Goal: Task Accomplishment & Management: Manage account settings

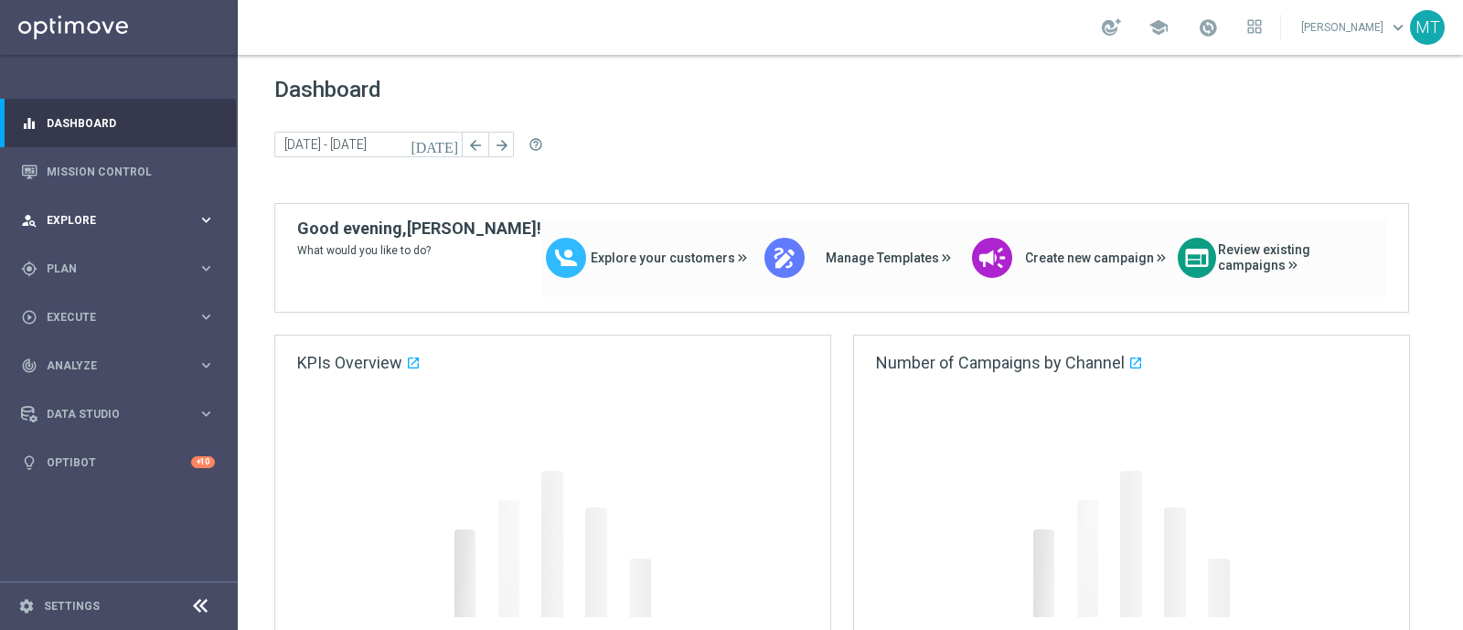
click at [59, 217] on span "Explore" at bounding box center [122, 220] width 151 height 11
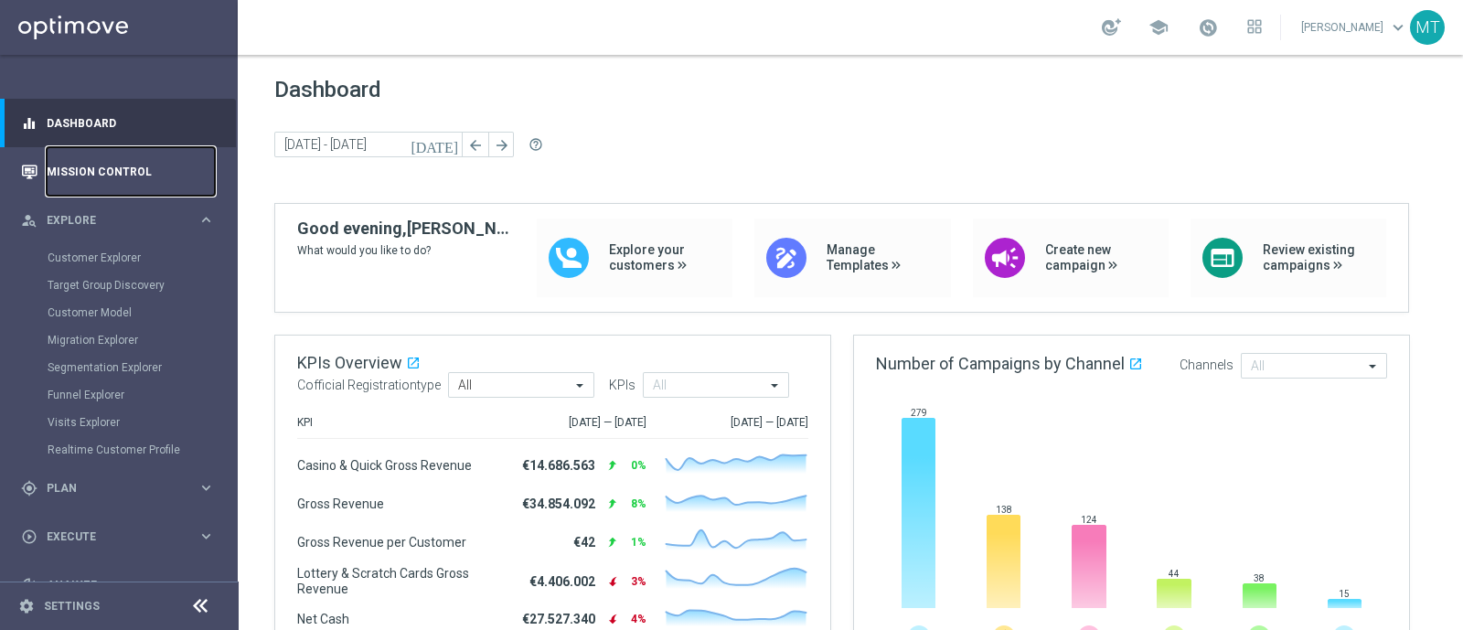
click at [95, 165] on link "Mission Control" at bounding box center [131, 171] width 168 height 48
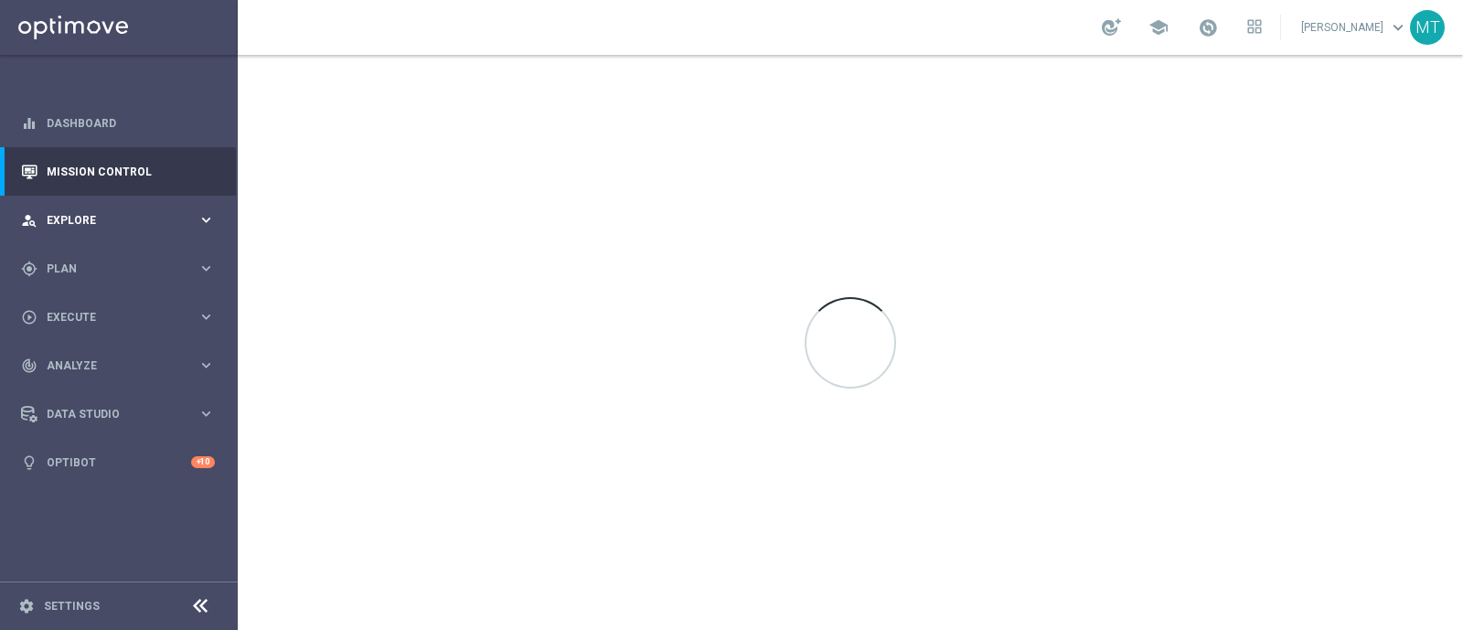
click at [91, 205] on div "person_search Explore keyboard_arrow_right" at bounding box center [118, 220] width 236 height 48
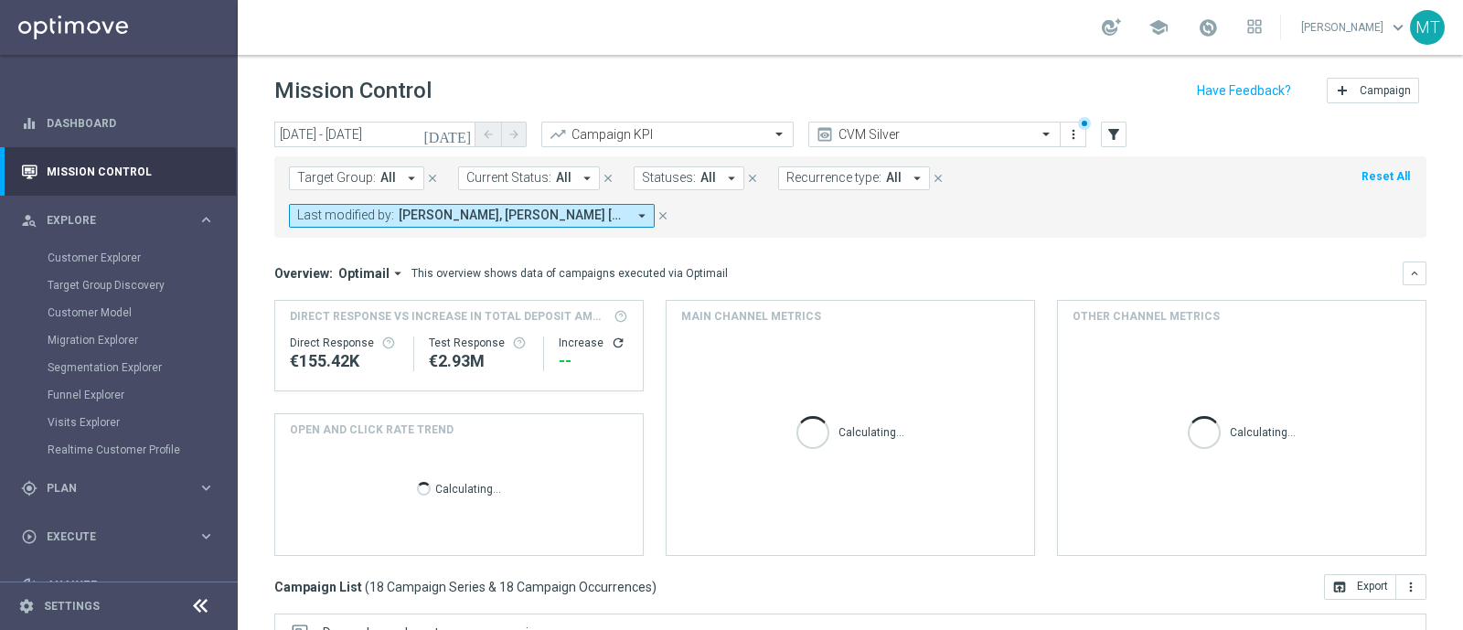
click at [457, 132] on icon "[DATE]" at bounding box center [447, 134] width 49 height 16
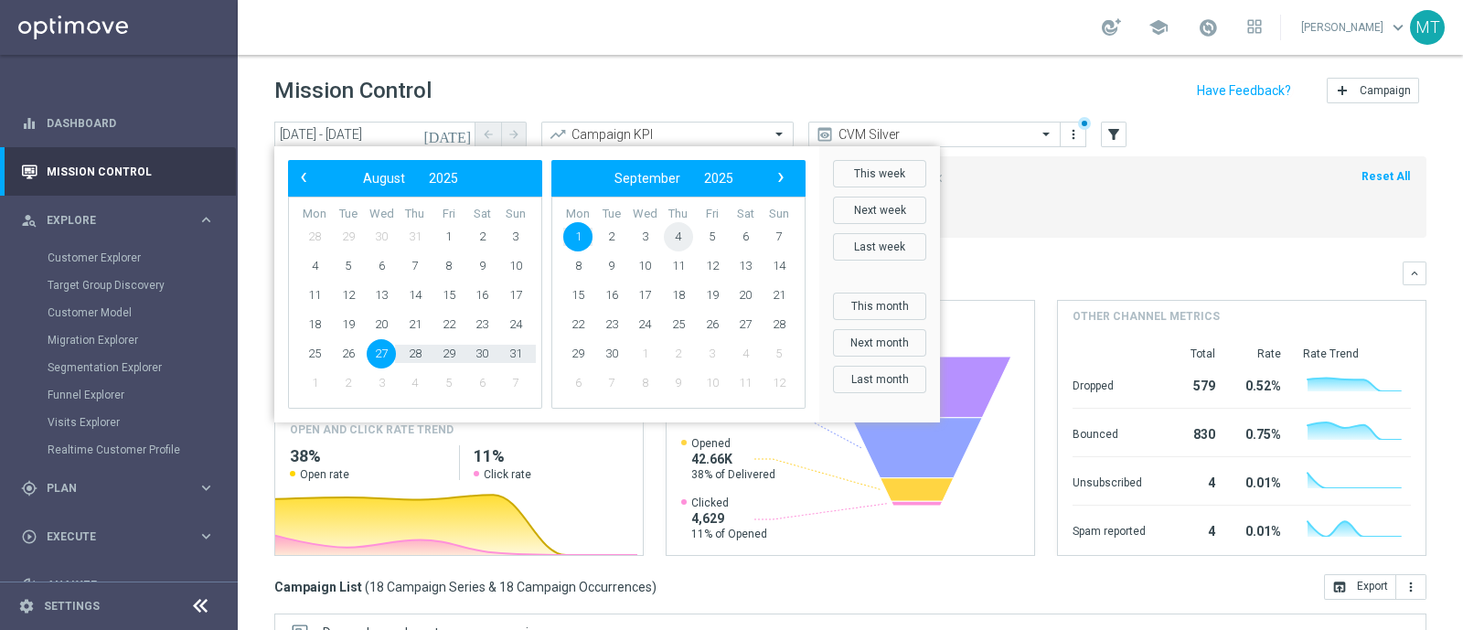
click at [680, 240] on span "4" at bounding box center [678, 236] width 29 height 29
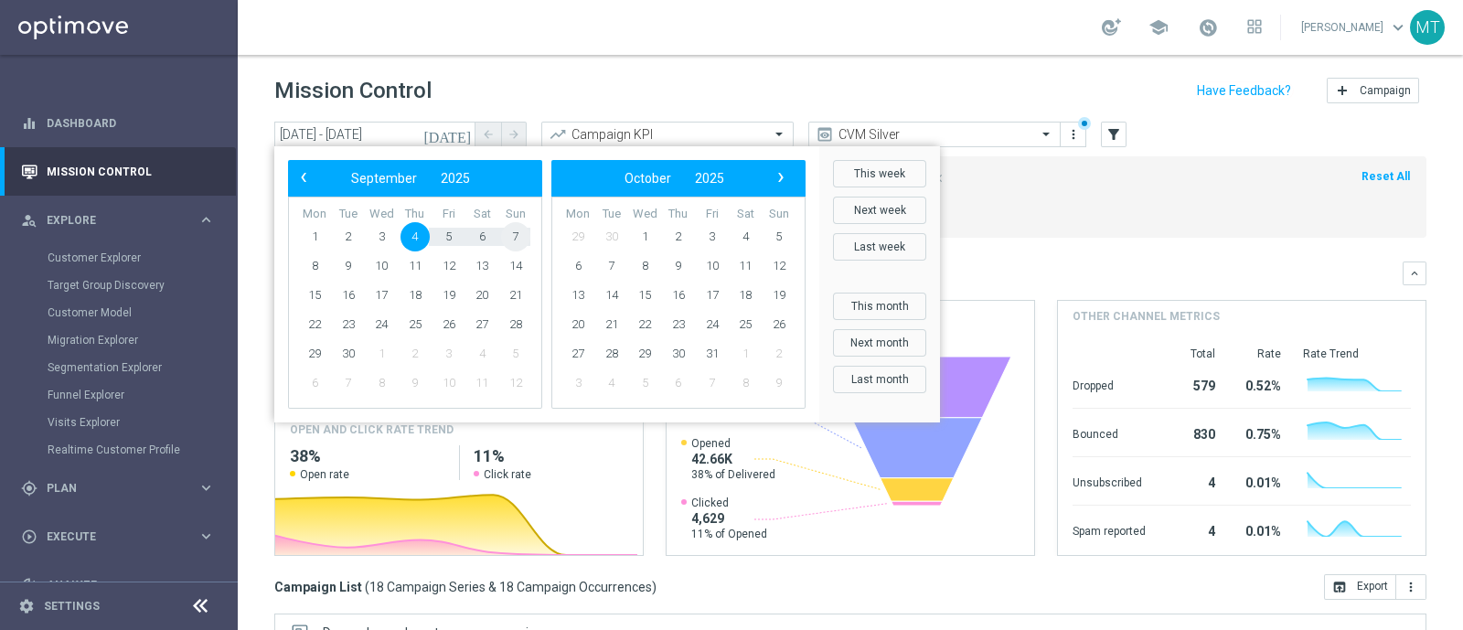
click at [518, 230] on span "7" at bounding box center [515, 236] width 29 height 29
type input "04 Sep 2025 - 07 Sep 2025"
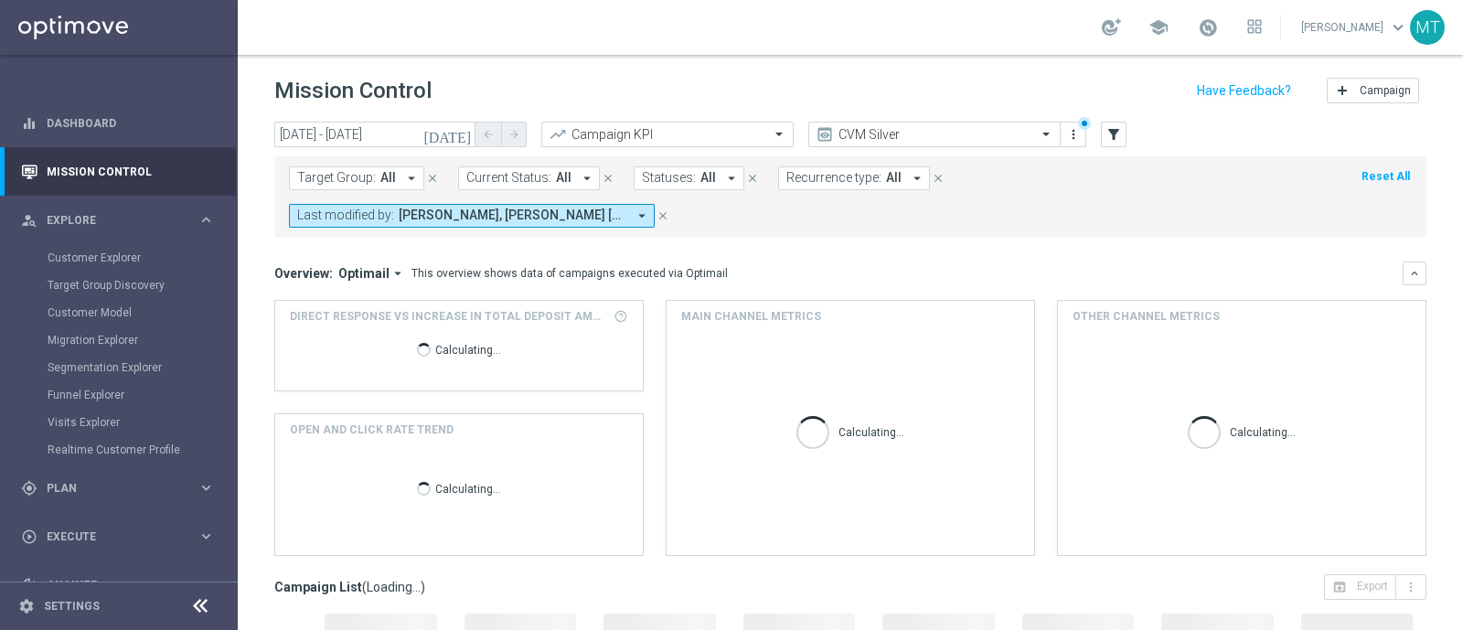
click at [312, 184] on span "Target Group:" at bounding box center [336, 178] width 79 height 16
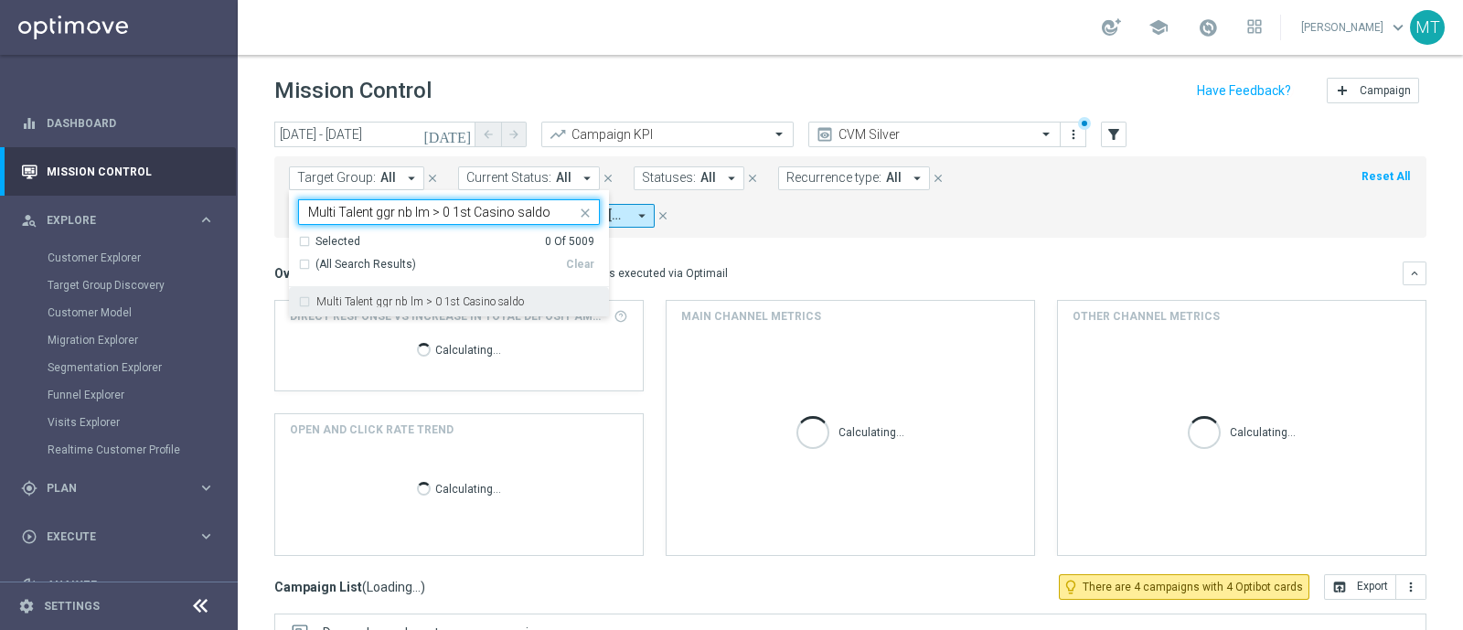
click at [409, 300] on label "Multi Talent ggr nb lm > 0 1st Casino saldo" at bounding box center [420, 301] width 208 height 11
type input "Multi Talent ggr nb lm > 0 1st Casino saldo"
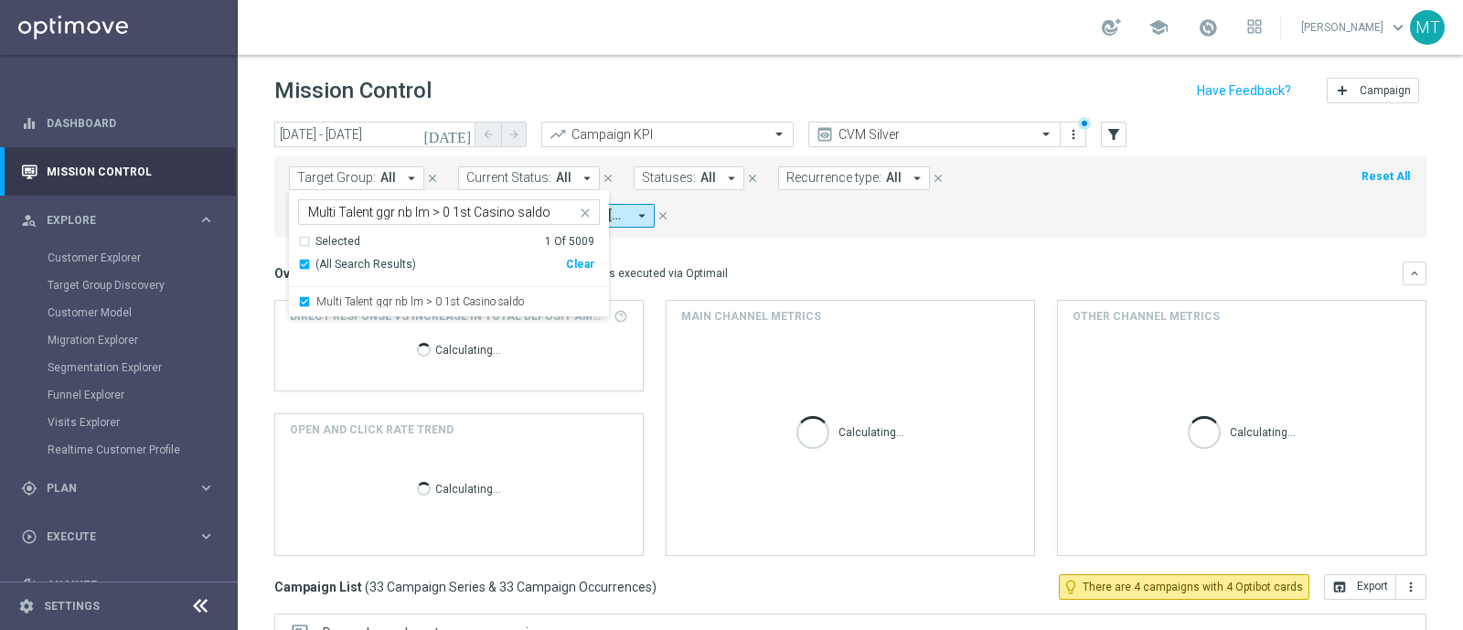
click at [794, 267] on div "Overview: Optimail arrow_drop_down This overview shows data of campaigns execut…" at bounding box center [838, 273] width 1128 height 16
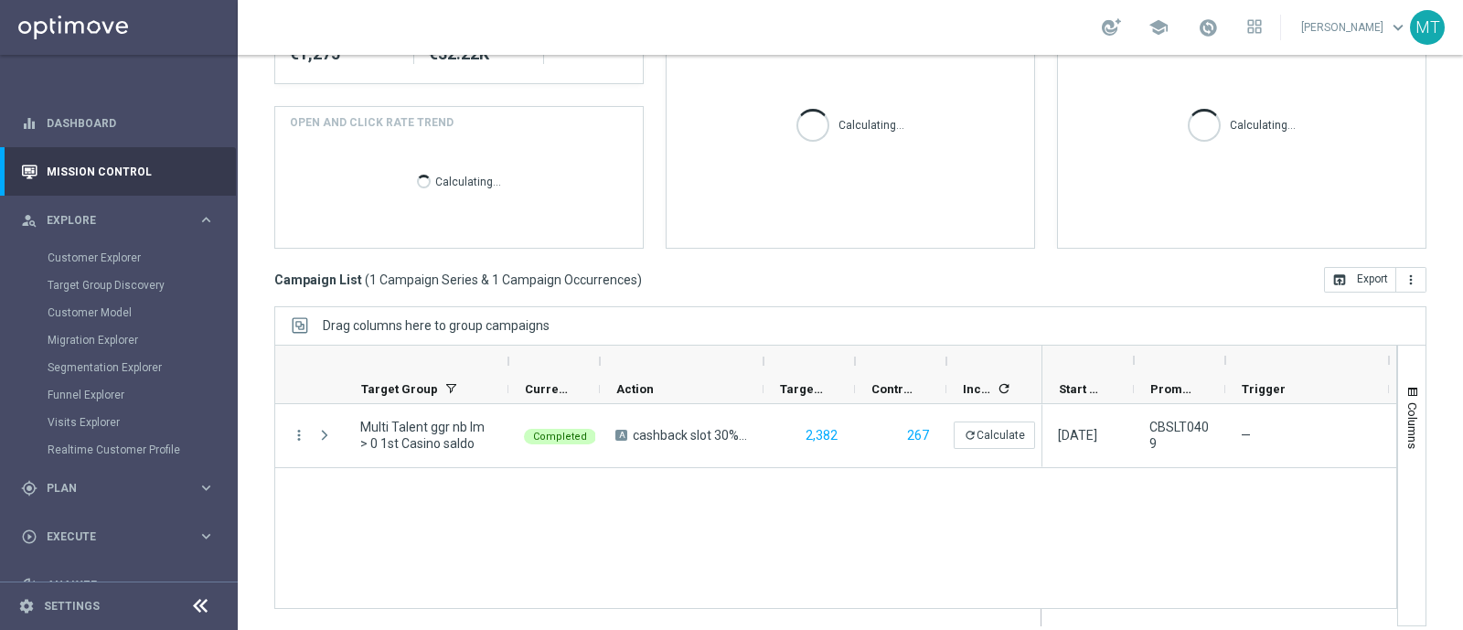
scroll to position [313, 0]
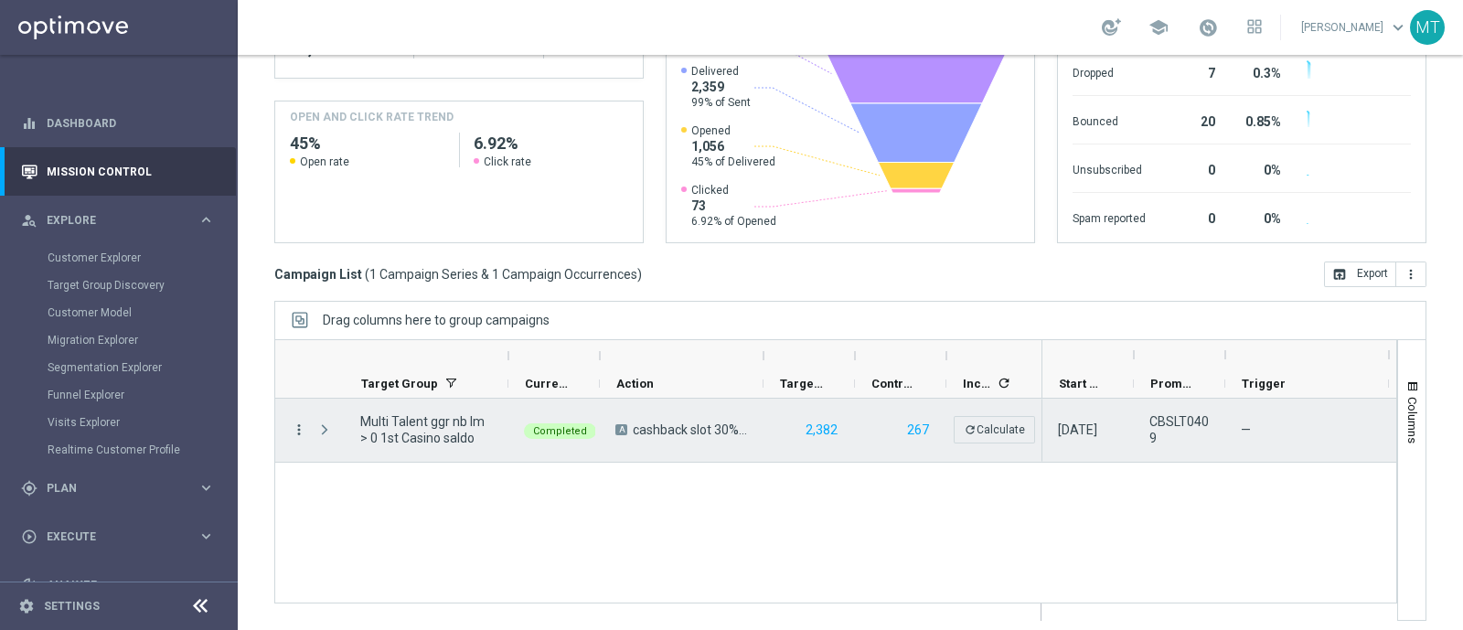
click at [302, 426] on icon "more_vert" at bounding box center [299, 430] width 16 height 16
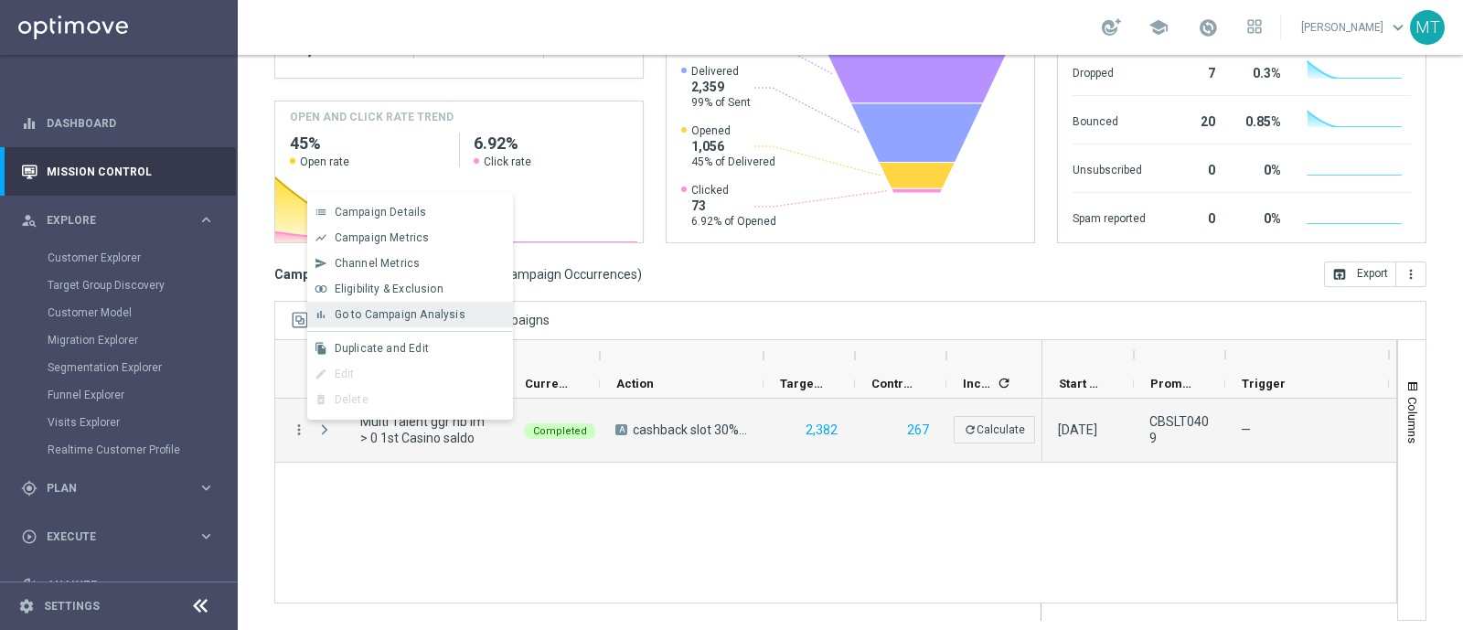
click at [385, 318] on span "Go to Campaign Analysis" at bounding box center [400, 314] width 131 height 13
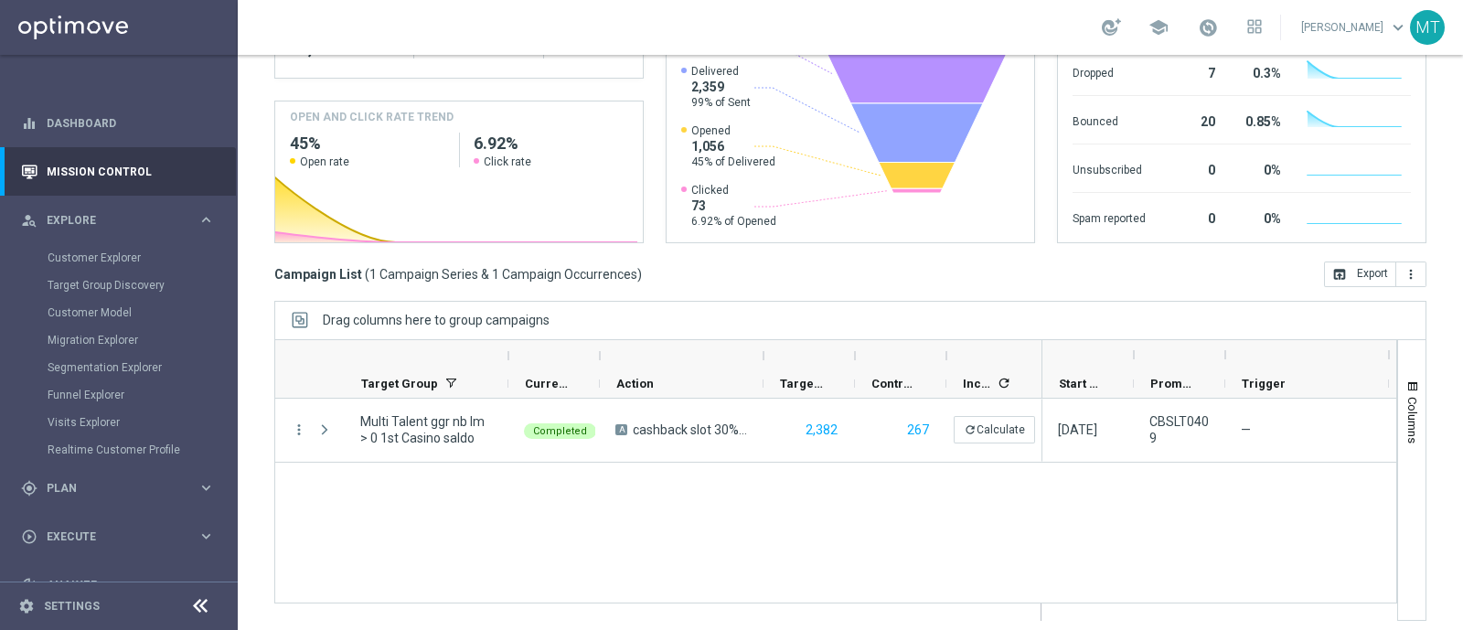
scroll to position [0, 0]
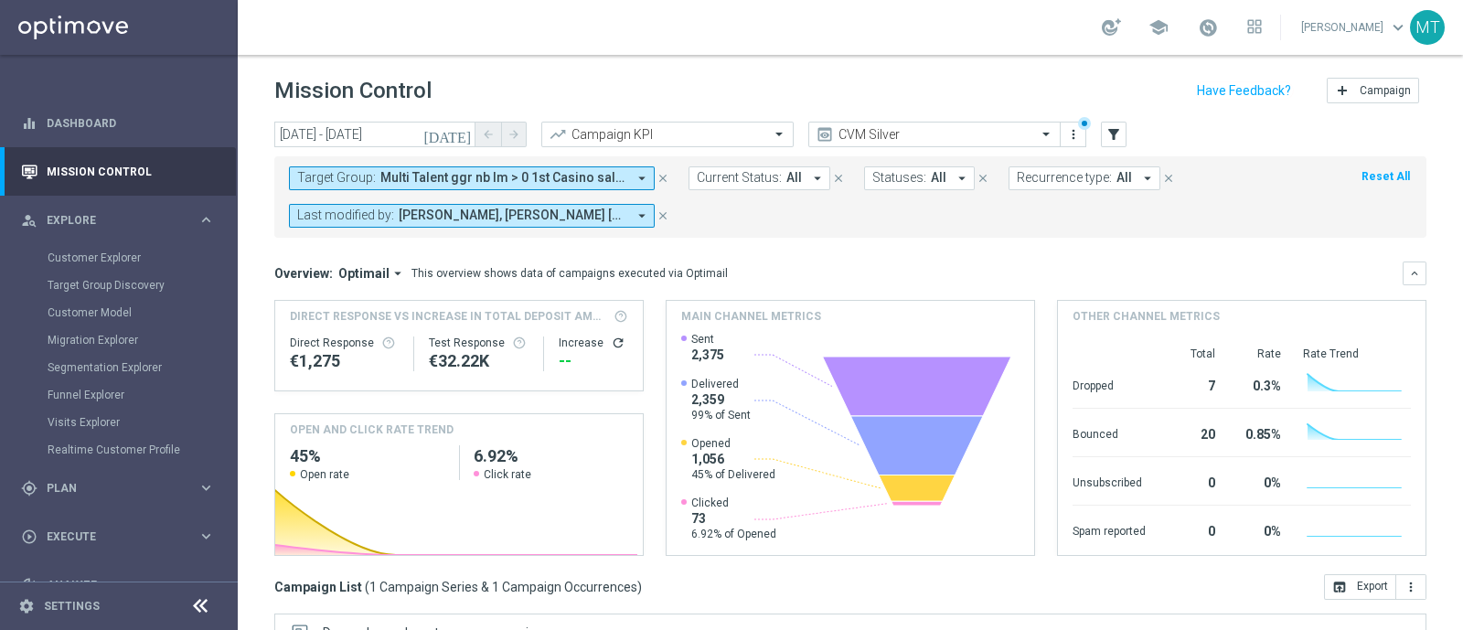
click at [522, 166] on button "Target Group: Multi Talent ggr nb lm > 0 1st Casino saldo arrow_drop_down" at bounding box center [472, 178] width 366 height 24
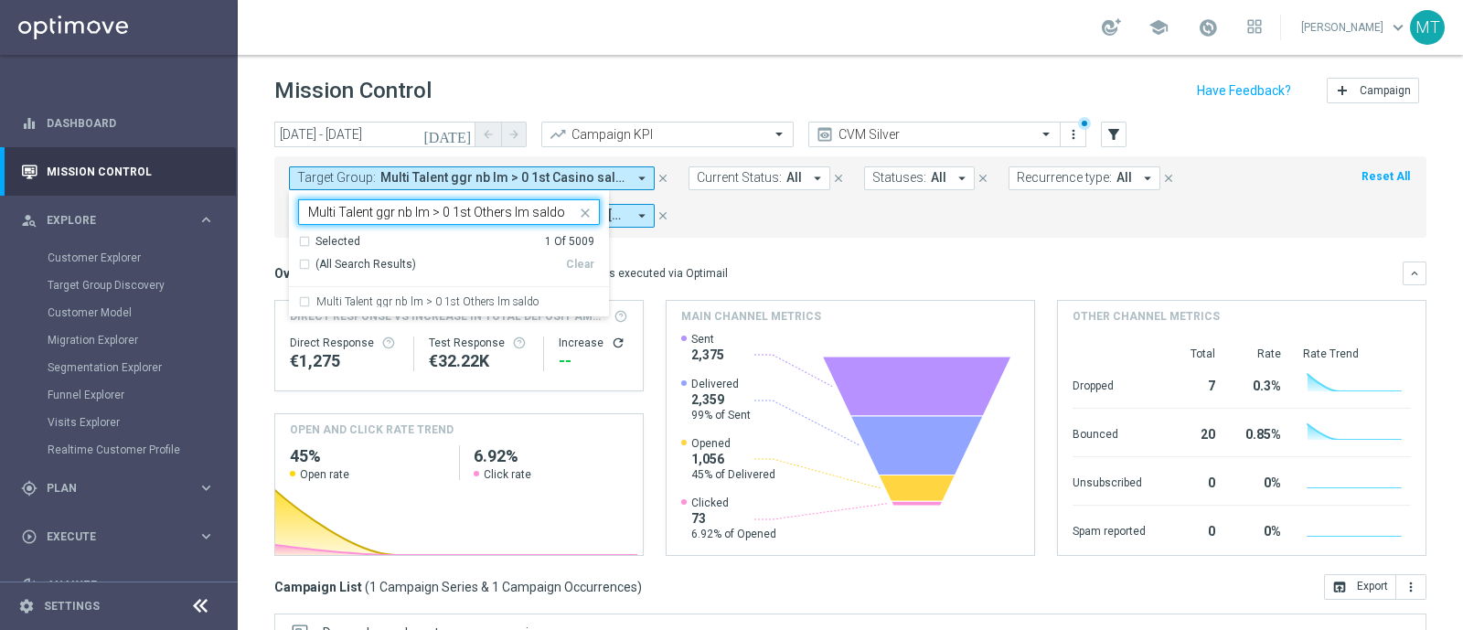
type input "Multi Talent ggr nb lm > 0 1st Others lm saldo"
click at [590, 208] on icon "close" at bounding box center [585, 213] width 15 height 15
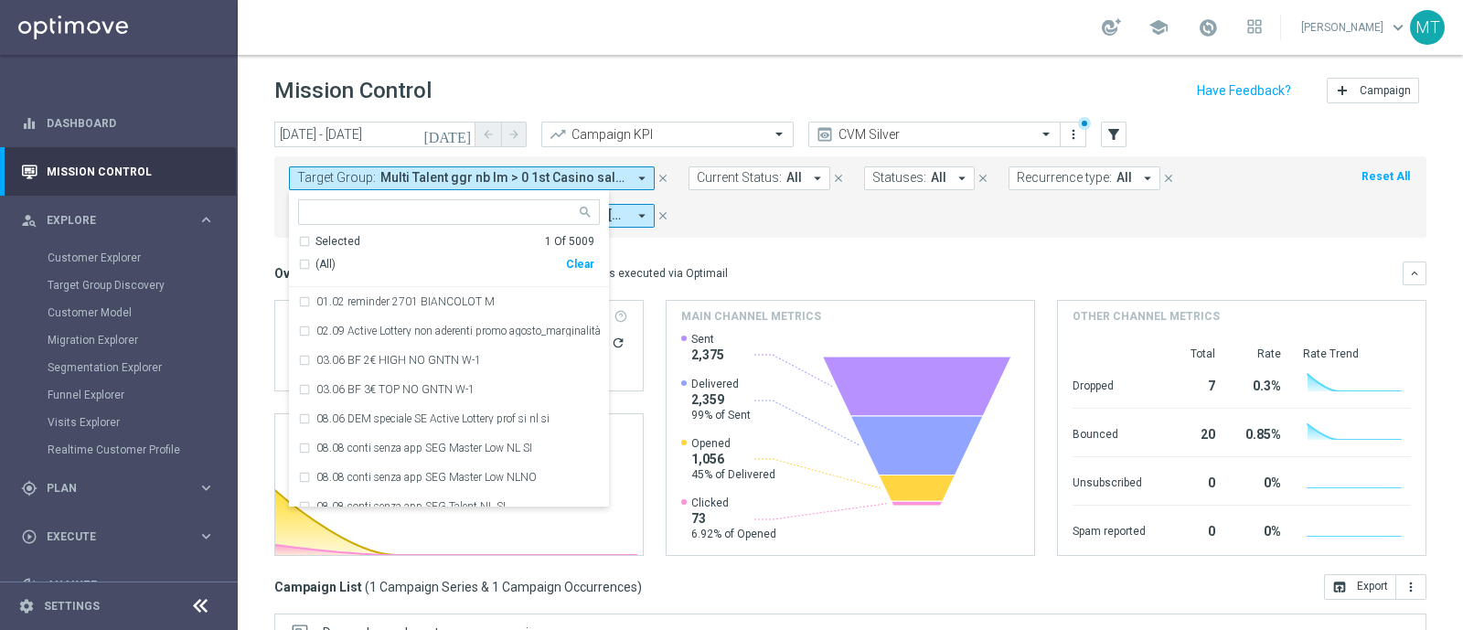
click at [640, 176] on icon "arrow_drop_down" at bounding box center [642, 178] width 16 height 16
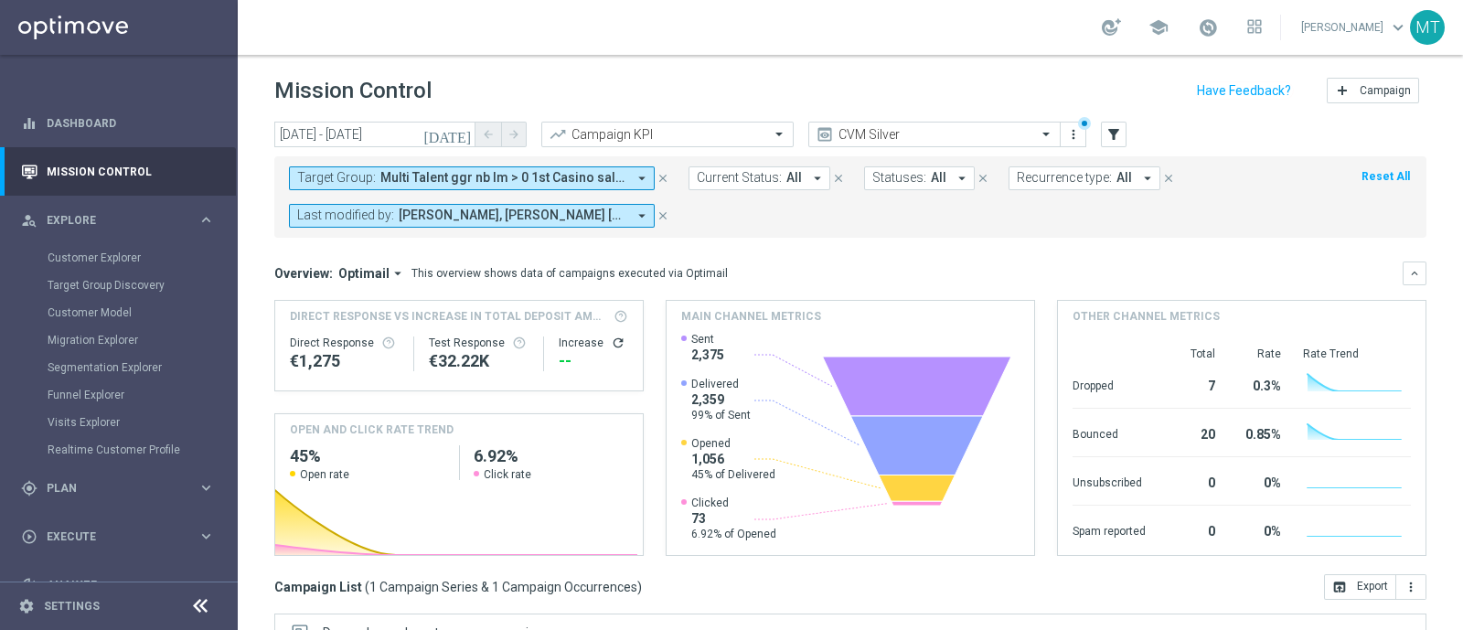
click at [317, 182] on span "Target Group:" at bounding box center [336, 178] width 79 height 16
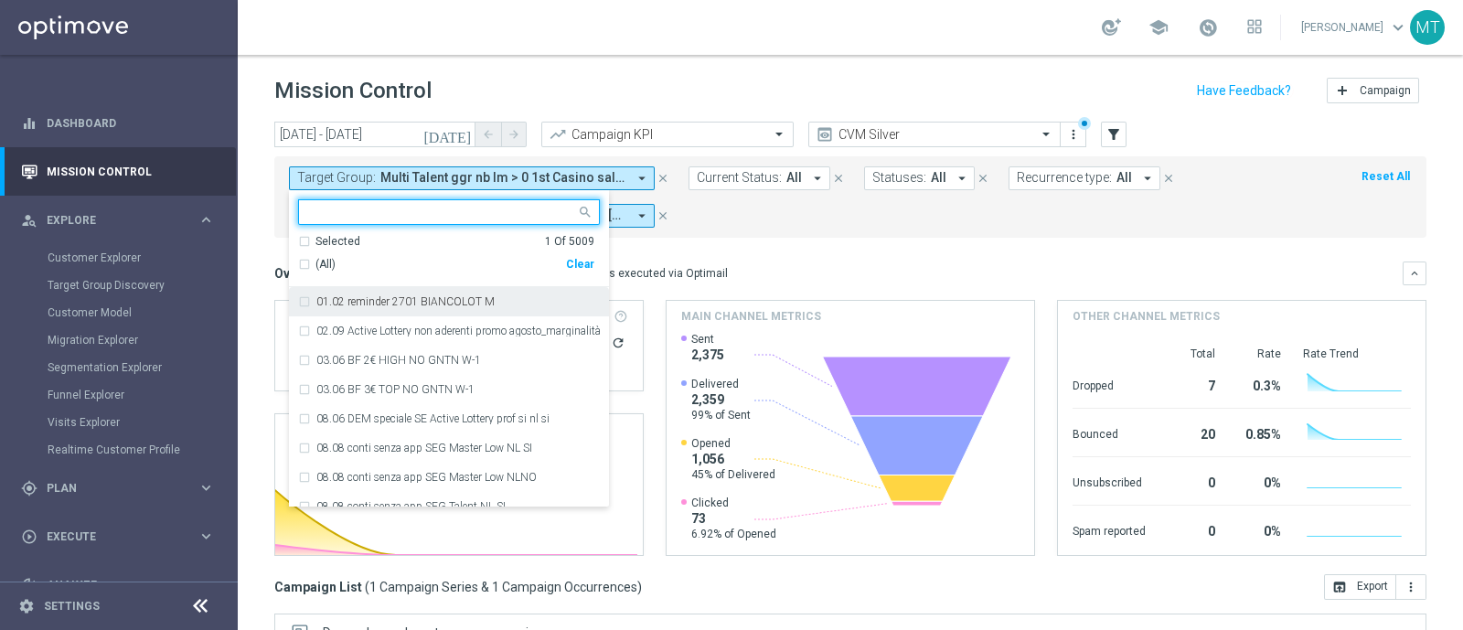
click at [305, 262] on div "(All)" at bounding box center [432, 265] width 268 height 16
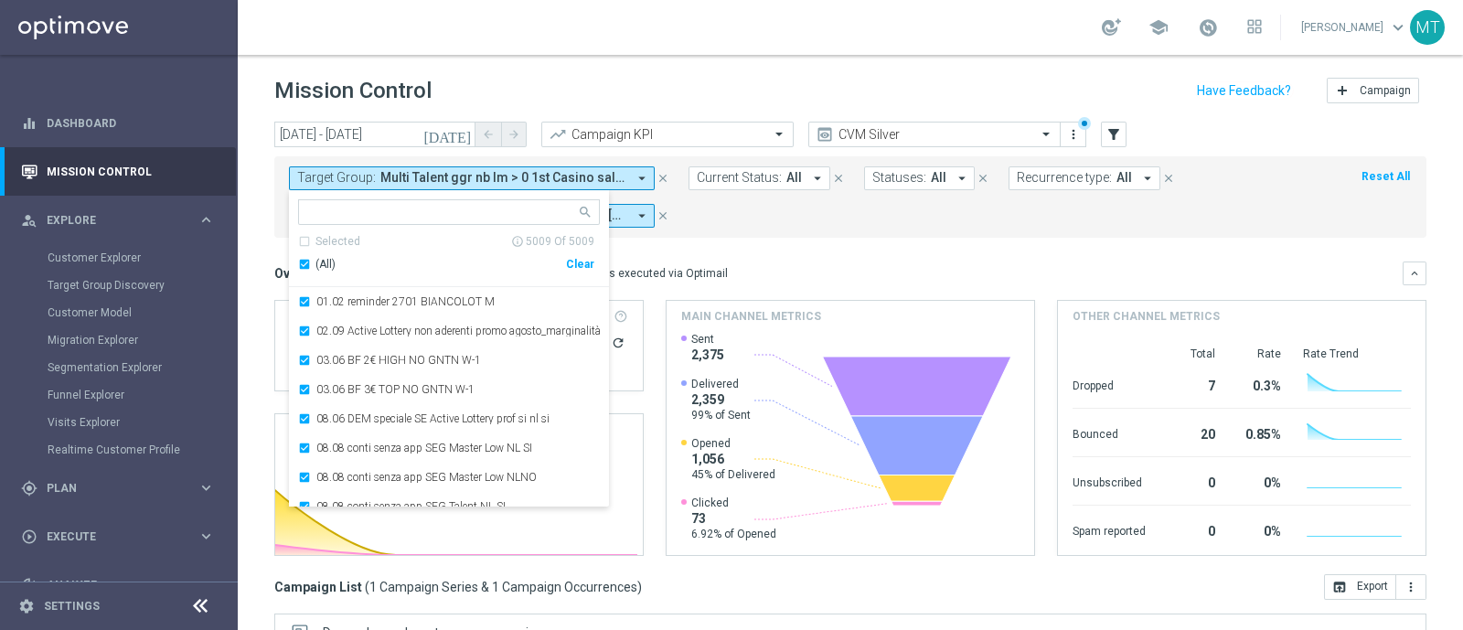
click at [303, 267] on div "(All)" at bounding box center [432, 265] width 268 height 16
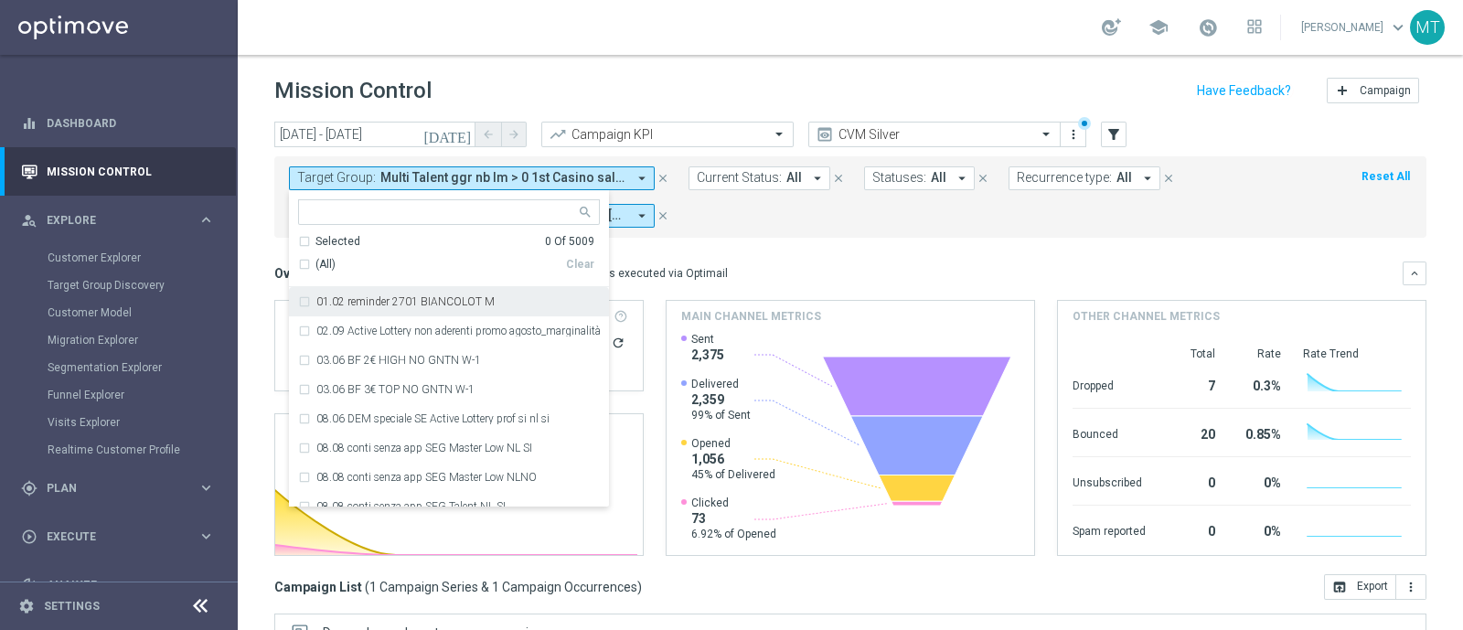
click at [762, 240] on mini-dashboard "Overview: Optimail arrow_drop_down This overview shows data of campaigns execut…" at bounding box center [850, 406] width 1152 height 337
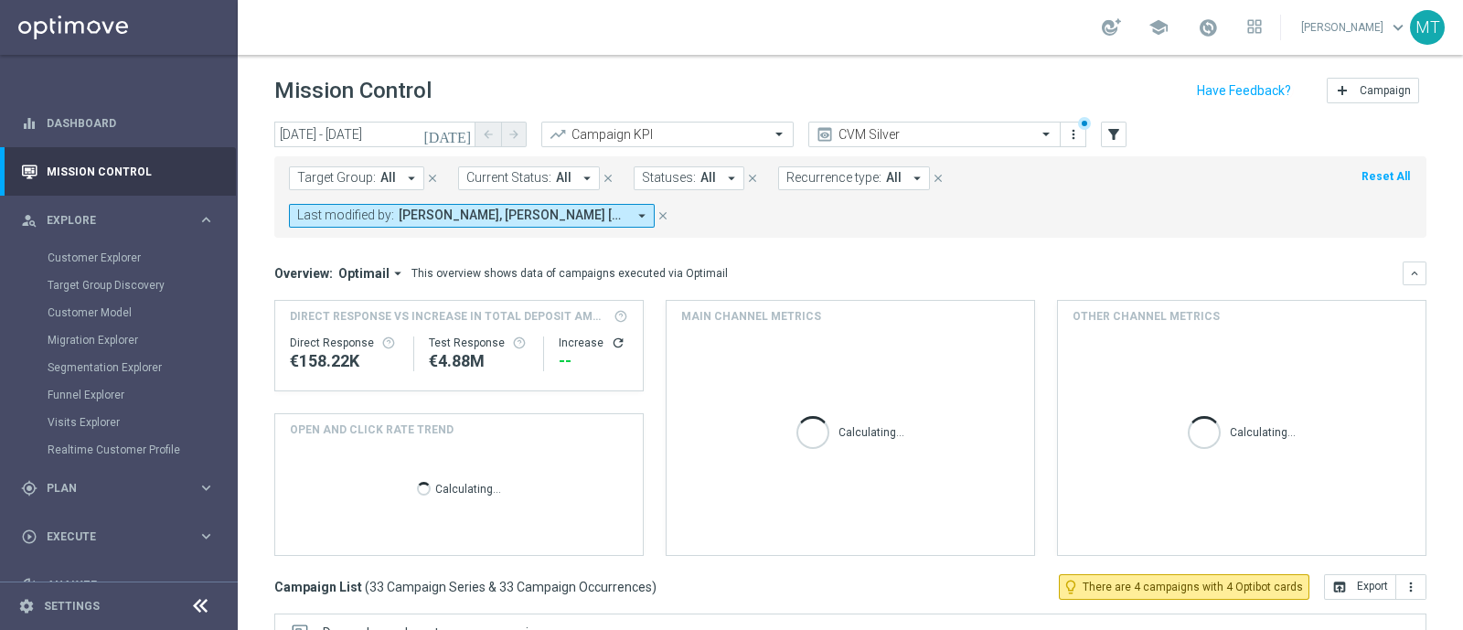
click at [329, 175] on span "Target Group:" at bounding box center [336, 178] width 79 height 16
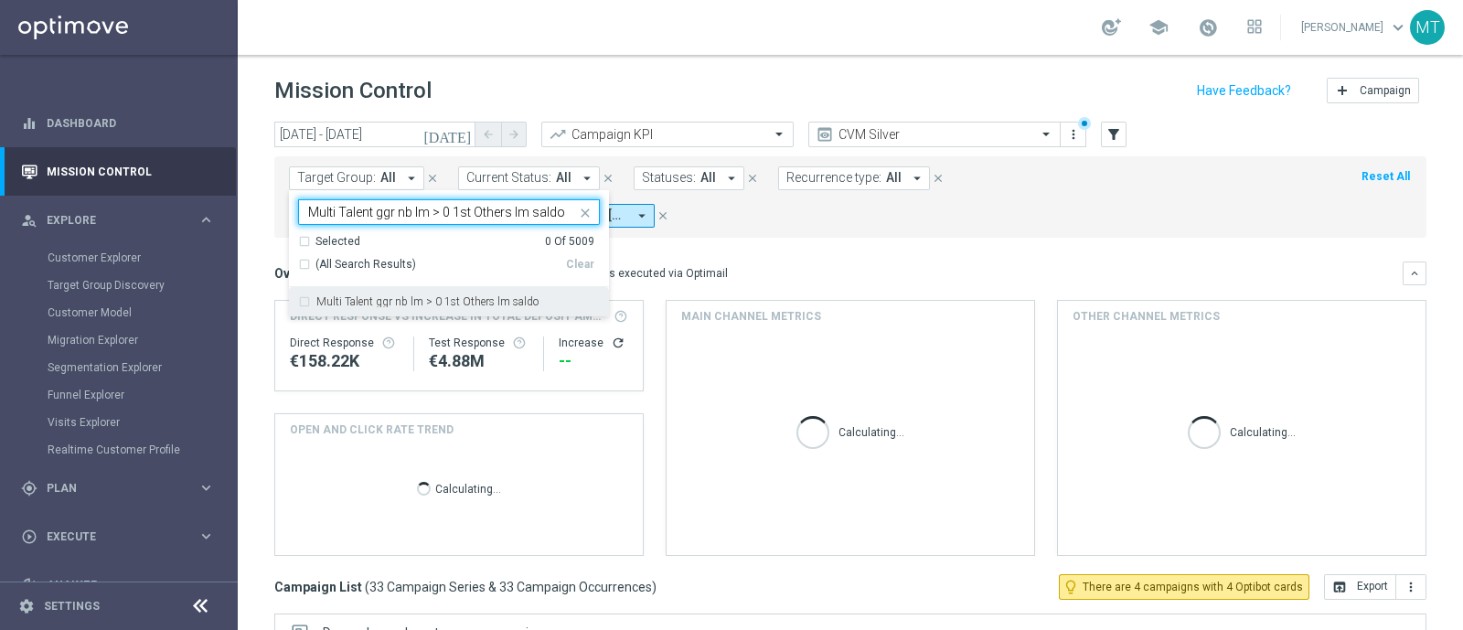
click at [368, 303] on label "Multi Talent ggr nb lm > 0 1st Others lm saldo" at bounding box center [427, 301] width 222 height 11
type input "Multi Talent ggr nb lm > 0 1st Others lm saldo"
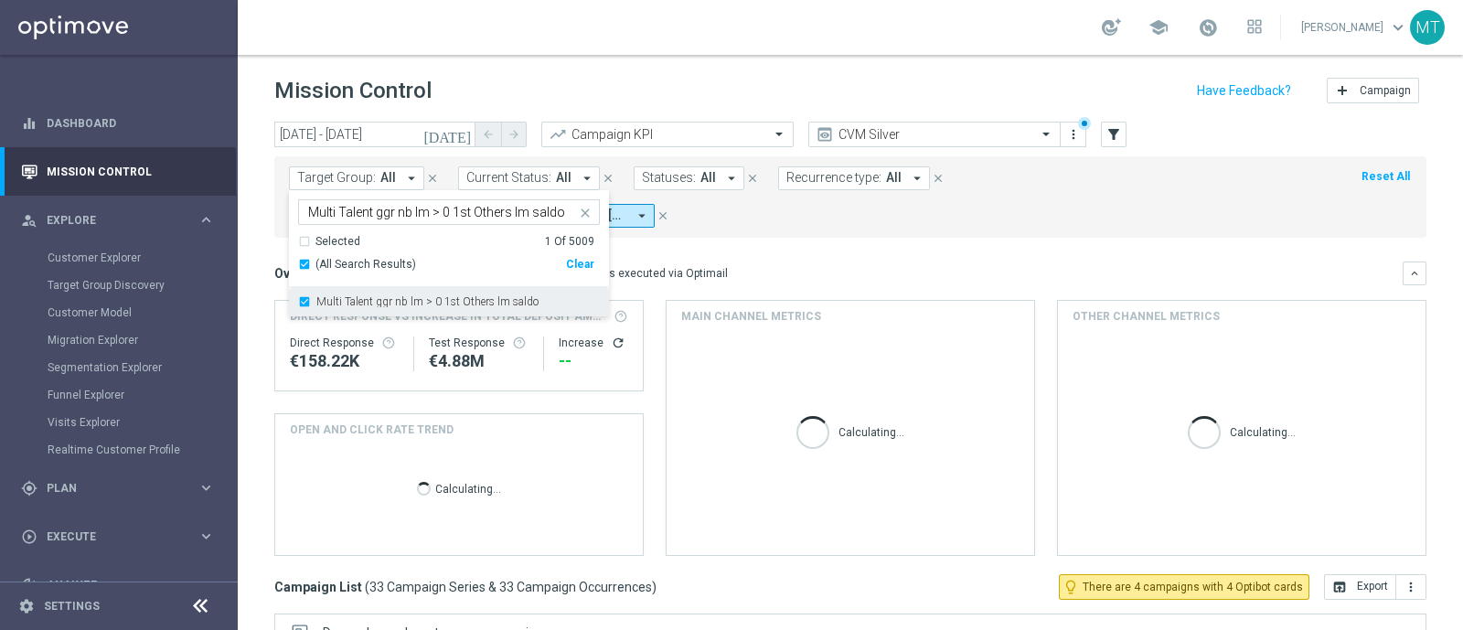
click at [491, 303] on label "Multi Talent ggr nb lm > 0 1st Others lm saldo" at bounding box center [427, 301] width 222 height 11
click at [556, 299] on div "Multi Talent ggr nb lm > 0 1st Others lm saldo" at bounding box center [457, 301] width 283 height 11
click at [754, 262] on div "Overview: Optimail arrow_drop_down This overview shows data of campaigns execut…" at bounding box center [850, 274] width 1152 height 24
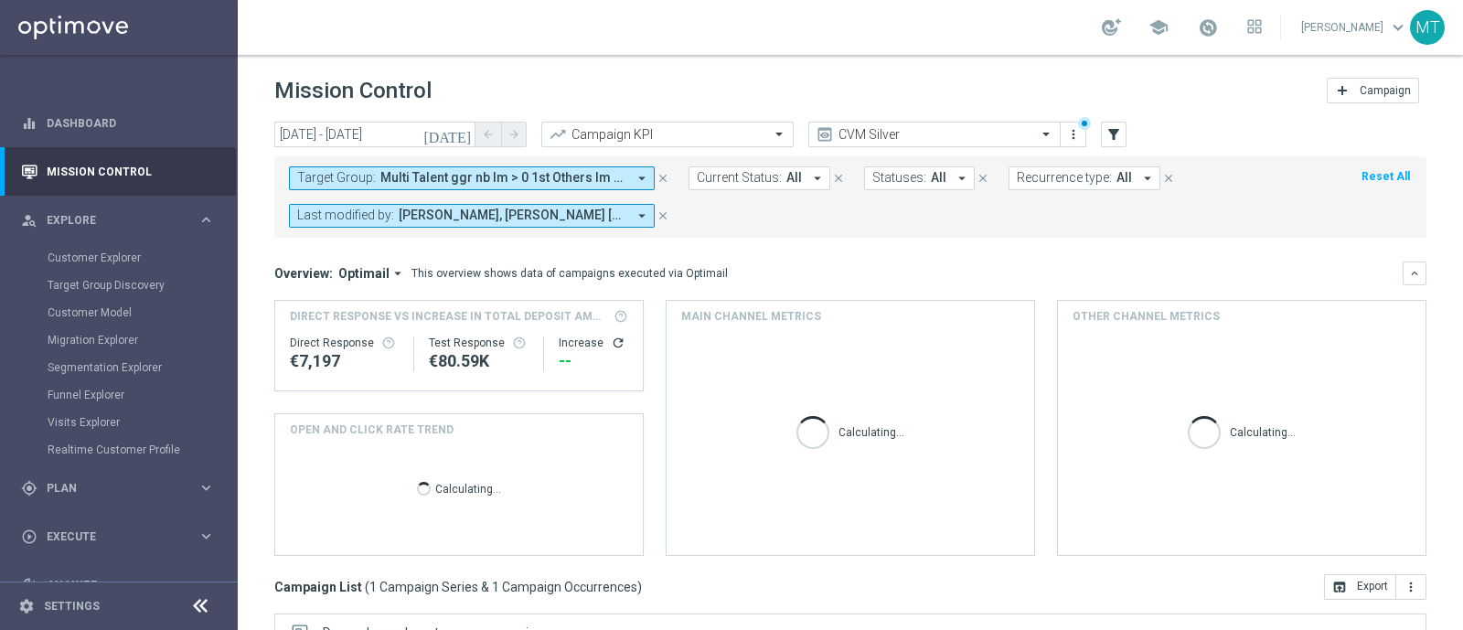
scroll to position [320, 0]
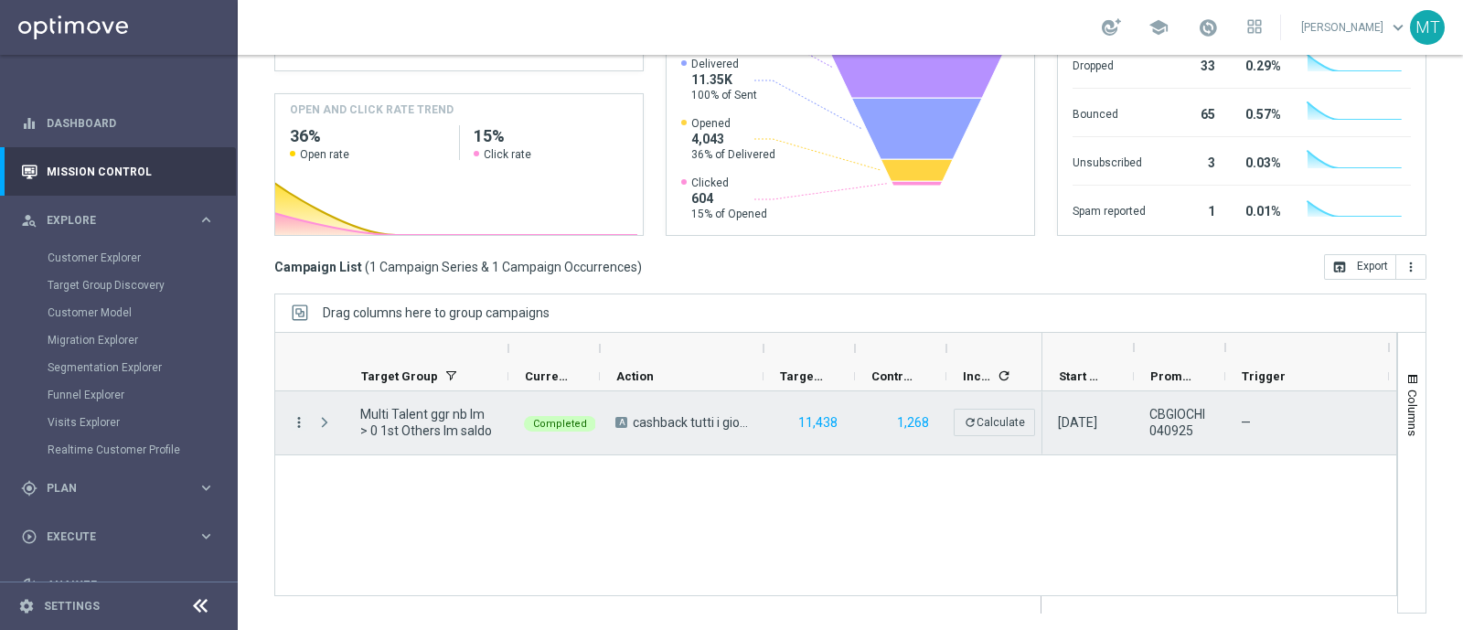
click at [297, 419] on icon "more_vert" at bounding box center [299, 422] width 16 height 16
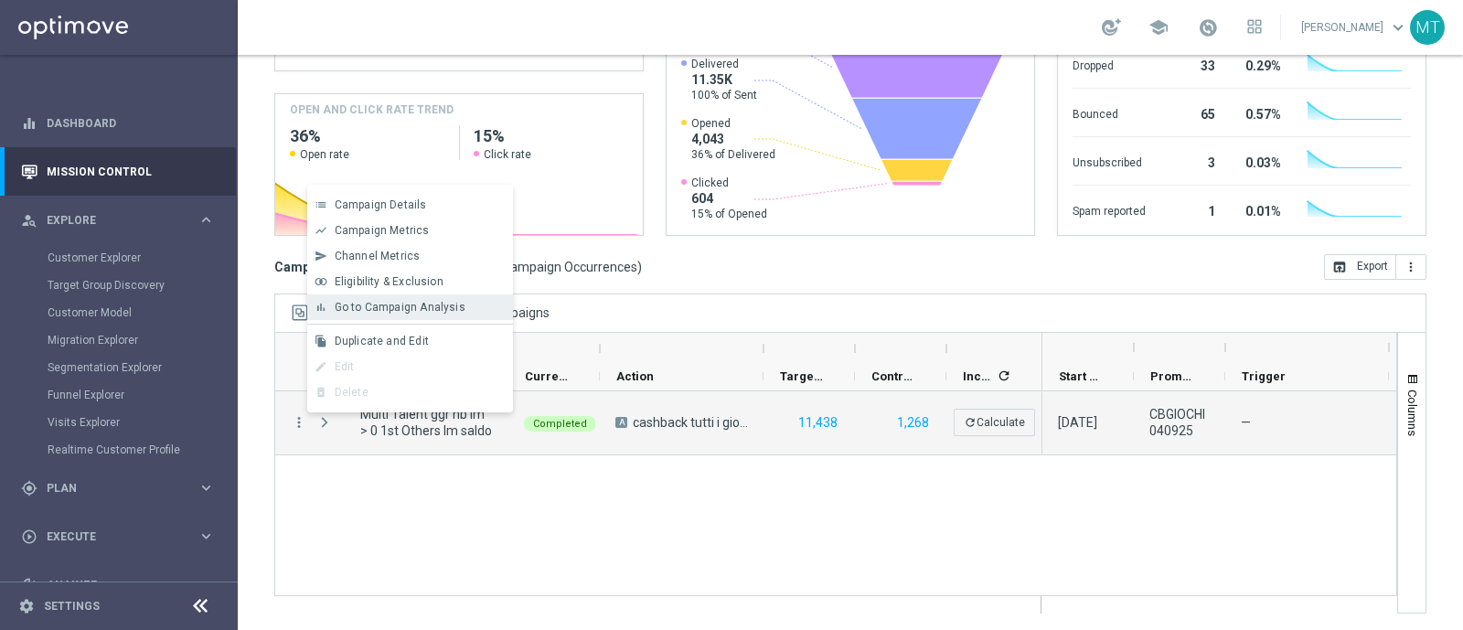
click at [382, 314] on div "bar_chart Go to Campaign Analysis" at bounding box center [410, 307] width 206 height 26
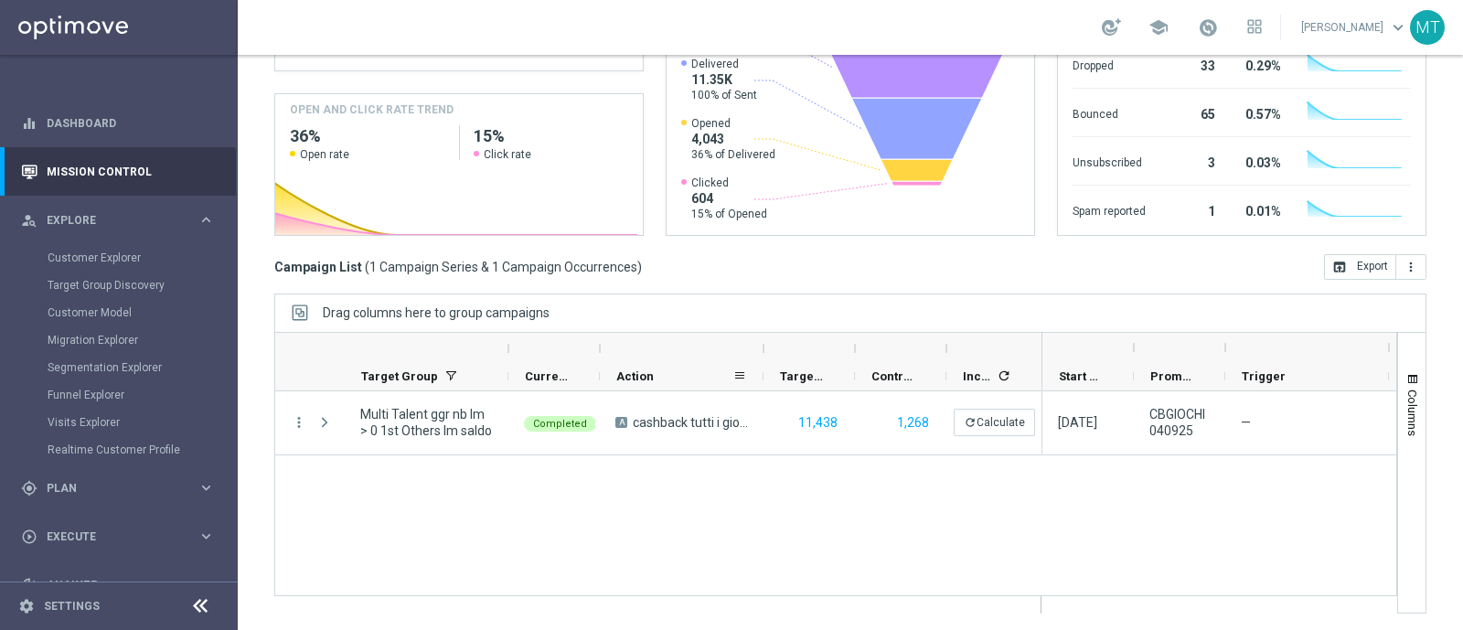
click at [628, 384] on div "Action" at bounding box center [674, 376] width 116 height 28
click at [80, 487] on span "Plan" at bounding box center [122, 488] width 151 height 11
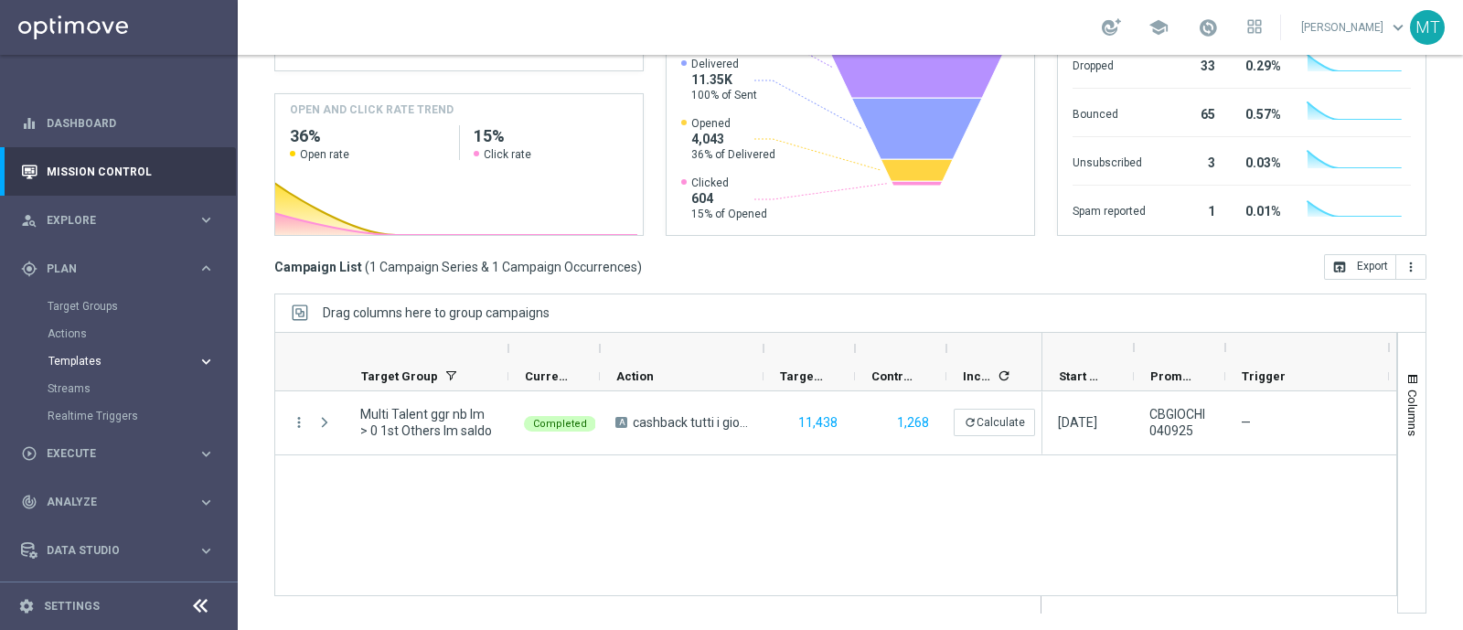
click at [85, 356] on span "Templates" at bounding box center [113, 361] width 131 height 11
click at [85, 381] on link "Optimail" at bounding box center [124, 388] width 134 height 15
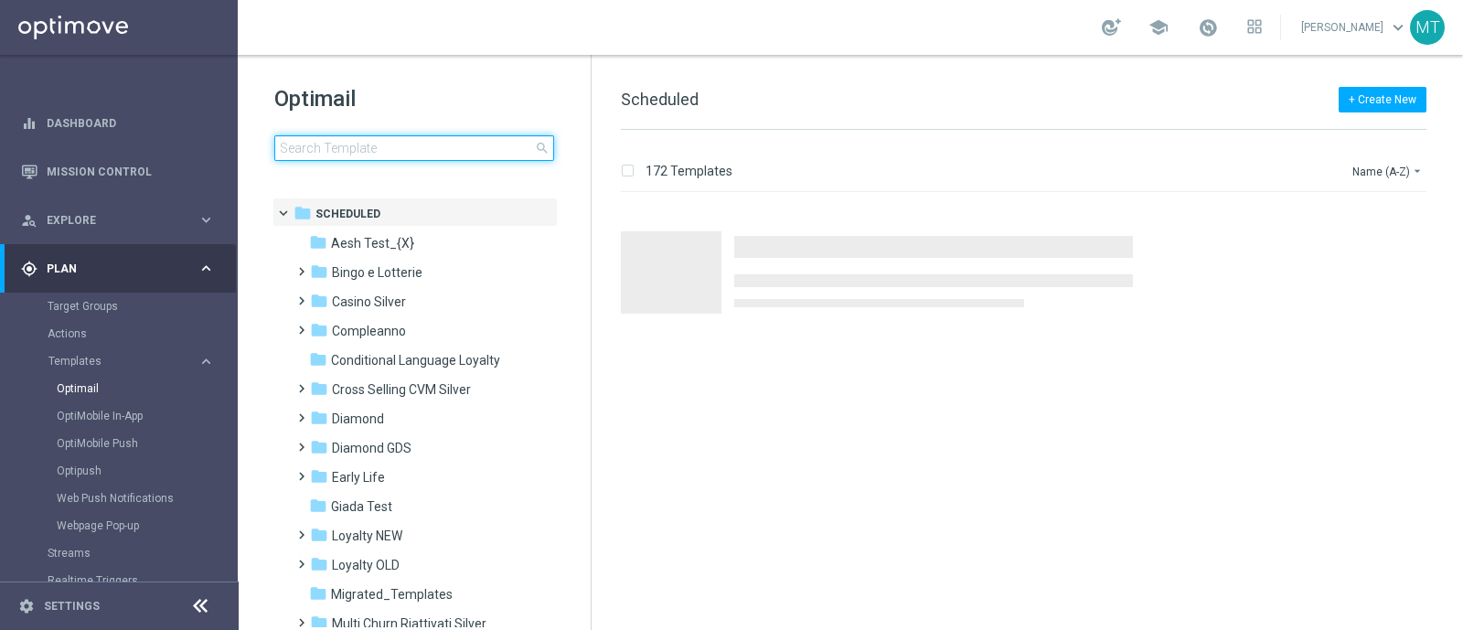
click at [343, 137] on input at bounding box center [414, 148] width 280 height 26
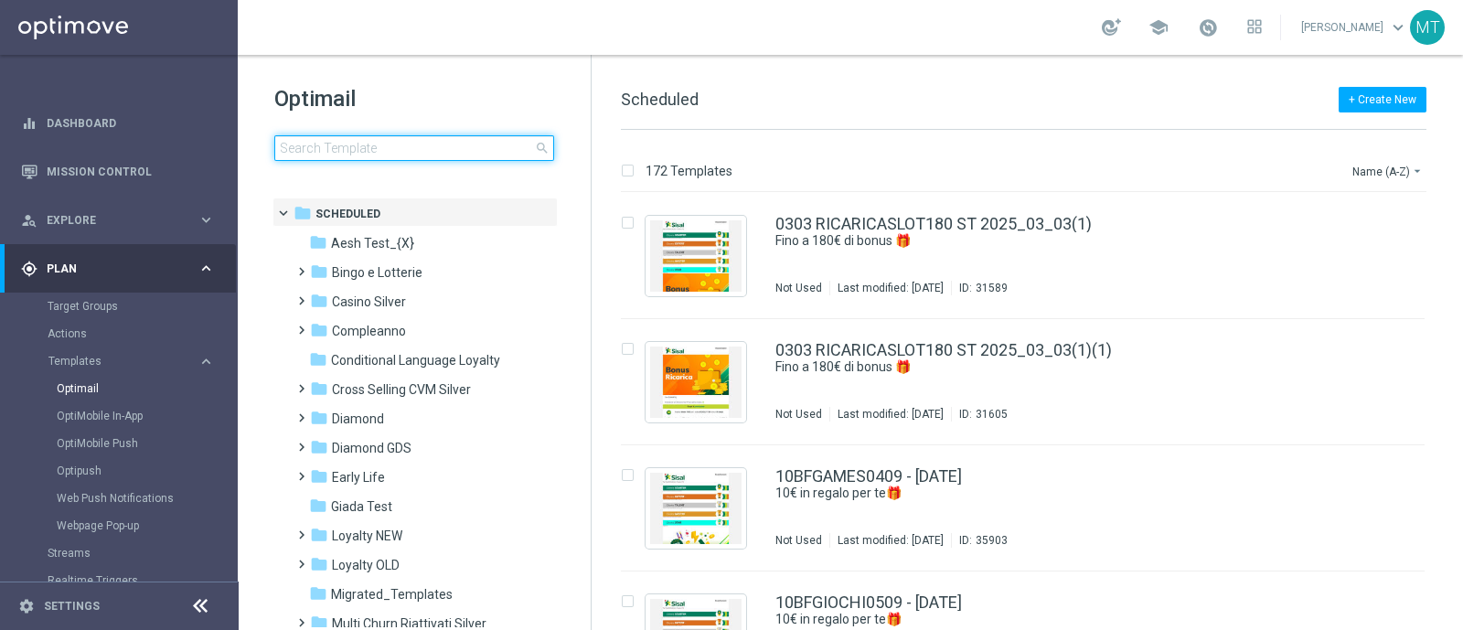
click at [343, 137] on input at bounding box center [414, 148] width 280 height 26
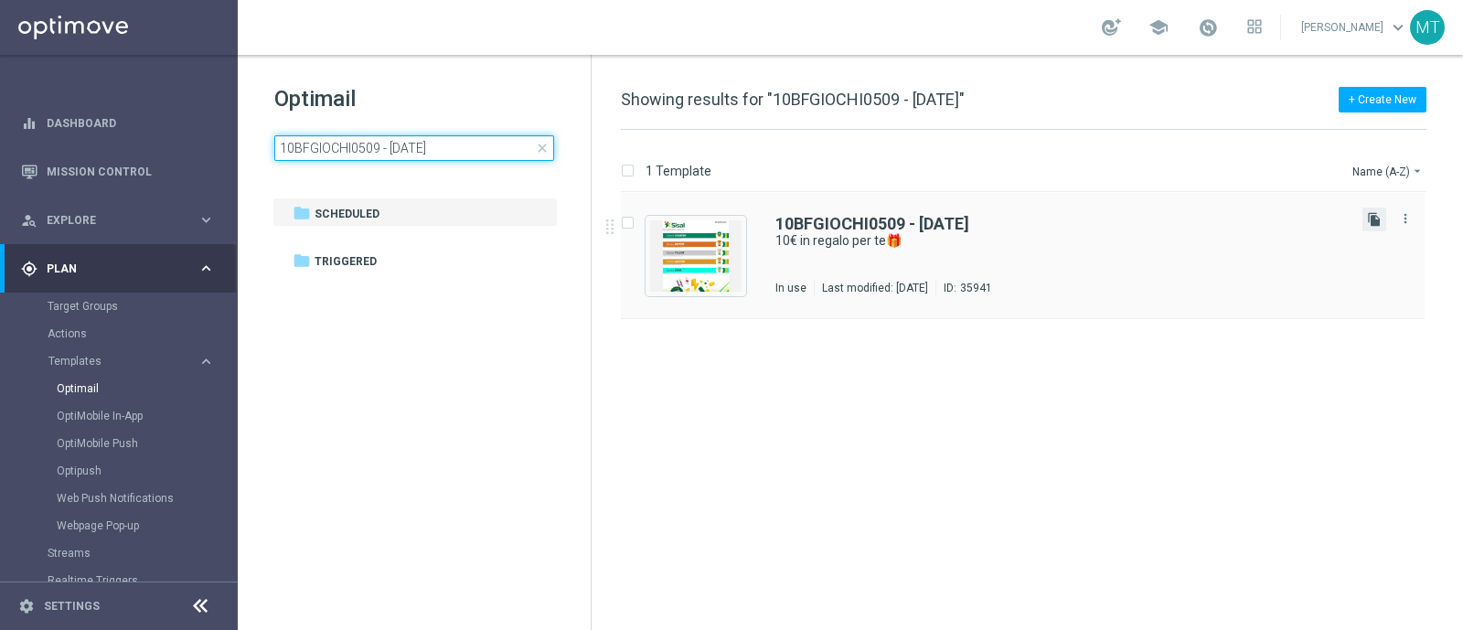
type input "10BFGIOCHI0509 - 2025-09-05"
click at [1373, 224] on icon "file_copy" at bounding box center [1374, 219] width 15 height 15
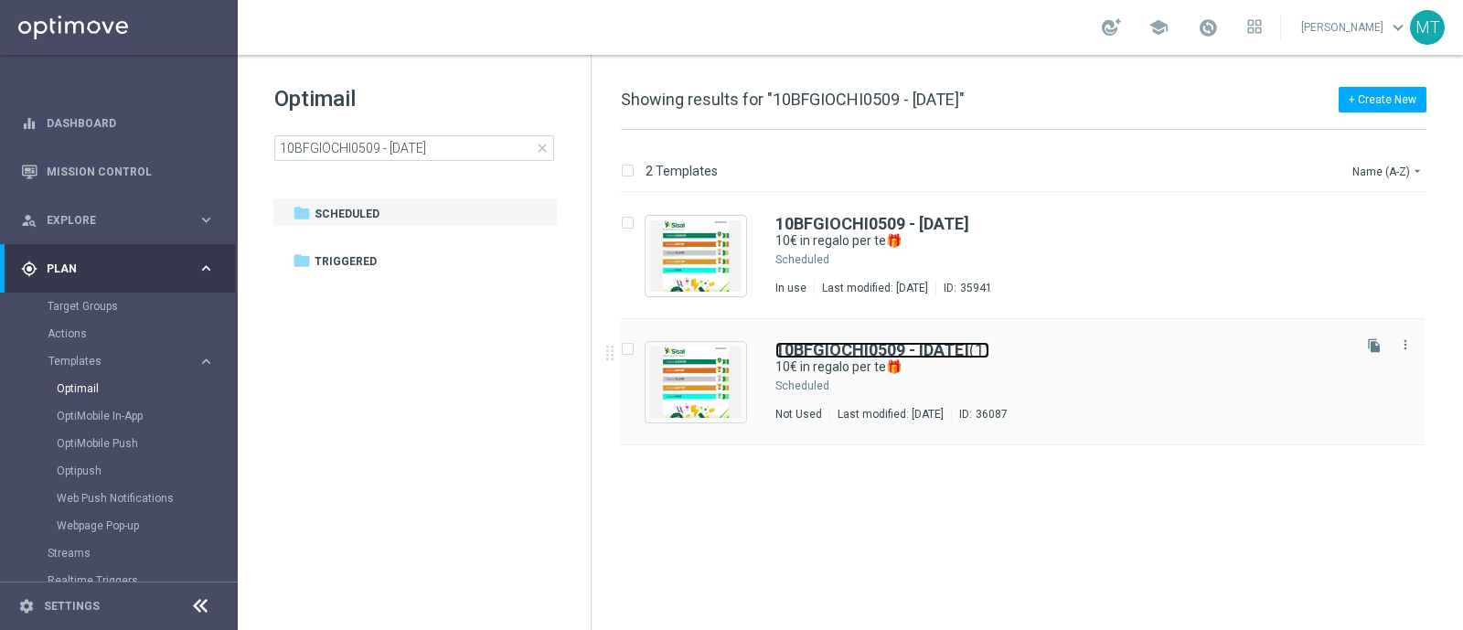
drag, startPoint x: 859, startPoint y: 347, endPoint x: 791, endPoint y: 354, distance: 68.1
click at [791, 354] on b "10BFGIOCHI0509 - 2025-09-05" at bounding box center [872, 349] width 194 height 19
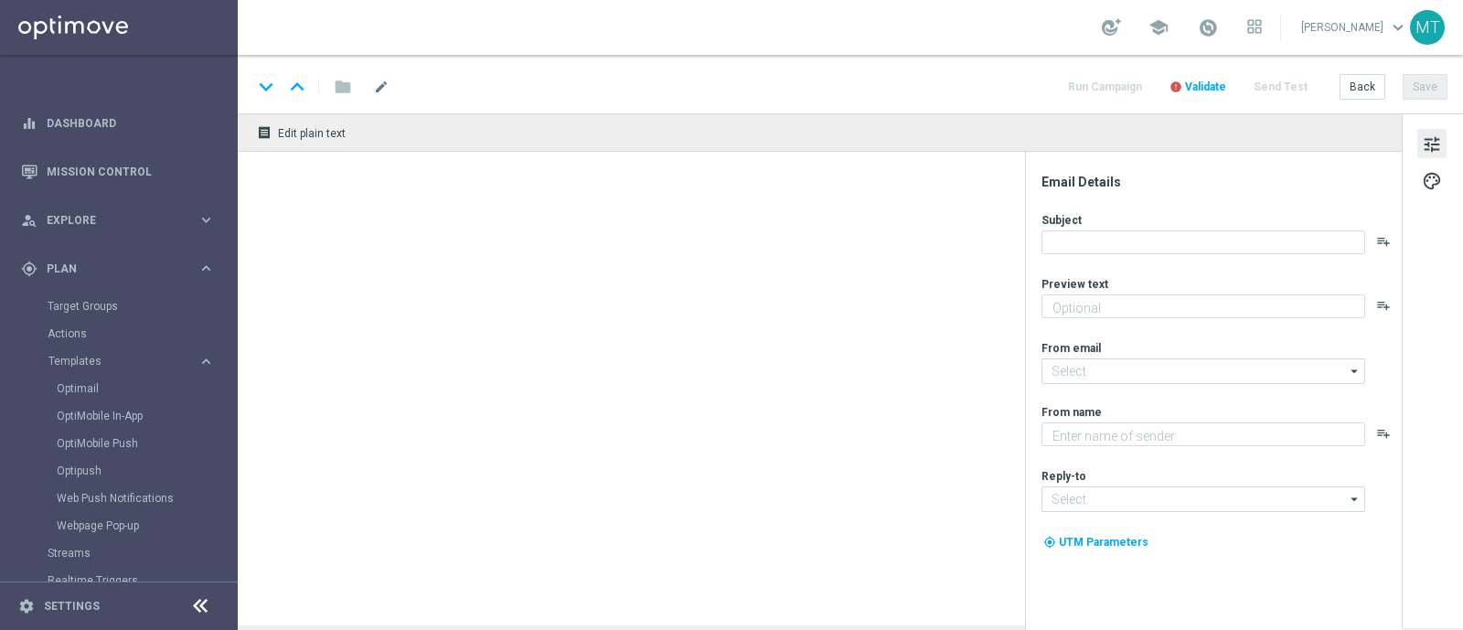
type input "10BFGIOCHI0509 - 2025-09-05(1)"
type textarea "da usare su qualsiasi gioco!"
type input "newsletter@comunicazioni.sisal.it"
type textarea "Sisal"
type input "info@sisal.it"
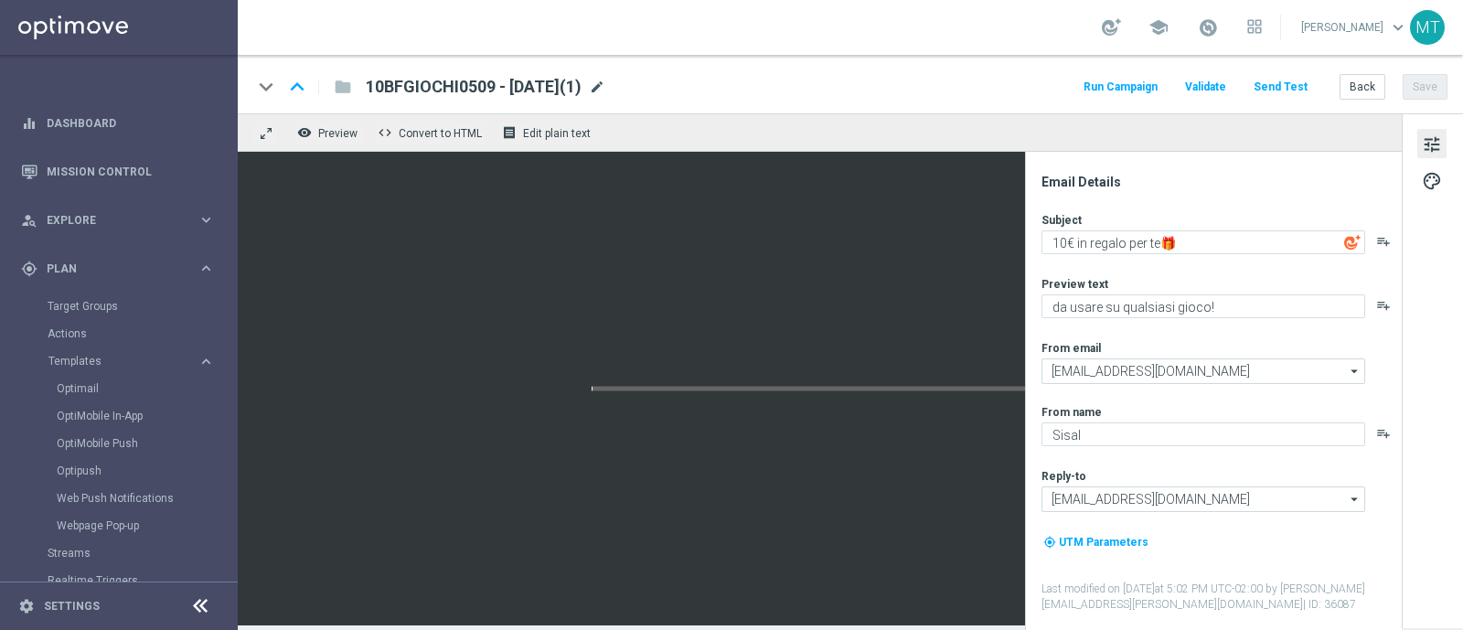
click at [605, 83] on span "mode_edit" at bounding box center [597, 87] width 16 height 16
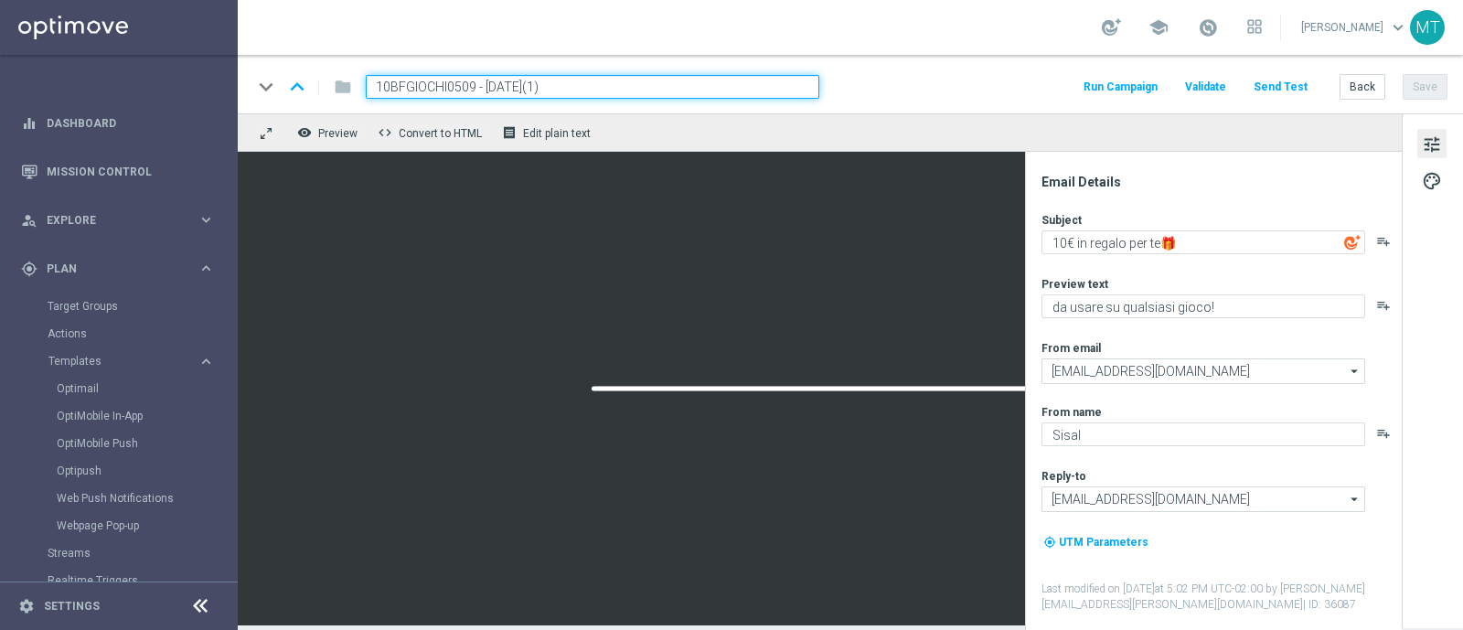
drag, startPoint x: 473, startPoint y: 83, endPoint x: 375, endPoint y: 89, distance: 98.0
click at [375, 89] on input "10BFGIOCHI0509 - 2025-09-05(1)" at bounding box center [593, 87] width 454 height 24
paste input "4BFGAMES10"
click at [631, 88] on input "4BFGAMES1009 - 2025-09-05(1)" at bounding box center [593, 87] width 454 height 24
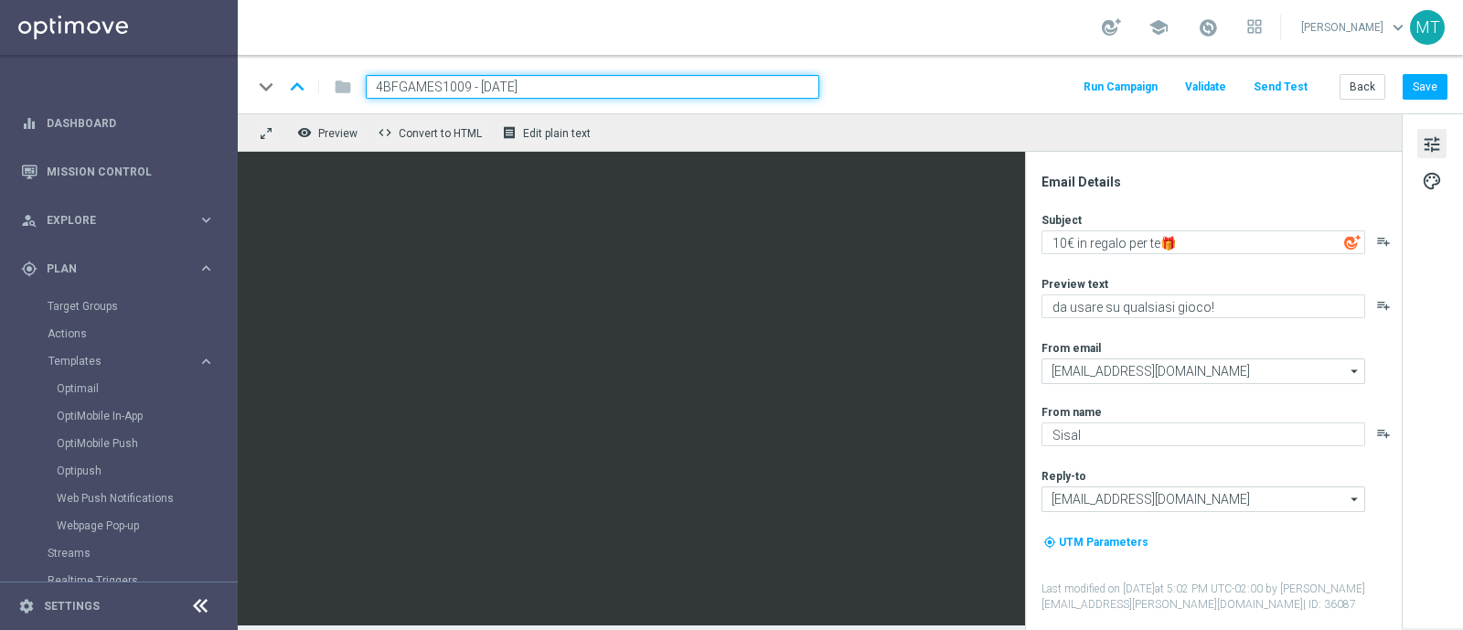
type input "4BFGAMES1009 - 2025-09-10"
click at [1417, 91] on button "Save" at bounding box center [1425, 87] width 45 height 26
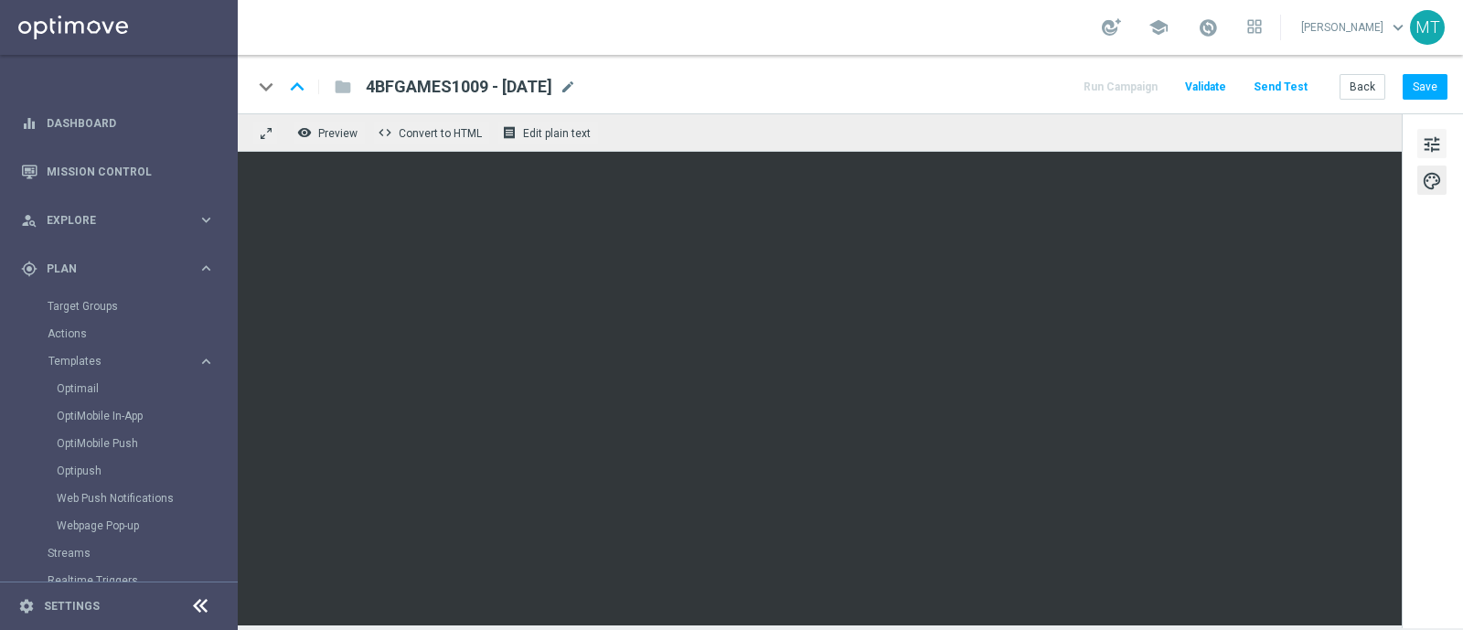
click at [1422, 147] on span "tune" at bounding box center [1432, 145] width 20 height 24
click at [1445, 143] on button "tune" at bounding box center [1431, 143] width 29 height 29
click at [1434, 137] on span "tune" at bounding box center [1432, 145] width 20 height 24
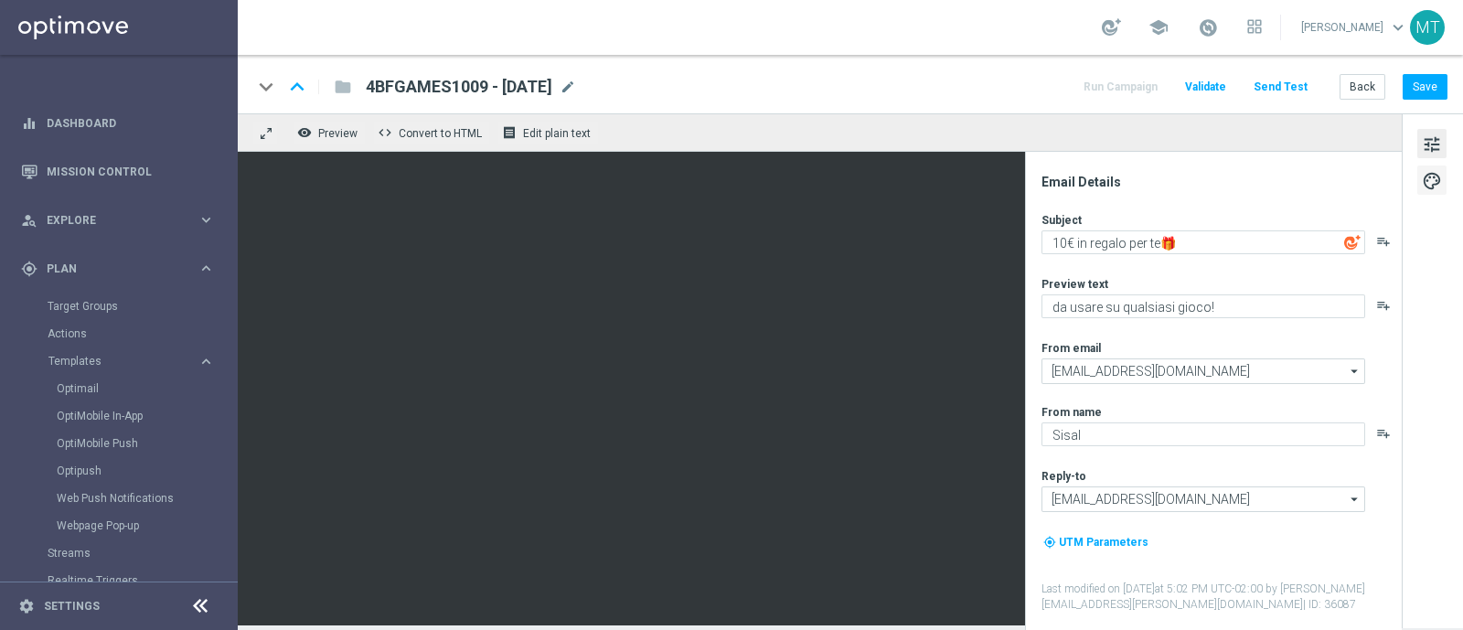
click at [1437, 176] on span "palette" at bounding box center [1432, 181] width 20 height 24
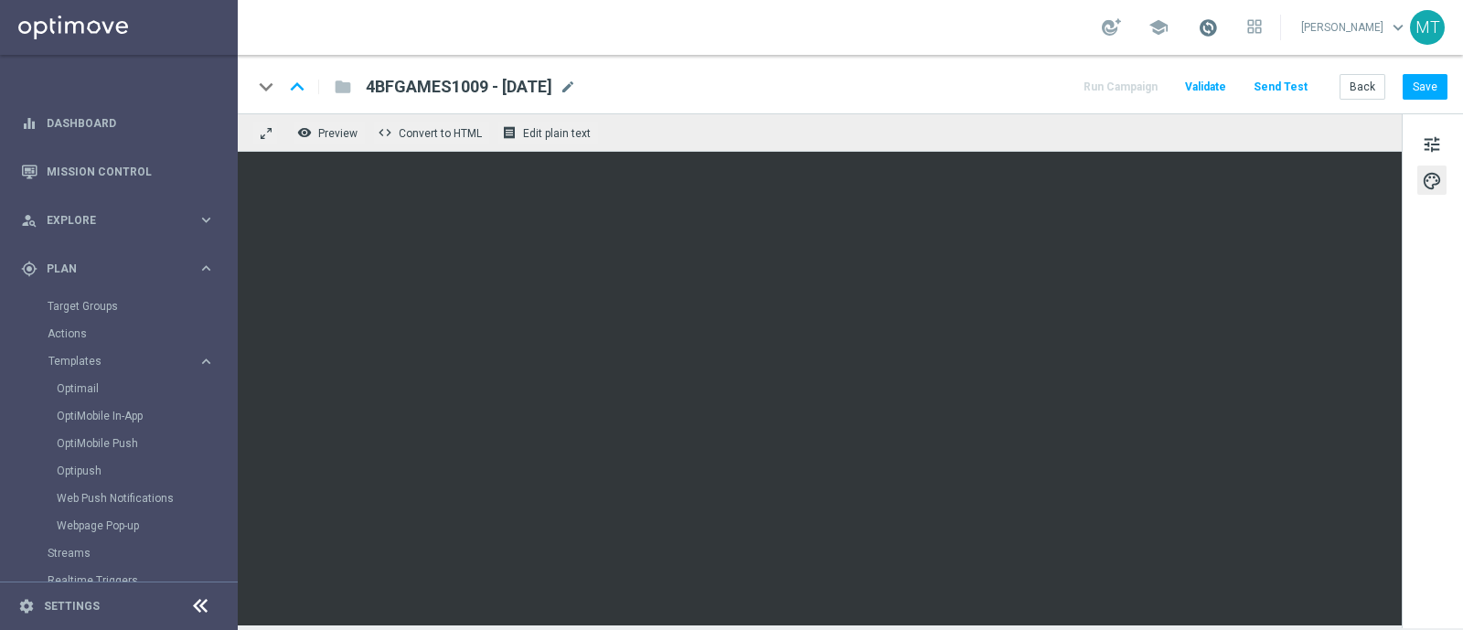
click at [1218, 29] on span at bounding box center [1208, 27] width 20 height 20
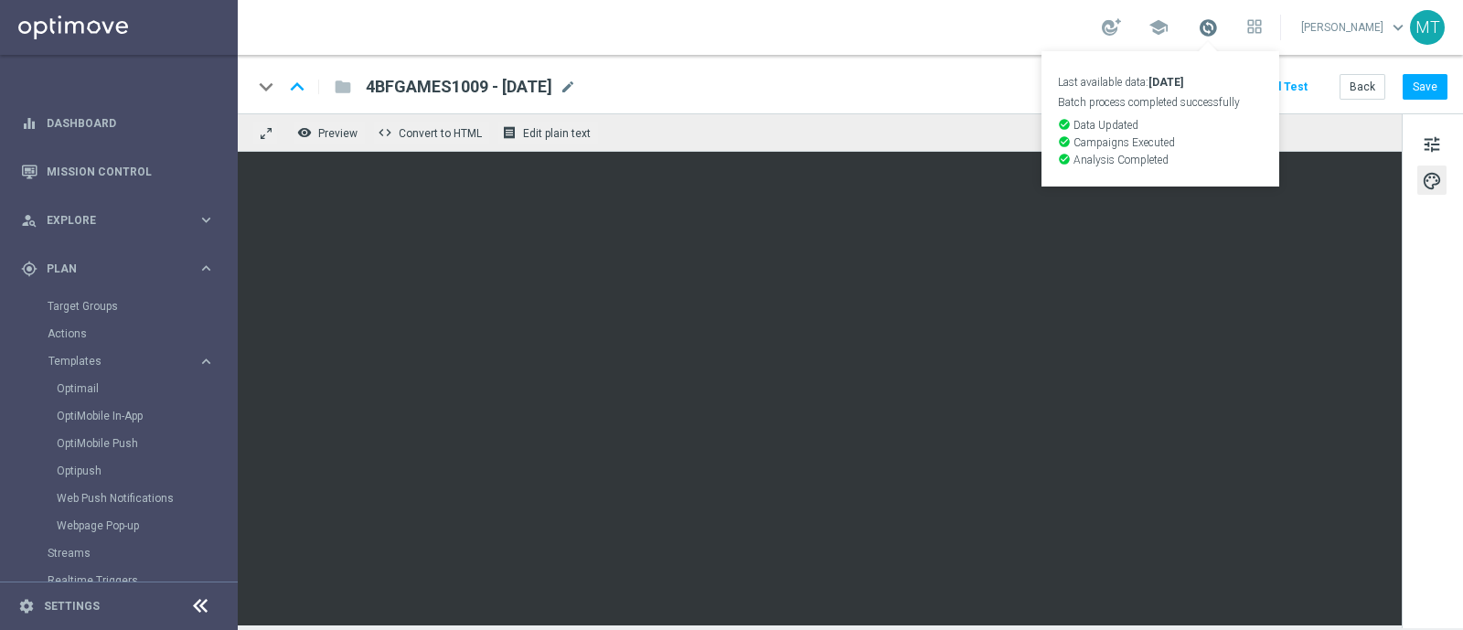
click at [1218, 29] on span at bounding box center [1208, 27] width 20 height 20
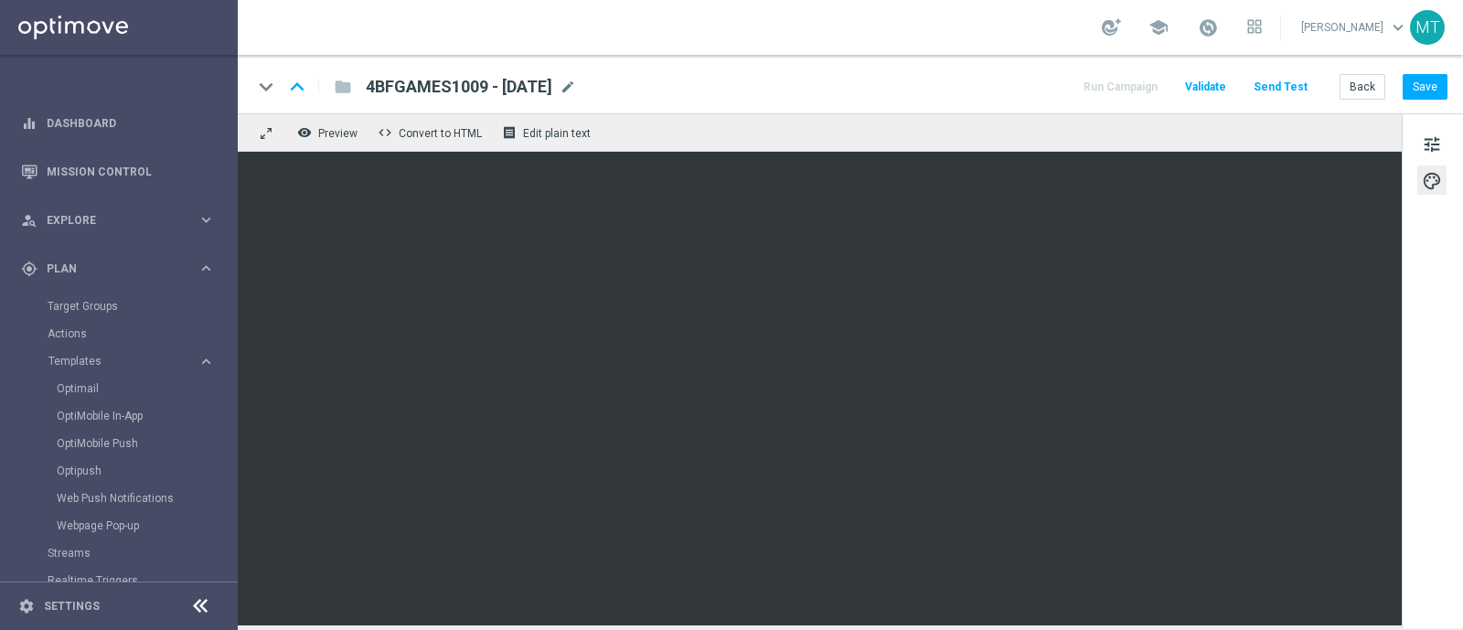
click at [1413, 147] on div "tune palette" at bounding box center [1432, 370] width 61 height 515
click at [1431, 144] on span "tune" at bounding box center [1432, 145] width 20 height 24
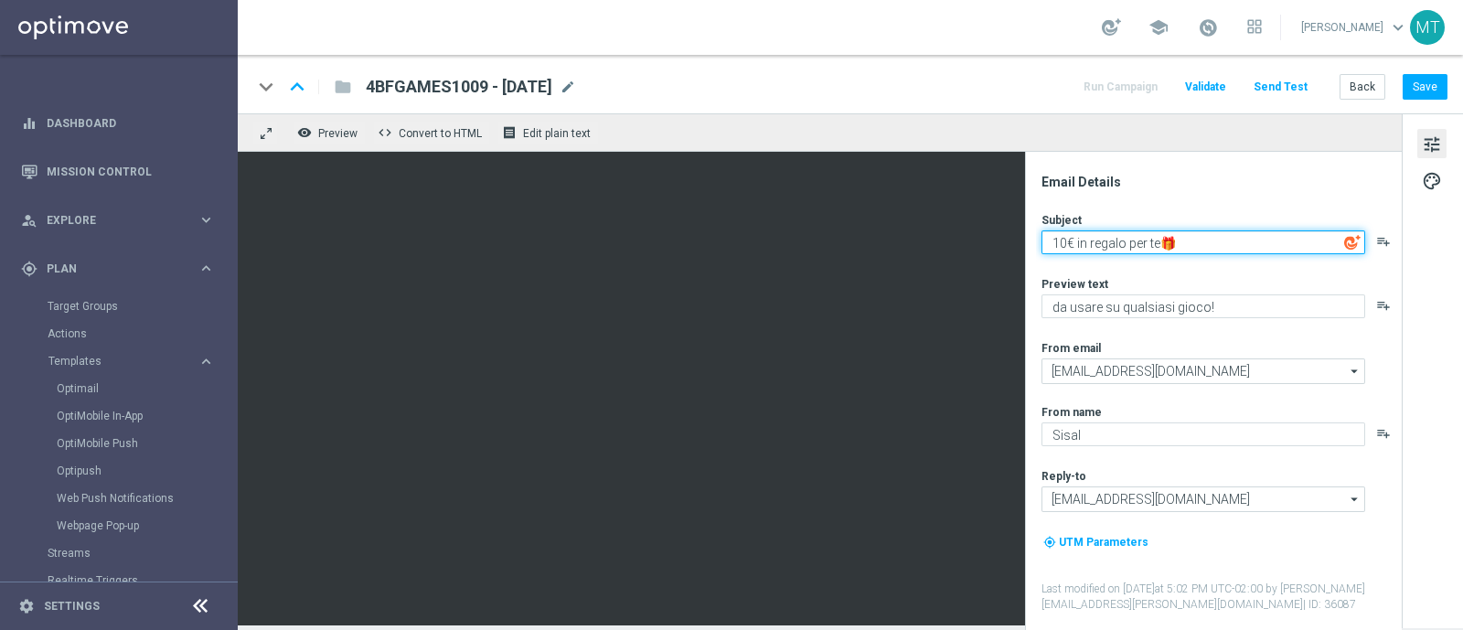
click at [1066, 239] on textarea "10€ in regalo per te🎁" at bounding box center [1204, 242] width 324 height 24
type textarea "4€ in regalo per te🎁"
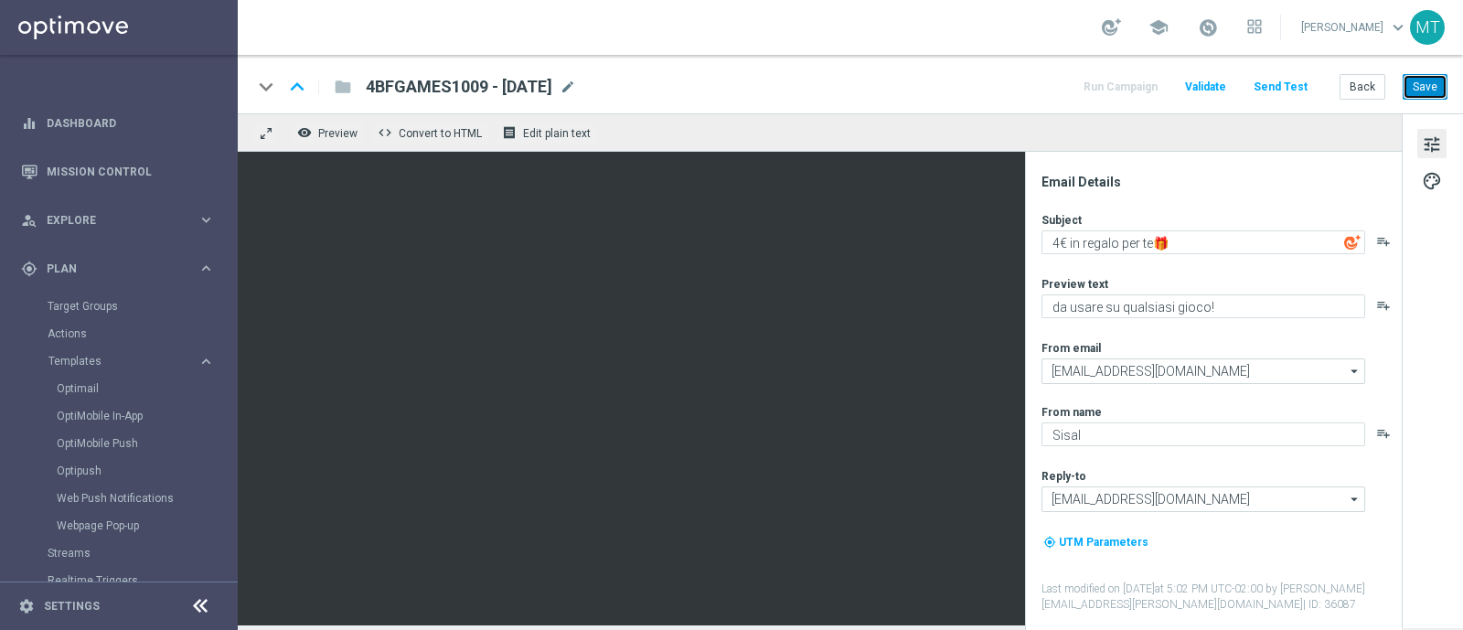
click at [1436, 80] on button "Save" at bounding box center [1425, 87] width 45 height 26
click at [93, 294] on div "Target Groups" at bounding box center [142, 306] width 188 height 27
click at [108, 305] on link "Target Groups" at bounding box center [119, 306] width 143 height 15
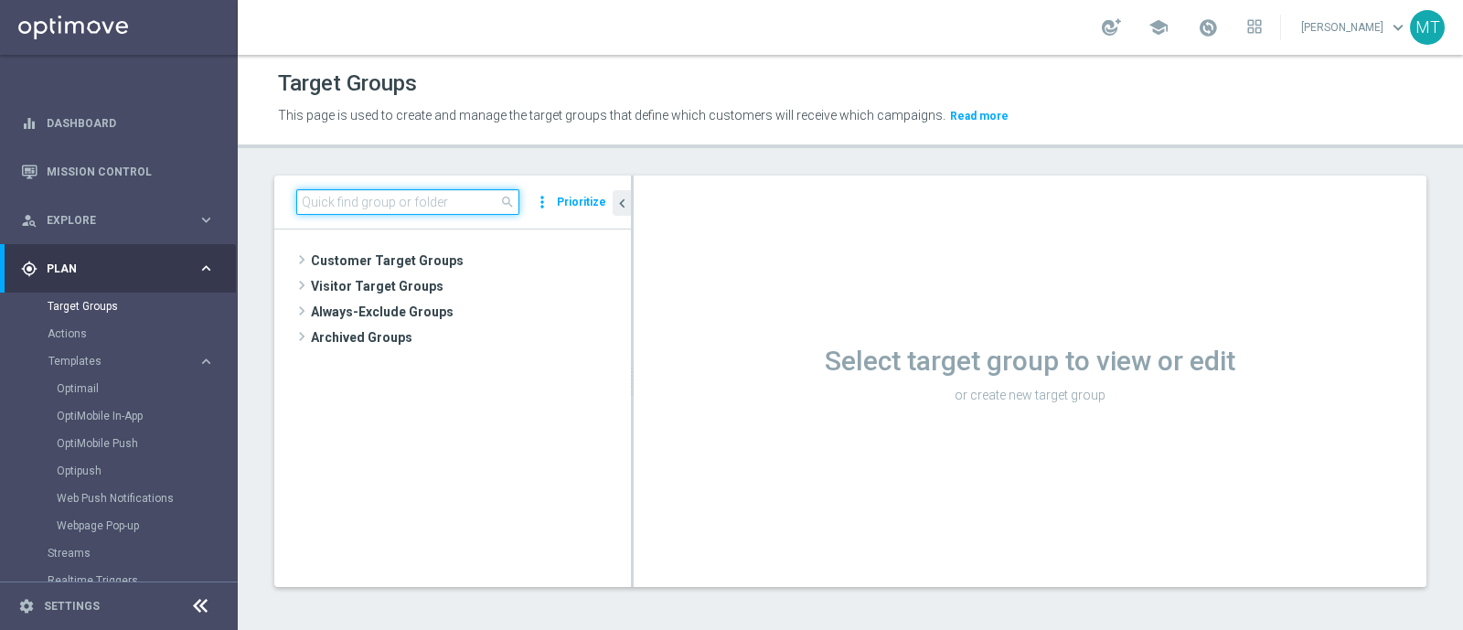
click at [353, 210] on input at bounding box center [407, 202] width 223 height 26
paste input "Giocanti Talent M-1 non Active mtd Others lm"
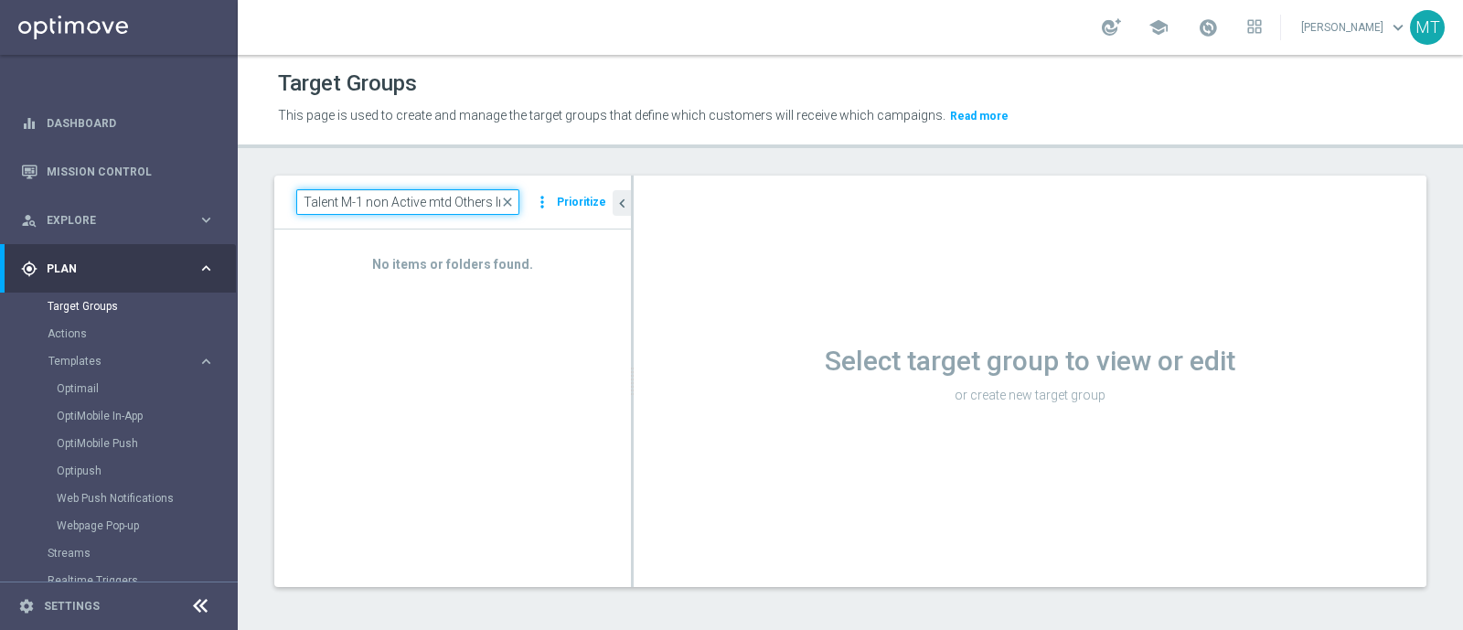
type input "Giocanti Talent M-1 non Active mtd Others lm"
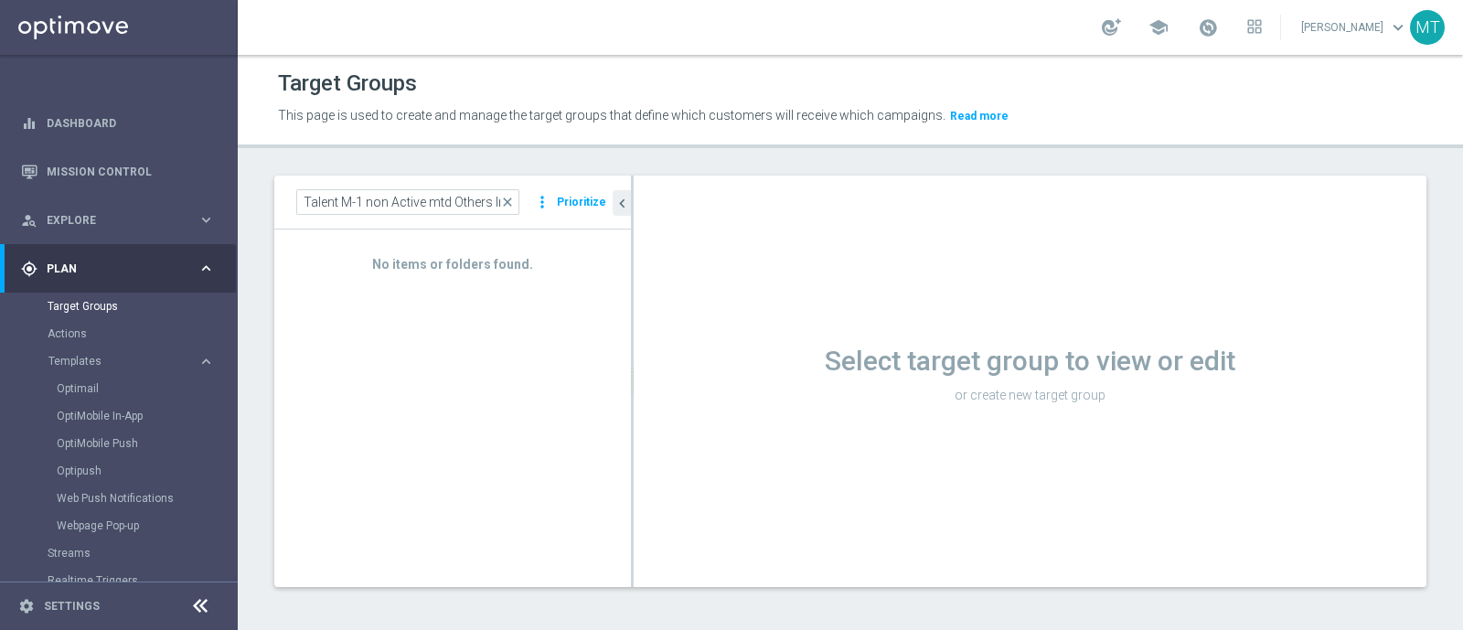
scroll to position [0, 0]
click at [515, 202] on span "close" at bounding box center [507, 202] width 15 height 15
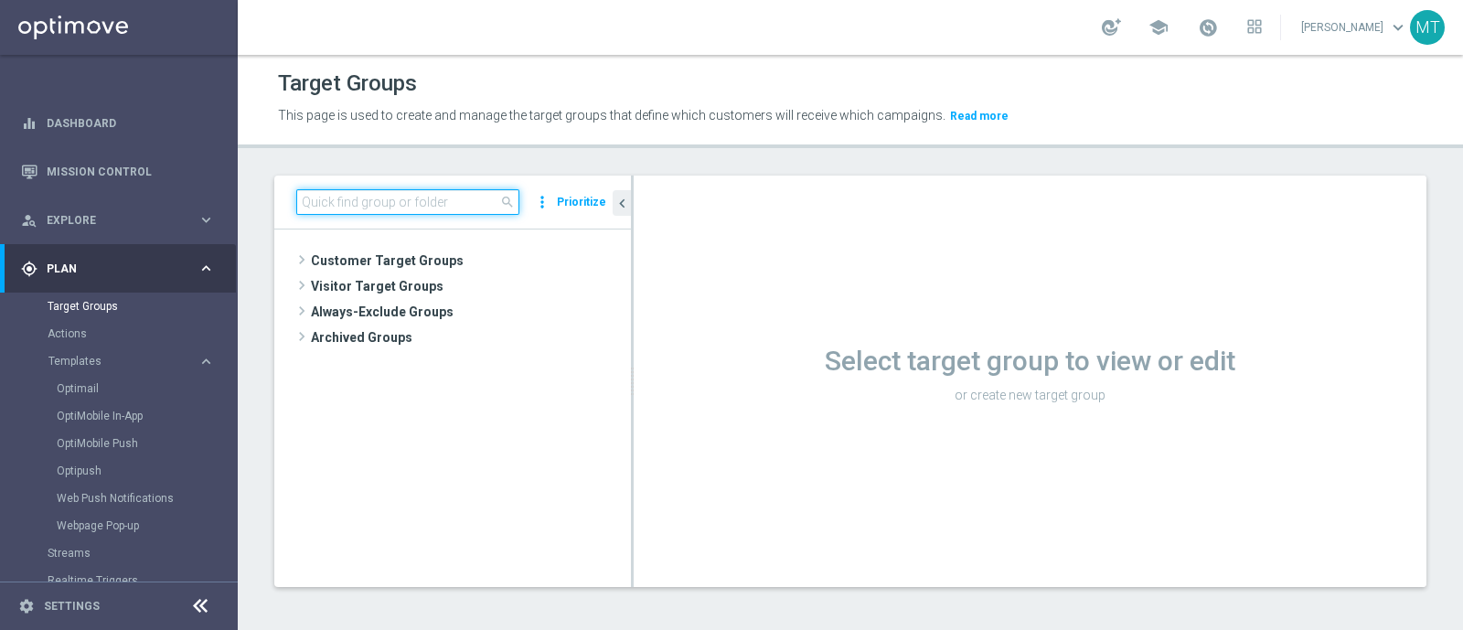
click at [372, 209] on input at bounding box center [407, 202] width 223 height 26
paste input "Giocanti Talent M-1 non Active mtd Others lm"
type input "Giocanti Talent M-1 non Active mtd Others lm"
click at [506, 475] on tree-viewport "Customer Target Groups library_add create_new_folder" at bounding box center [452, 408] width 357 height 357
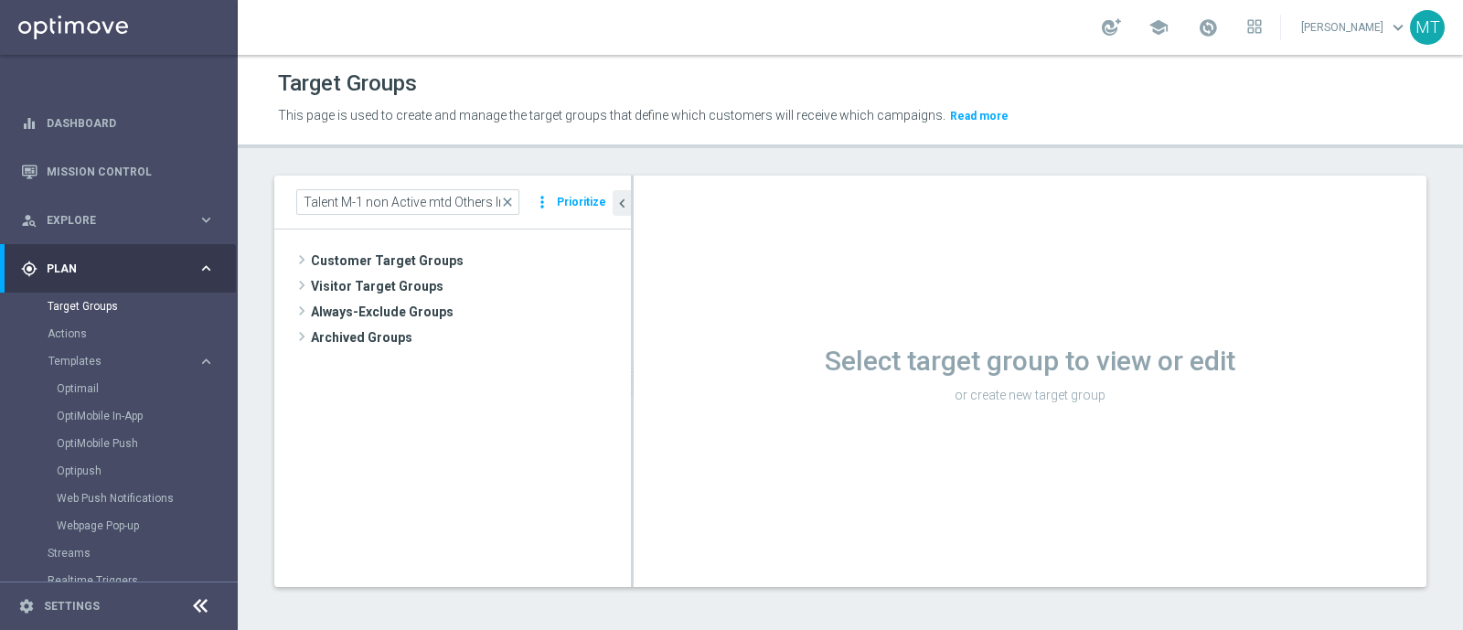
scroll to position [0, 0]
click at [918, 417] on div "Select target group to view or edit or create new target group" at bounding box center [1030, 382] width 793 height 412
click at [510, 202] on span "close" at bounding box center [507, 202] width 15 height 15
click at [346, 194] on input at bounding box center [407, 202] width 223 height 26
paste input "Giocanti Talent M-1 non Active mtd Others lm"
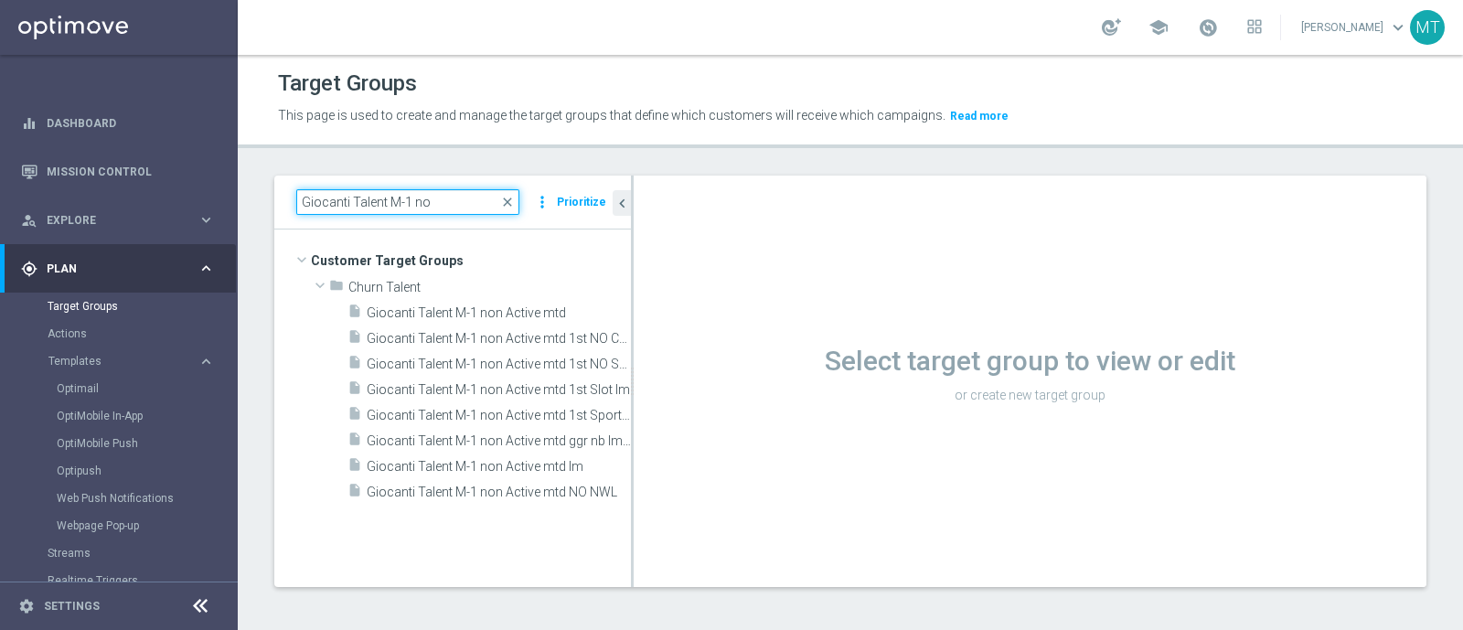
type input "Giocanti Talent M-1 no"
drag, startPoint x: 632, startPoint y: 383, endPoint x: 576, endPoint y: 516, distance: 143.9
click at [576, 516] on as-split "Giocanti Talent M-1 no close more_vert Prioritize Customer Target Groups librar…" at bounding box center [850, 382] width 1152 height 412
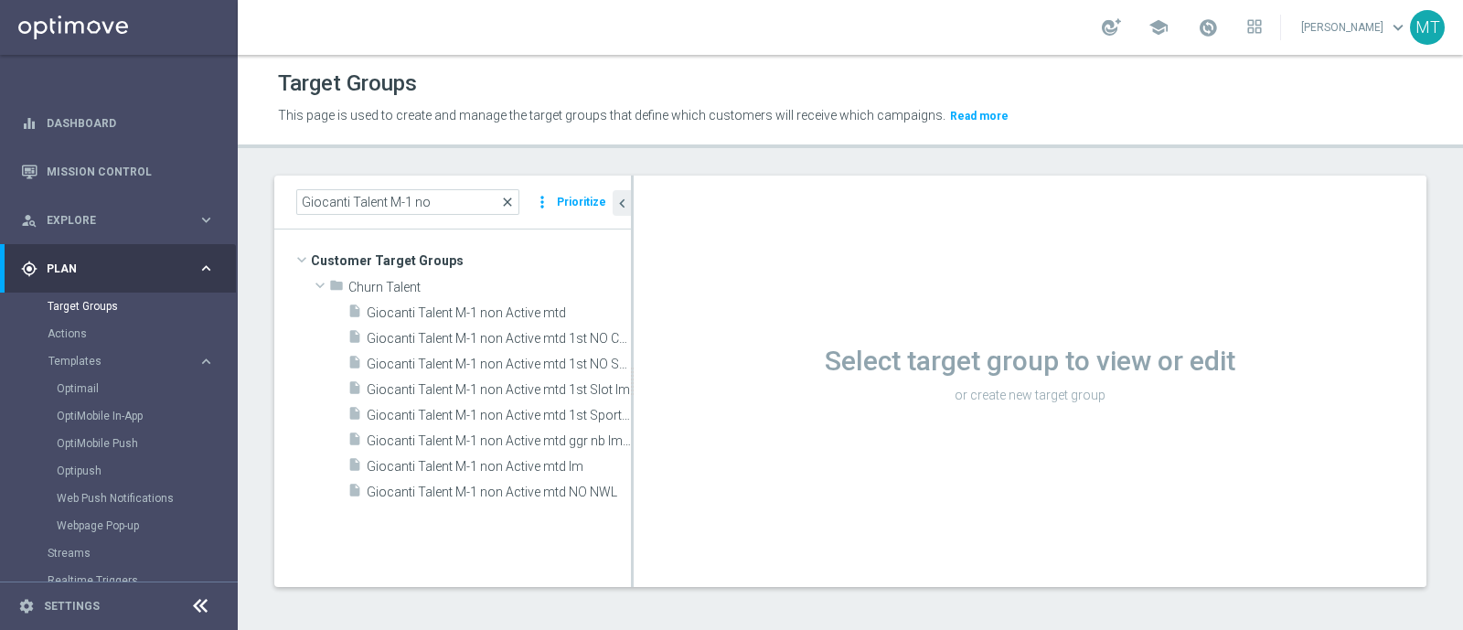
click at [506, 200] on span "close" at bounding box center [507, 202] width 15 height 15
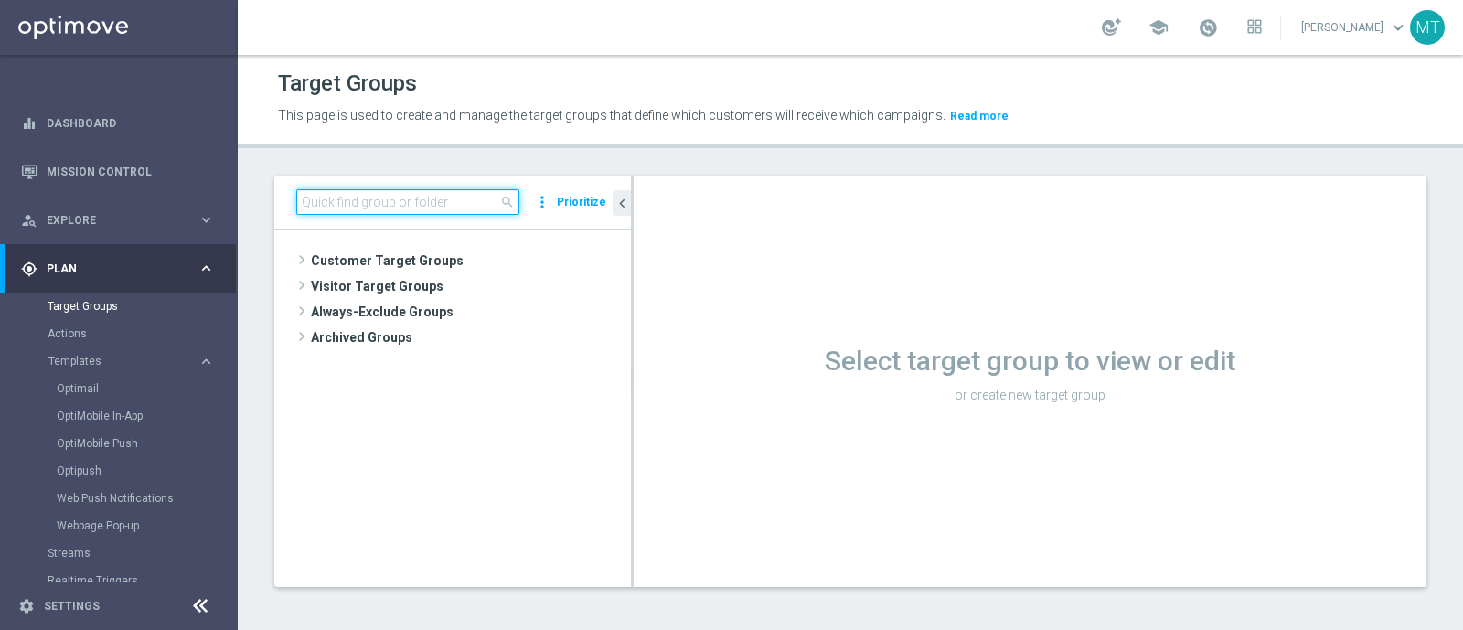
click at [383, 200] on input at bounding box center [407, 202] width 223 height 26
paste input "Giocanti Talent M-1 non Active mtd Others lm"
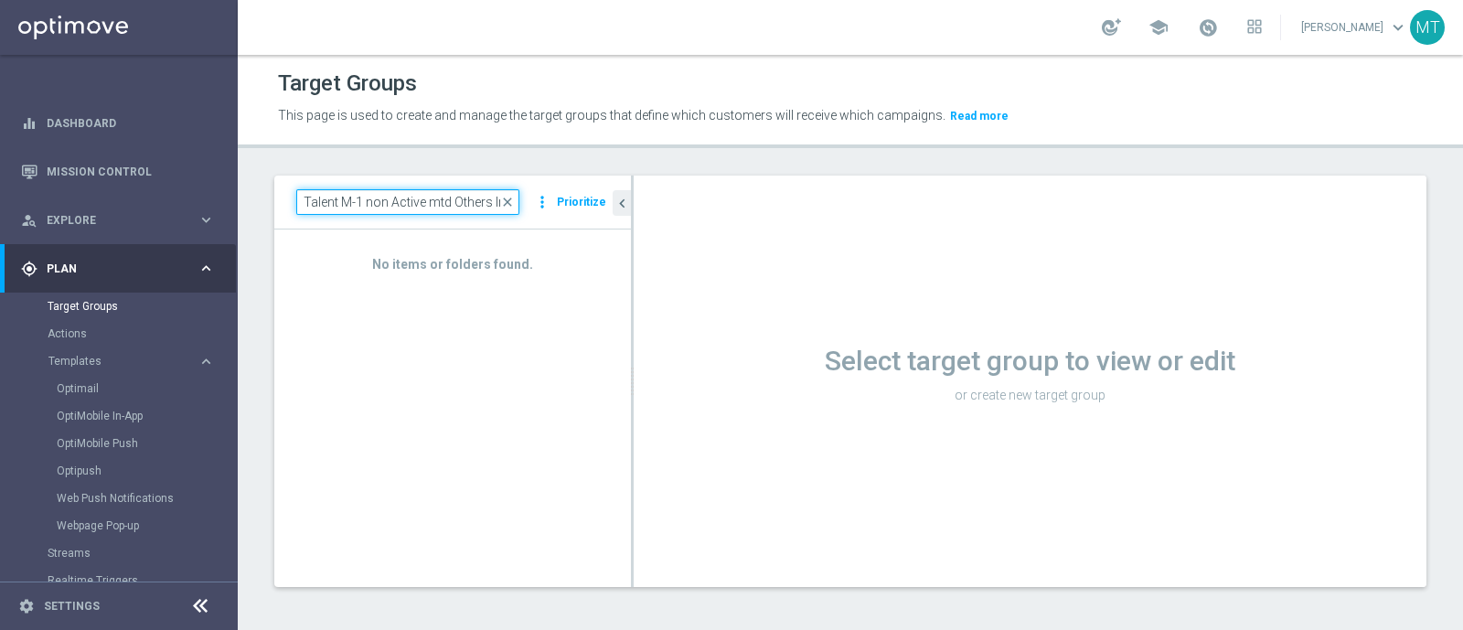
type input "Giocanti Talent M-1 non Active mtd Others lm"
click at [508, 197] on span "close" at bounding box center [507, 202] width 15 height 15
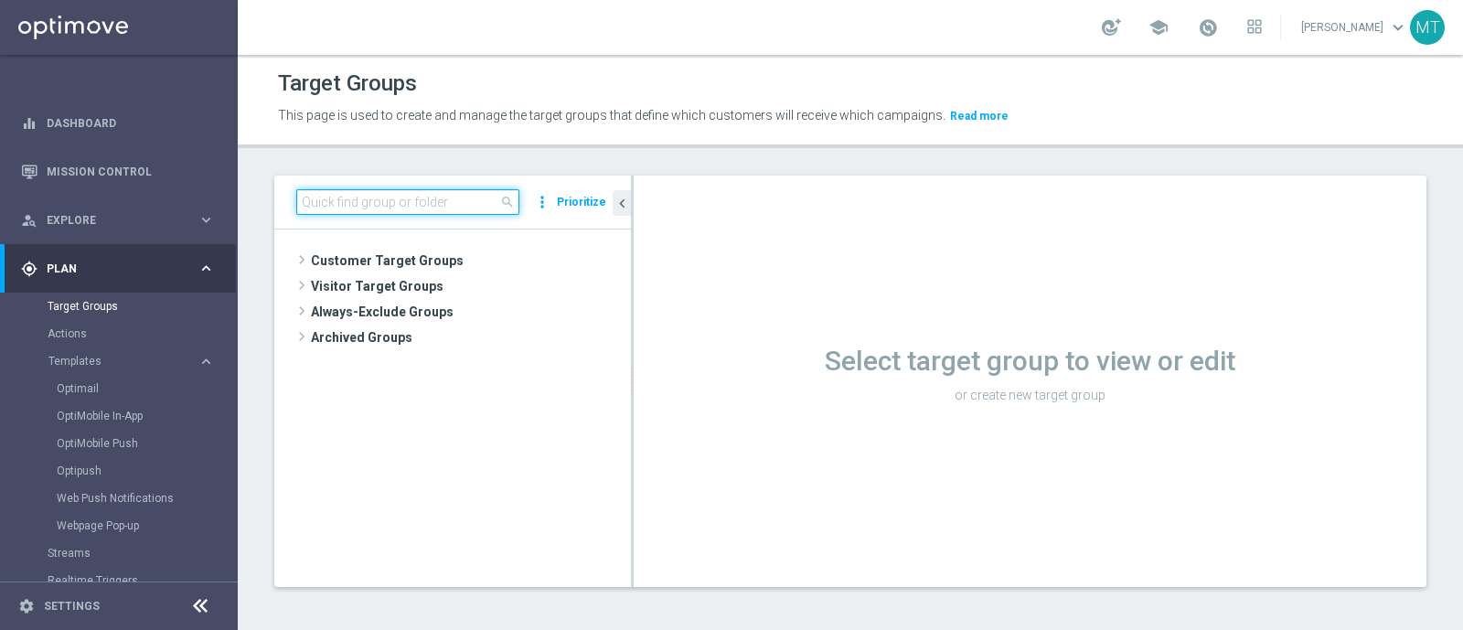
click at [357, 195] on input at bounding box center [407, 202] width 223 height 26
paste input "Giocanti Talent M-1 non Active mtd No Slot No Sport lm"
type input "Giocanti Talent M-1 non Active mtd No Slot No Sport lm"
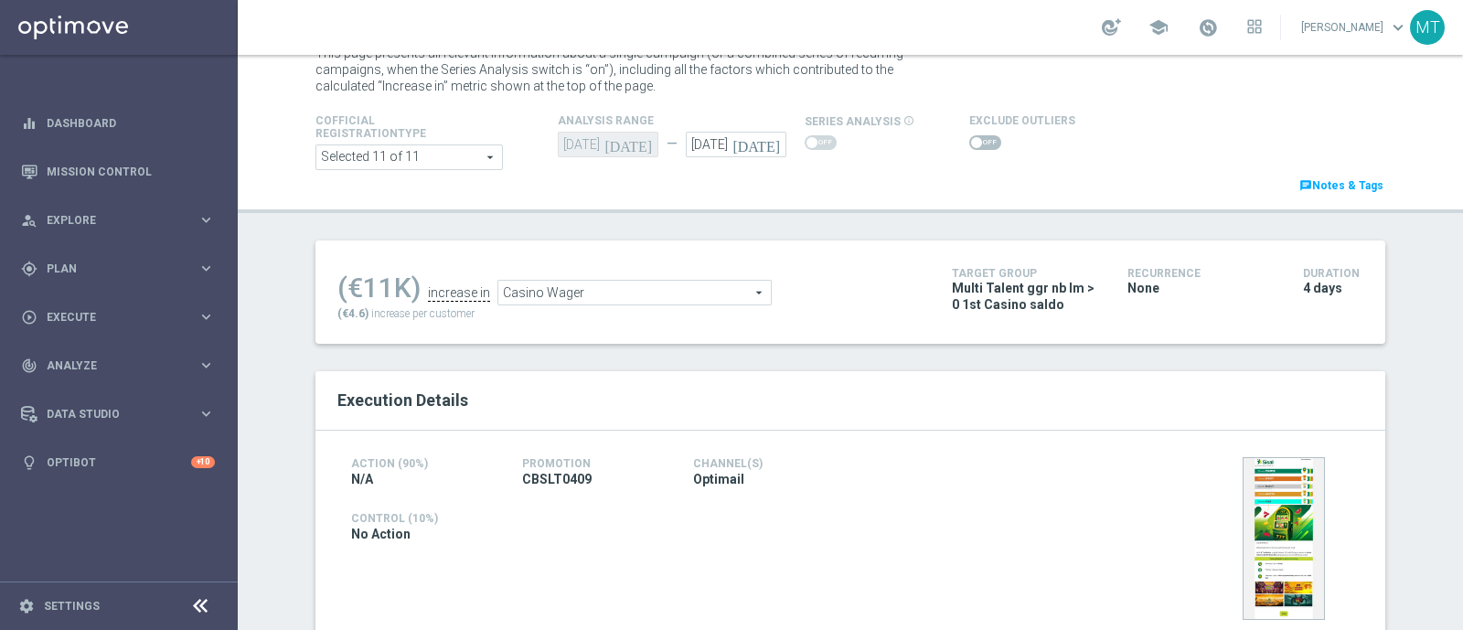
scroll to position [54, 0]
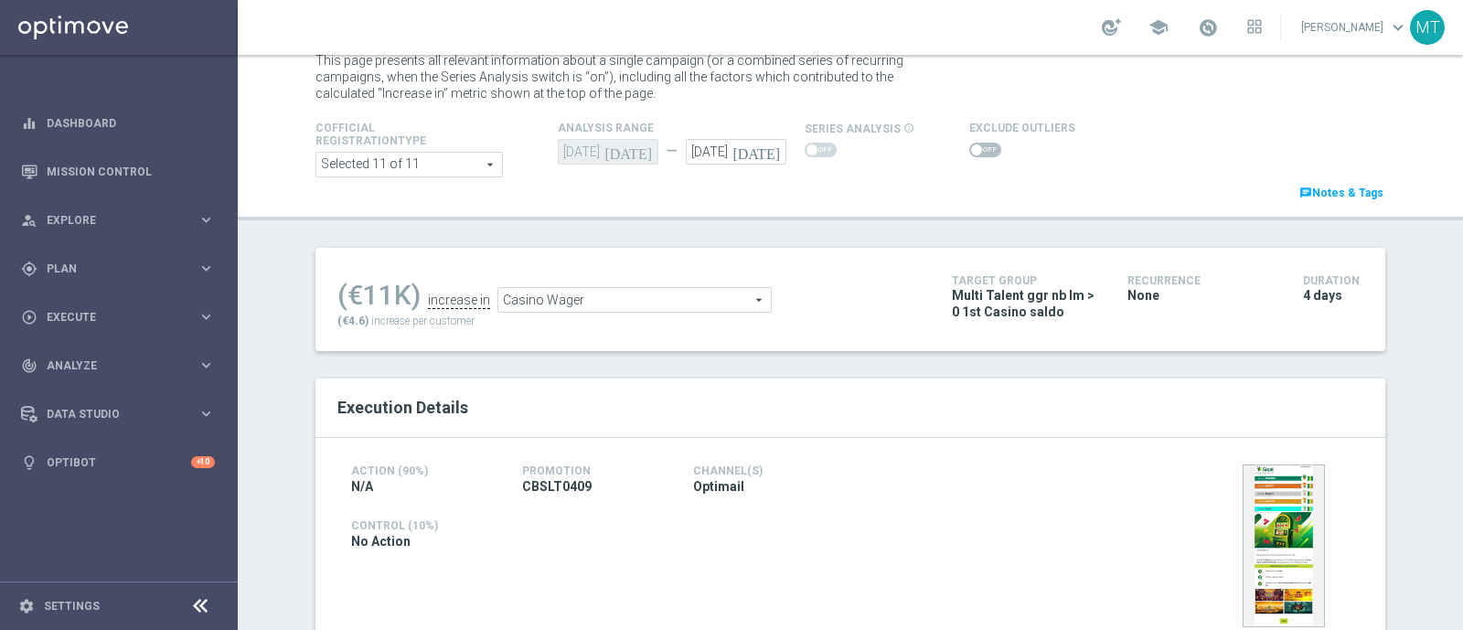
click at [550, 304] on span "Casino Wager" at bounding box center [634, 300] width 273 height 24
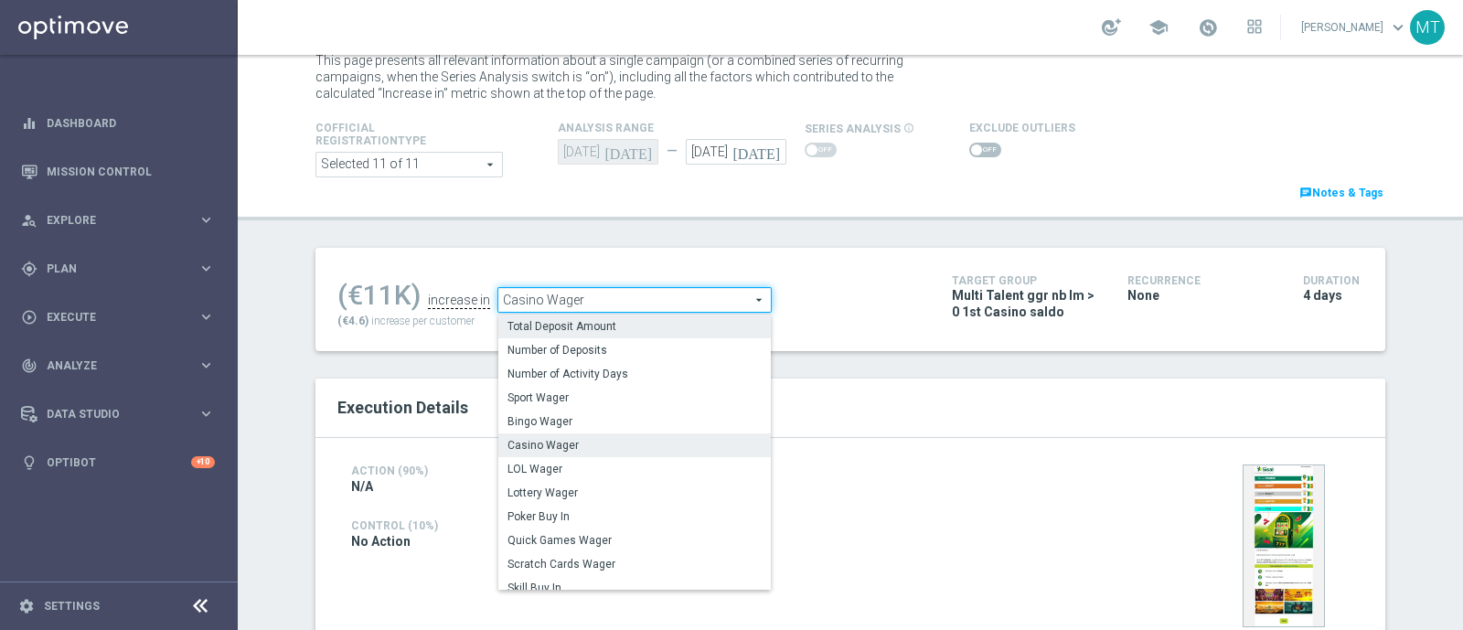
click at [526, 324] on span "Total Deposit Amount" at bounding box center [635, 326] width 254 height 15
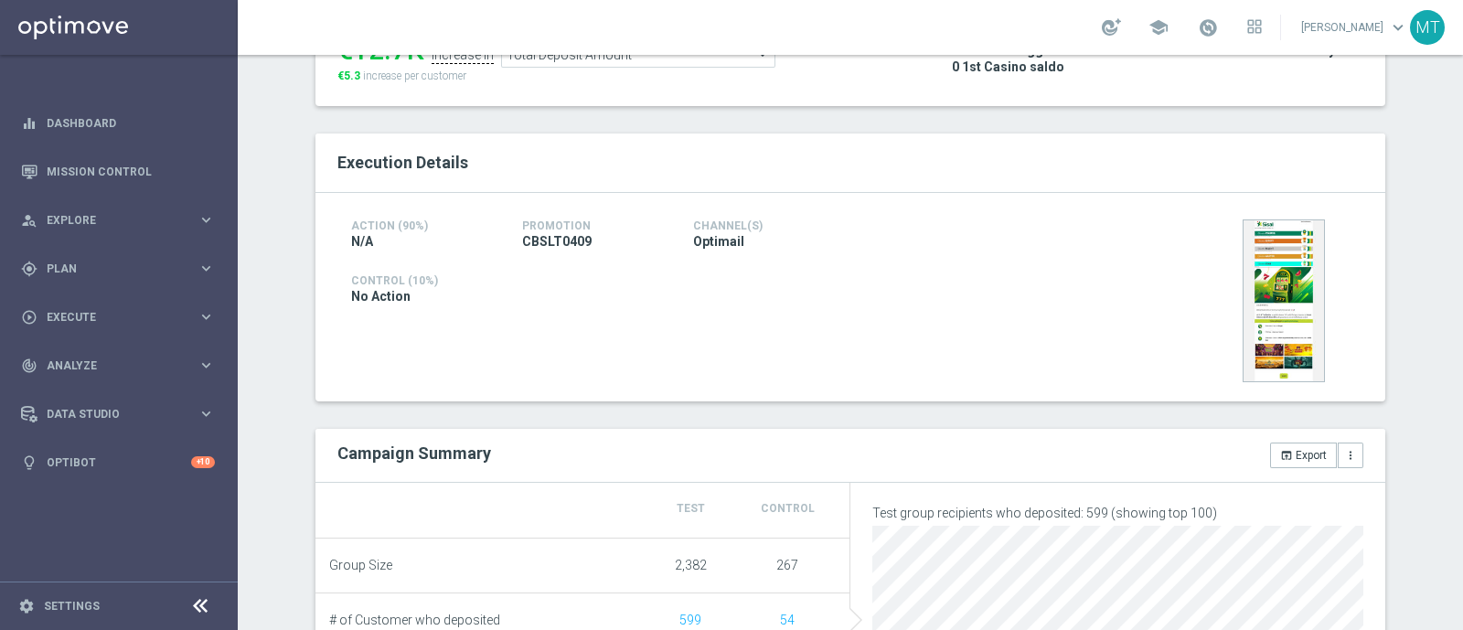
scroll to position [109, 0]
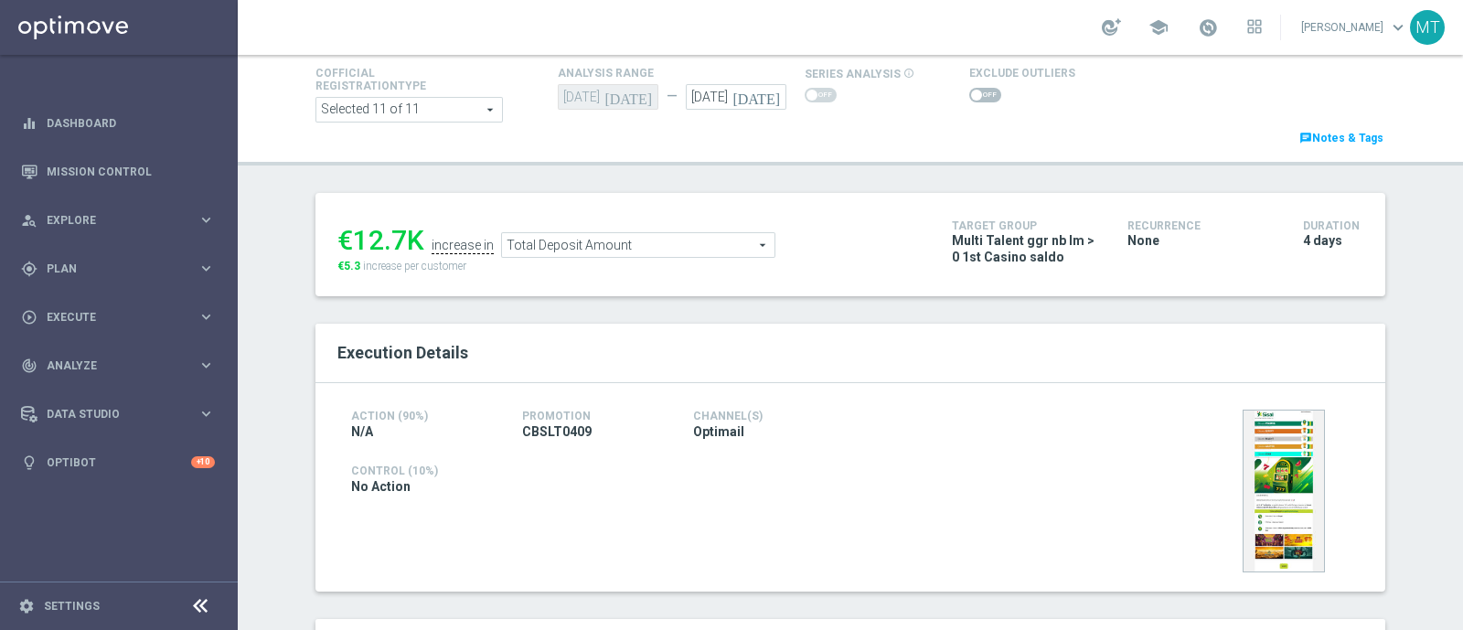
click at [547, 249] on span "Total Deposit Amount" at bounding box center [638, 245] width 273 height 24
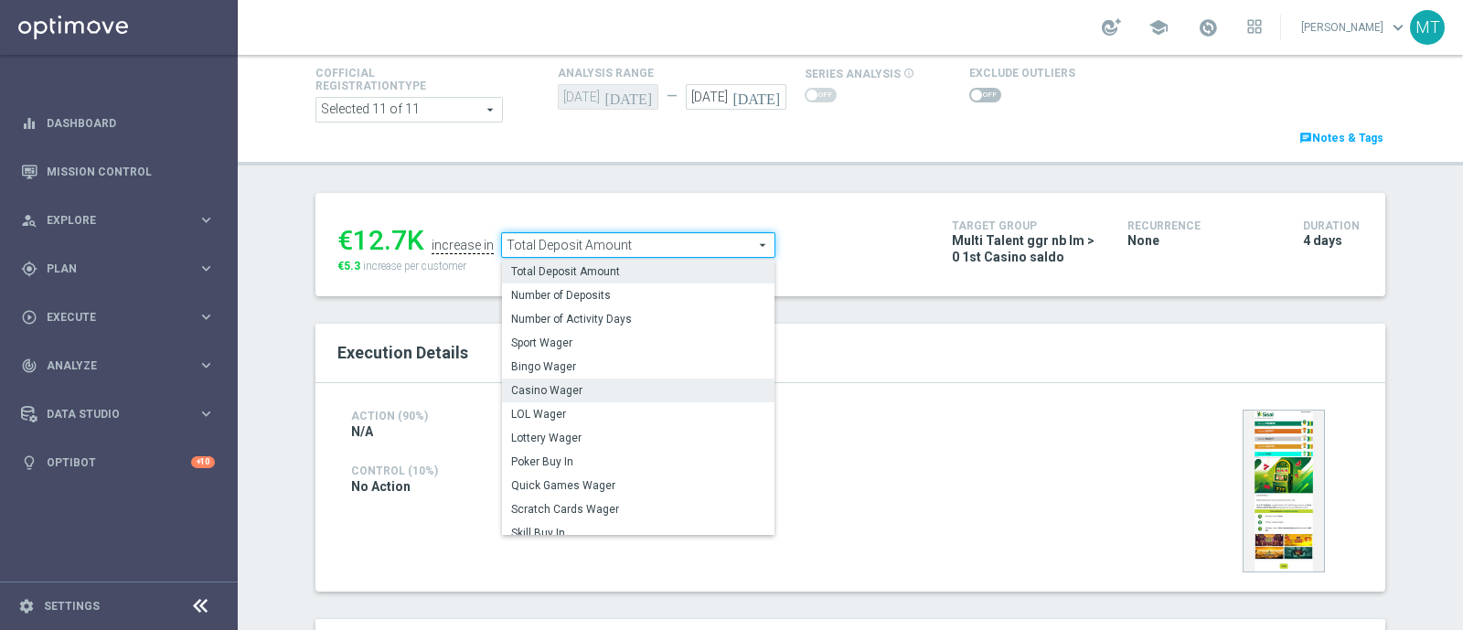
click at [560, 390] on span "Casino Wager" at bounding box center [638, 390] width 254 height 15
type input "Casino Wager"
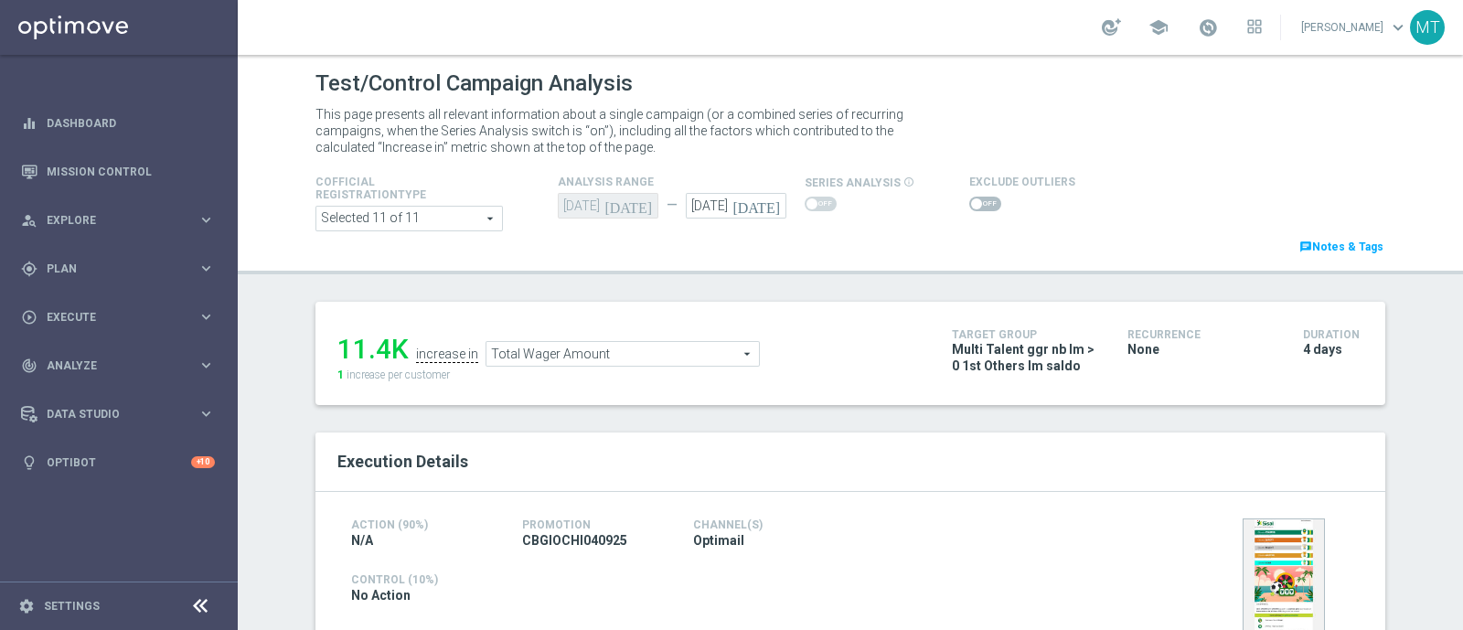
click at [590, 343] on span "Total Wager Amount" at bounding box center [623, 354] width 273 height 24
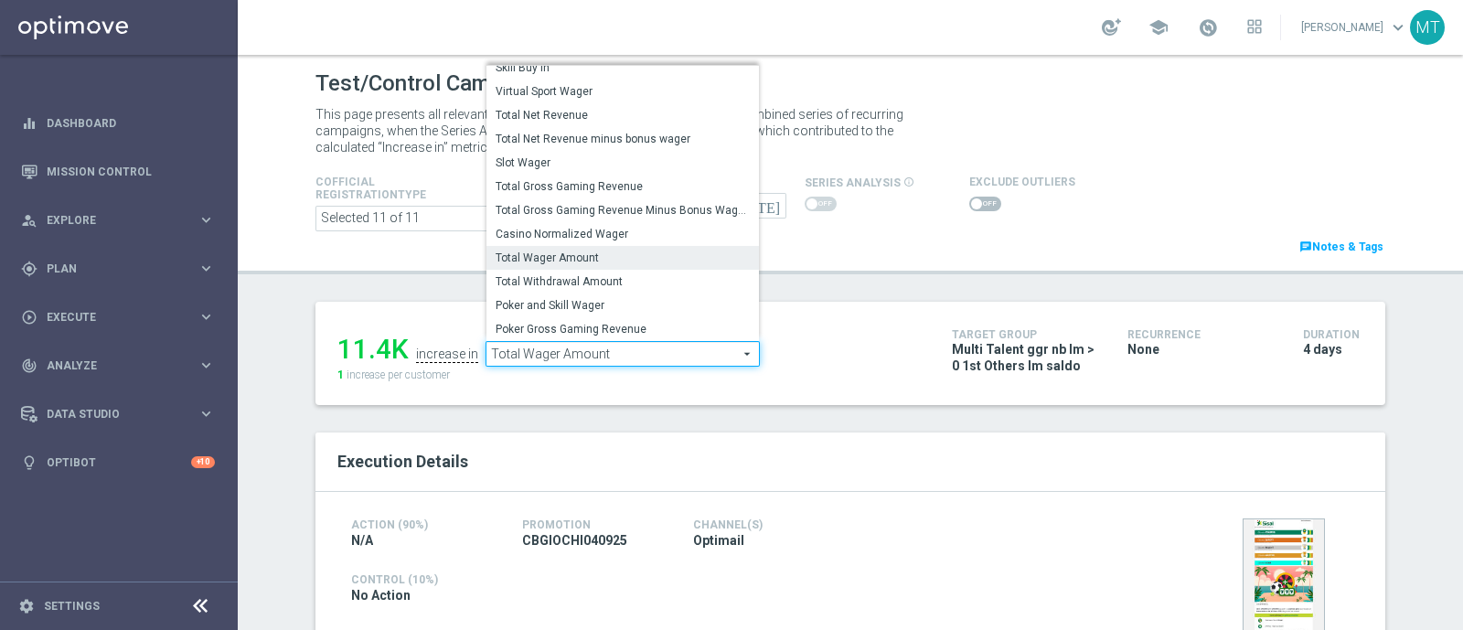
scroll to position [255, 0]
click at [806, 433] on div "Execution Details" at bounding box center [851, 462] width 1070 height 59
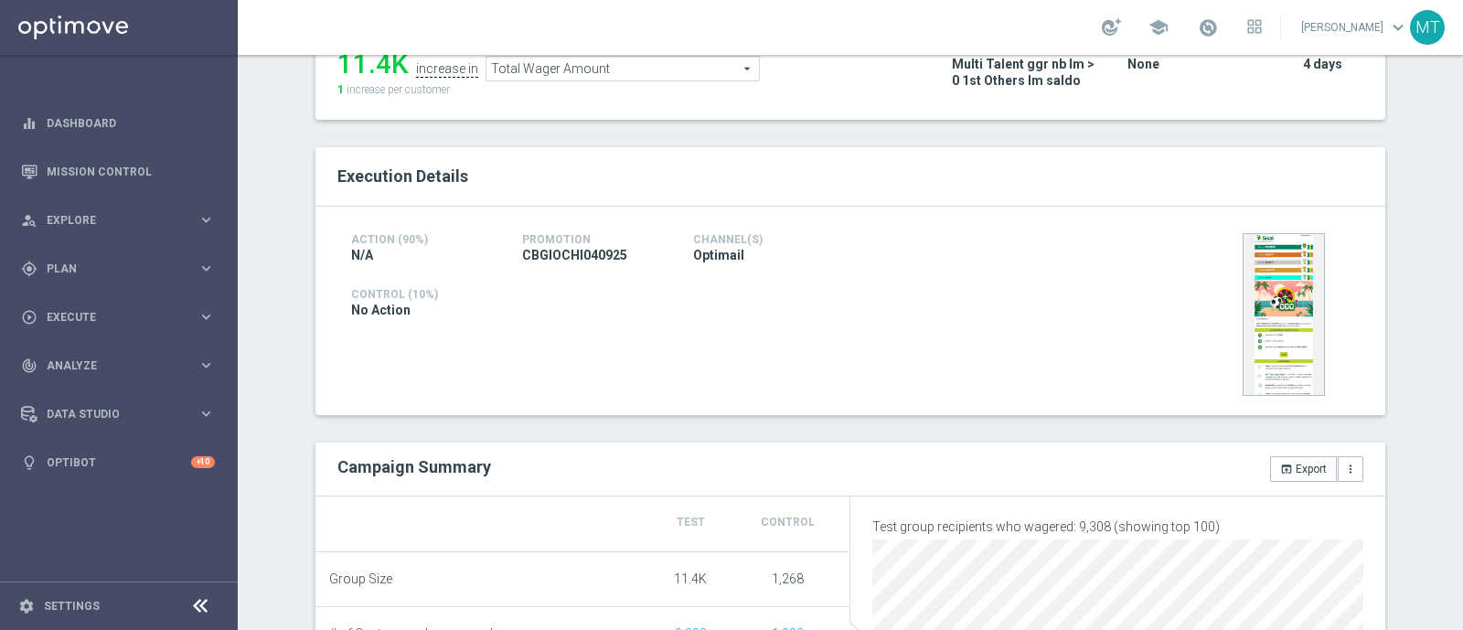
scroll to position [272, 0]
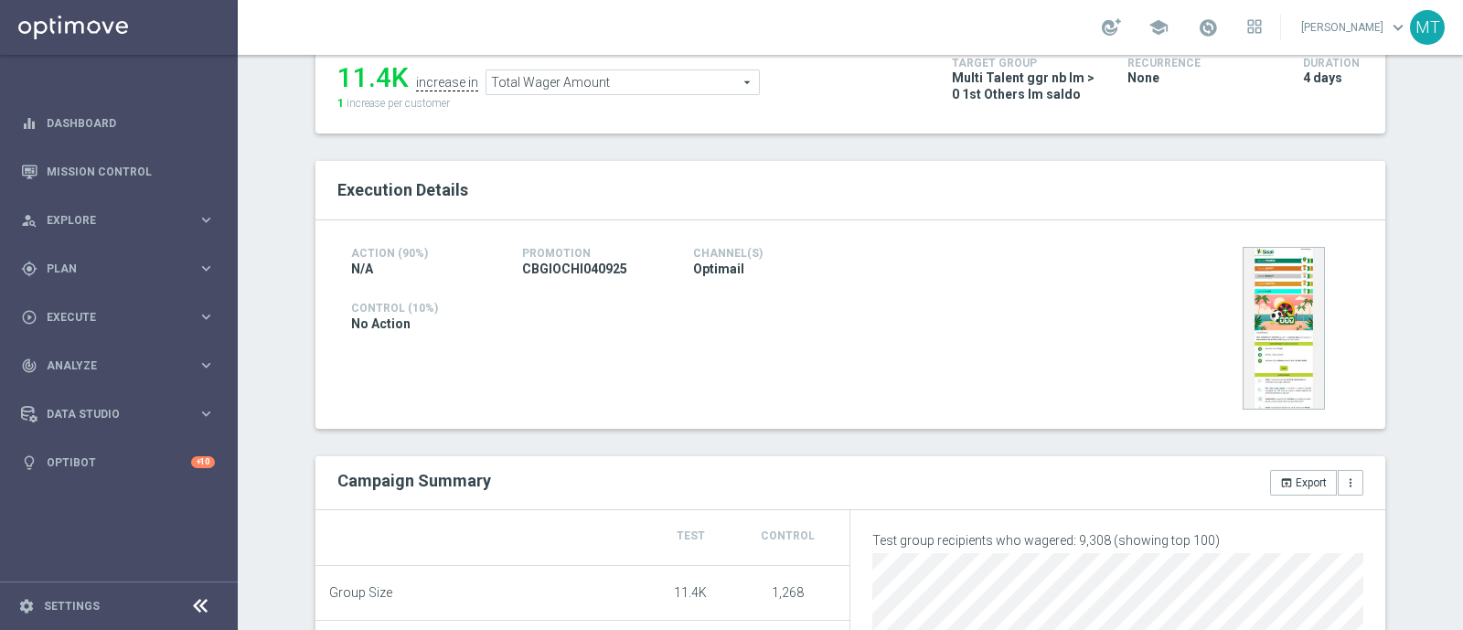
click at [518, 87] on span "Total Wager Amount" at bounding box center [623, 82] width 273 height 24
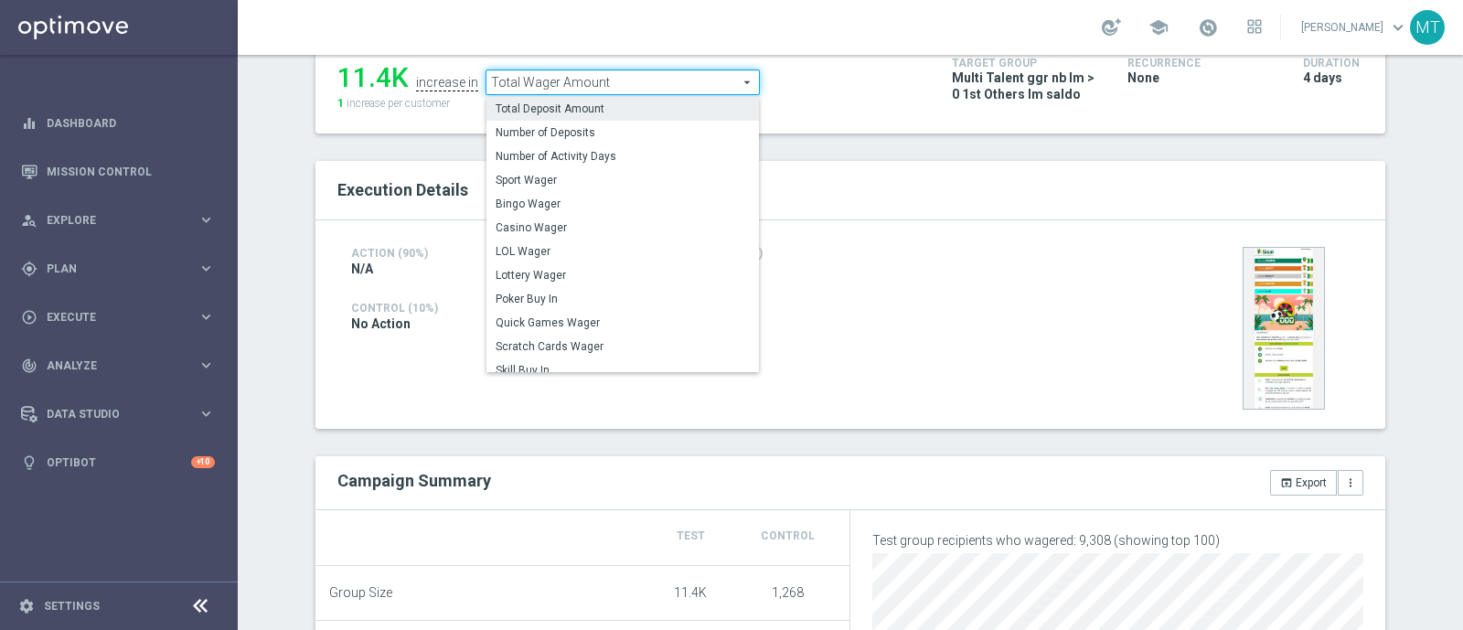
click at [529, 104] on span "Total Deposit Amount" at bounding box center [623, 109] width 254 height 15
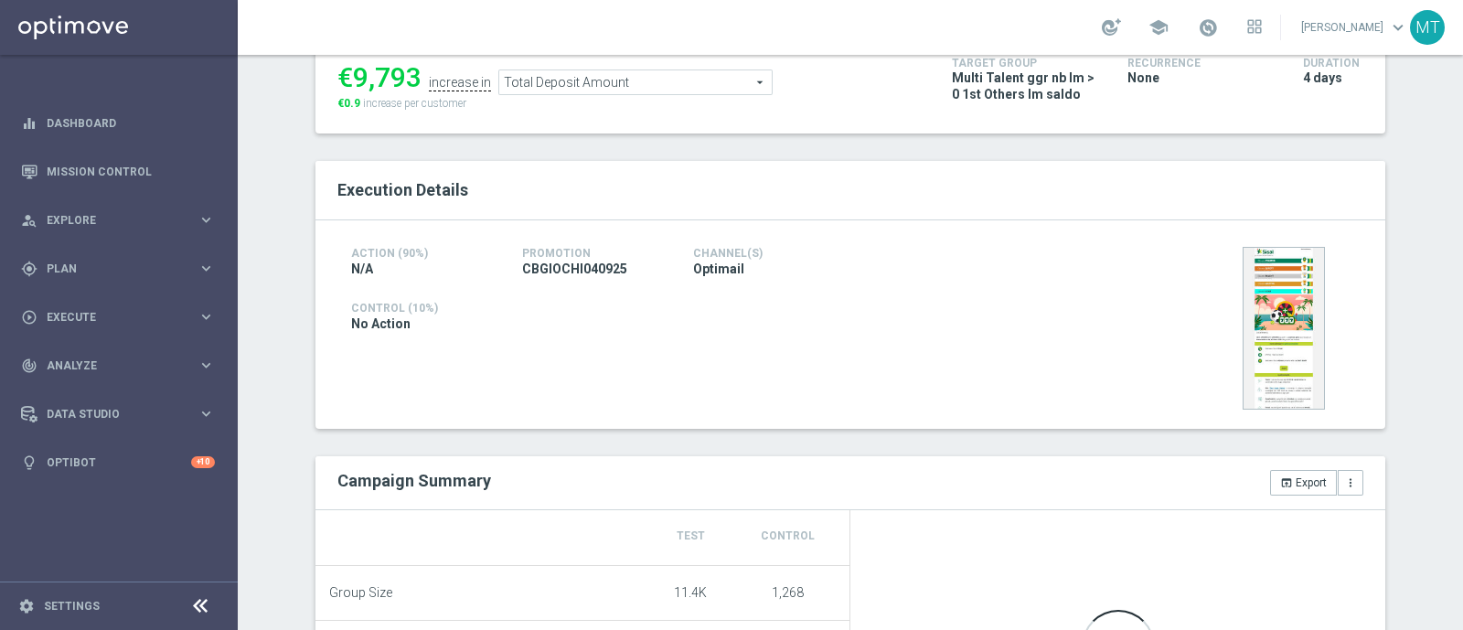
scroll to position [712, 0]
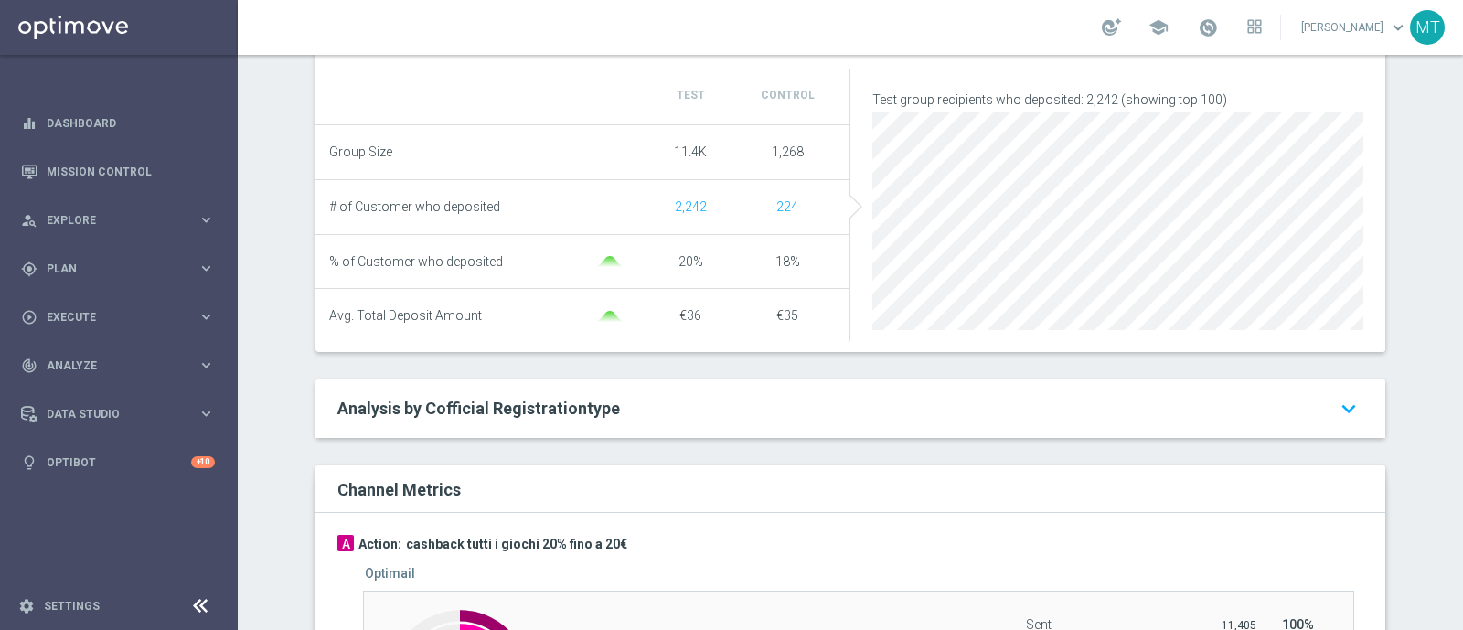
scroll to position [32, 0]
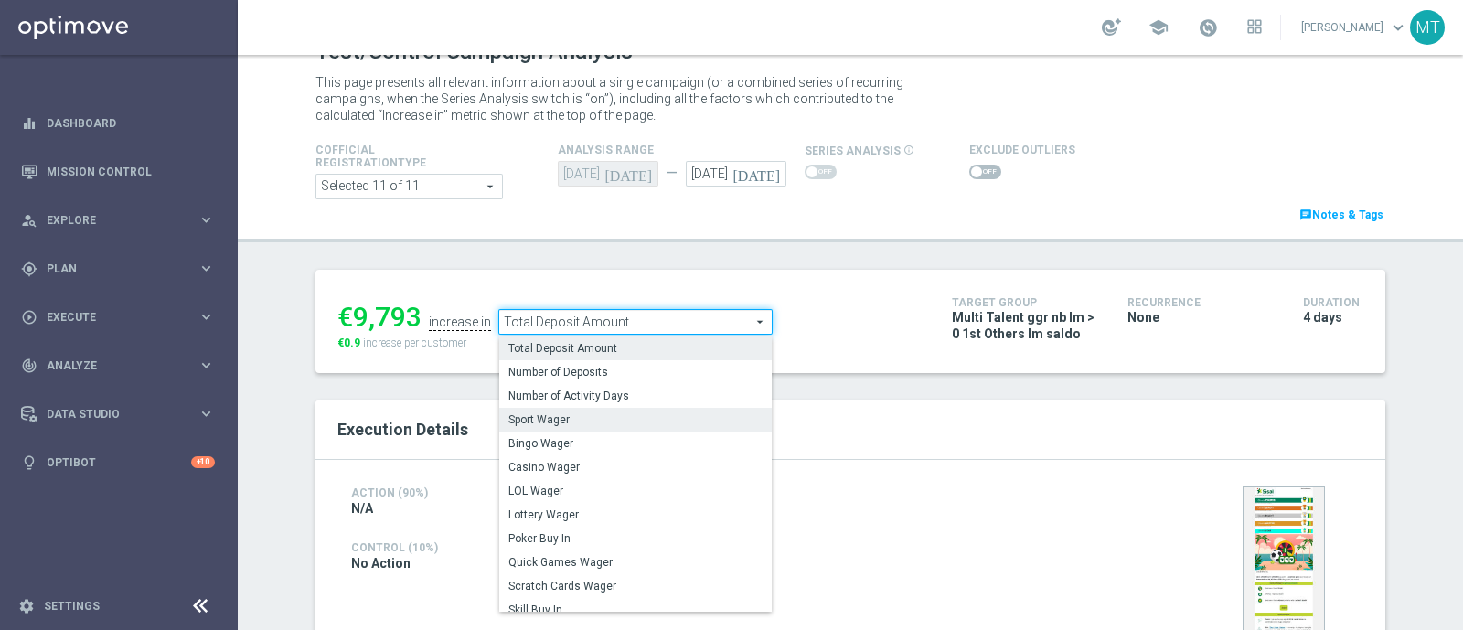
click at [557, 413] on span "Sport Wager" at bounding box center [635, 419] width 254 height 15
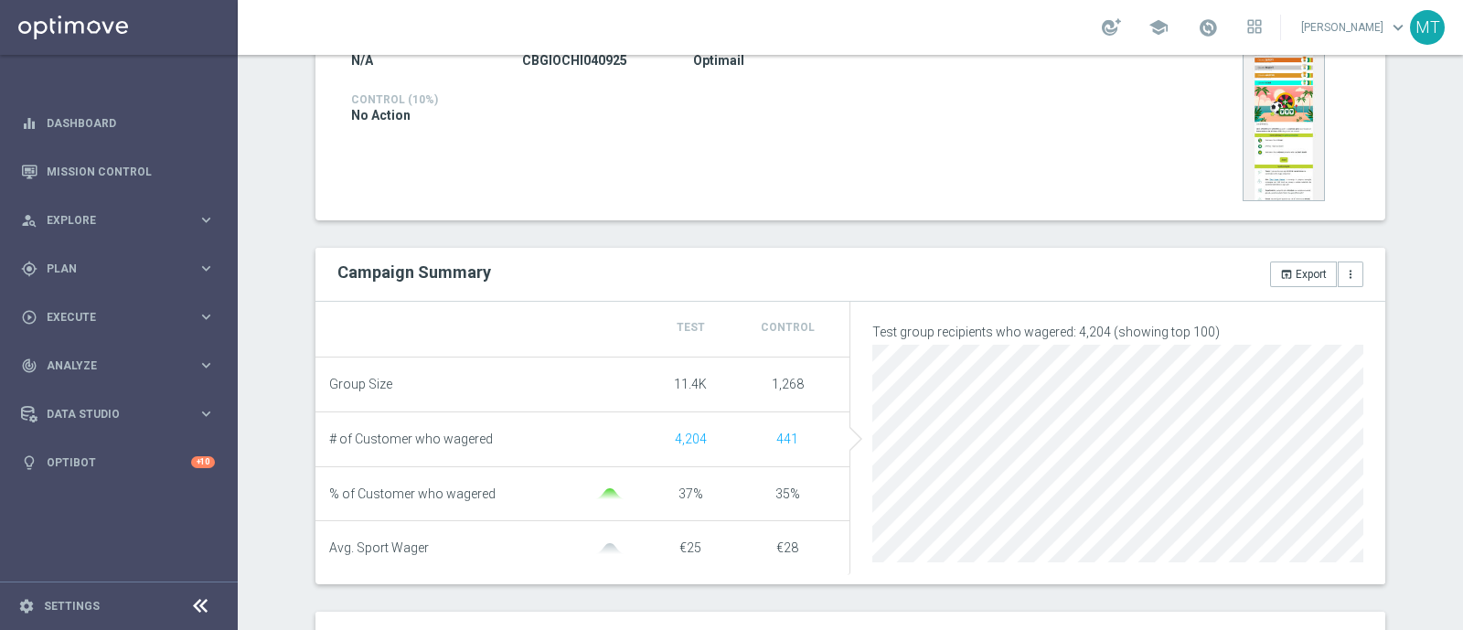
scroll to position [276, 0]
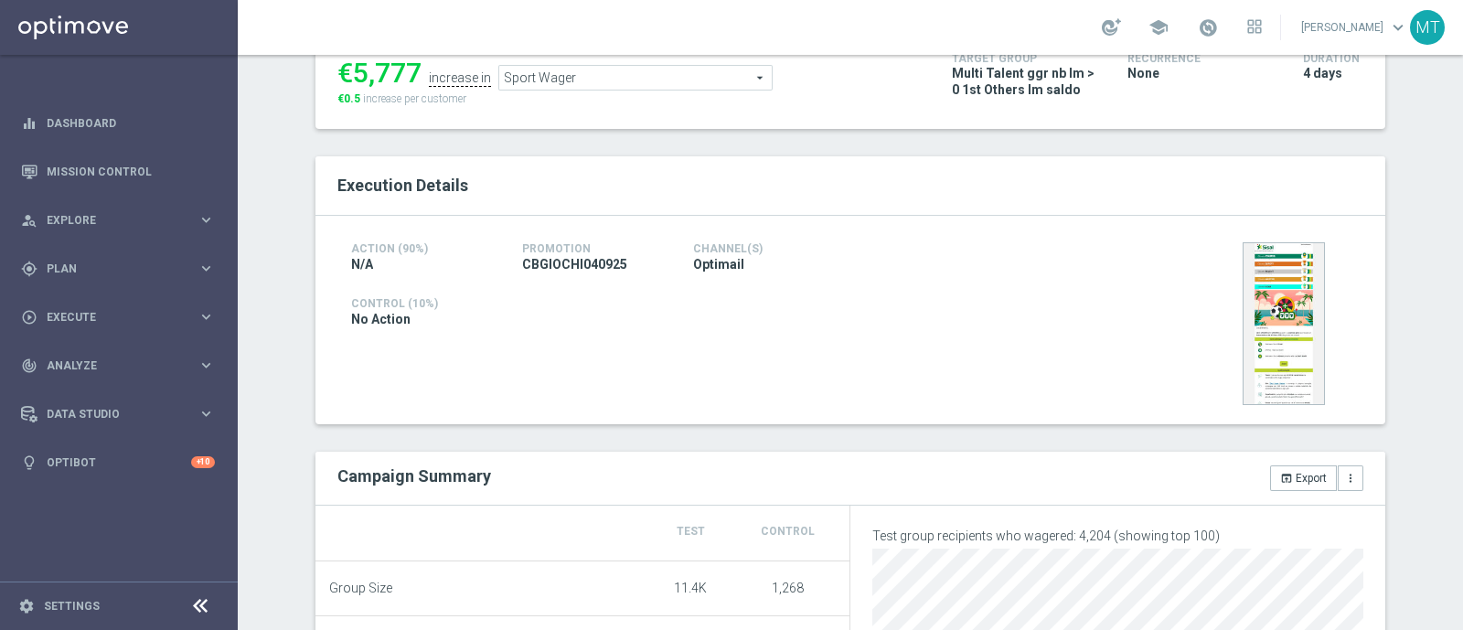
click at [542, 86] on span "Sport Wager" at bounding box center [635, 78] width 273 height 24
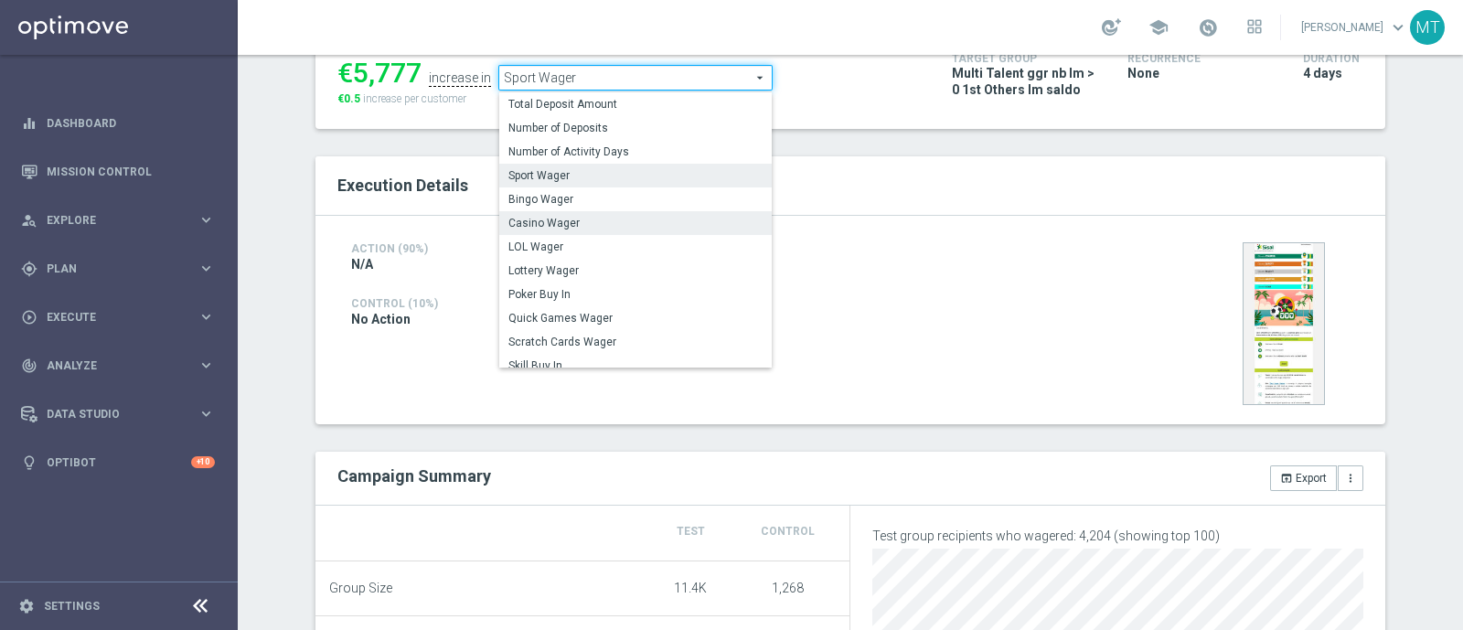
click at [539, 219] on span "Casino Wager" at bounding box center [635, 223] width 254 height 15
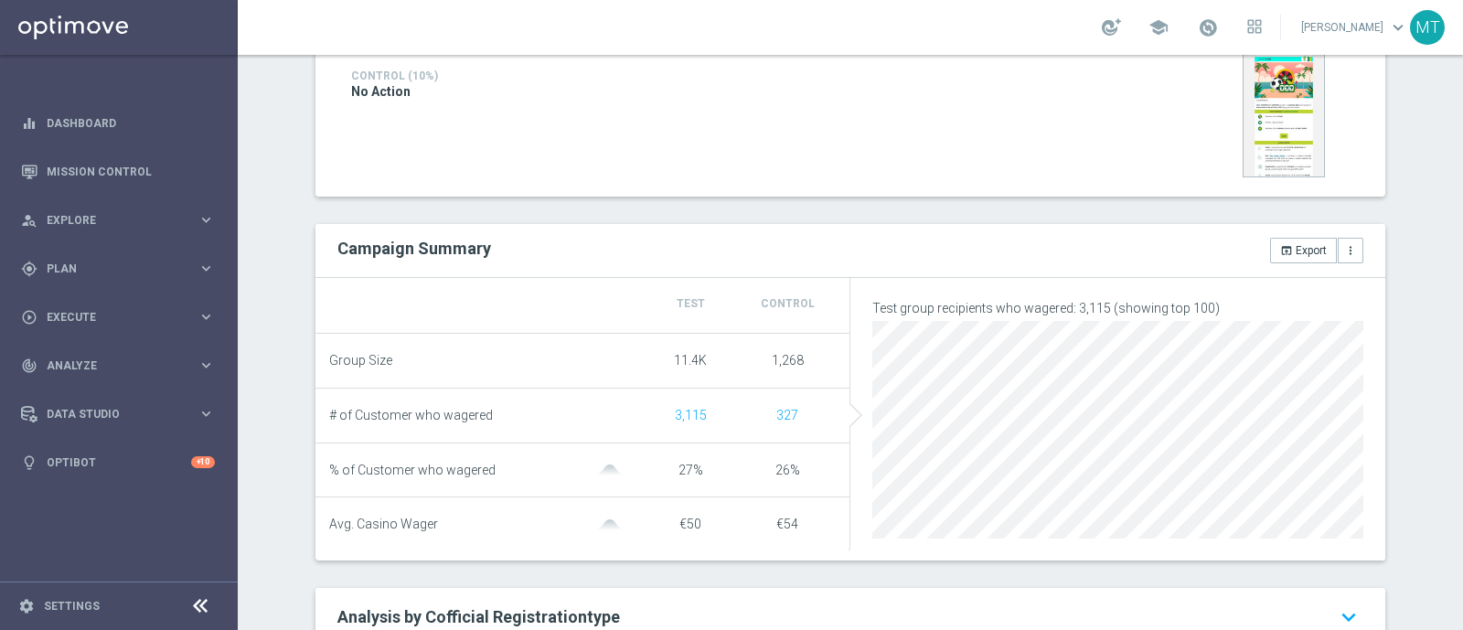
scroll to position [146, 0]
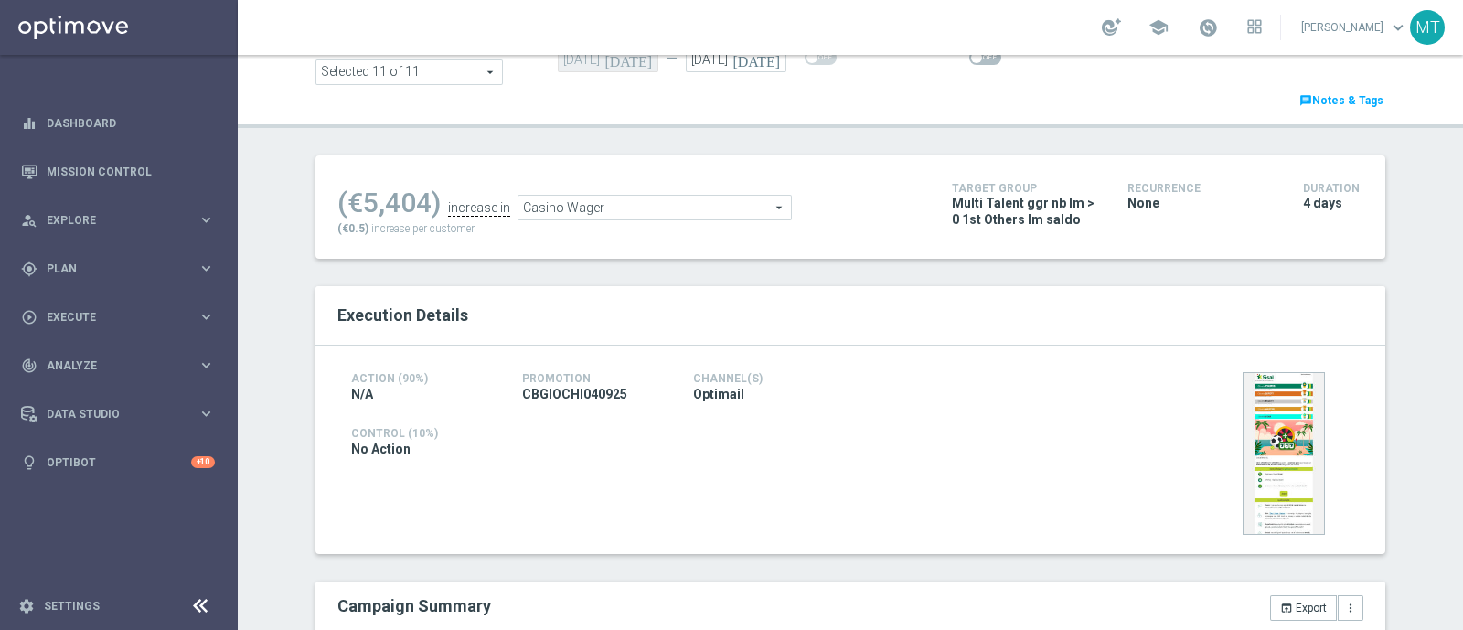
click at [585, 203] on span "Casino Wager" at bounding box center [655, 208] width 273 height 24
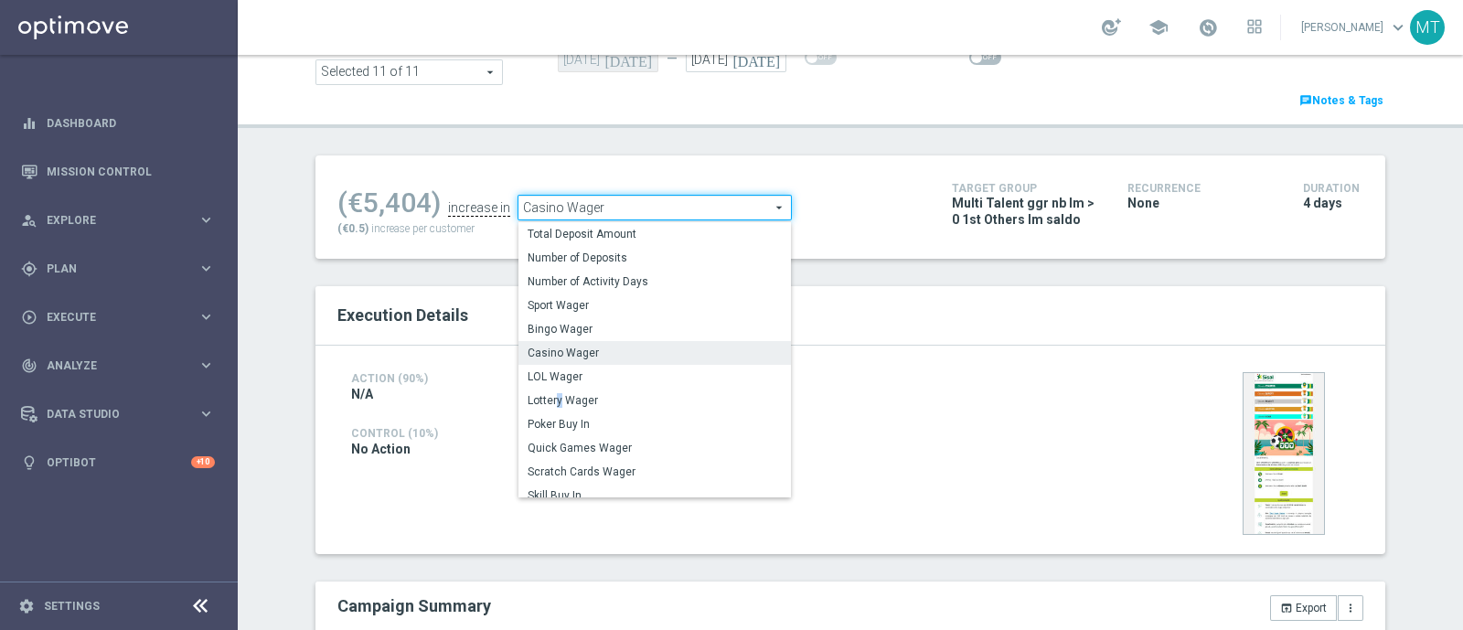
drag, startPoint x: 581, startPoint y: 407, endPoint x: 549, endPoint y: 403, distance: 32.2
click at [549, 403] on span "Lottery Wager" at bounding box center [655, 400] width 254 height 15
type input "Lottery Wager"
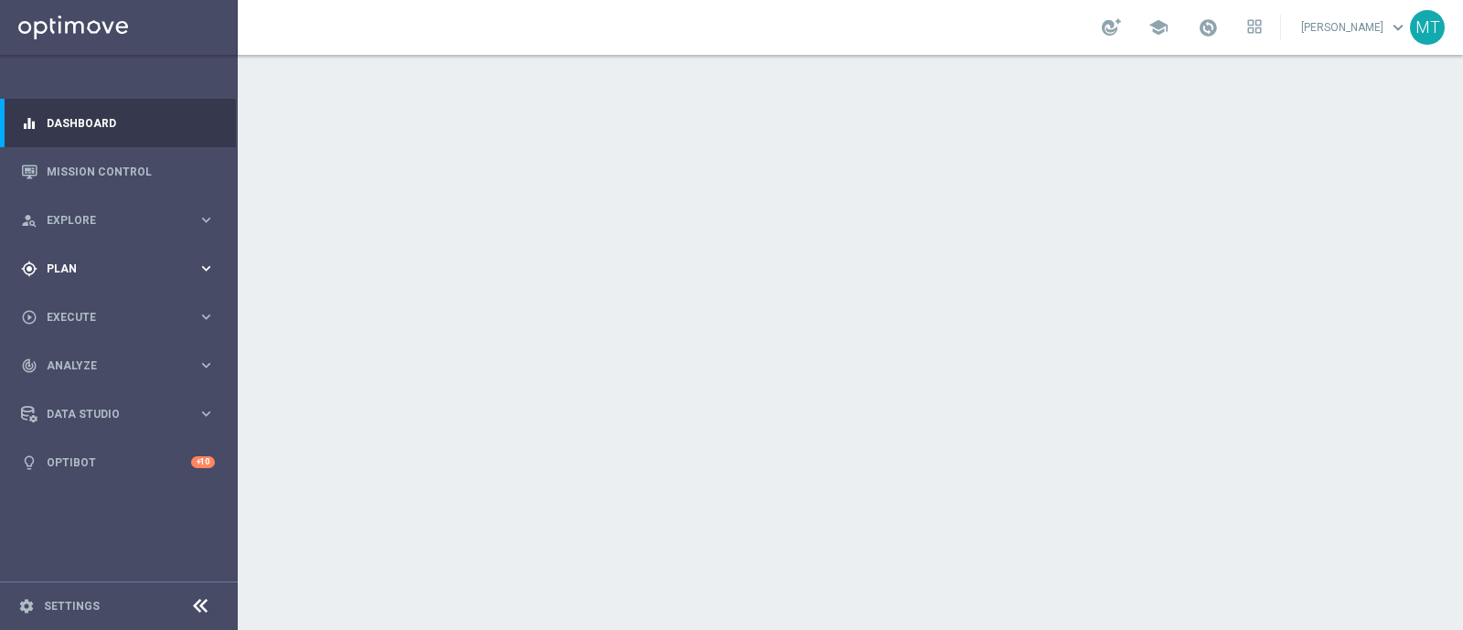
click at [59, 277] on div "gps_fixed Plan keyboard_arrow_right" at bounding box center [118, 268] width 236 height 48
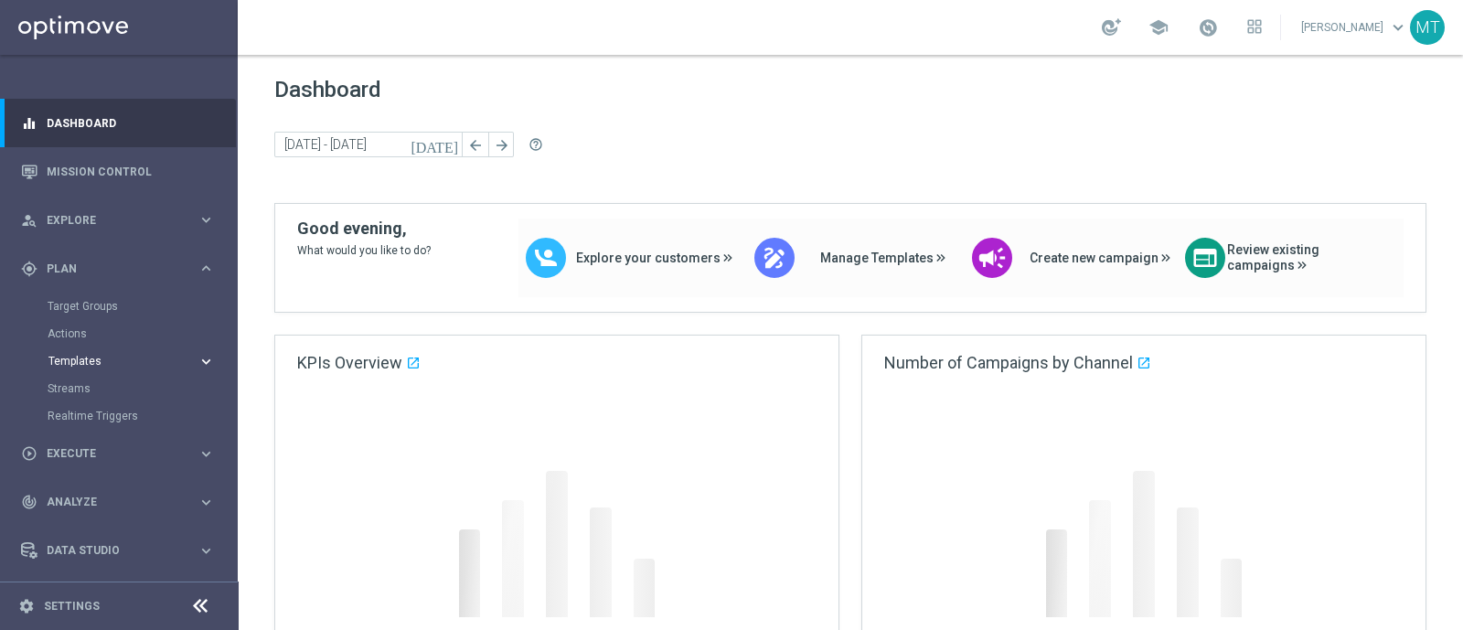
click at [85, 360] on span "Templates" at bounding box center [113, 361] width 131 height 11
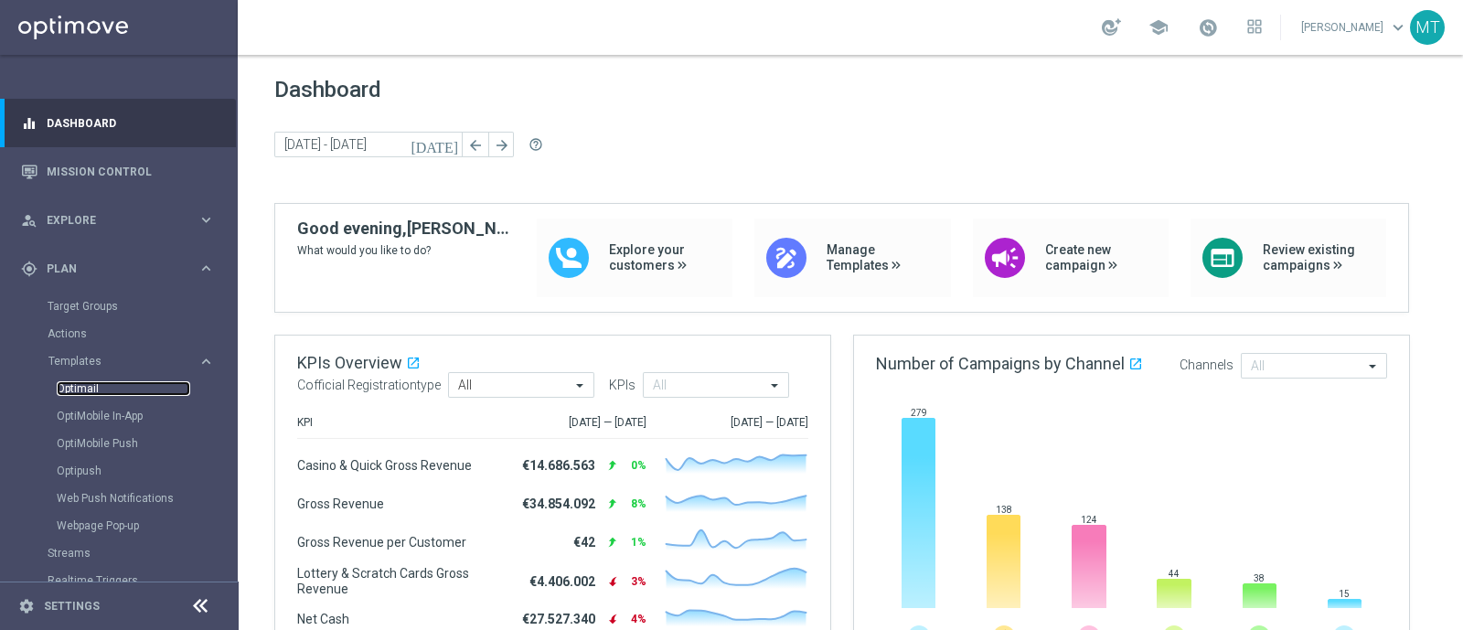
click at [85, 385] on link "Optimail" at bounding box center [124, 388] width 134 height 15
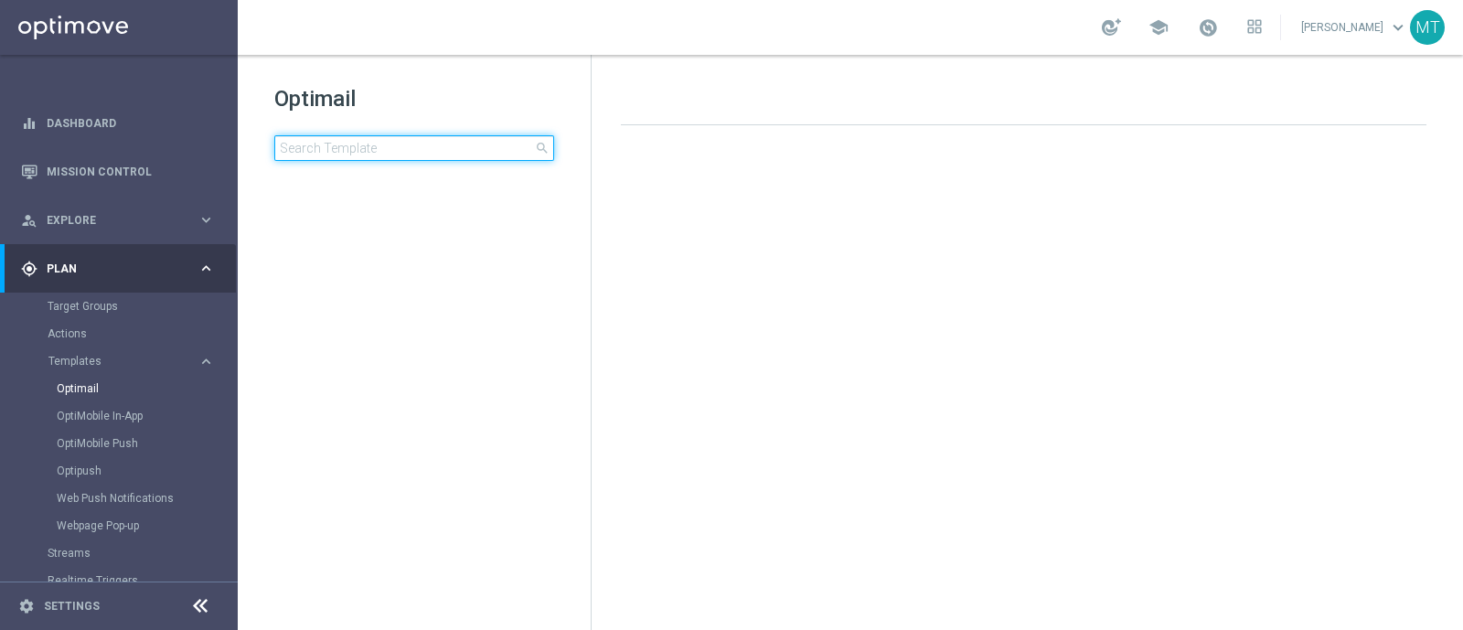
click at [416, 148] on input at bounding box center [414, 148] width 280 height 26
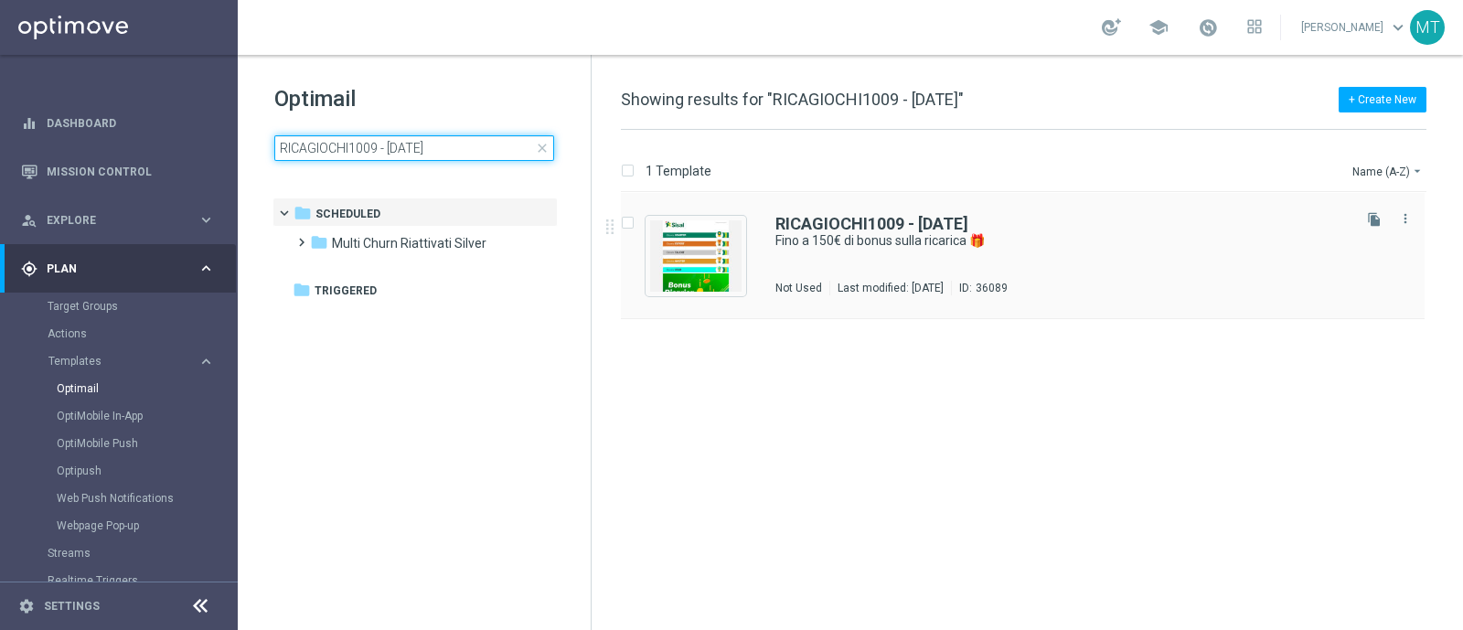
type input "RICAGIOCHI1009 - 2025-09-10"
click at [824, 258] on div "RICAGIOCHI1009 - 2025-09-10 Fino a 150€ di bonus sulla ricarica 🎁 Not Used Last…" at bounding box center [1061, 256] width 572 height 80
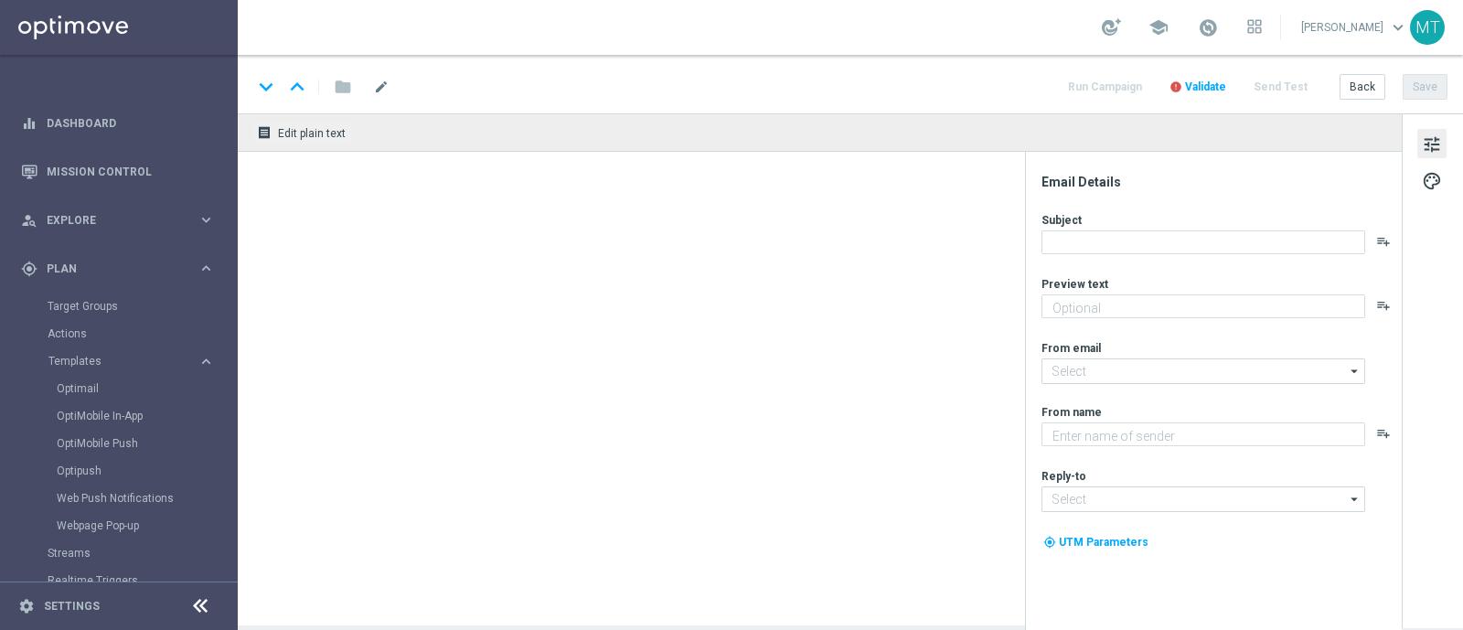
type textarea "Scopri la nuova promozione 🎯"
type input "[EMAIL_ADDRESS][DOMAIN_NAME]"
type textarea "Sisal"
type input "[EMAIL_ADDRESS][DOMAIN_NAME]"
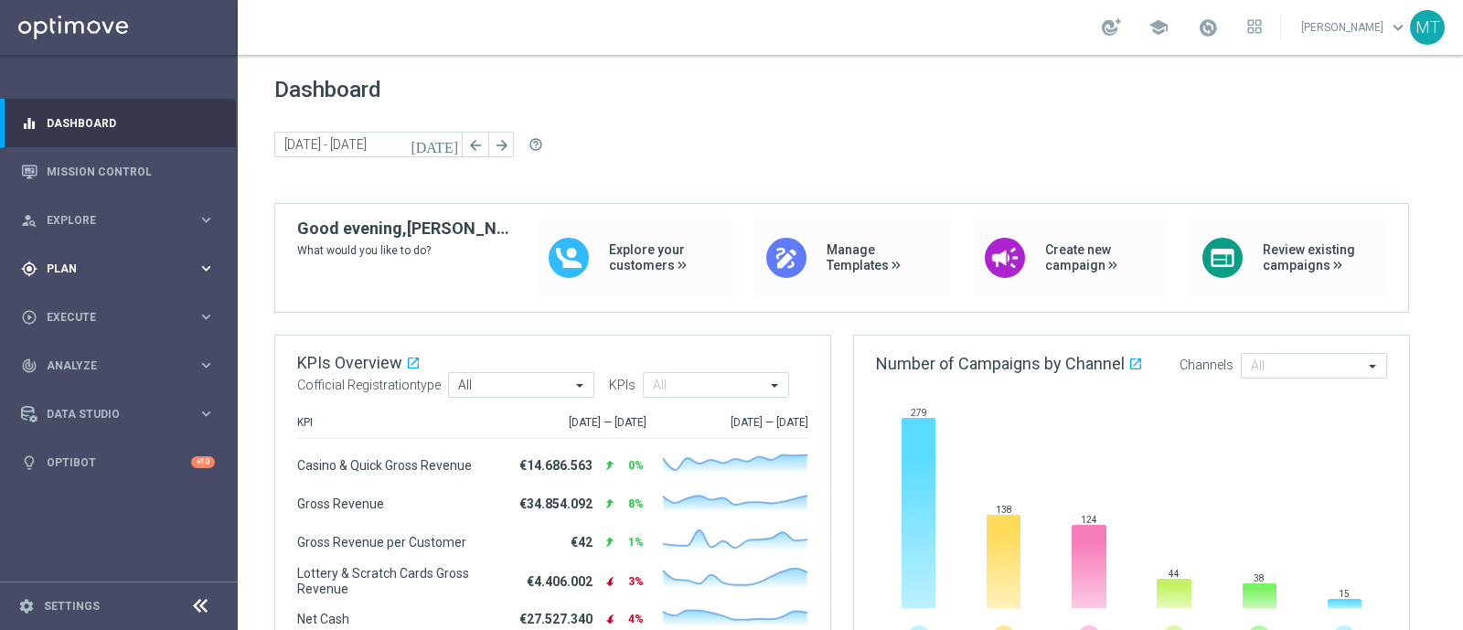
click at [77, 265] on span "Plan" at bounding box center [122, 268] width 151 height 11
click at [80, 365] on span "Templates" at bounding box center [113, 361] width 131 height 11
click at [86, 389] on link "Optimail" at bounding box center [124, 388] width 134 height 15
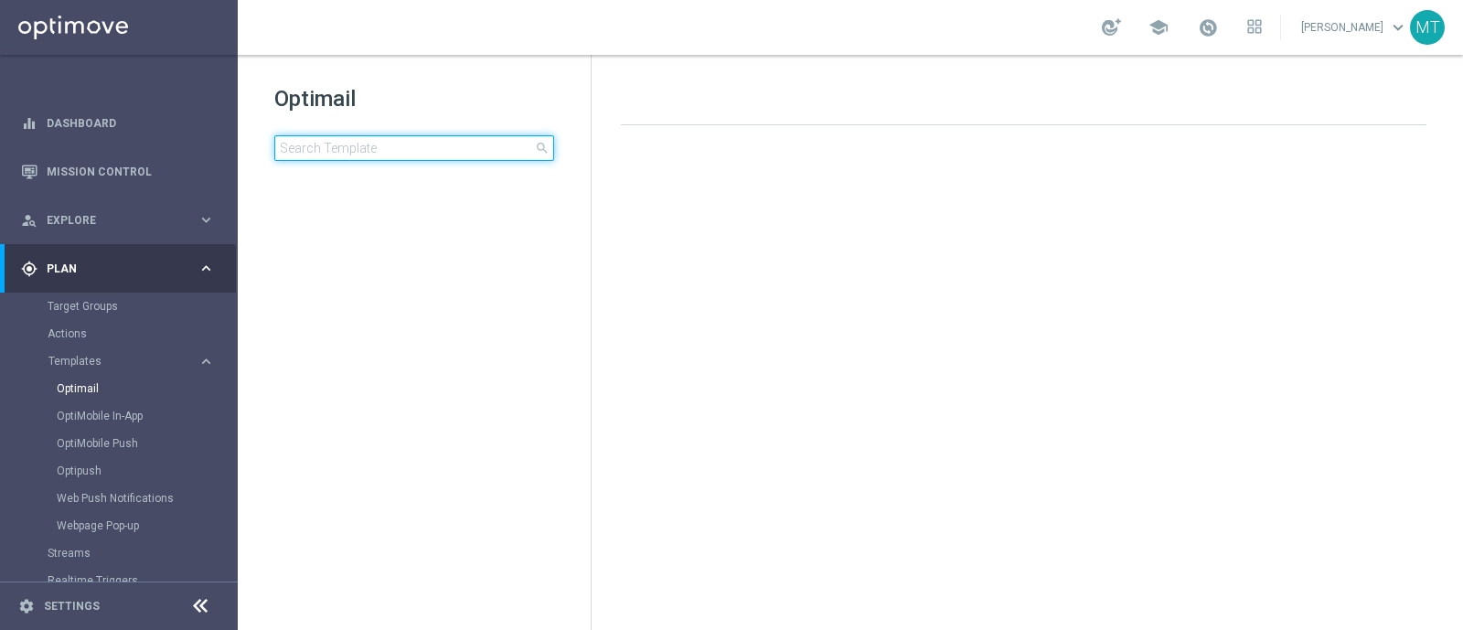
click at [395, 149] on input at bounding box center [414, 148] width 280 height 26
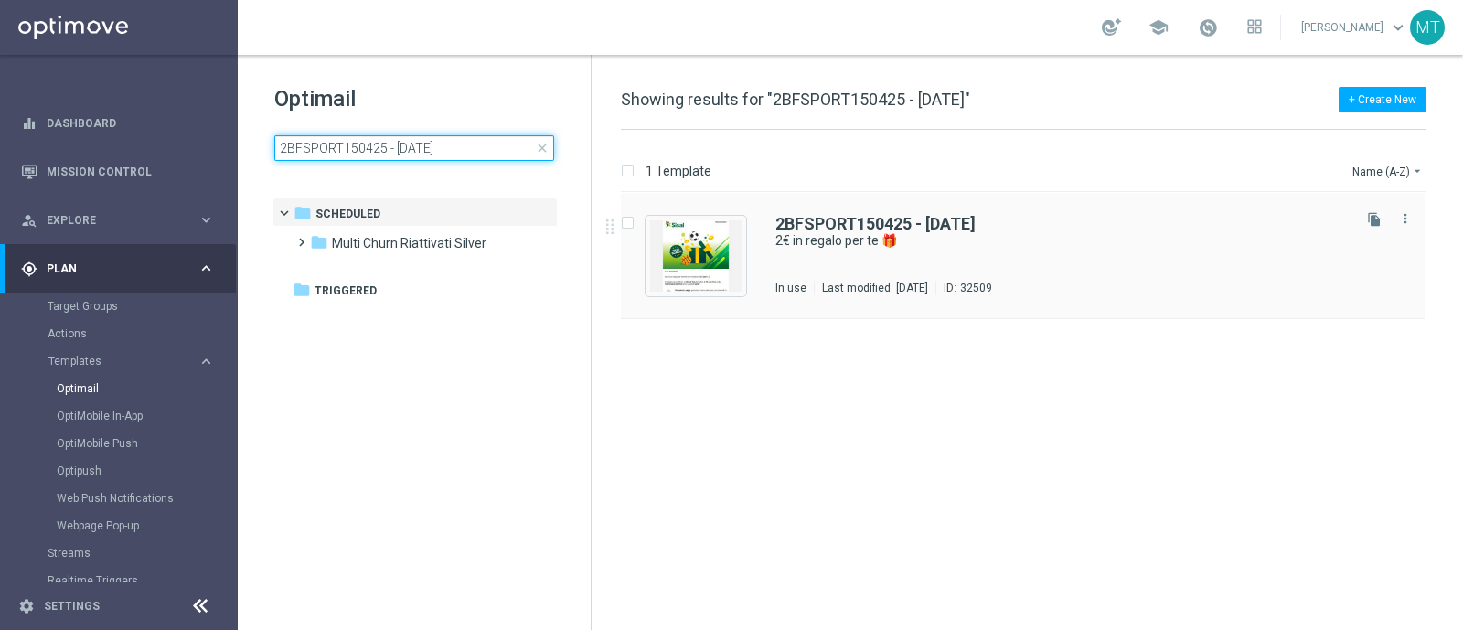
type input "2BFSPORT150425 - 2025-04-15"
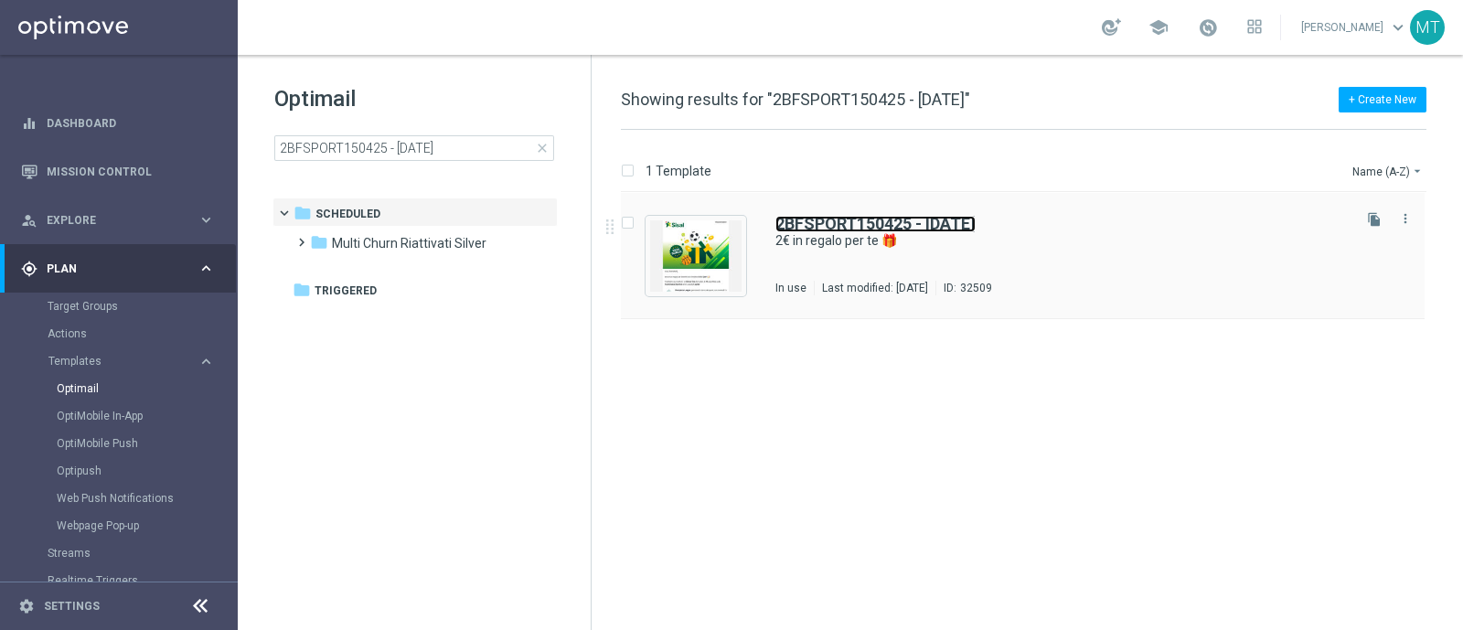
click at [969, 231] on b "2BFSPORT150425 - 2025-04-15" at bounding box center [875, 223] width 200 height 19
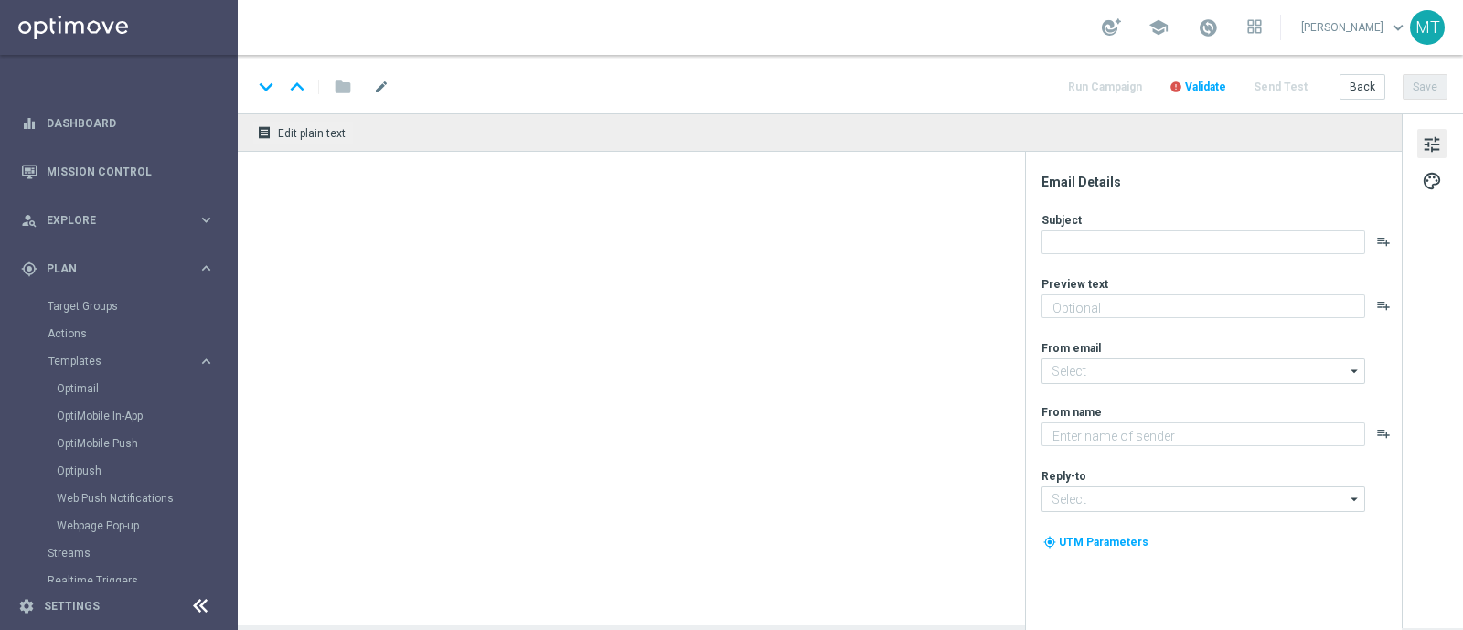
type textarea "Scopri le novità su Scommesse ⚽"
type input "newsletter@comunicazioni.sisal.it"
type textarea "Sisal"
type input "info@sisal.it"
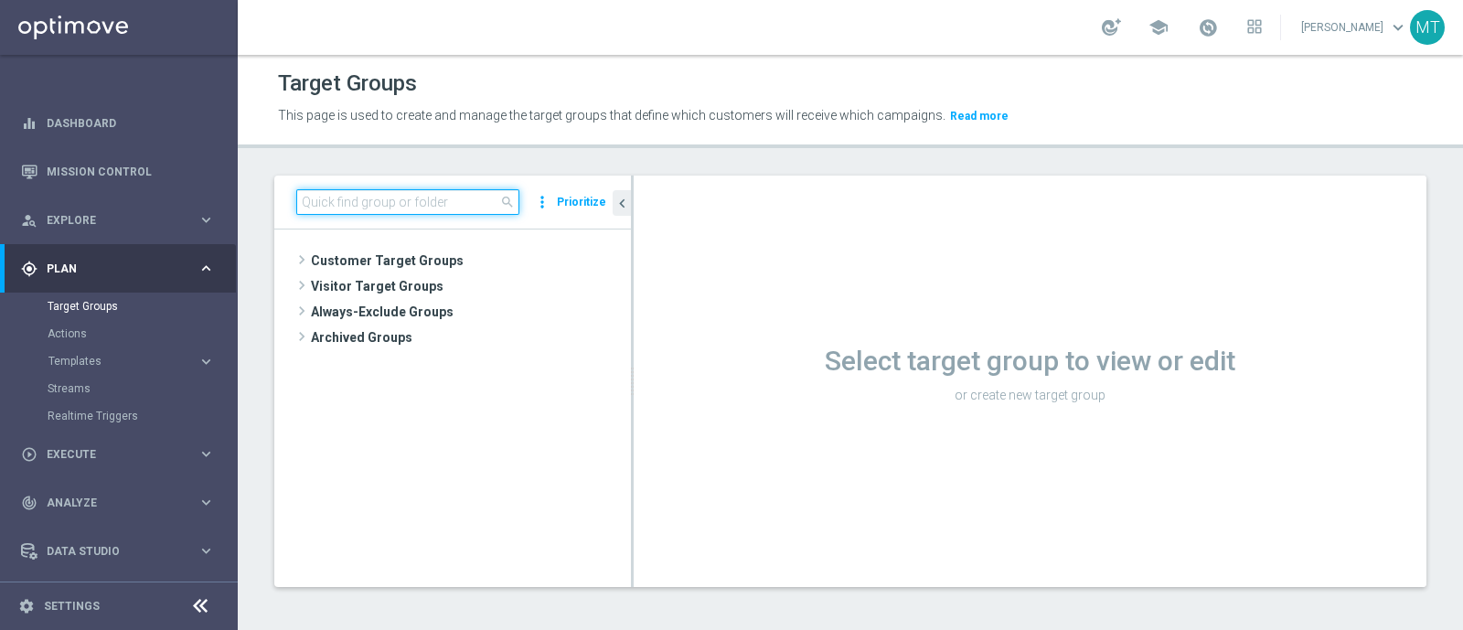
click at [433, 190] on input at bounding box center [407, 202] width 223 height 26
paste input "Giocanti Talent M-1 non Active mtd No Slot No Sport lm"
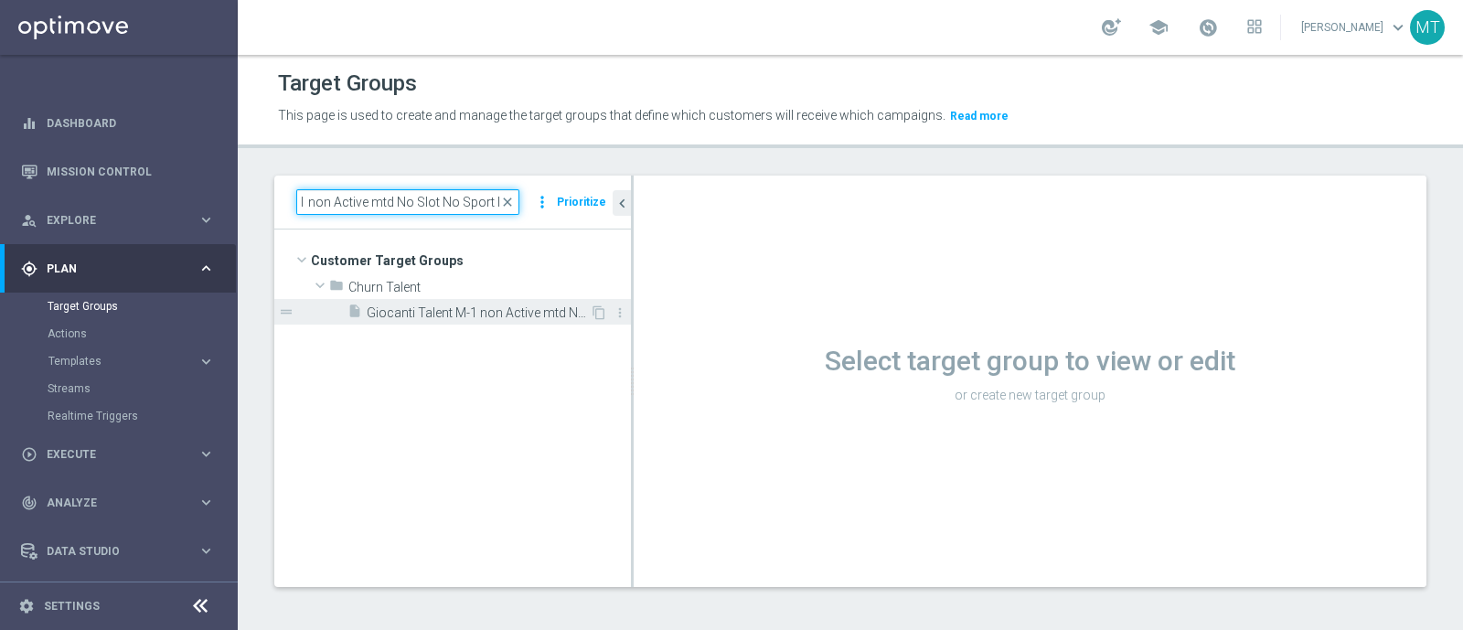
type input "Giocanti Talent M-1 non Active mtd No Slot No Sport lm"
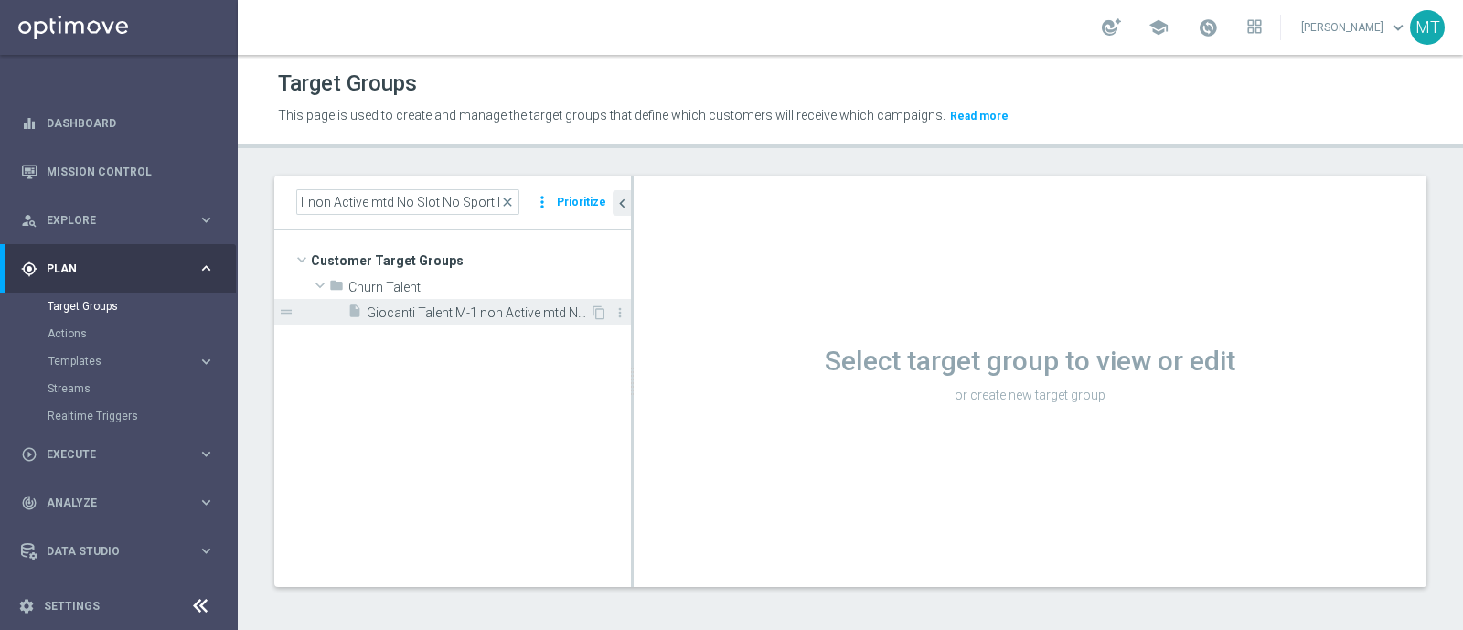
click at [485, 317] on span "Giocanti Talent M-1 non Active mtd No Slot No Sport lm" at bounding box center [478, 313] width 223 height 16
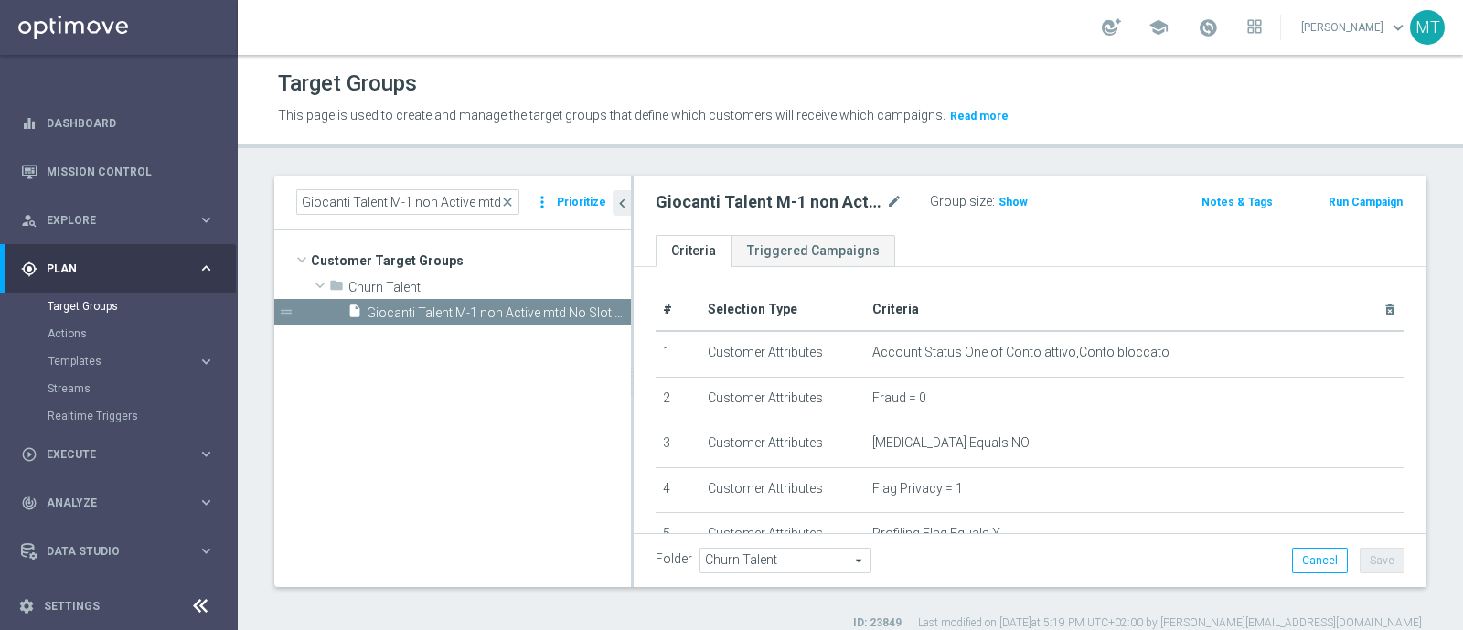
click at [1327, 193] on button "Run Campaign" at bounding box center [1366, 202] width 78 height 20
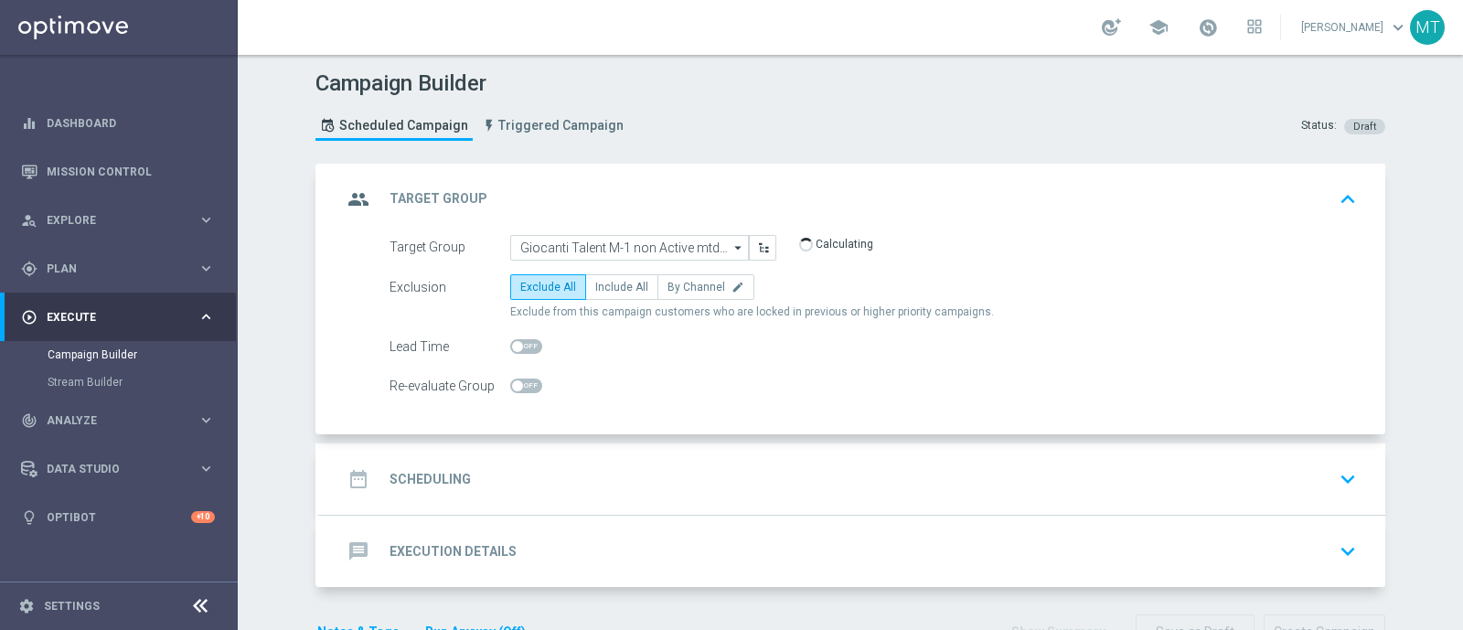
click at [637, 464] on div "date_range Scheduling keyboard_arrow_down" at bounding box center [852, 479] width 1021 height 35
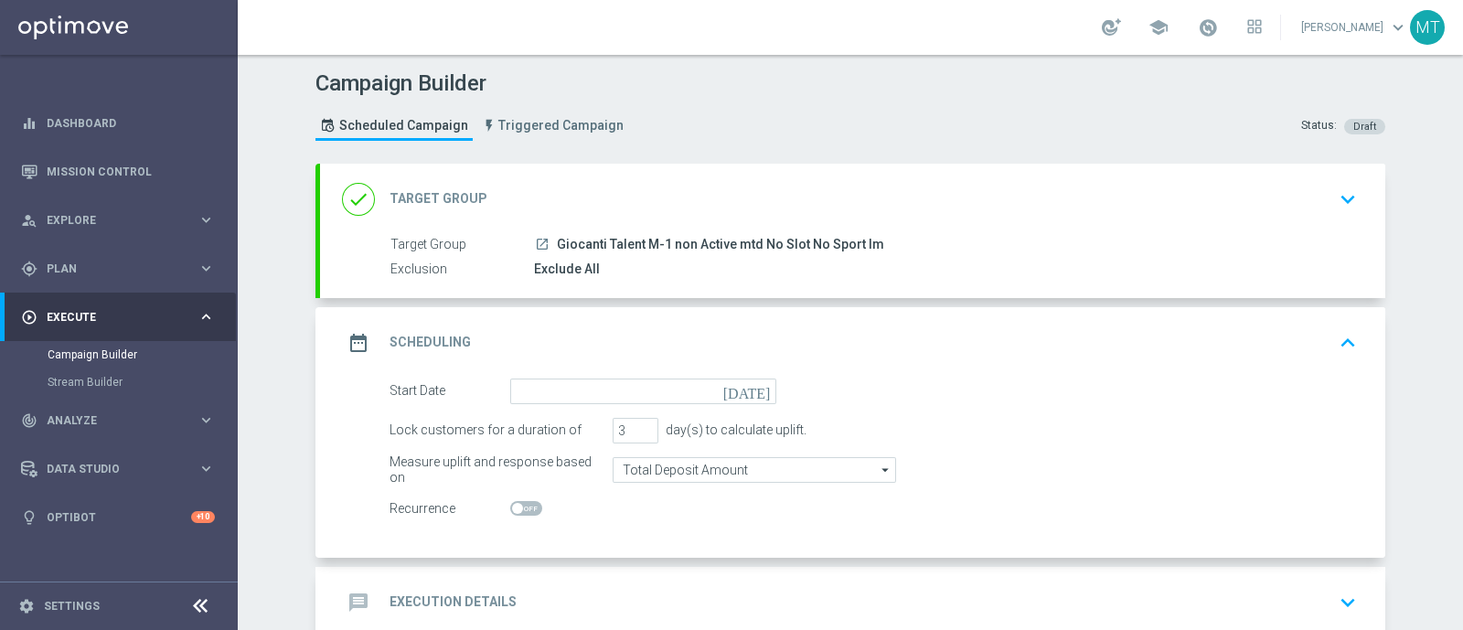
click at [754, 396] on icon "[DATE]" at bounding box center [750, 389] width 54 height 20
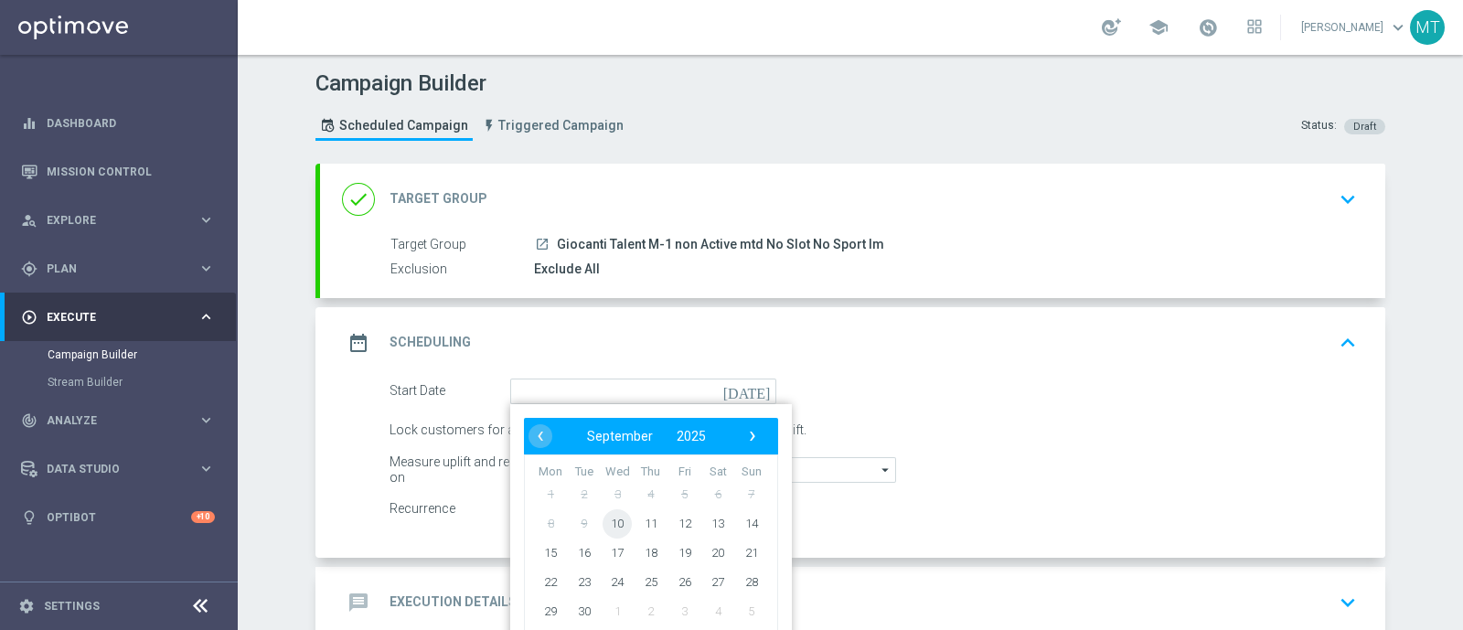
click at [604, 524] on span "10" at bounding box center [617, 522] width 29 height 29
type input "10 Sep 2025"
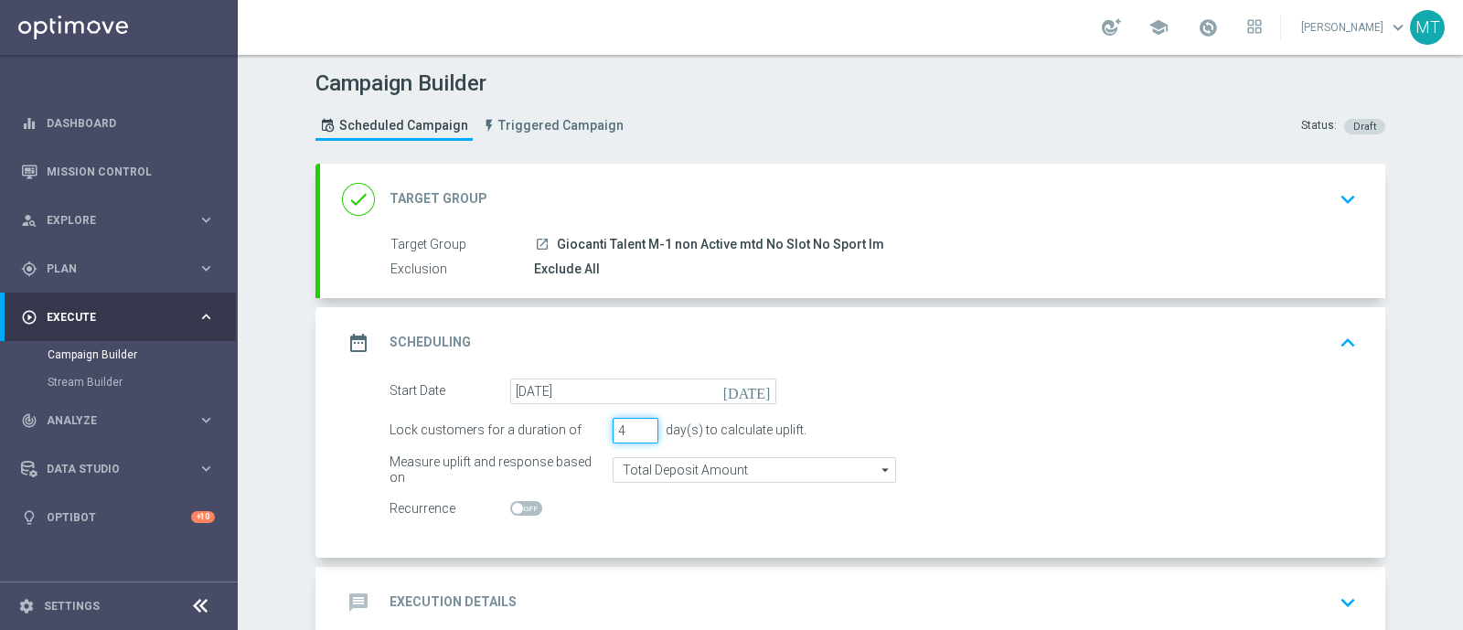
type input "4"
click at [634, 425] on input "4" at bounding box center [636, 431] width 46 height 26
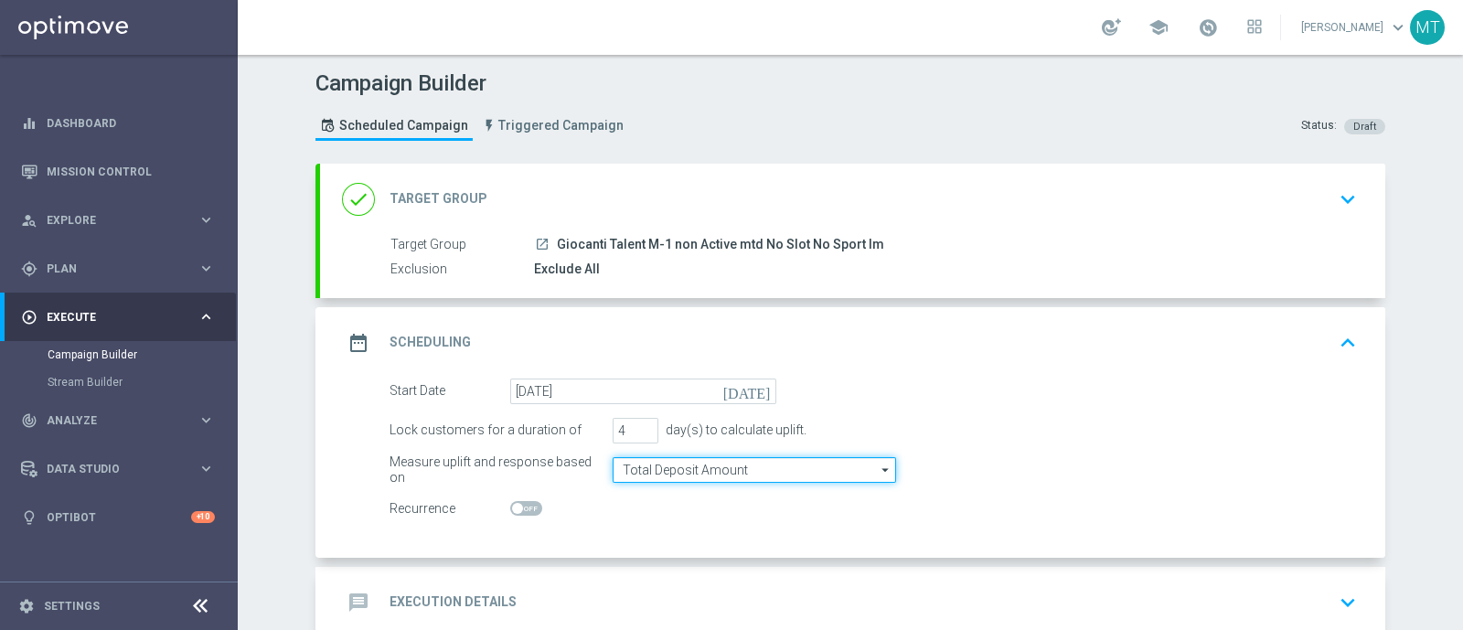
click at [646, 457] on input "Total Deposit Amount" at bounding box center [754, 470] width 283 height 26
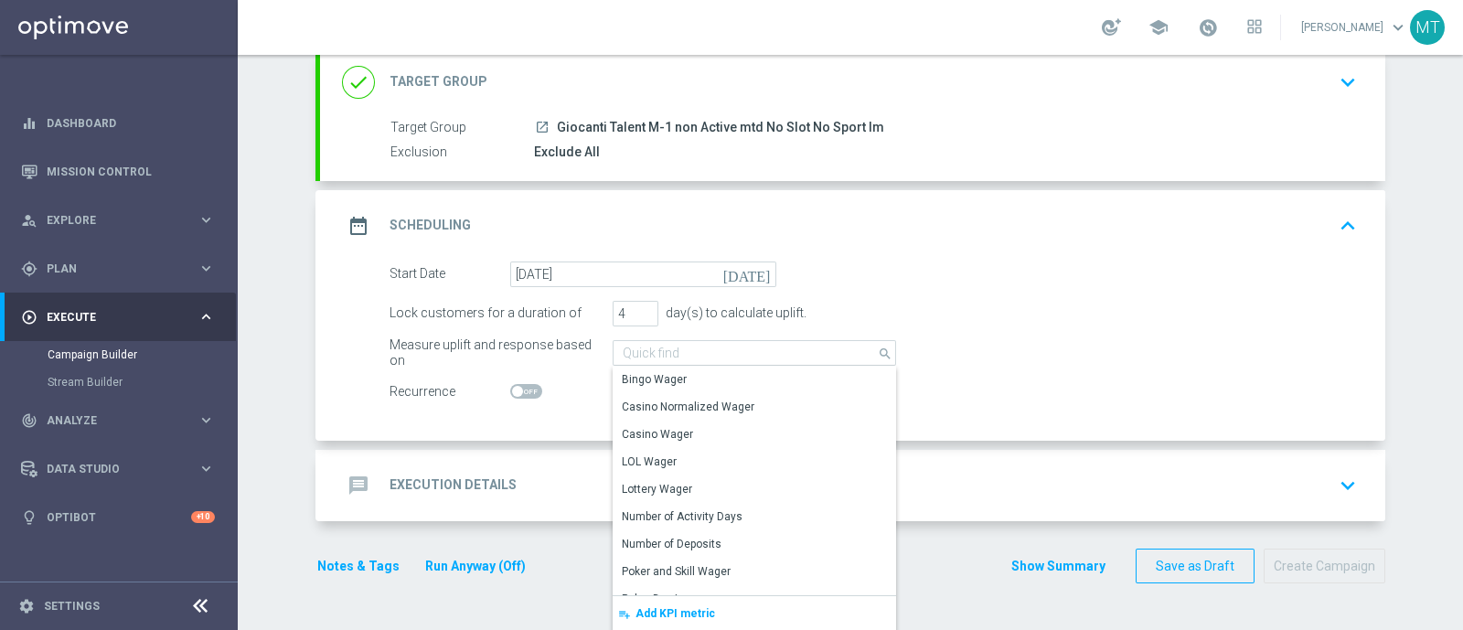
click at [1084, 318] on div "Lock customers for a duration of 4 day(s) to calculate uplift." at bounding box center [873, 314] width 995 height 26
type input "Total Deposit Amount"
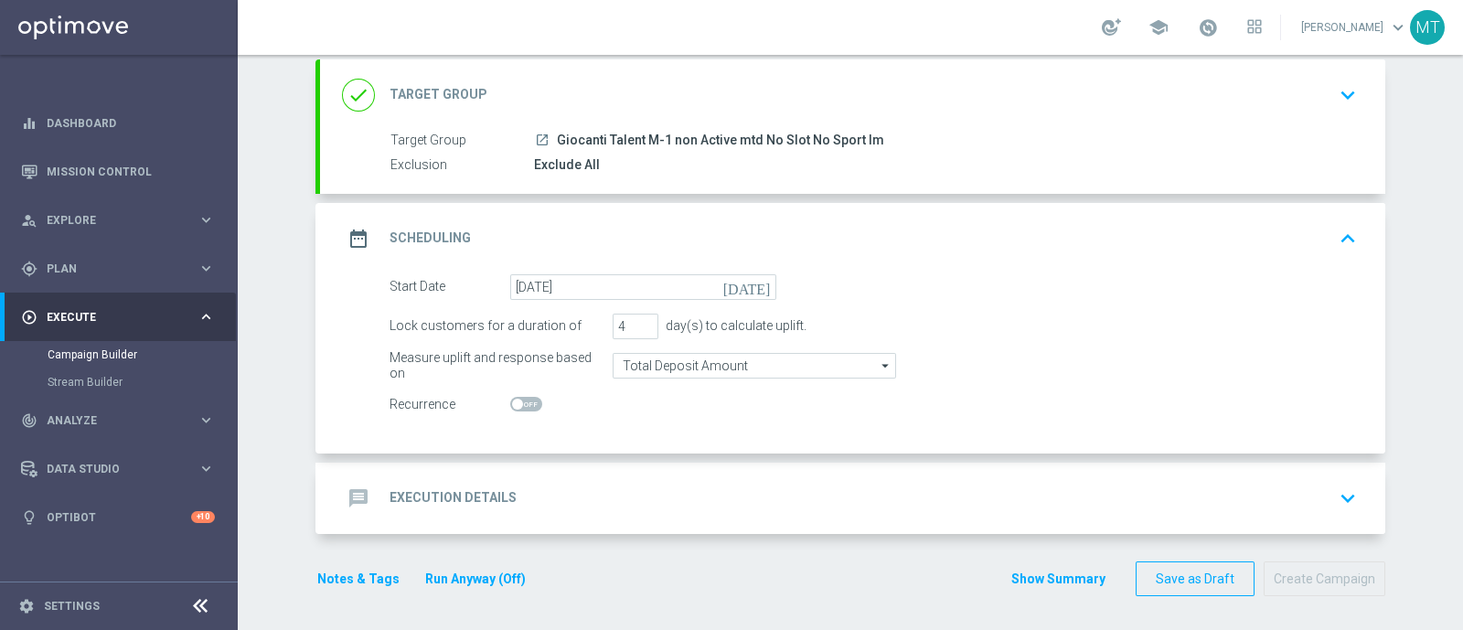
click at [783, 499] on div "message Execution Details keyboard_arrow_down" at bounding box center [852, 498] width 1021 height 35
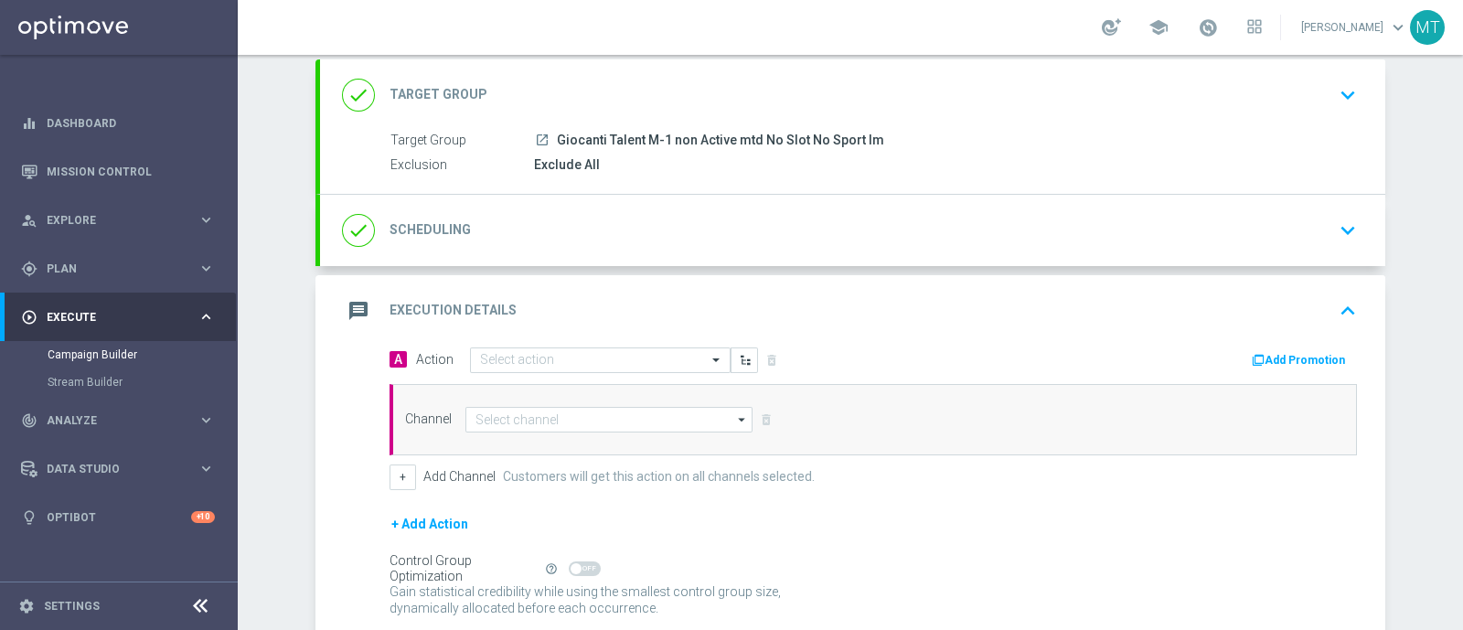
scroll to position [117, 0]
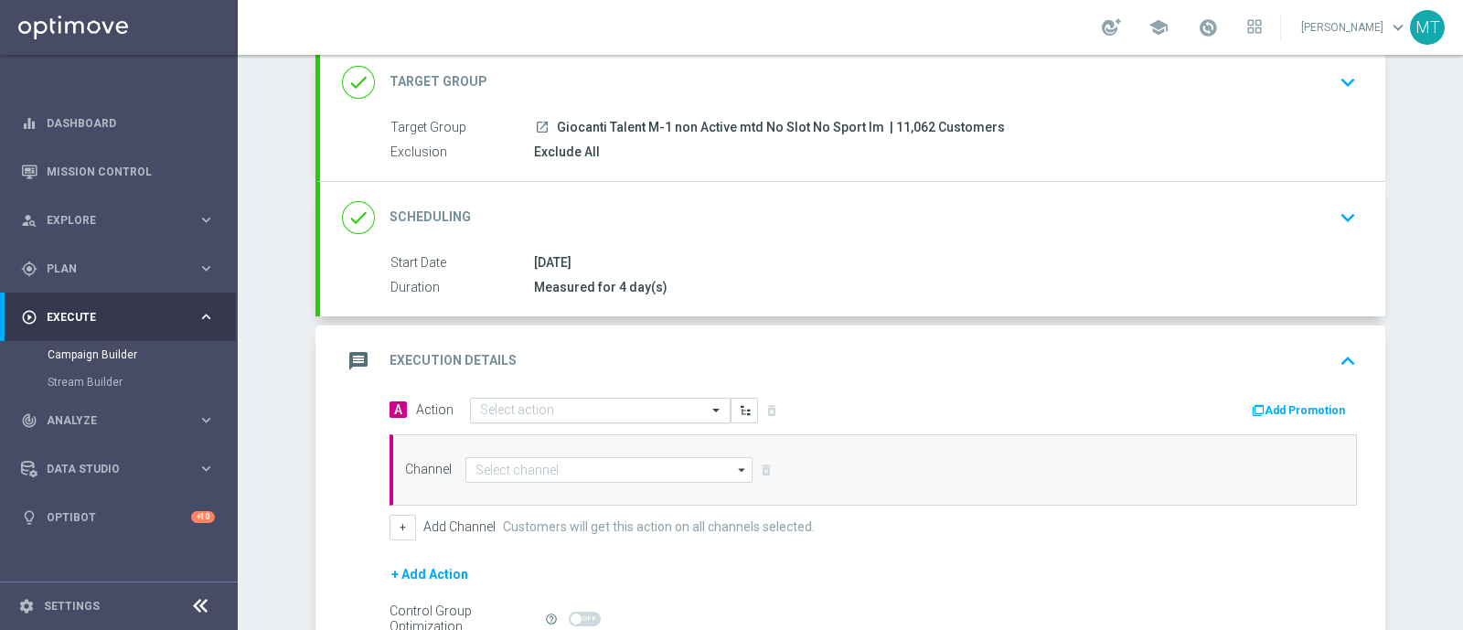
click at [572, 405] on input "text" at bounding box center [582, 411] width 204 height 16
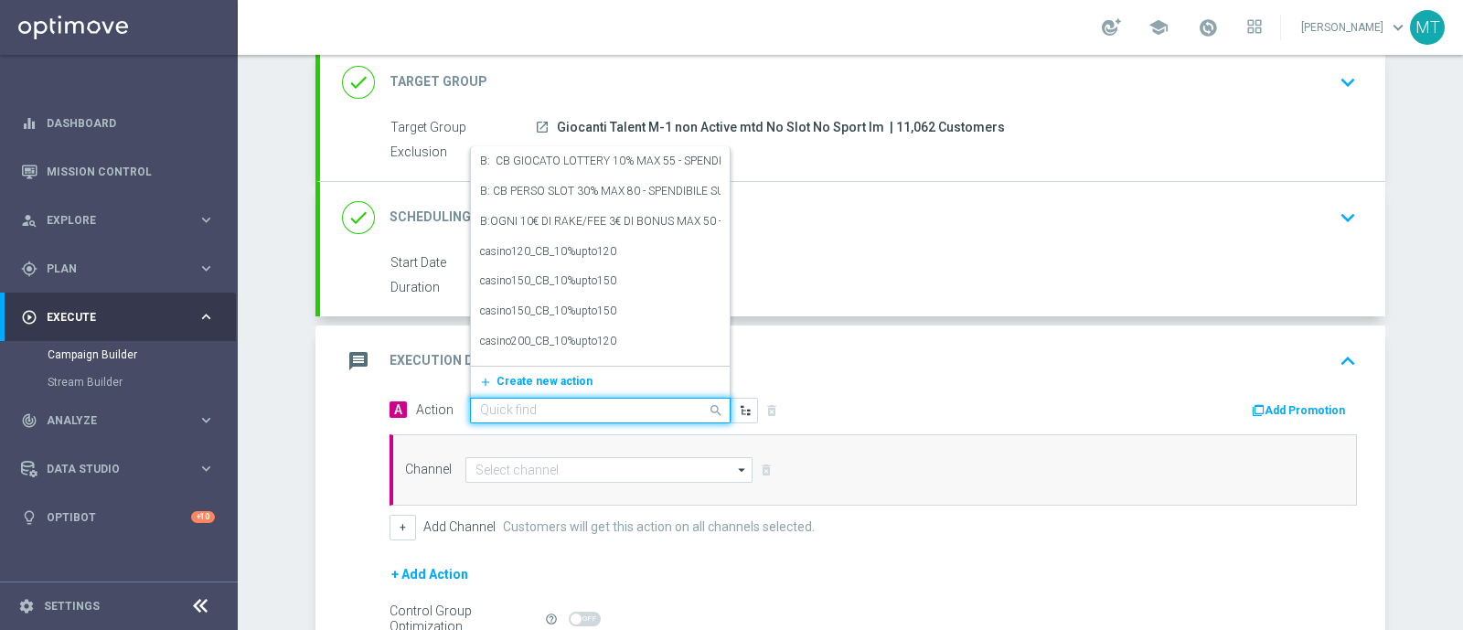
paste input "BF 4€ TUTTI I GIOCHI QeL2"
type input "BF 4€ TUTTI I GIOCHI QeL2"
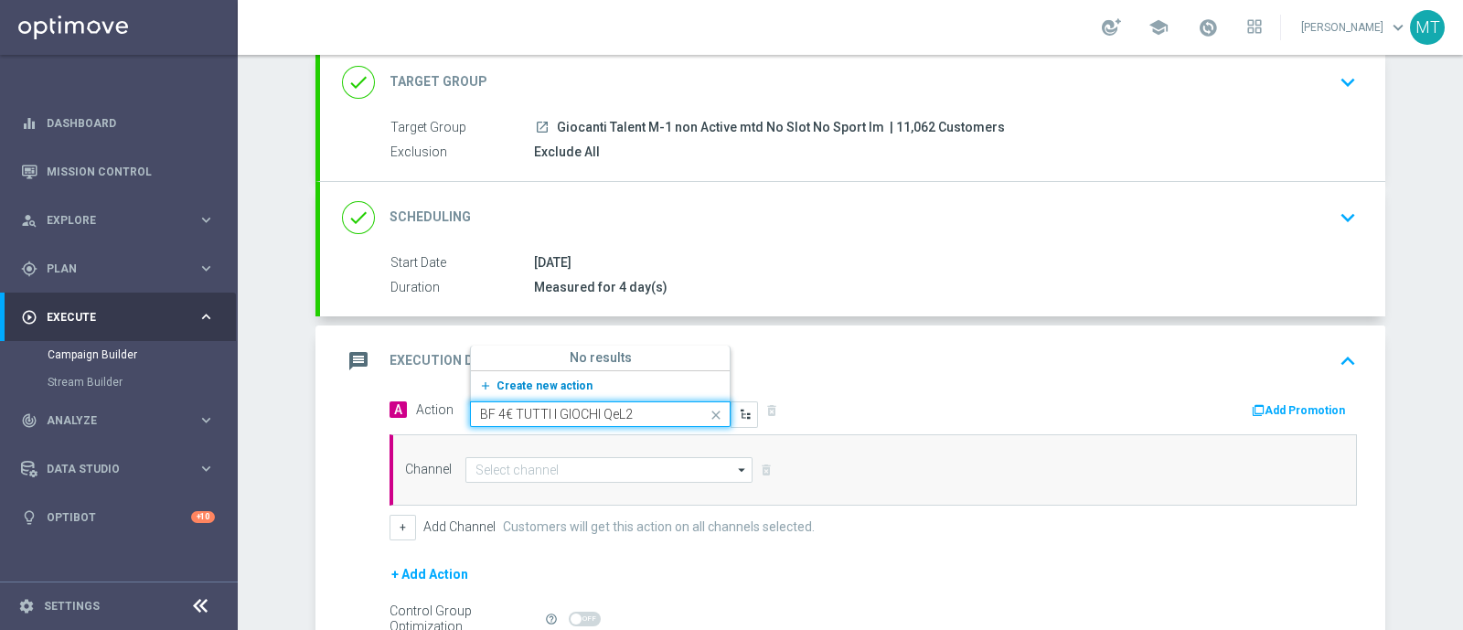
click at [553, 390] on span "Create new action" at bounding box center [545, 386] width 96 height 13
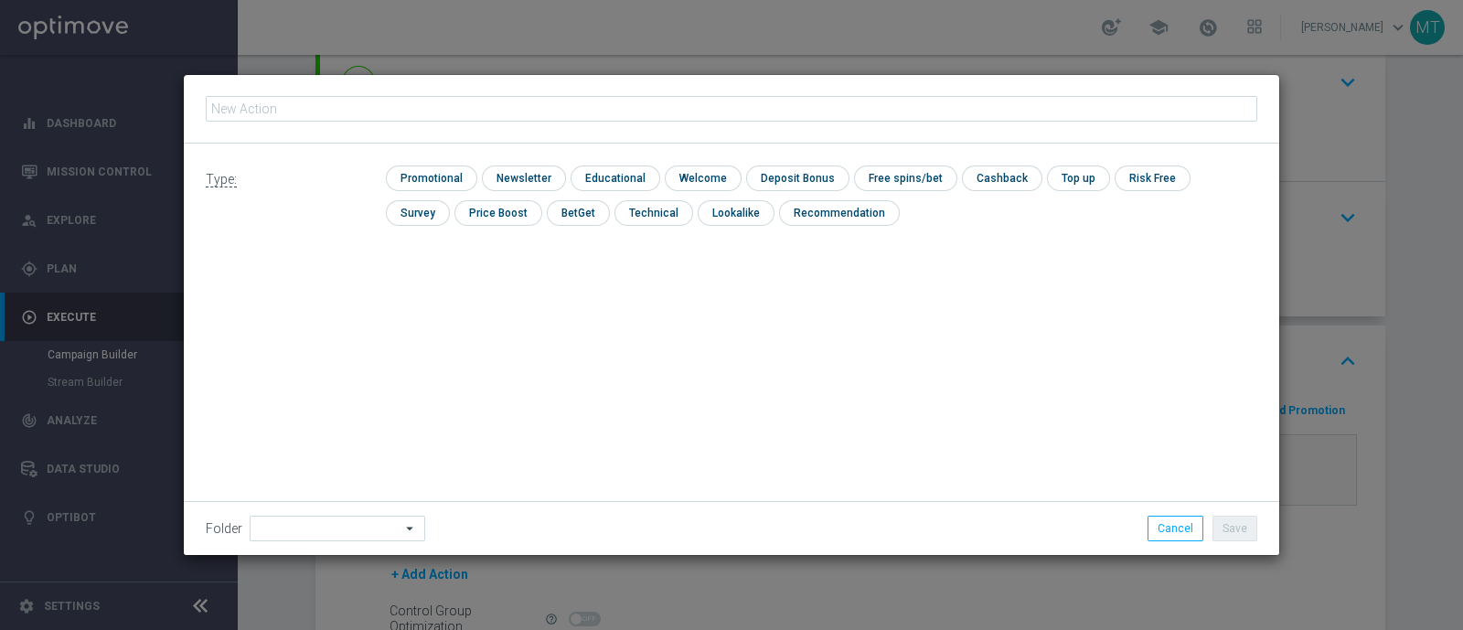
drag, startPoint x: 324, startPoint y: 155, endPoint x: 296, endPoint y: 118, distance: 45.7
click at [296, 118] on input "text" at bounding box center [732, 109] width 1052 height 26
type input "BF 4€ TUTTI I GIOCHI QeL2"
click at [430, 176] on input "checkbox" at bounding box center [429, 178] width 87 height 25
checkbox input "true"
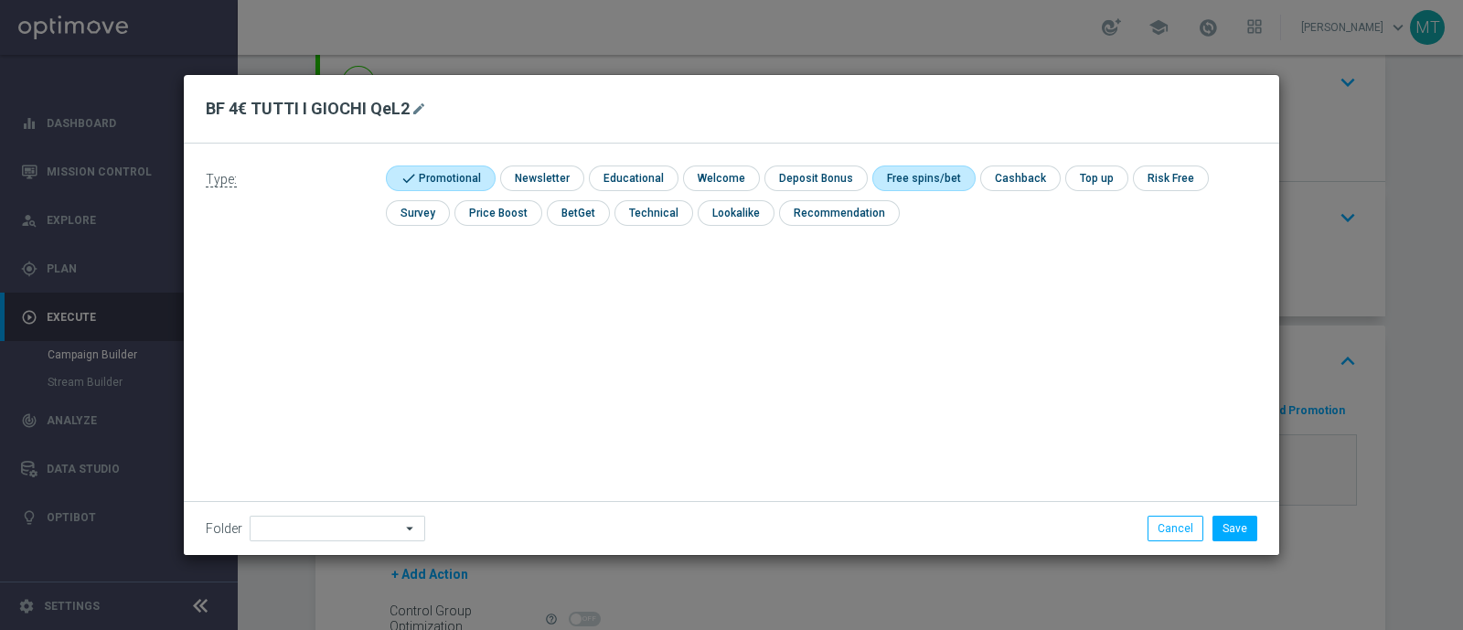
click at [911, 180] on input "checkbox" at bounding box center [921, 178] width 98 height 25
checkbox input "true"
click at [1249, 523] on button "Save" at bounding box center [1235, 529] width 45 height 26
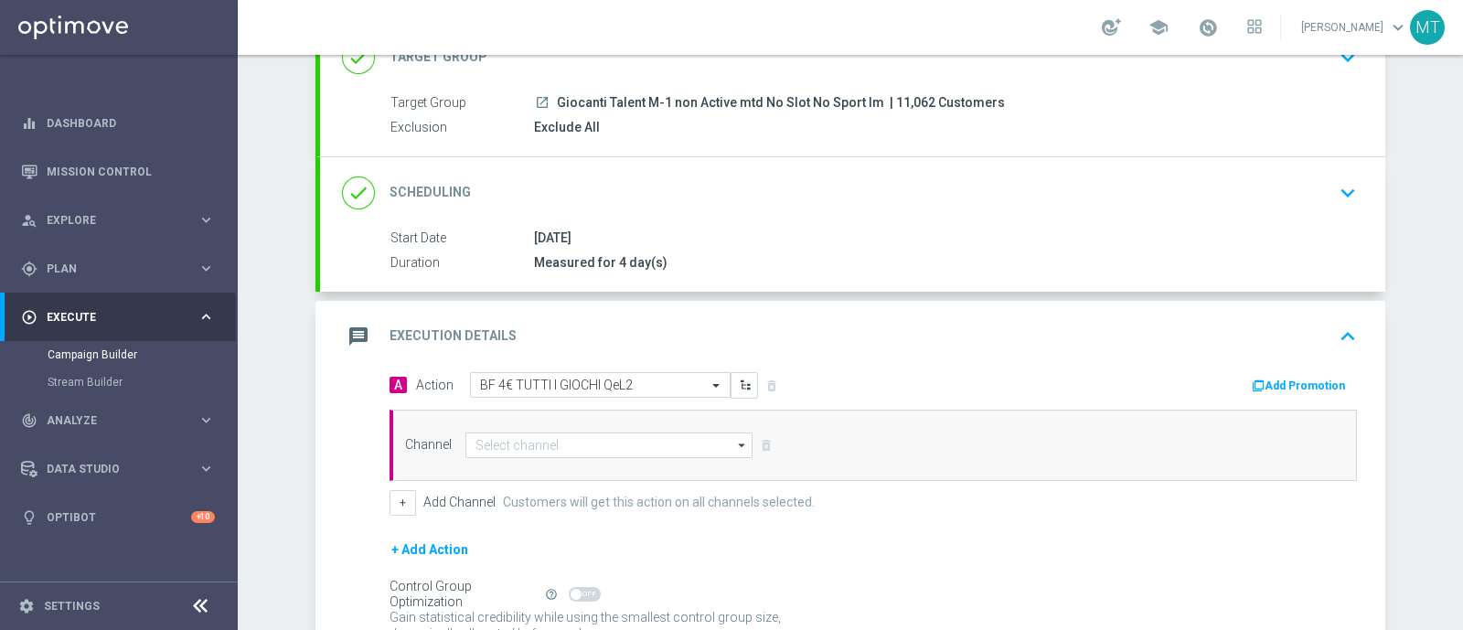
scroll to position [144, 0]
click at [644, 432] on input at bounding box center [608, 444] width 287 height 26
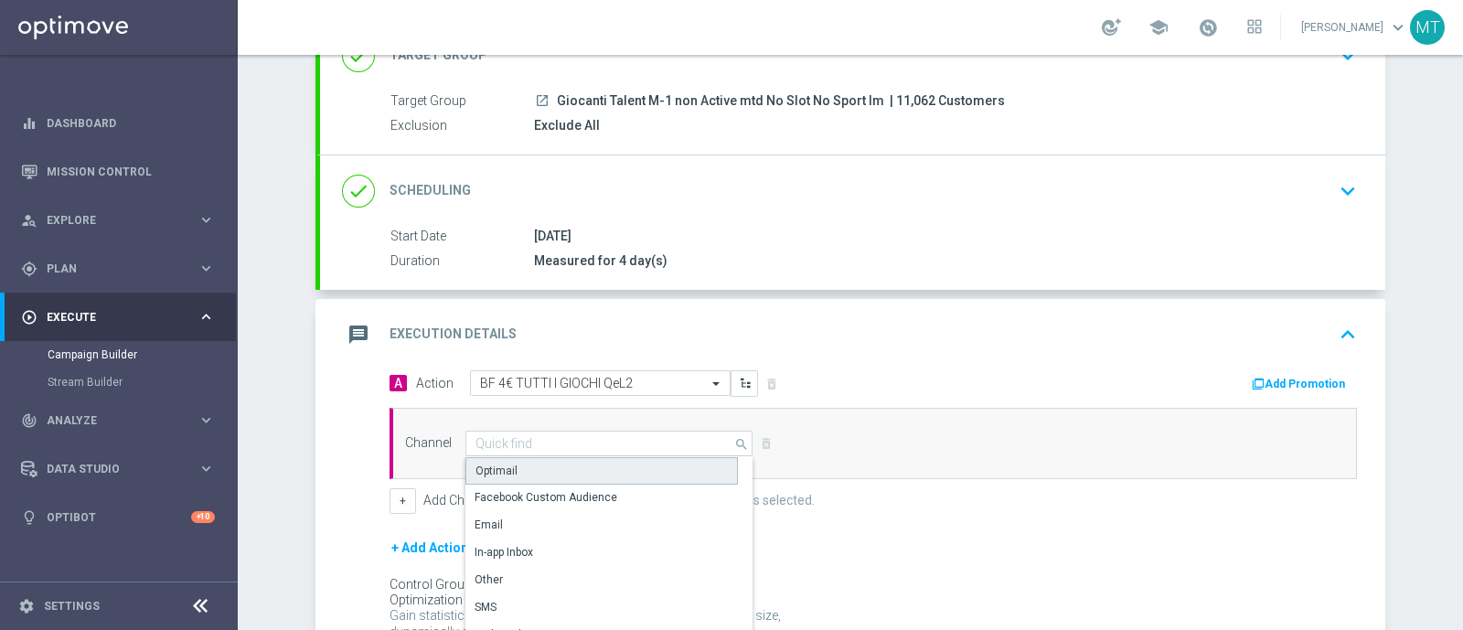
click at [643, 459] on div "Optimail" at bounding box center [601, 470] width 273 height 27
type input "Optimail"
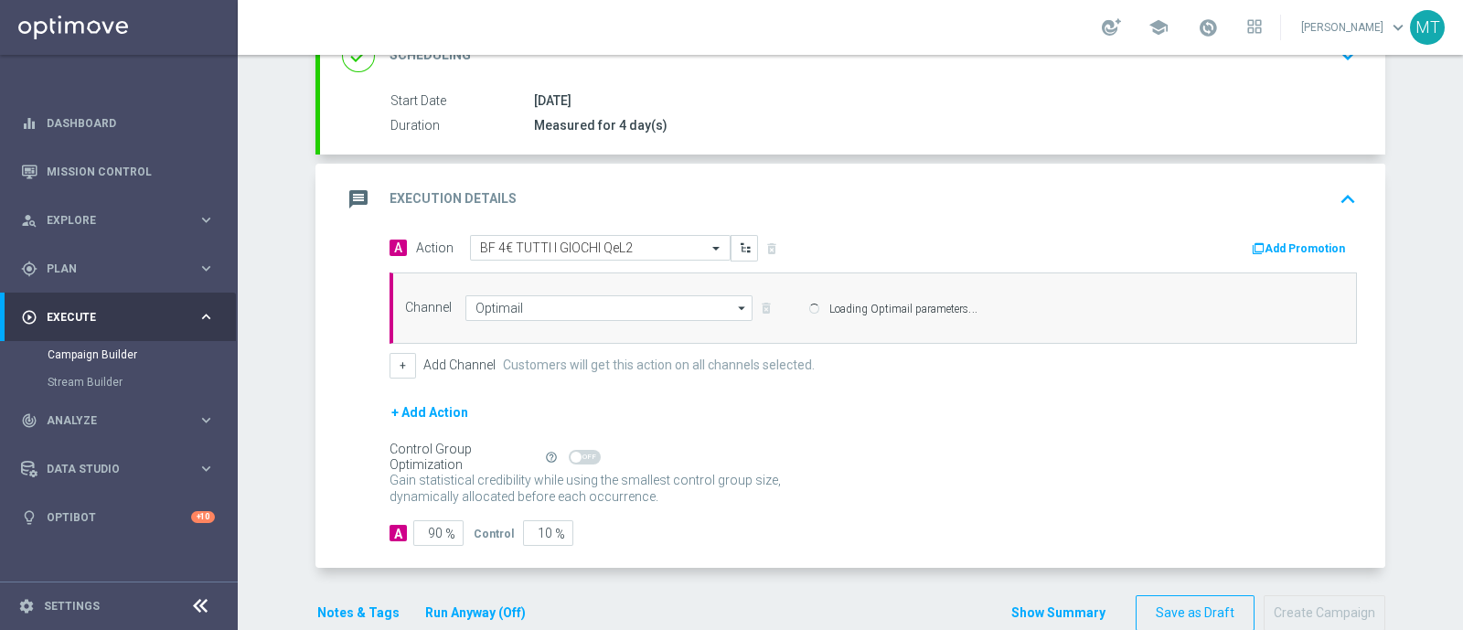
scroll to position [282, 0]
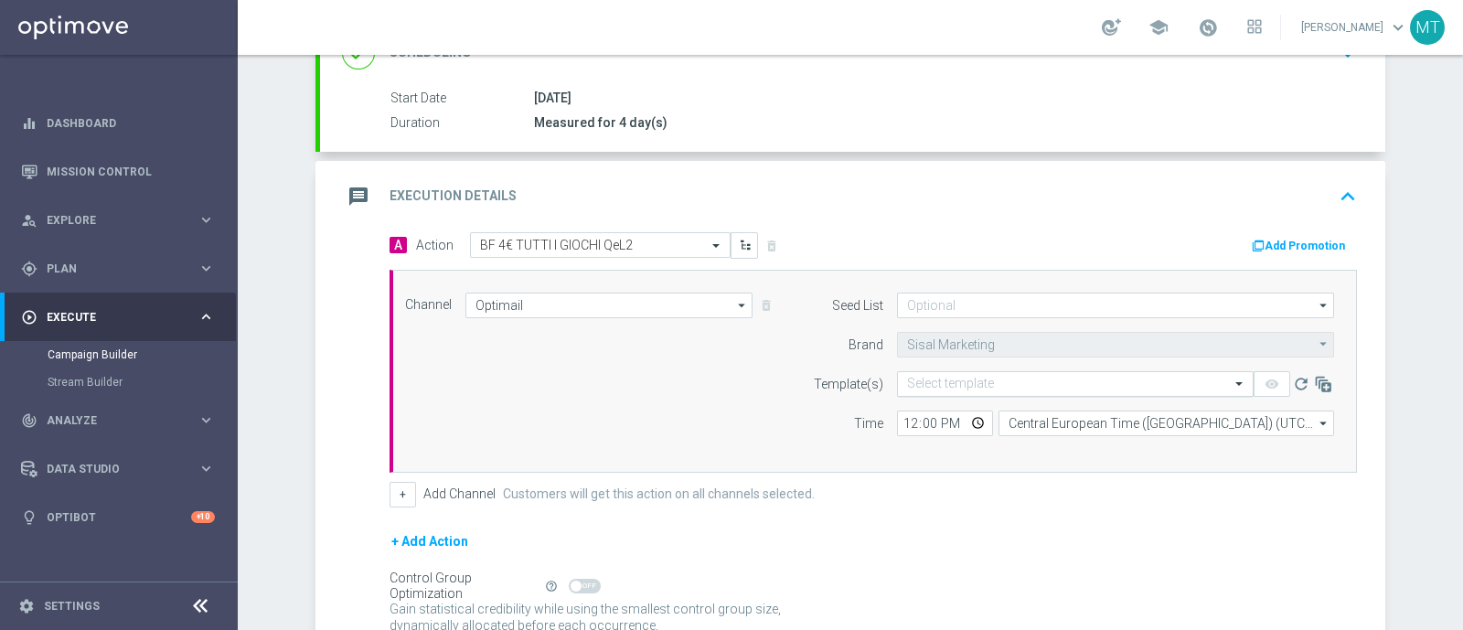
click at [951, 381] on input "text" at bounding box center [1057, 385] width 300 height 16
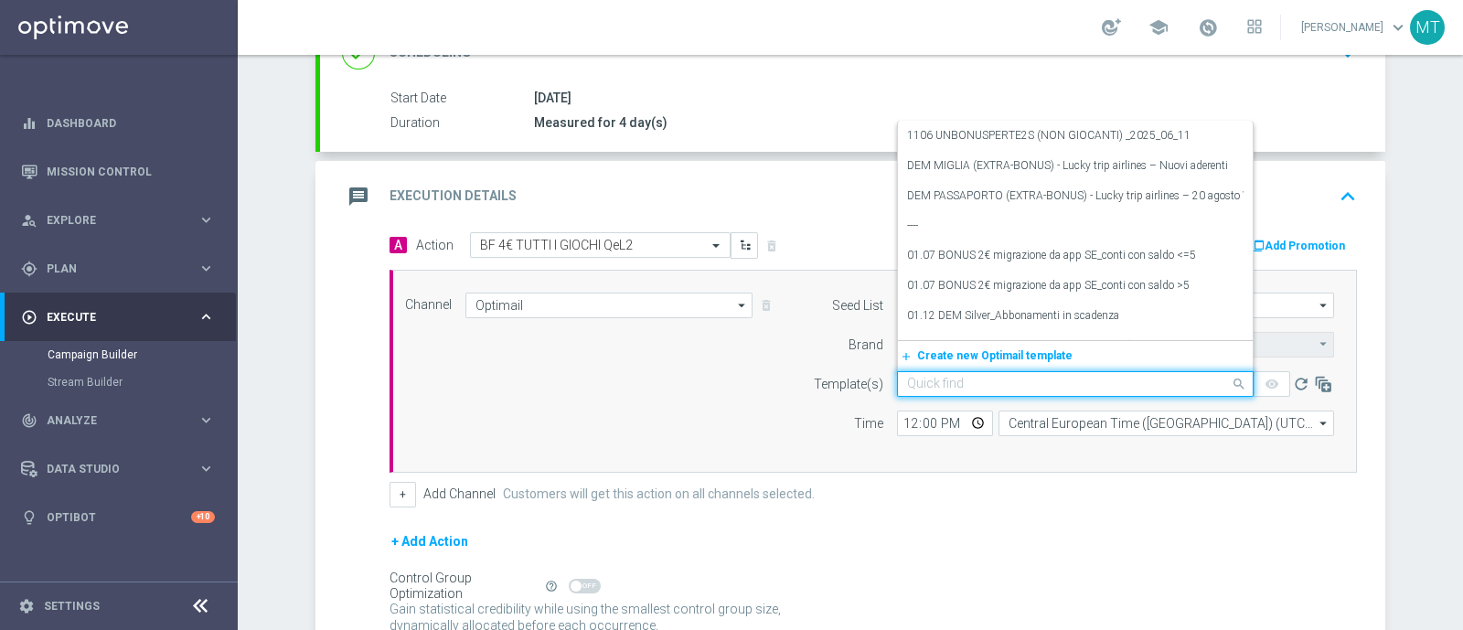
paste input "4BFGAMES1009 - 2025-09-10"
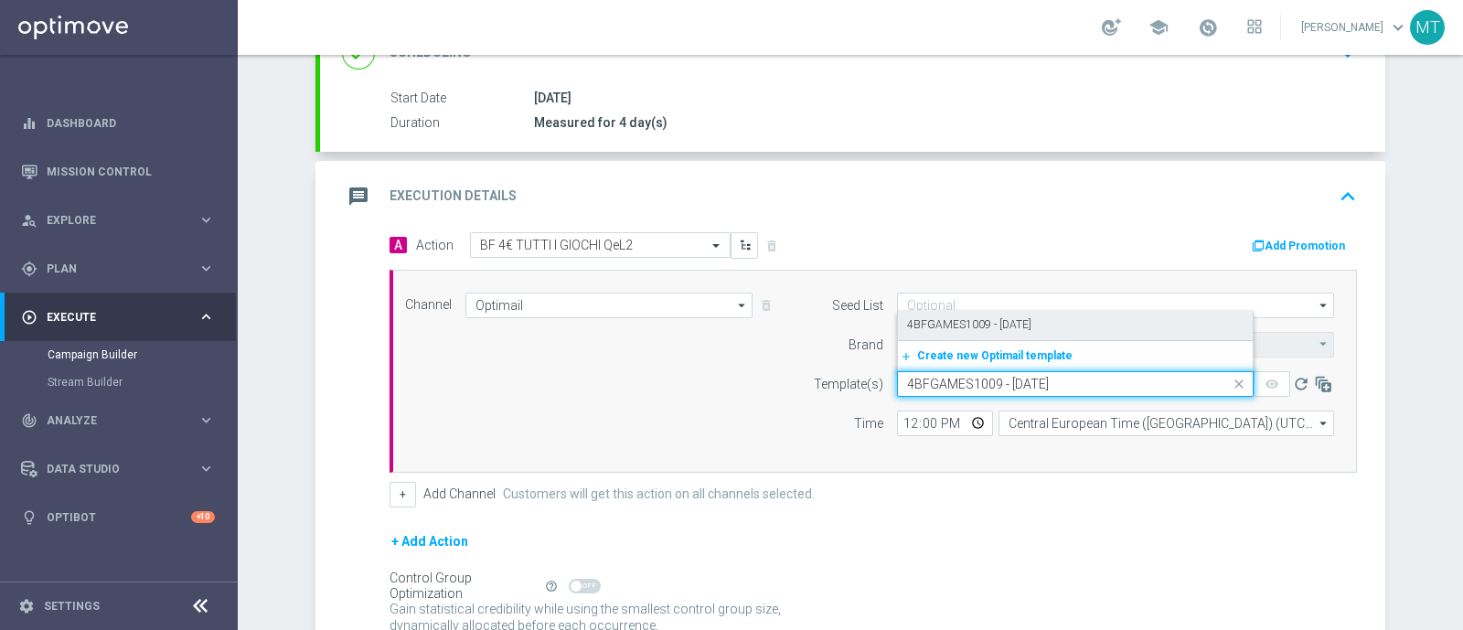
click at [925, 311] on div "4BFGAMES1009 - 2025-09-10" at bounding box center [1075, 325] width 337 height 30
type input "4BFGAMES1009 - 2025-09-10"
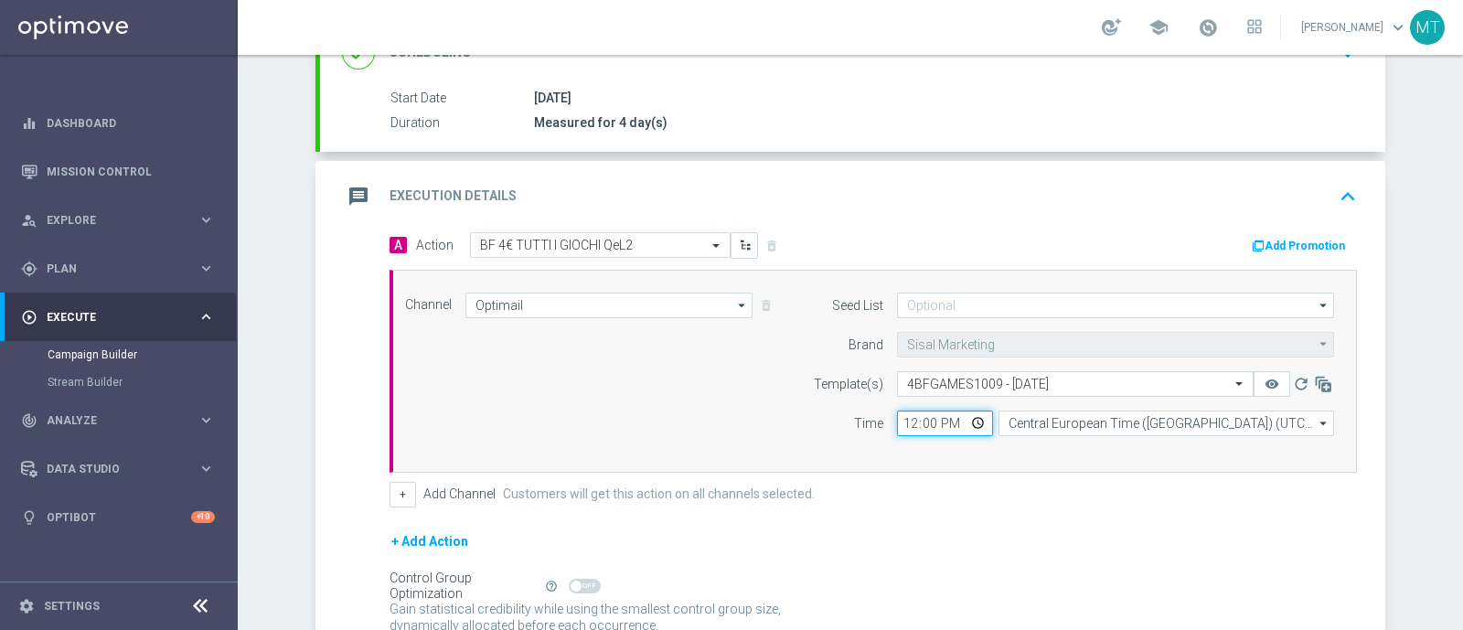
click at [897, 416] on input "12:00" at bounding box center [945, 424] width 96 height 26
click at [903, 423] on input "18:00" at bounding box center [945, 424] width 96 height 26
type input "19:00"
click at [1258, 240] on icon "button" at bounding box center [1258, 246] width 13 height 13
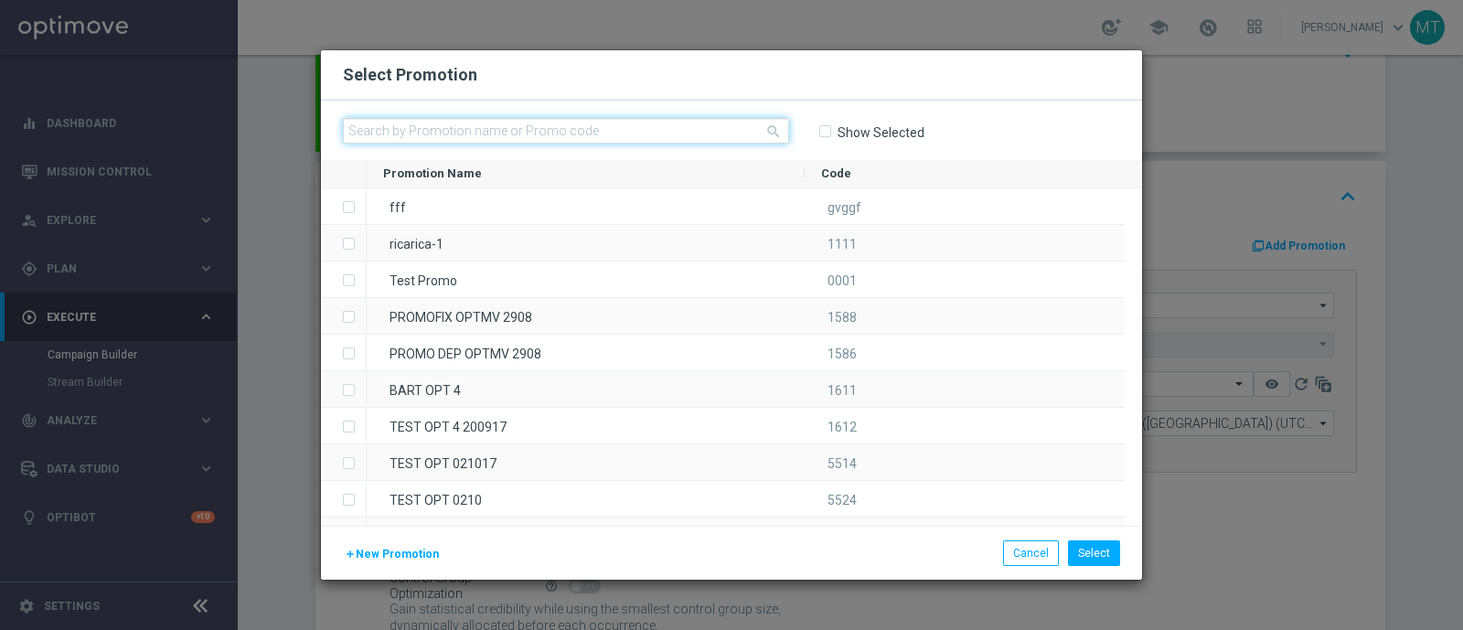
click at [645, 120] on input "text" at bounding box center [566, 131] width 446 height 26
paste input "234.310"
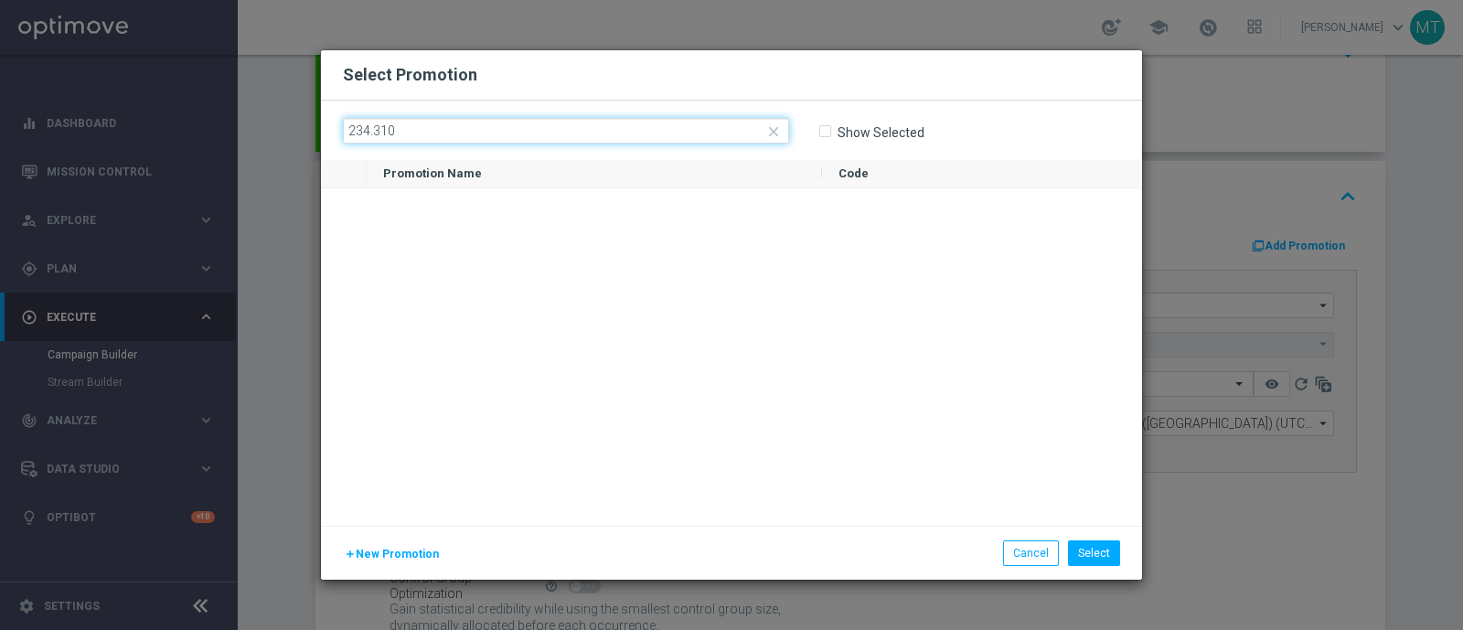
click at [373, 132] on input "234.310" at bounding box center [566, 131] width 446 height 26
type input "234310"
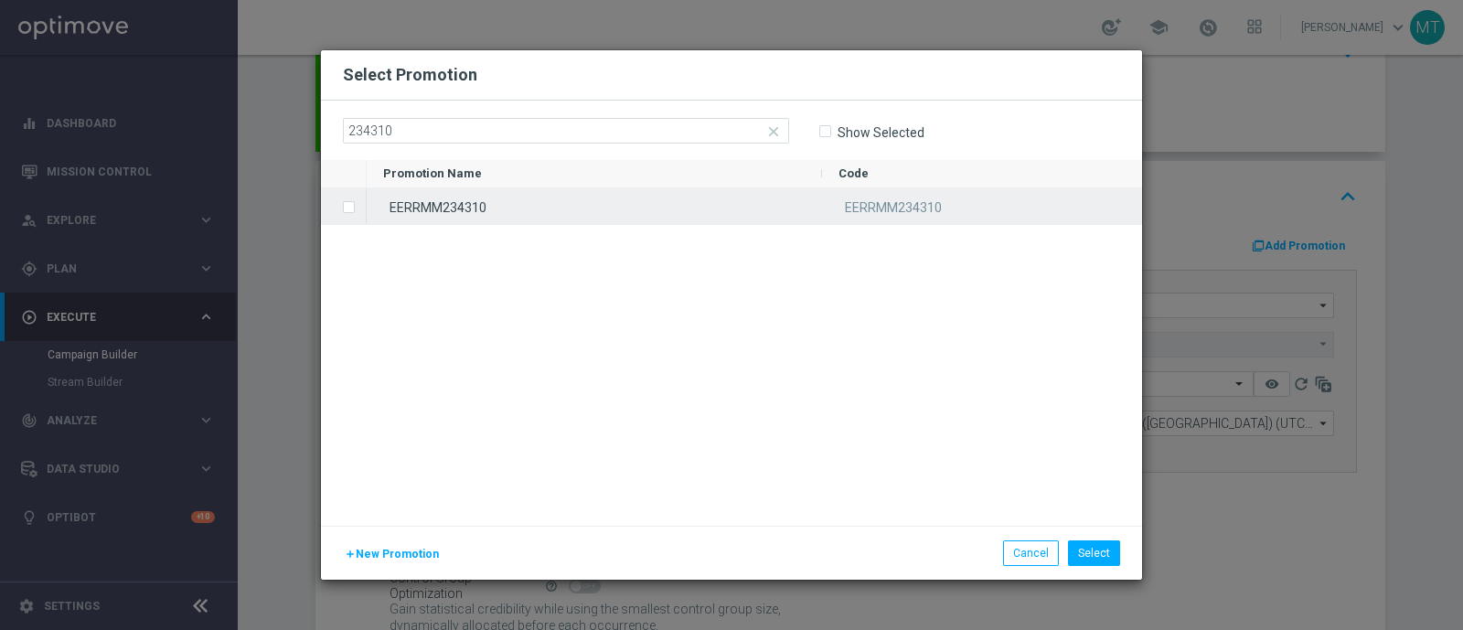
click at [409, 203] on div "EERRMM234310" at bounding box center [594, 206] width 455 height 36
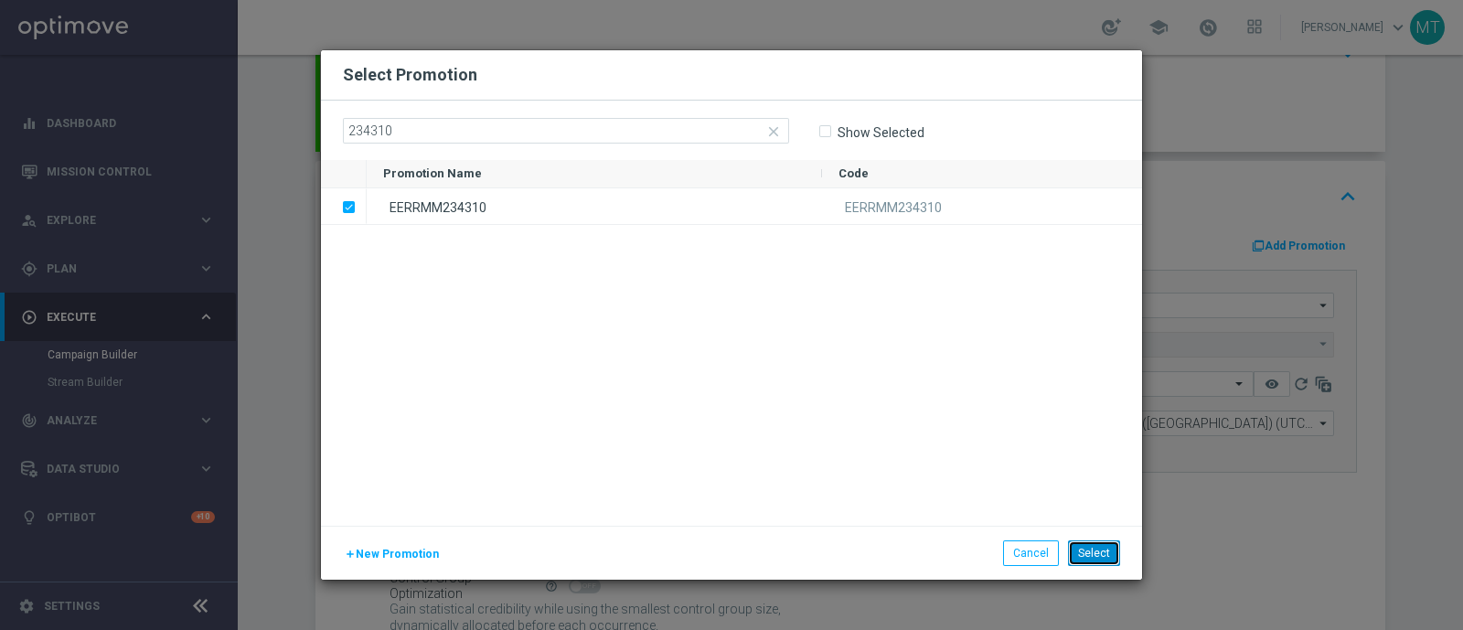
click at [1086, 551] on button "Select" at bounding box center [1094, 553] width 52 height 26
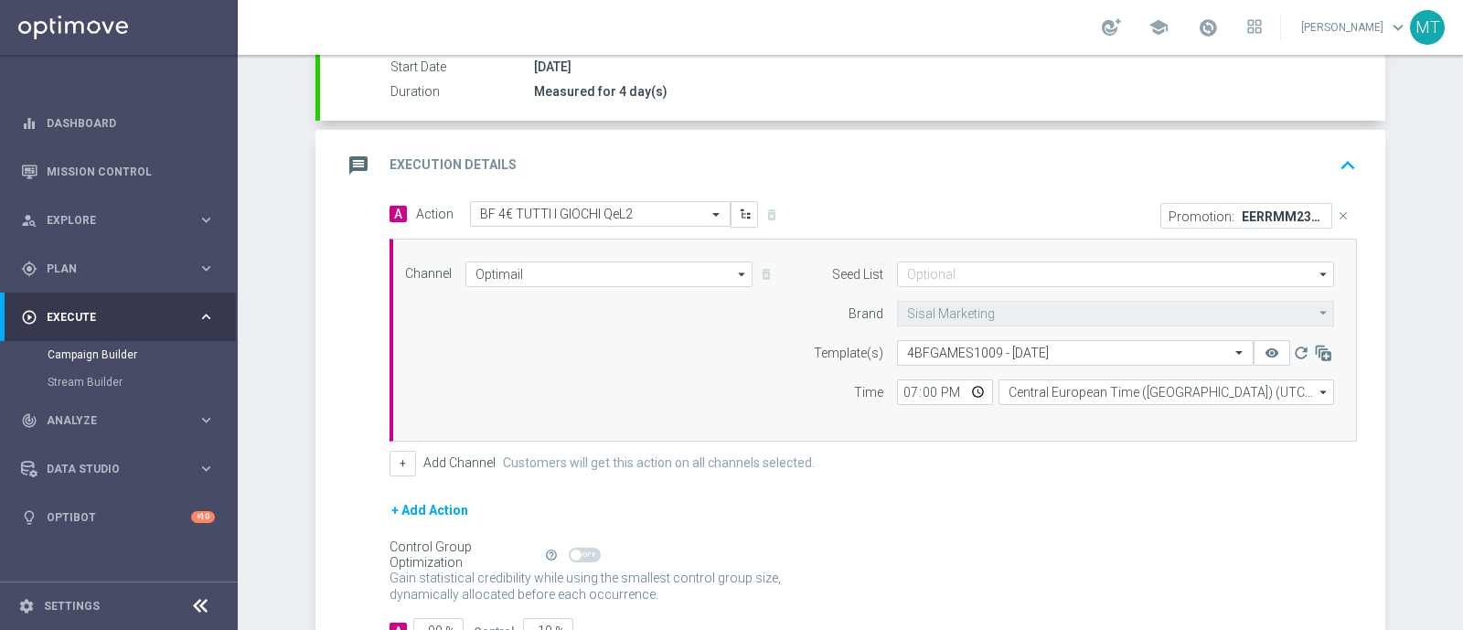
scroll to position [311, 0]
click at [878, 157] on div "message Execution Details keyboard_arrow_up" at bounding box center [852, 167] width 1021 height 35
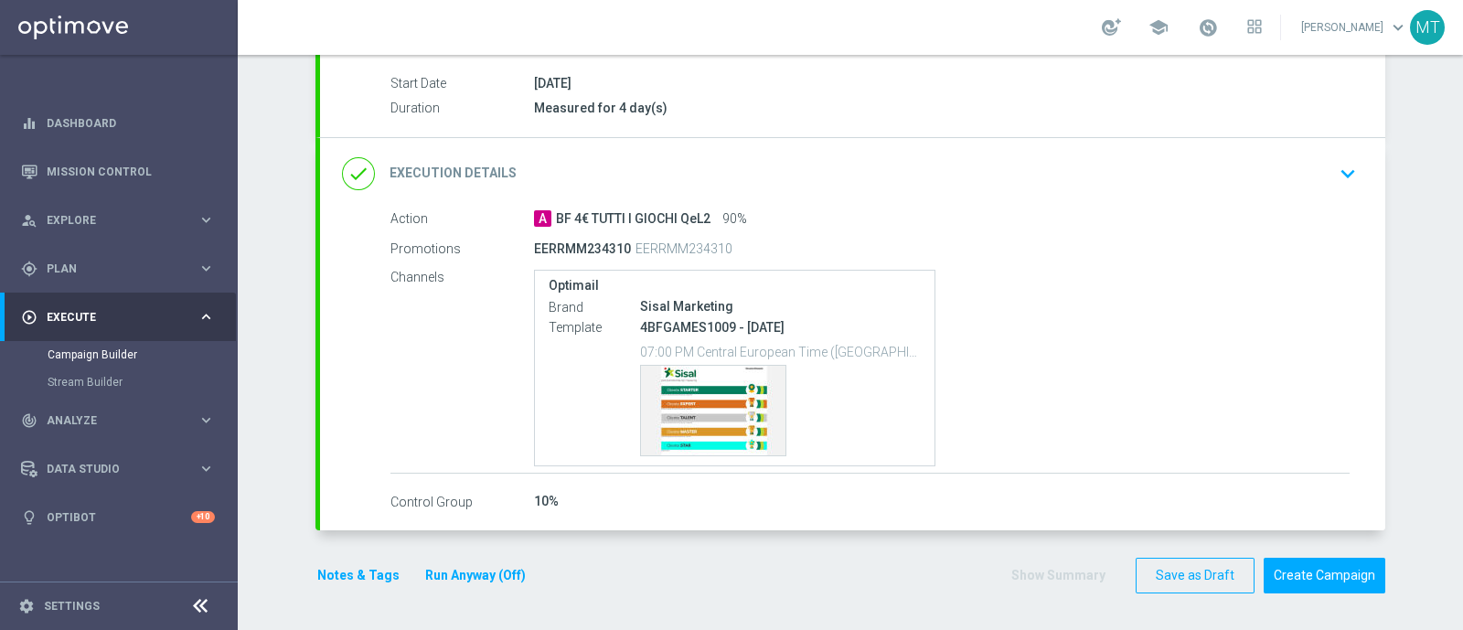
scroll to position [293, 0]
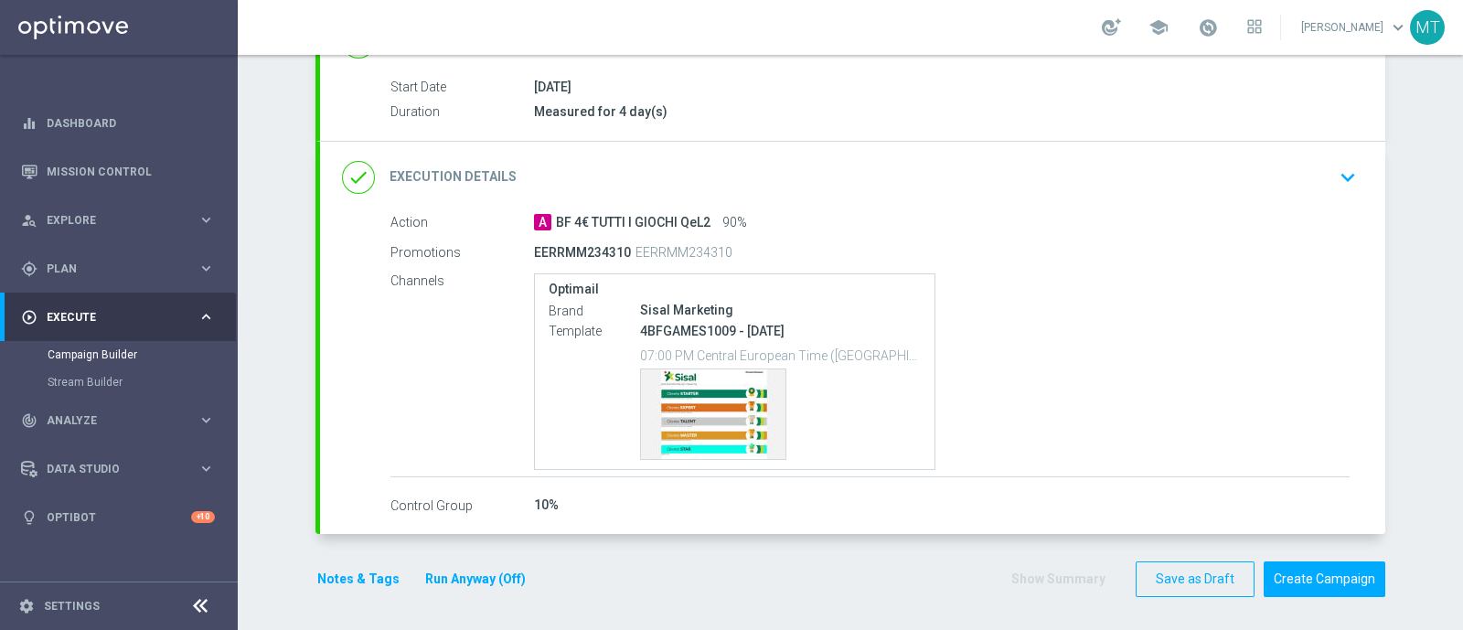
click at [352, 570] on button "Notes & Tags" at bounding box center [359, 579] width 86 height 23
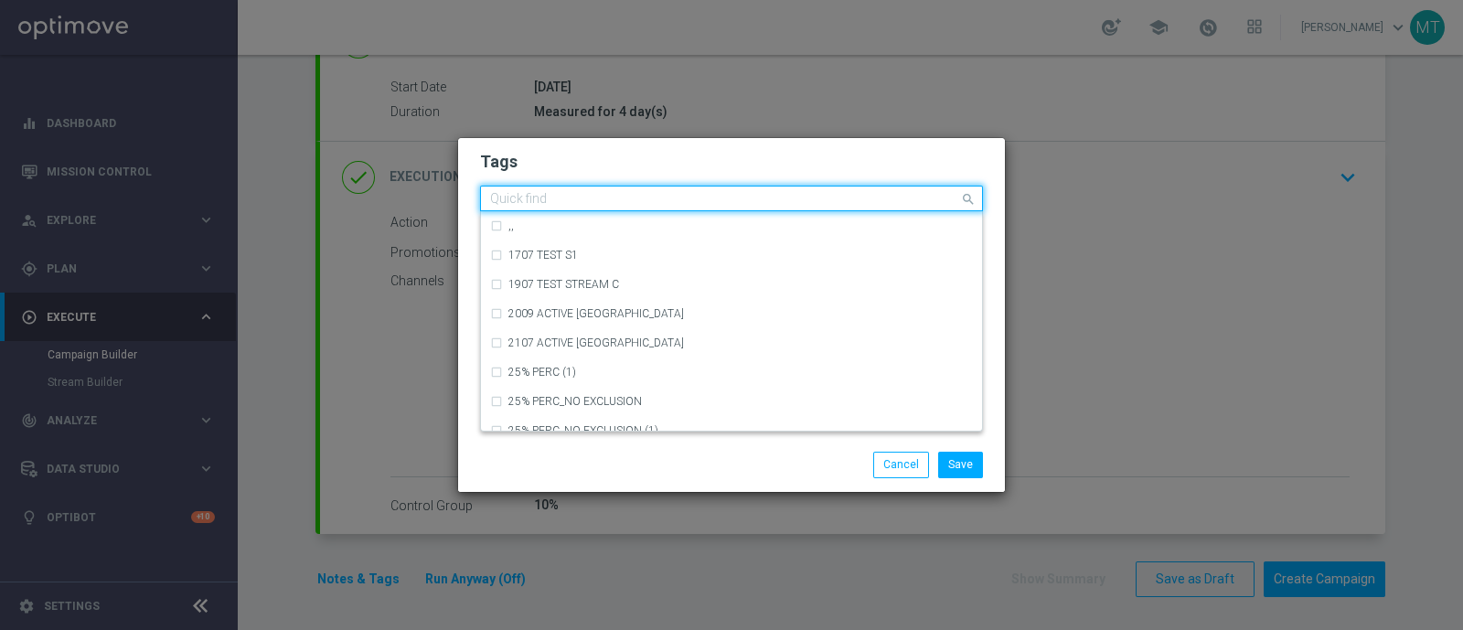
click at [534, 193] on input "text" at bounding box center [724, 200] width 469 height 16
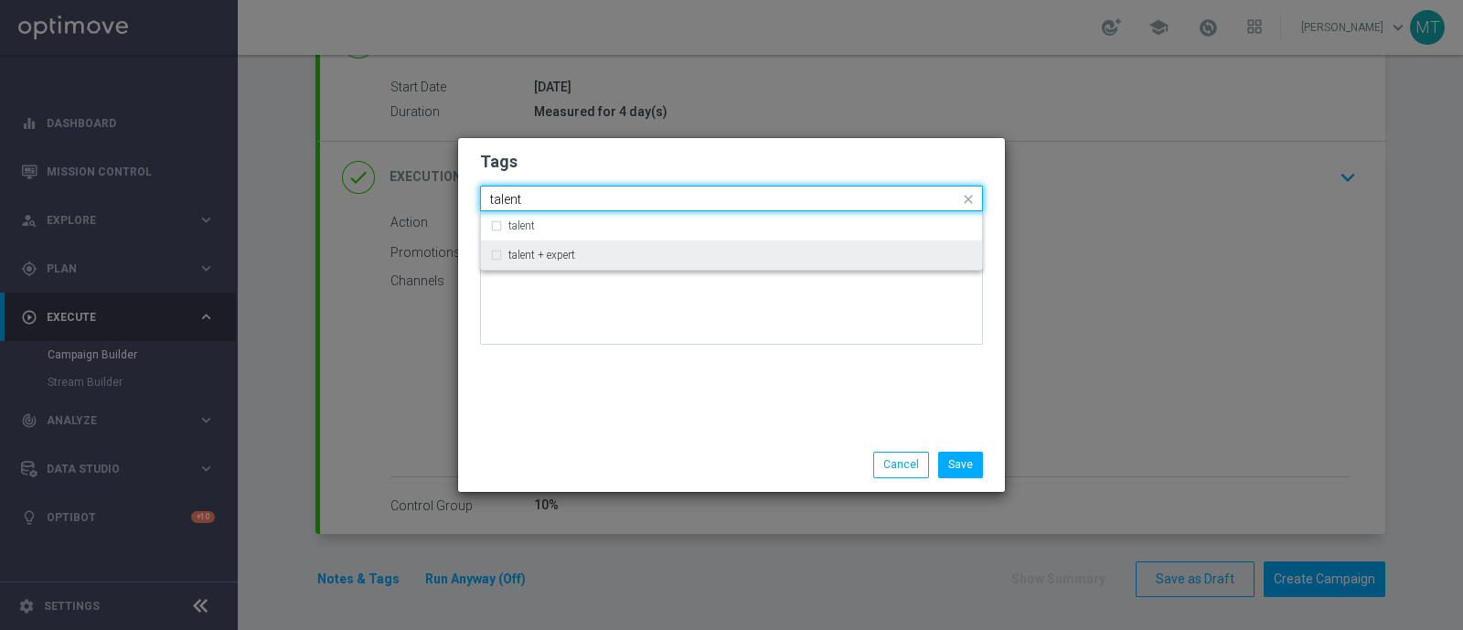
click at [521, 251] on label "talent + expert" at bounding box center [541, 255] width 67 height 11
type input "talent"
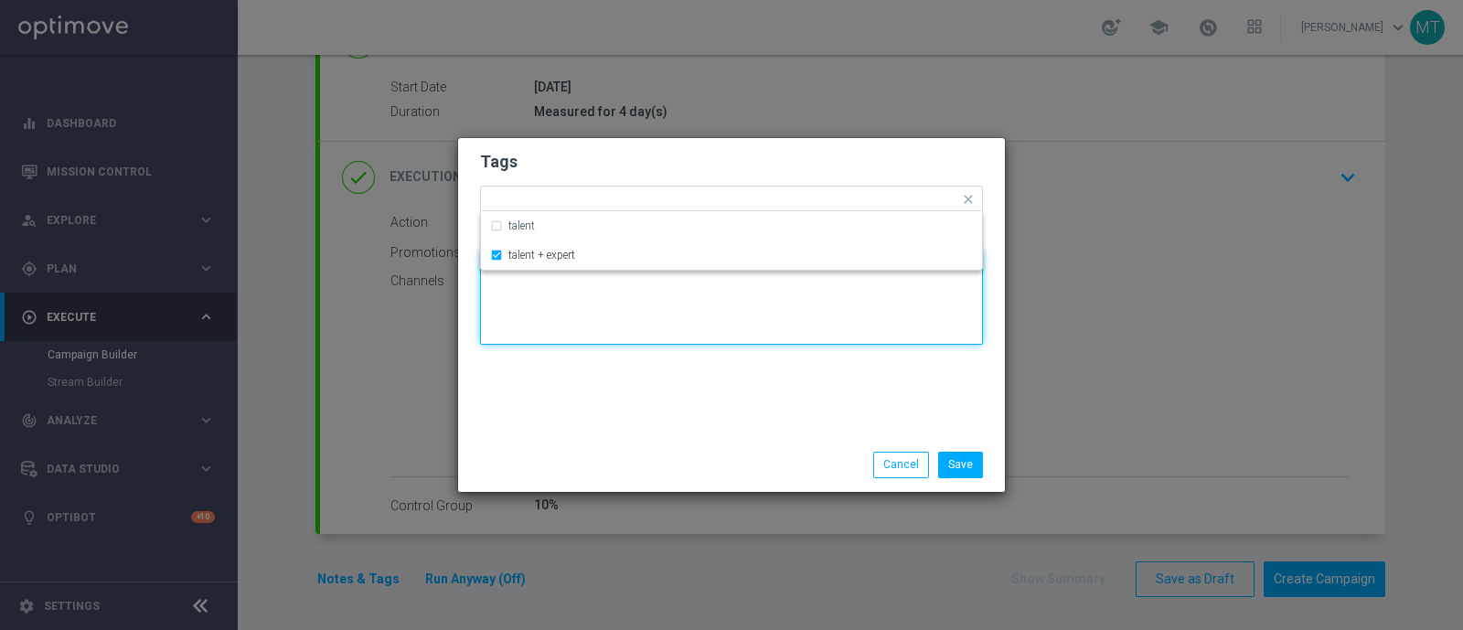
click at [566, 331] on textarea at bounding box center [731, 297] width 503 height 93
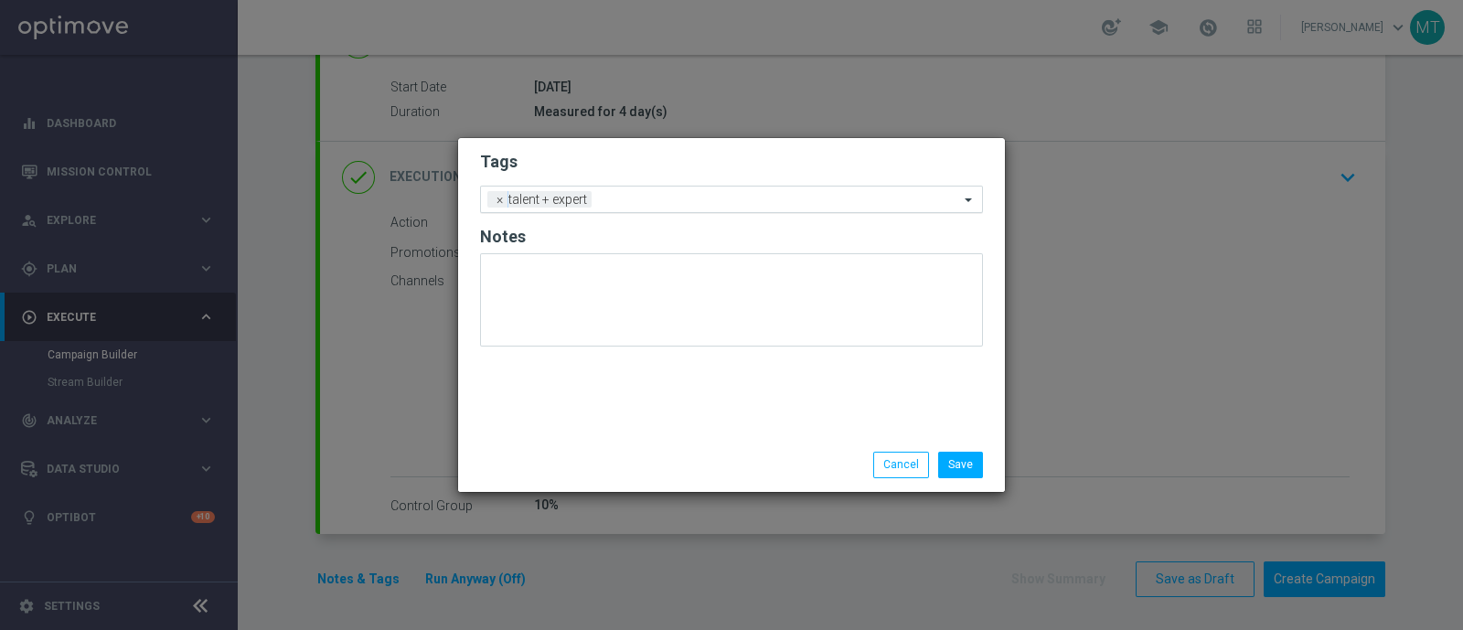
click at [626, 193] on input "text" at bounding box center [779, 201] width 360 height 16
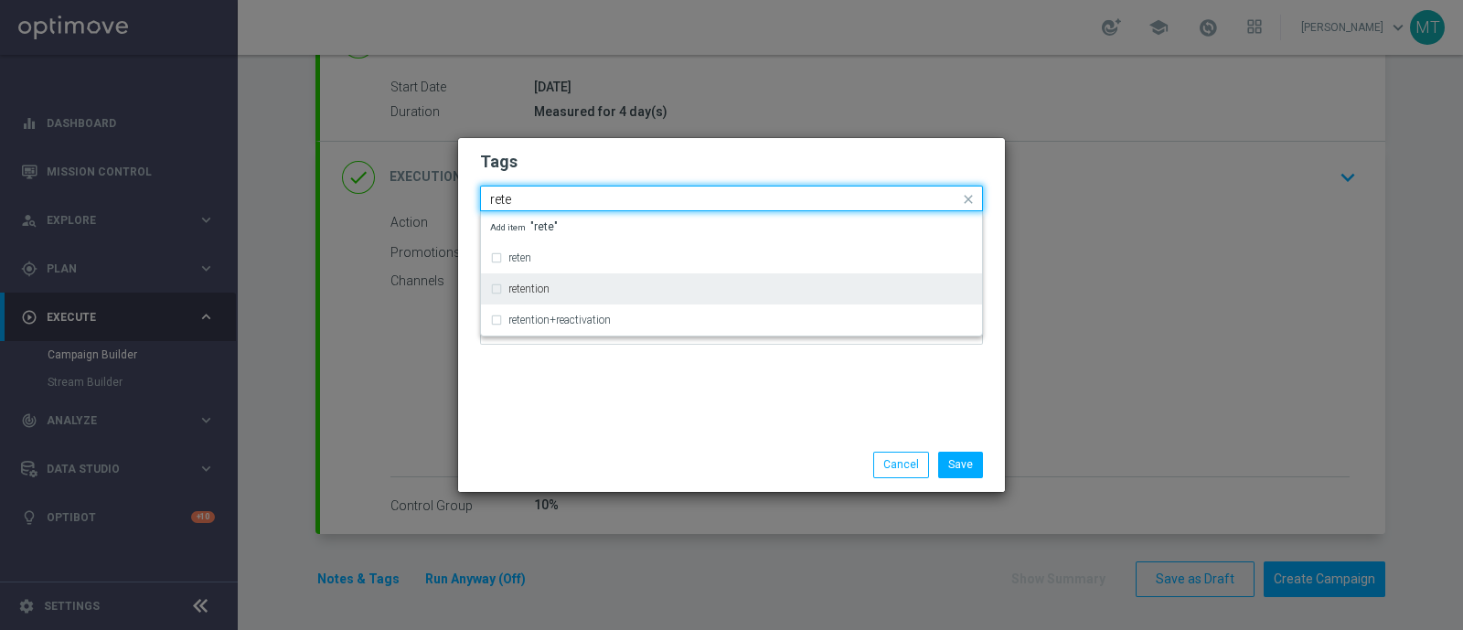
click at [636, 292] on div "retention" at bounding box center [740, 288] width 465 height 11
type input "rete"
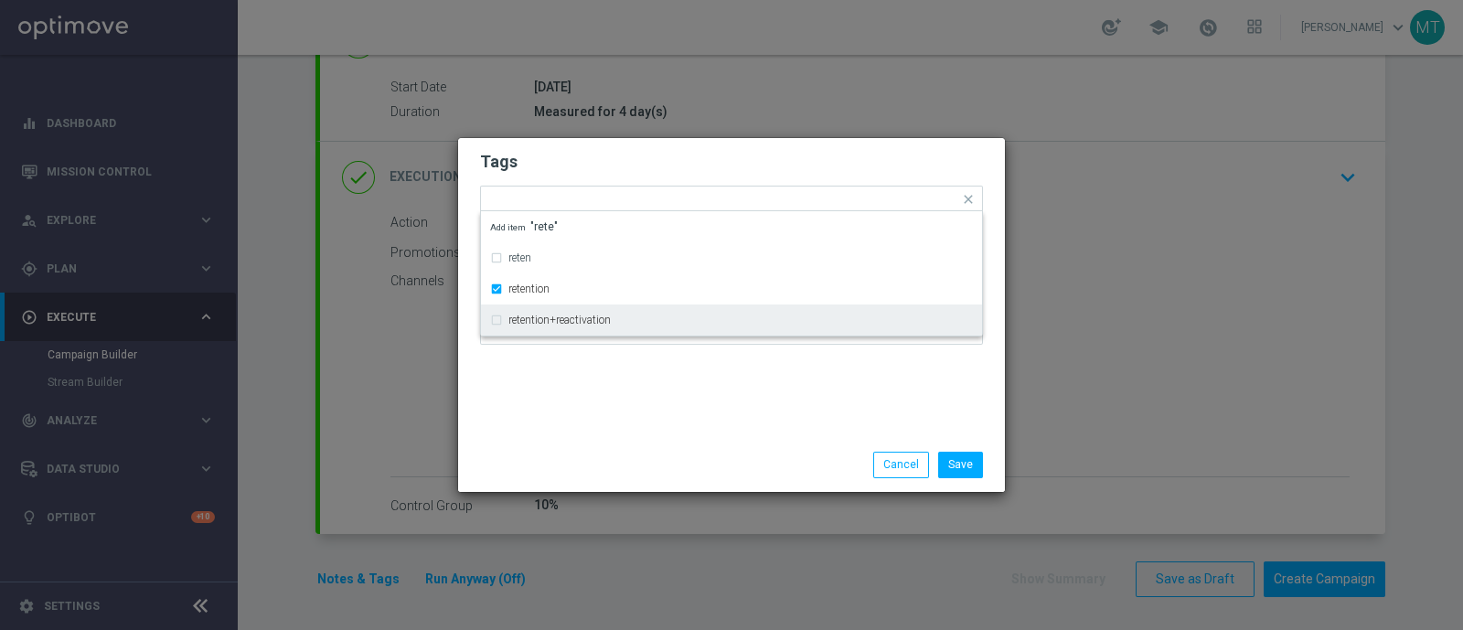
click at [642, 372] on div "Tags Quick find × talent + expert × retention reten retention retention+reactiv…" at bounding box center [731, 288] width 547 height 300
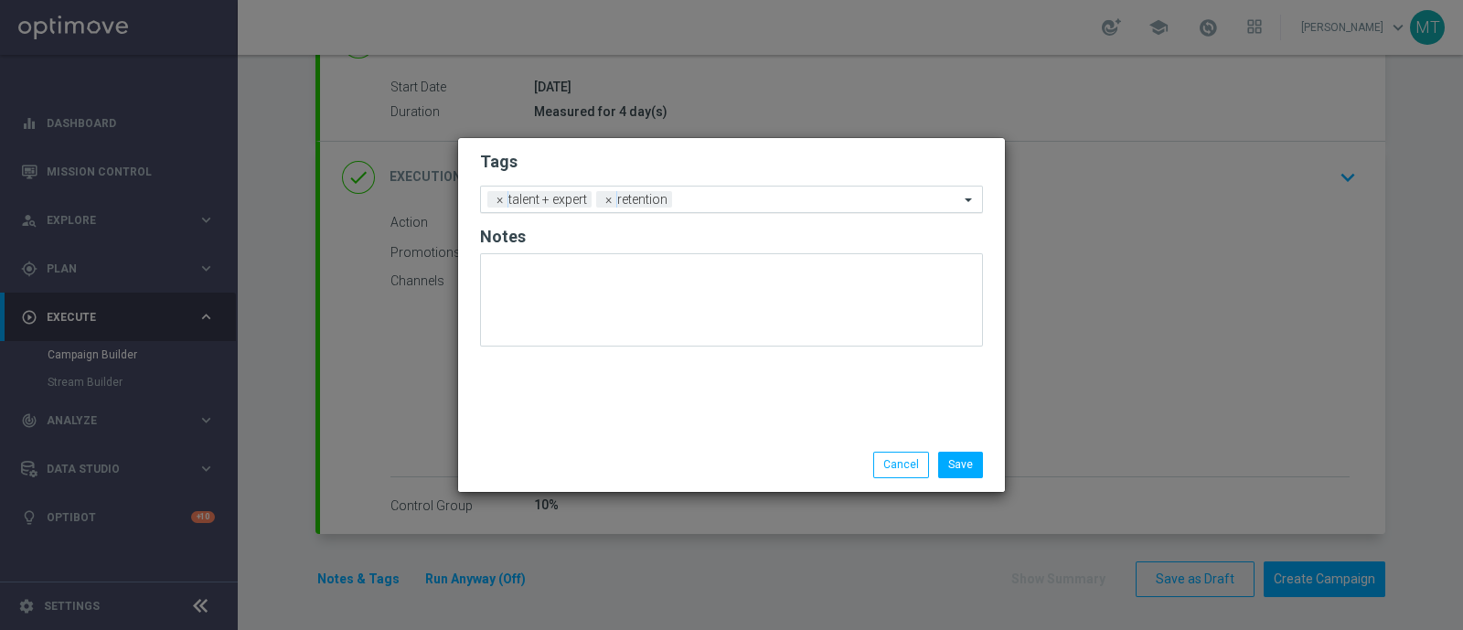
click at [695, 202] on input "text" at bounding box center [819, 201] width 280 height 16
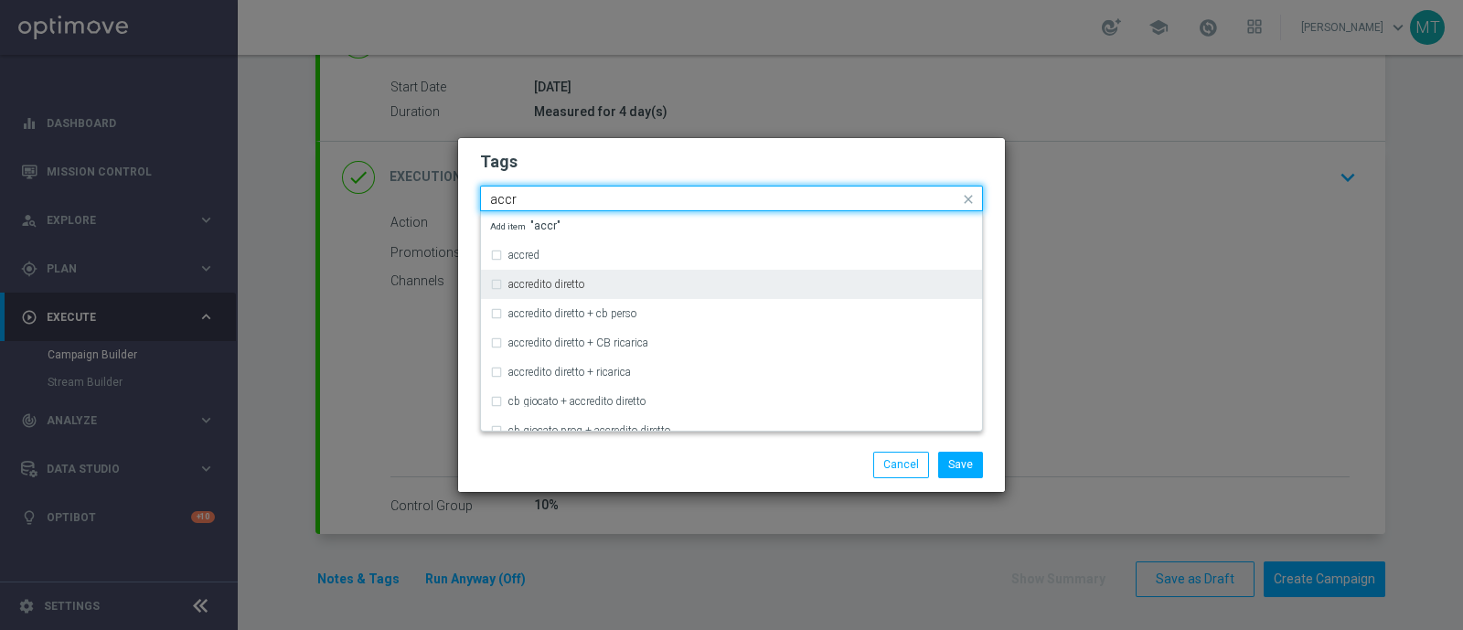
click at [656, 284] on div "accredito diretto" at bounding box center [740, 284] width 465 height 11
type input "accr"
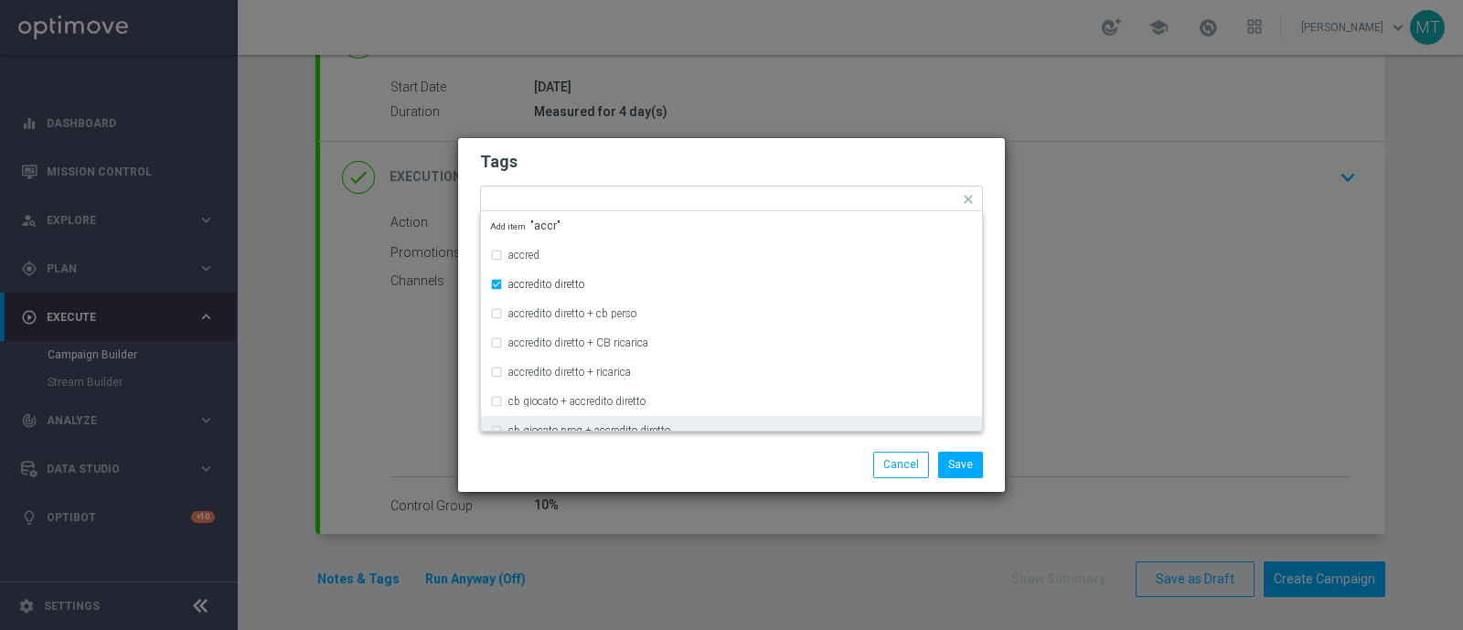
click at [693, 454] on div "Save Cancel" at bounding box center [820, 465] width 354 height 26
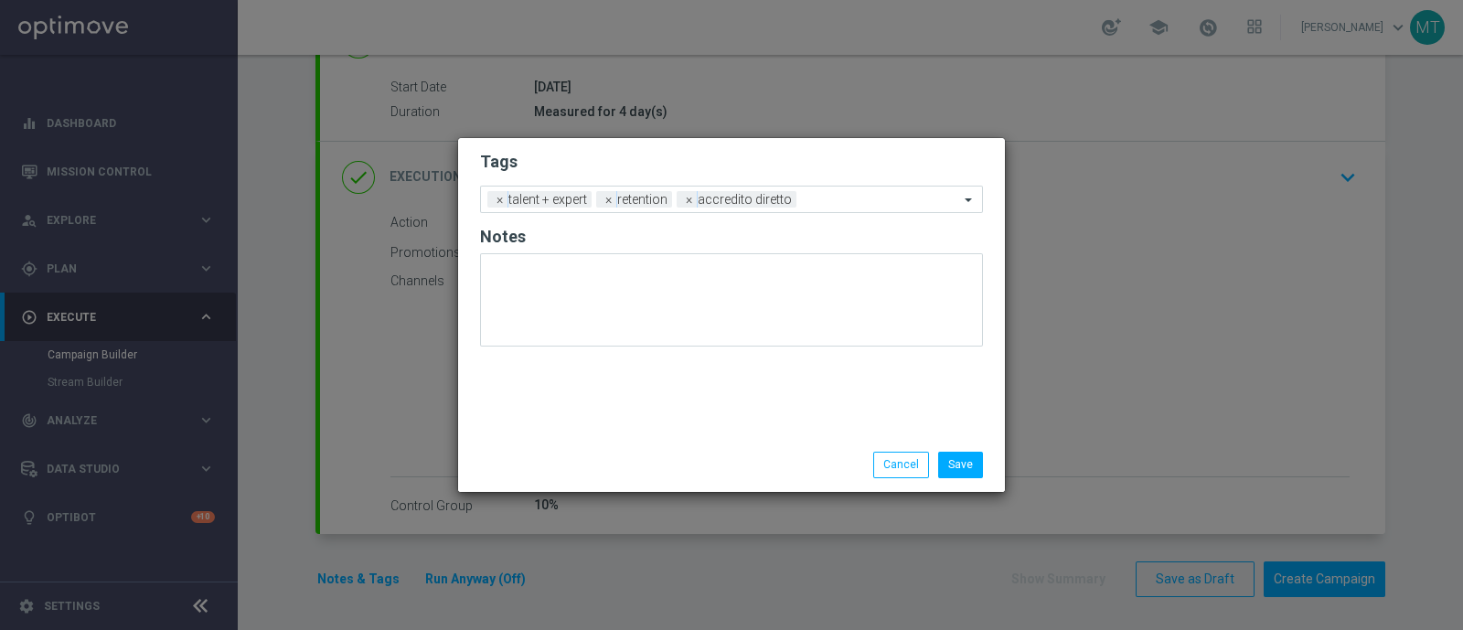
click at [843, 183] on form "Tags Add a new tag × talent + expert × retention × accredito diretto Notes" at bounding box center [731, 253] width 503 height 214
click at [842, 193] on input "text" at bounding box center [881, 201] width 155 height 16
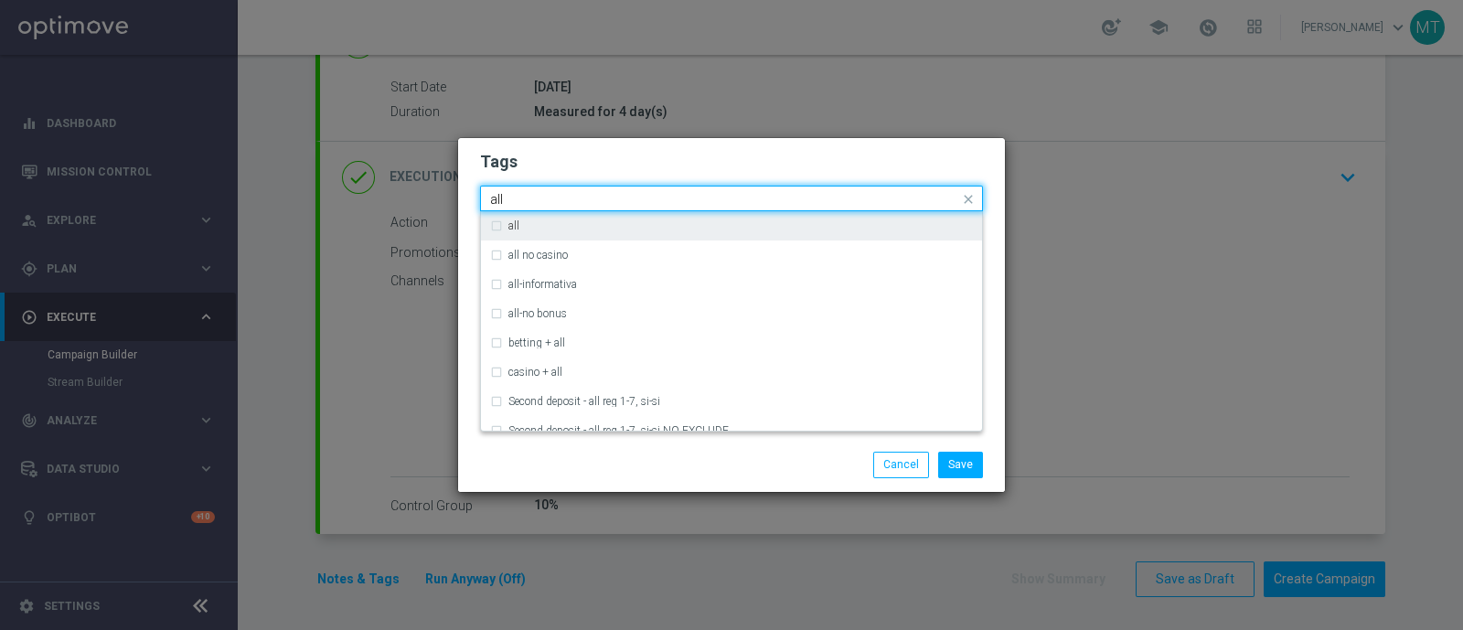
click at [846, 223] on div "all" at bounding box center [740, 225] width 465 height 11
type input "all"
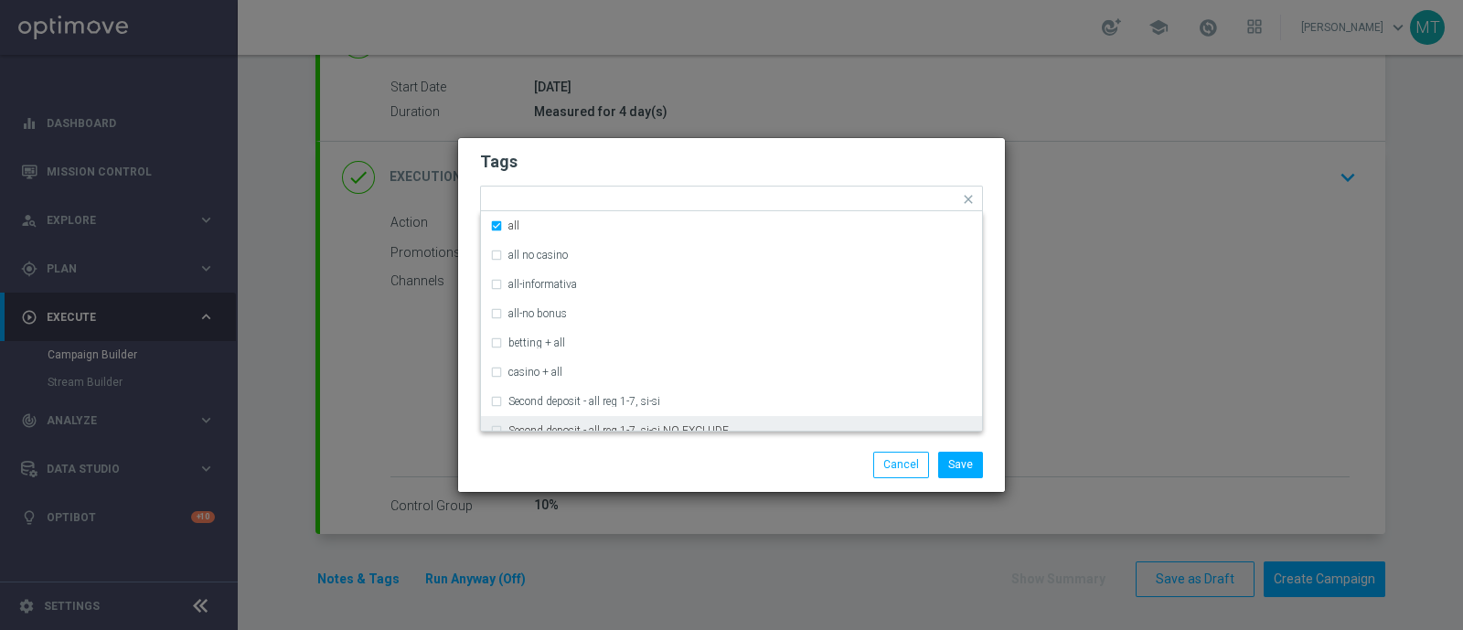
click at [803, 459] on div "Save Cancel" at bounding box center [820, 465] width 354 height 26
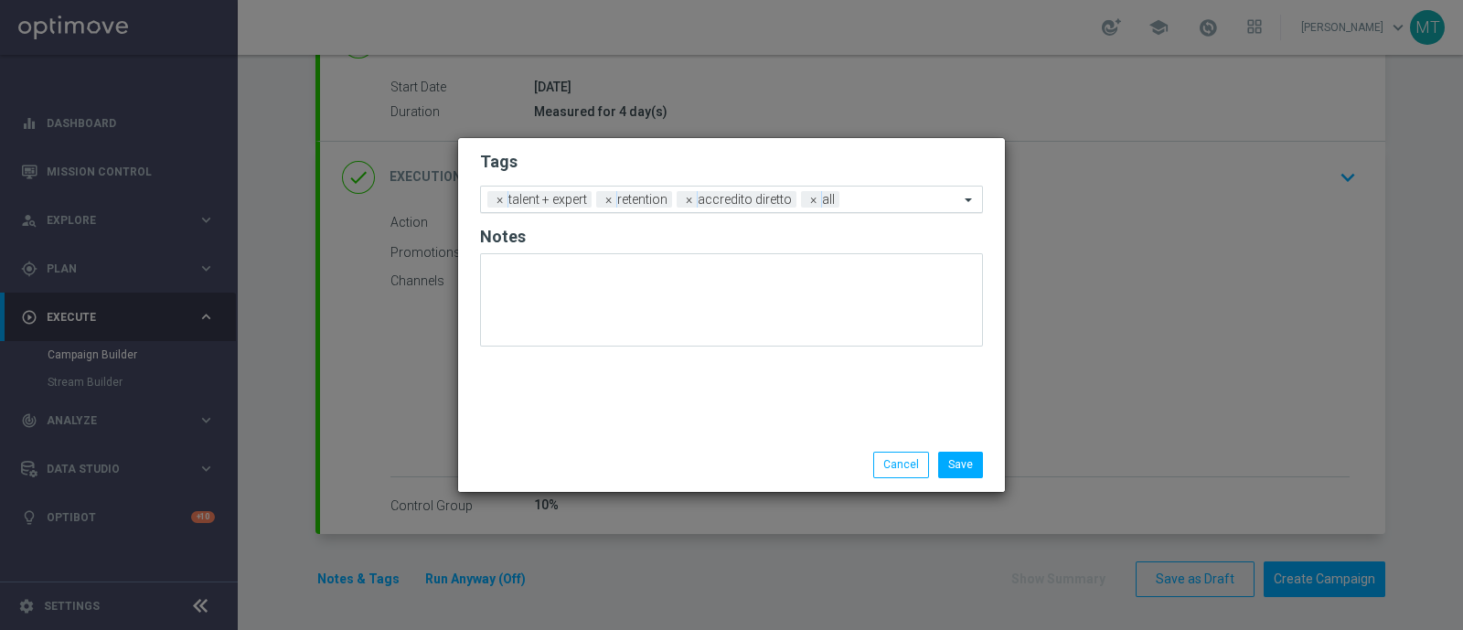
click at [883, 200] on input "text" at bounding box center [903, 201] width 112 height 16
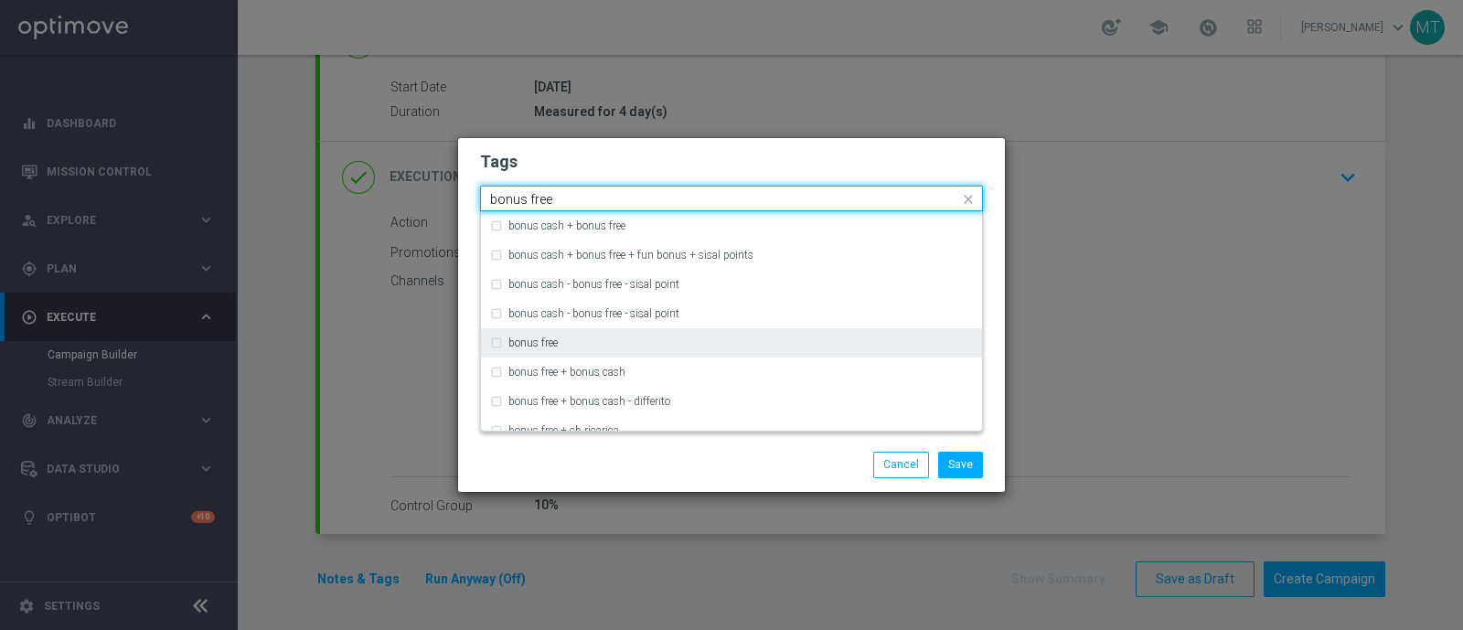
drag, startPoint x: 839, startPoint y: 348, endPoint x: 519, endPoint y: 341, distance: 320.2
click at [519, 341] on label "bonus free" at bounding box center [532, 342] width 49 height 11
type input "bonus free"
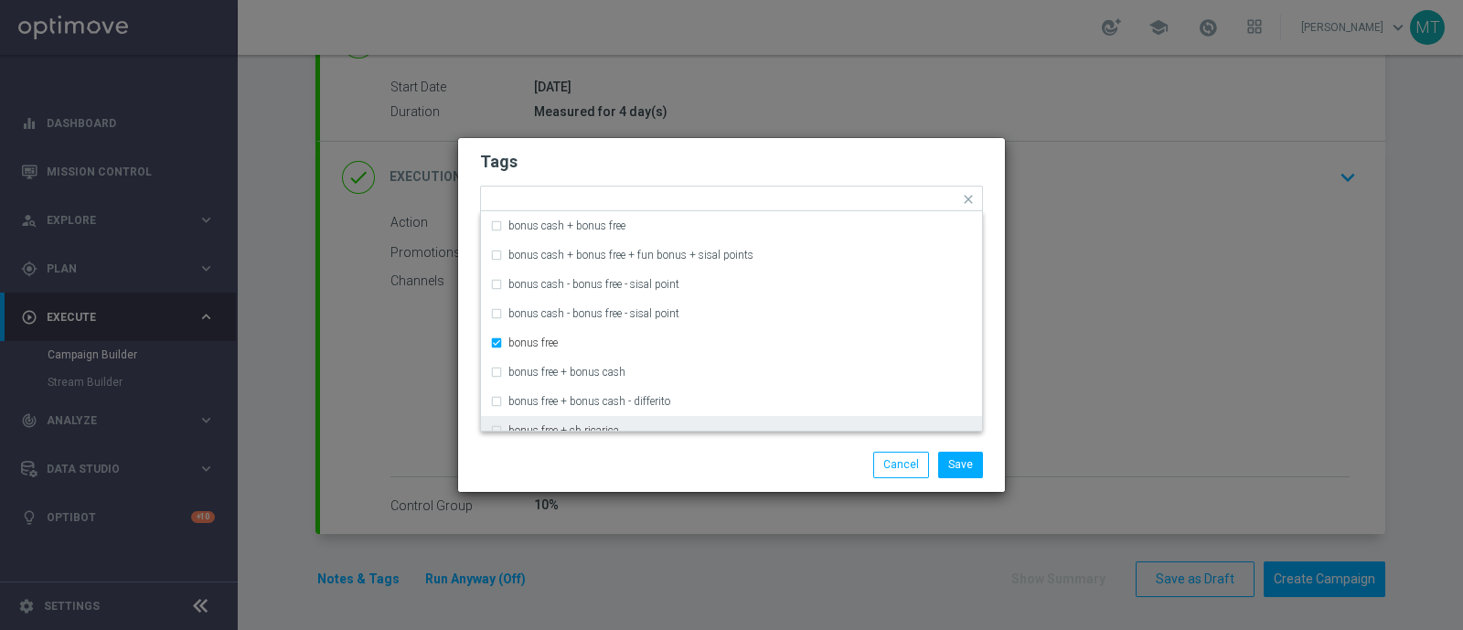
click at [815, 468] on div "Save Cancel" at bounding box center [820, 465] width 354 height 26
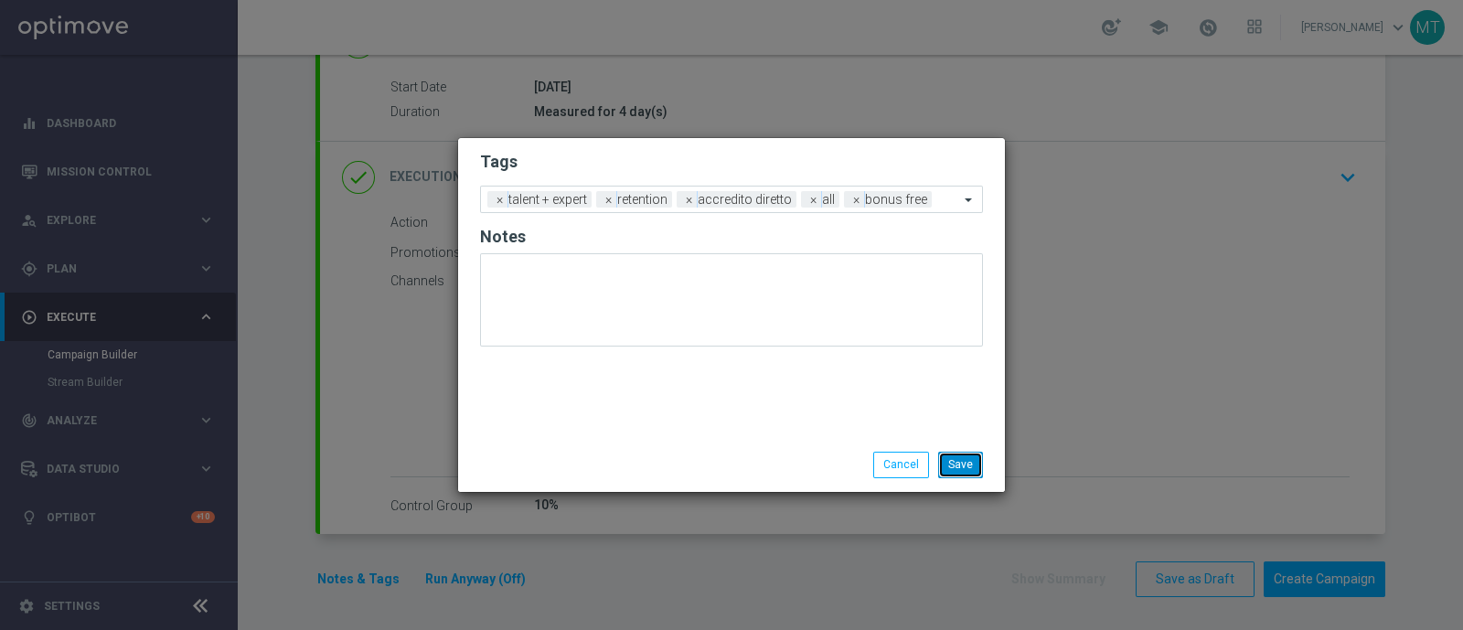
click at [948, 465] on button "Save" at bounding box center [960, 465] width 45 height 26
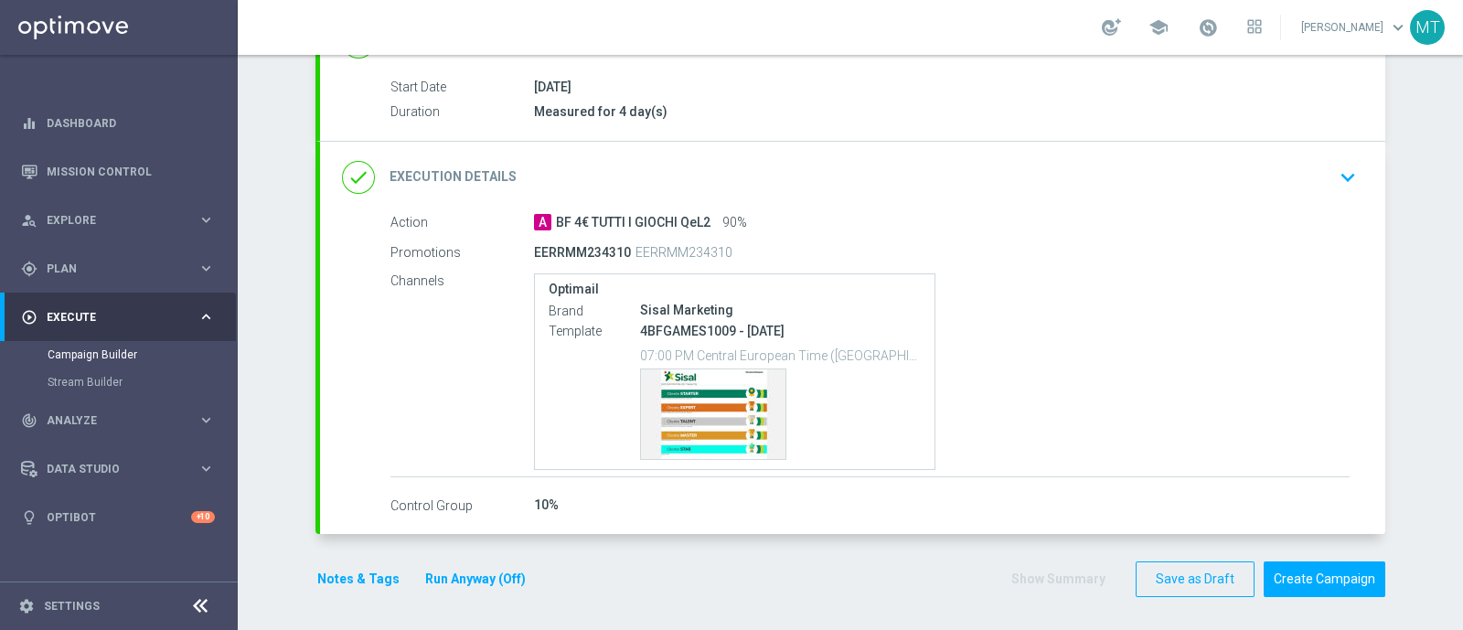
scroll to position [0, 0]
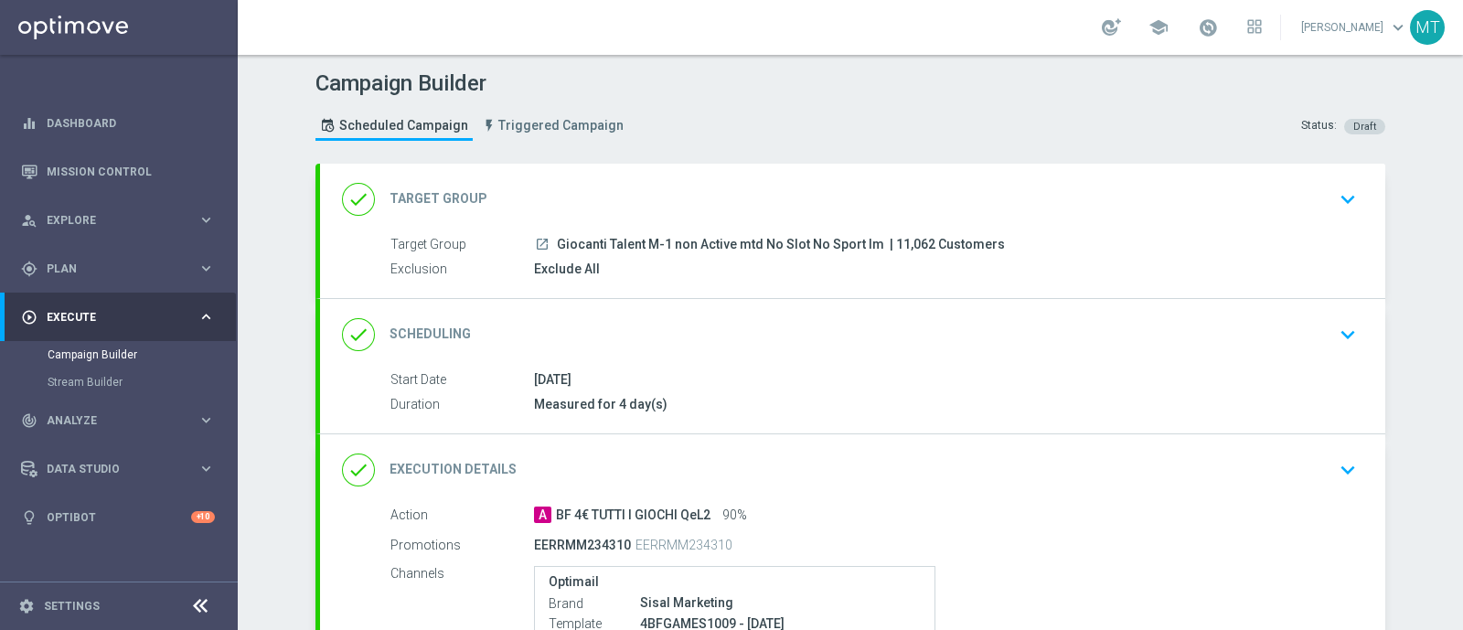
click at [690, 252] on div "Target Group launch Giocanti Talent M-1 non Active mtd No Slot No Sport lm | 11…" at bounding box center [869, 245] width 959 height 20
click at [1104, 205] on div "done Target Group keyboard_arrow_down" at bounding box center [852, 199] width 1021 height 35
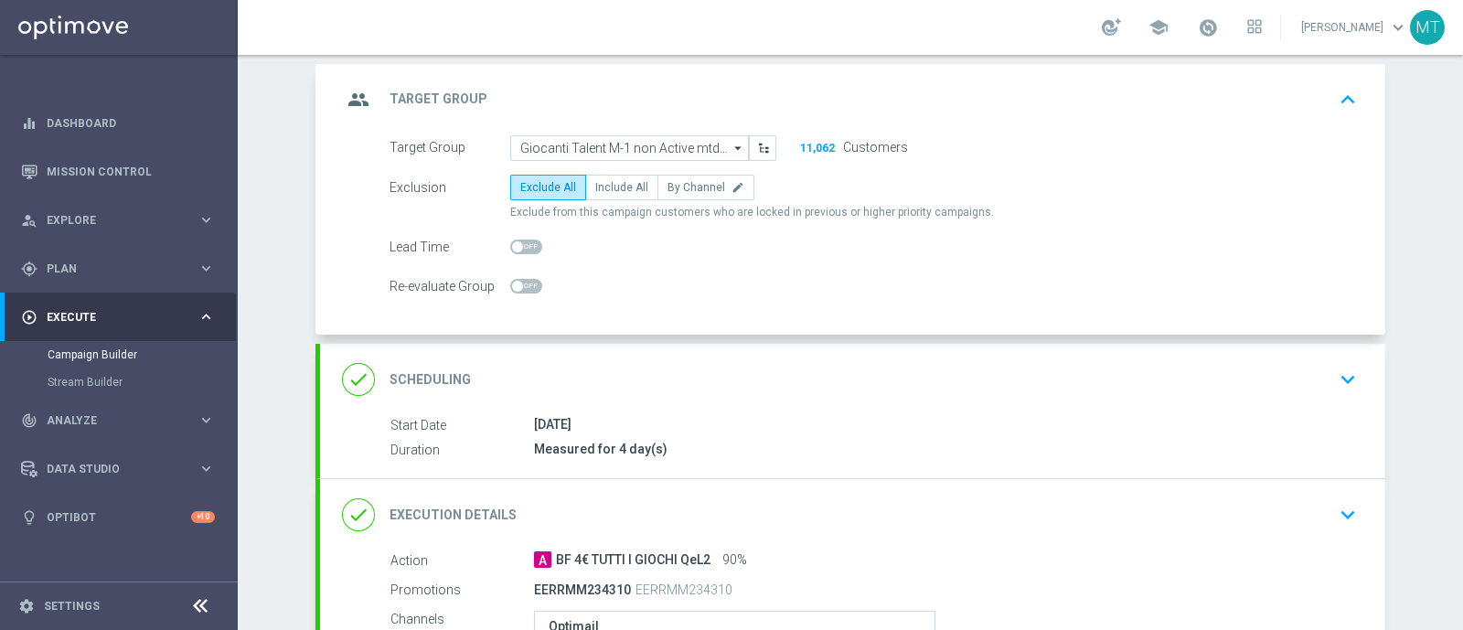
scroll to position [159, 0]
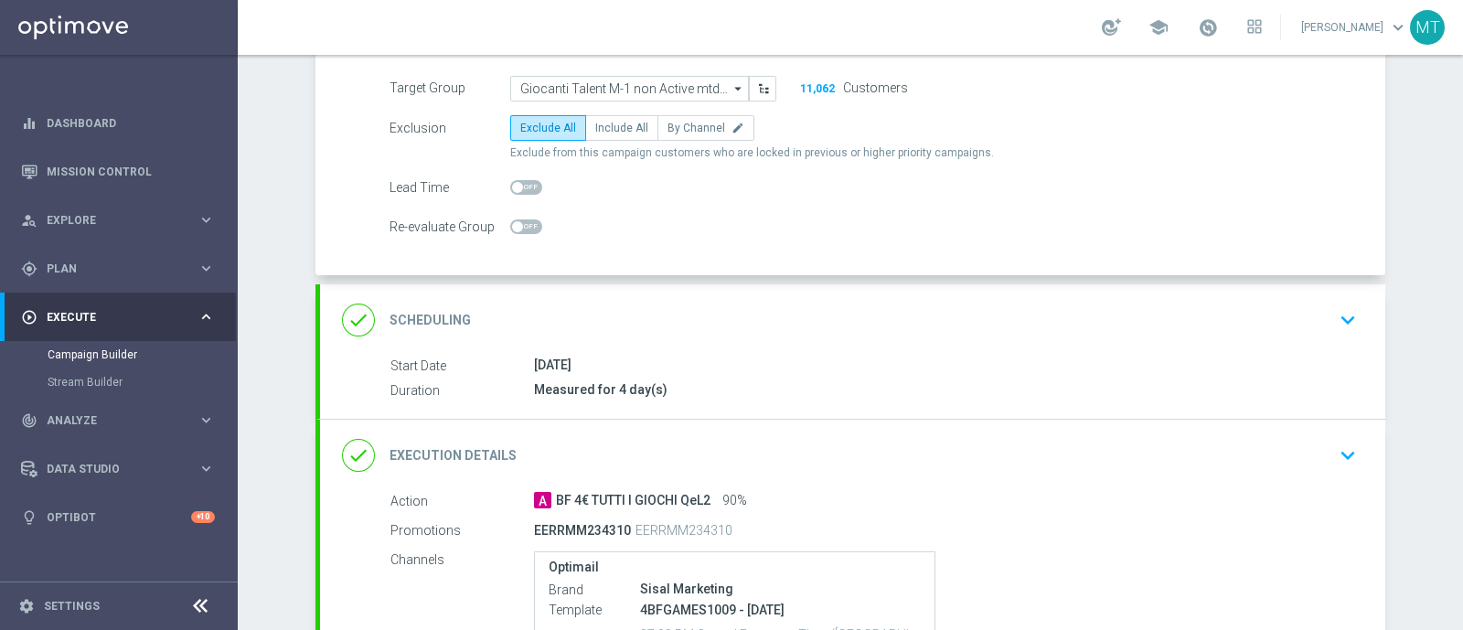
click at [699, 295] on div "done Scheduling keyboard_arrow_down" at bounding box center [852, 319] width 1065 height 71
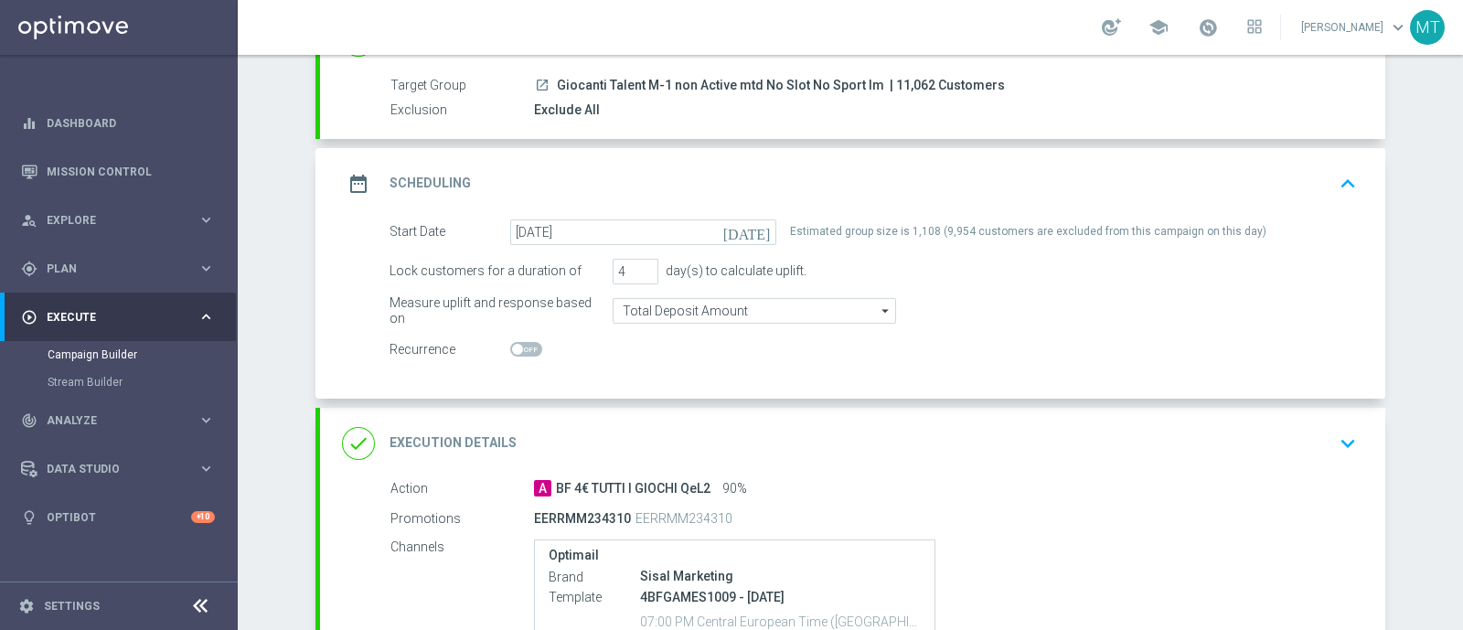
scroll to position [0, 0]
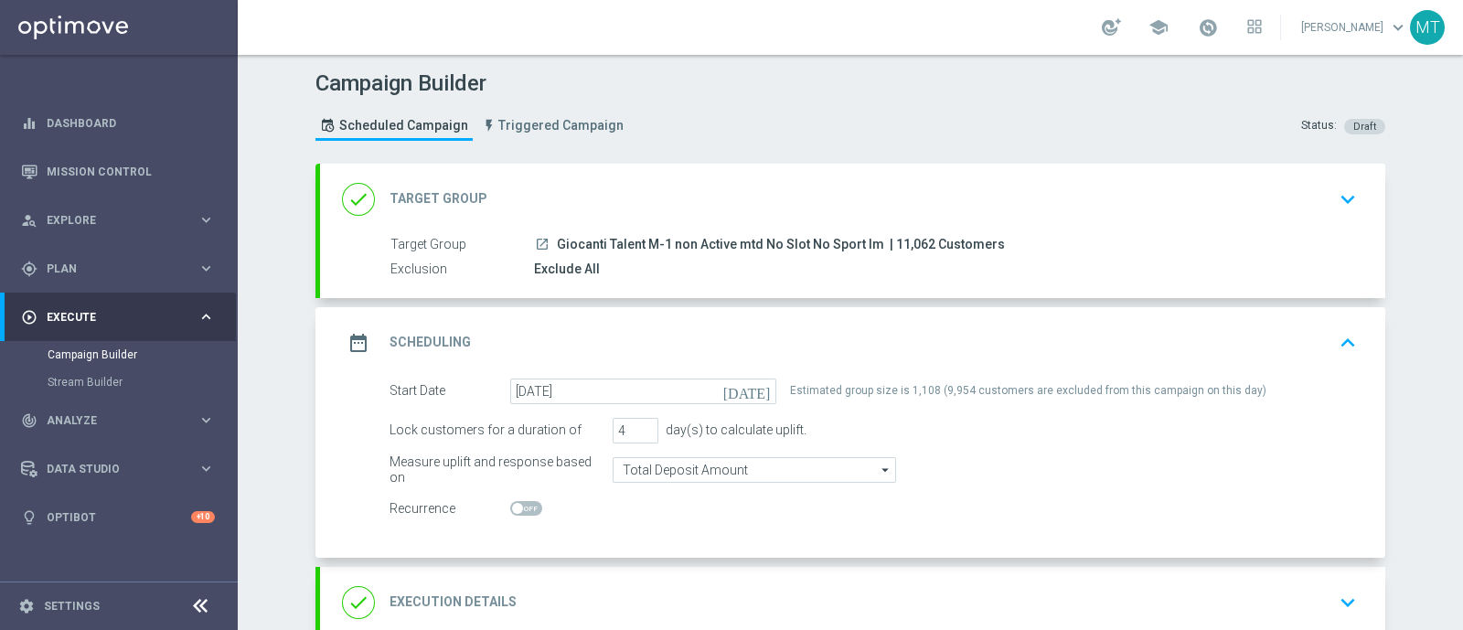
click at [732, 293] on div "Target Group launch Giocanti Talent M-1 non Active mtd No Slot No Sport lm | 11…" at bounding box center [852, 266] width 1065 height 63
click at [664, 271] on div "Exclude All" at bounding box center [942, 269] width 816 height 18
click at [1322, 198] on div "done Target Group keyboard_arrow_down" at bounding box center [852, 199] width 1021 height 35
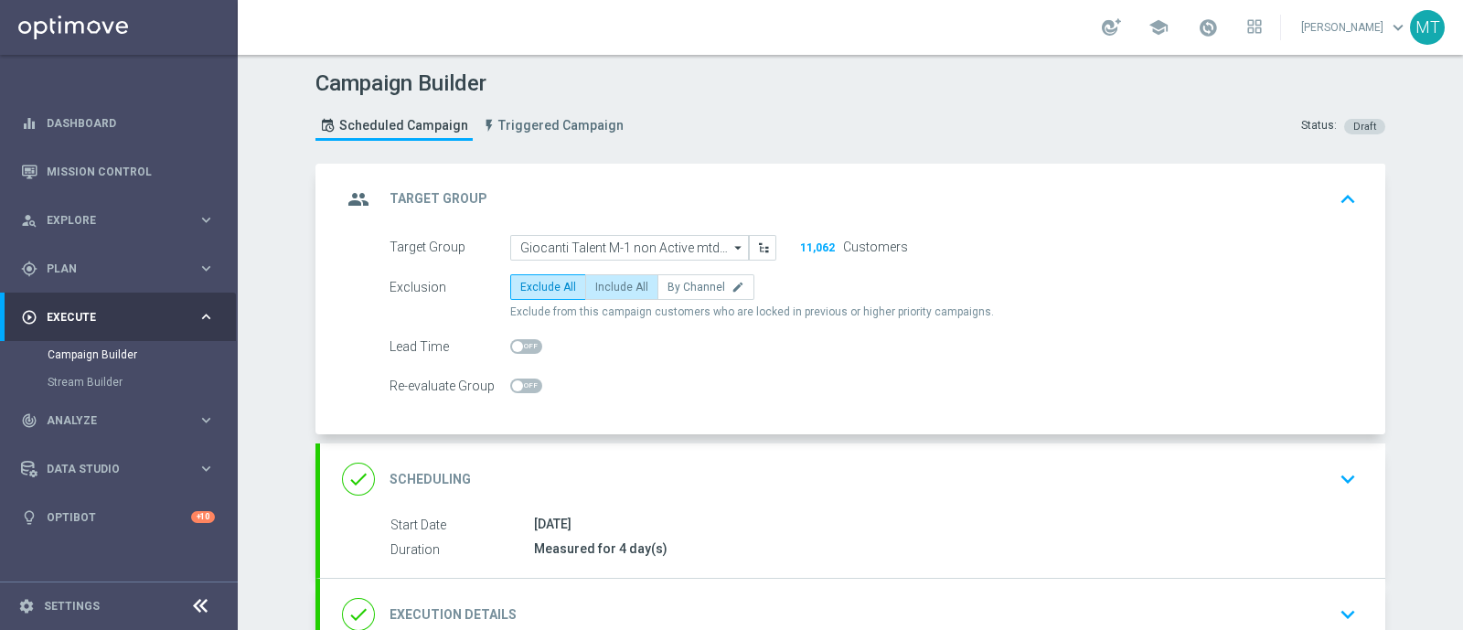
click at [604, 285] on span "Include All" at bounding box center [621, 287] width 53 height 13
click at [604, 285] on input "Include All" at bounding box center [601, 290] width 12 height 12
radio input "true"
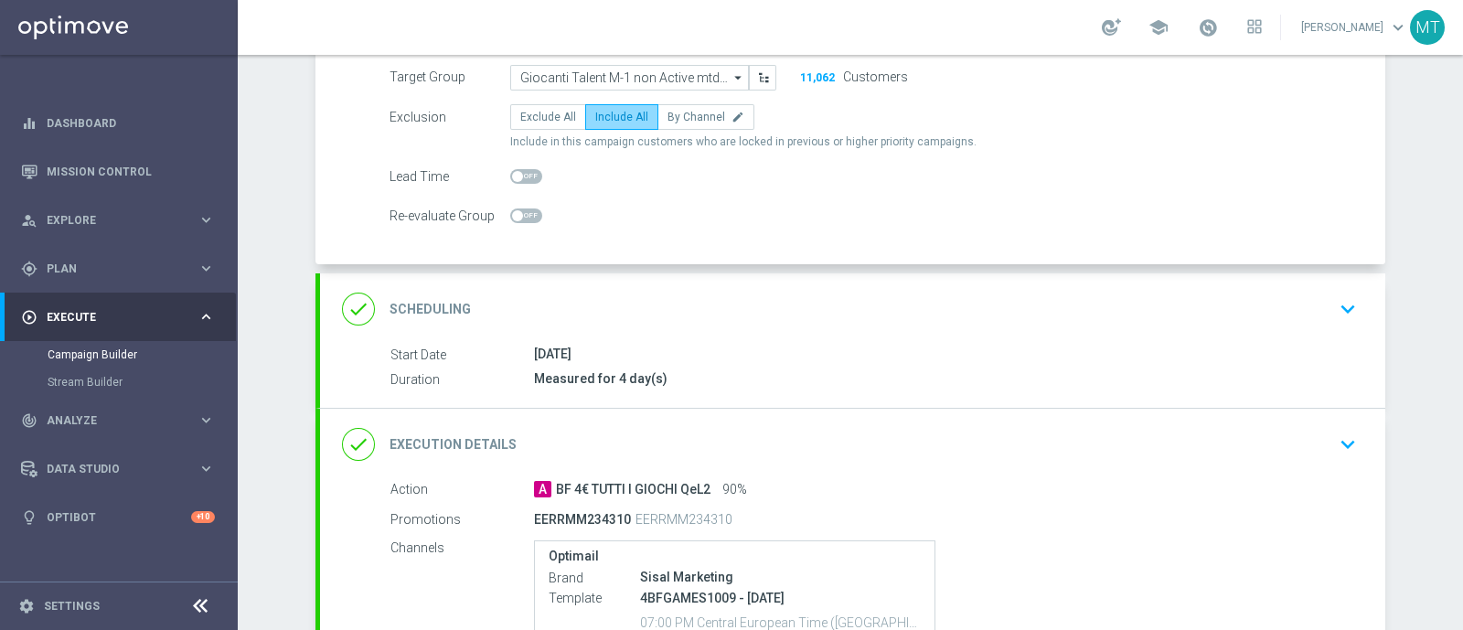
scroll to position [171, 0]
click at [935, 177] on div "Lead Time" at bounding box center [873, 176] width 995 height 26
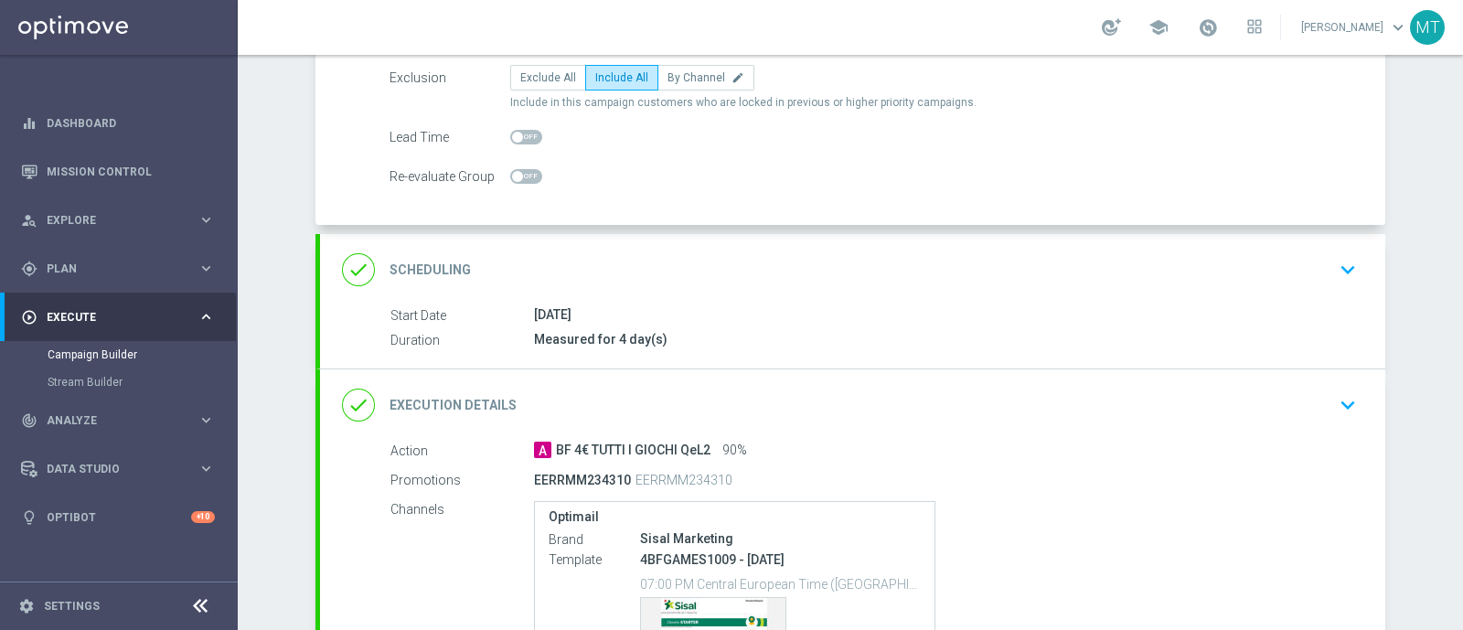
scroll to position [211, 0]
click at [882, 305] on div "10 Sep 2025" at bounding box center [942, 313] width 816 height 18
click at [1346, 261] on icon "keyboard_arrow_down" at bounding box center [1347, 267] width 27 height 27
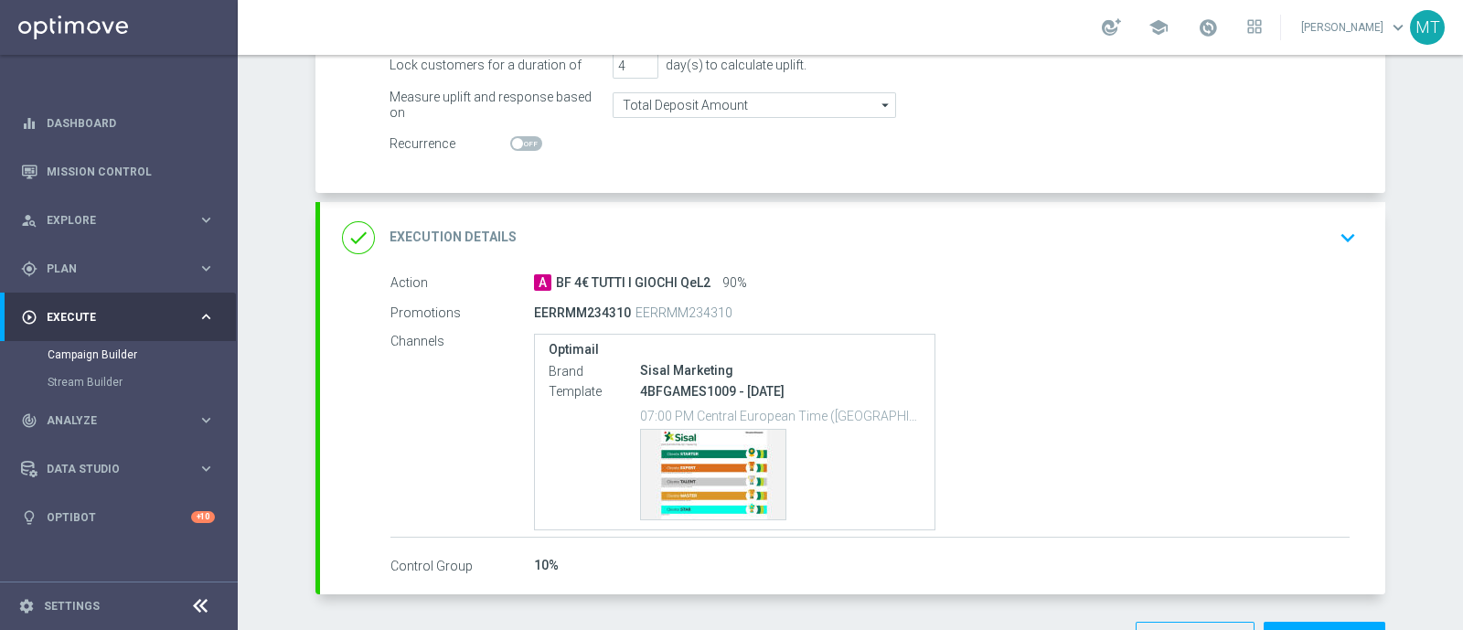
scroll to position [367, 0]
click at [890, 276] on div "A BF 4€ TUTTI I GIOCHI QeL2 90%" at bounding box center [942, 281] width 816 height 18
click at [1321, 234] on div "done Execution Details keyboard_arrow_down" at bounding box center [852, 236] width 1021 height 35
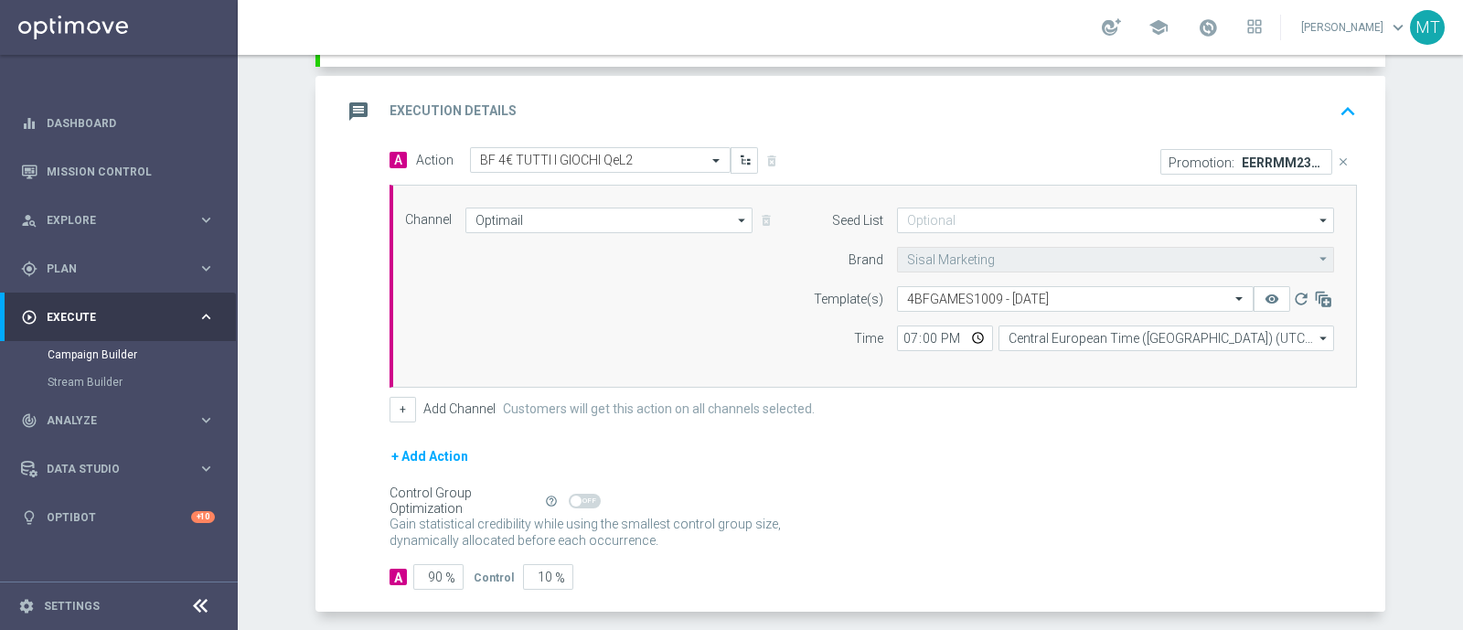
click at [835, 97] on div "message Execution Details keyboard_arrow_up" at bounding box center [852, 111] width 1021 height 35
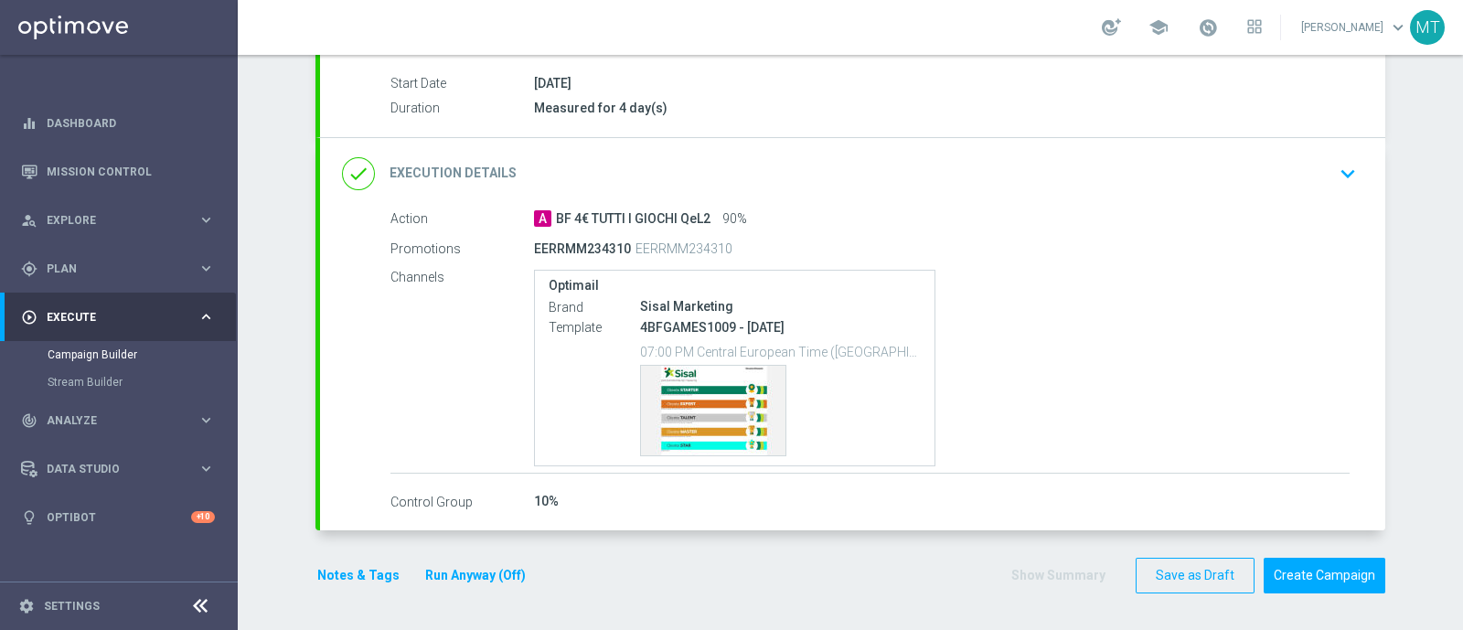
scroll to position [293, 0]
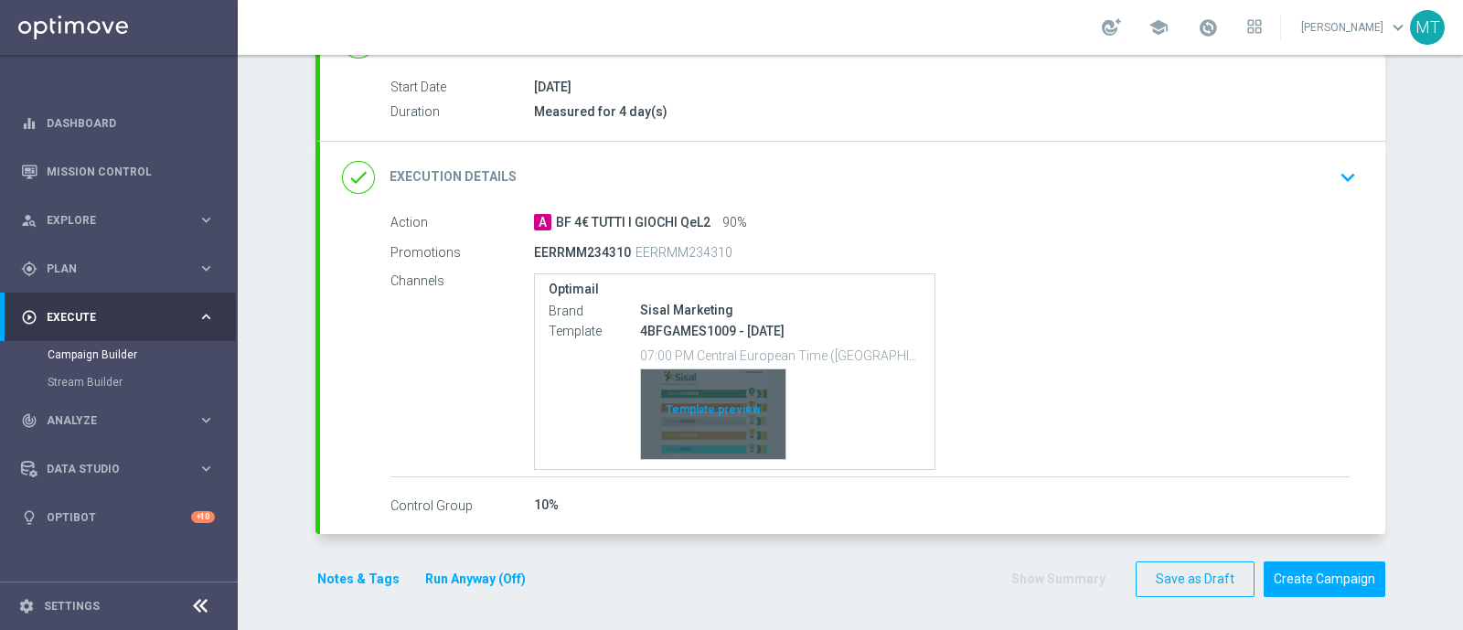
click at [714, 408] on div "Template preview" at bounding box center [713, 414] width 144 height 90
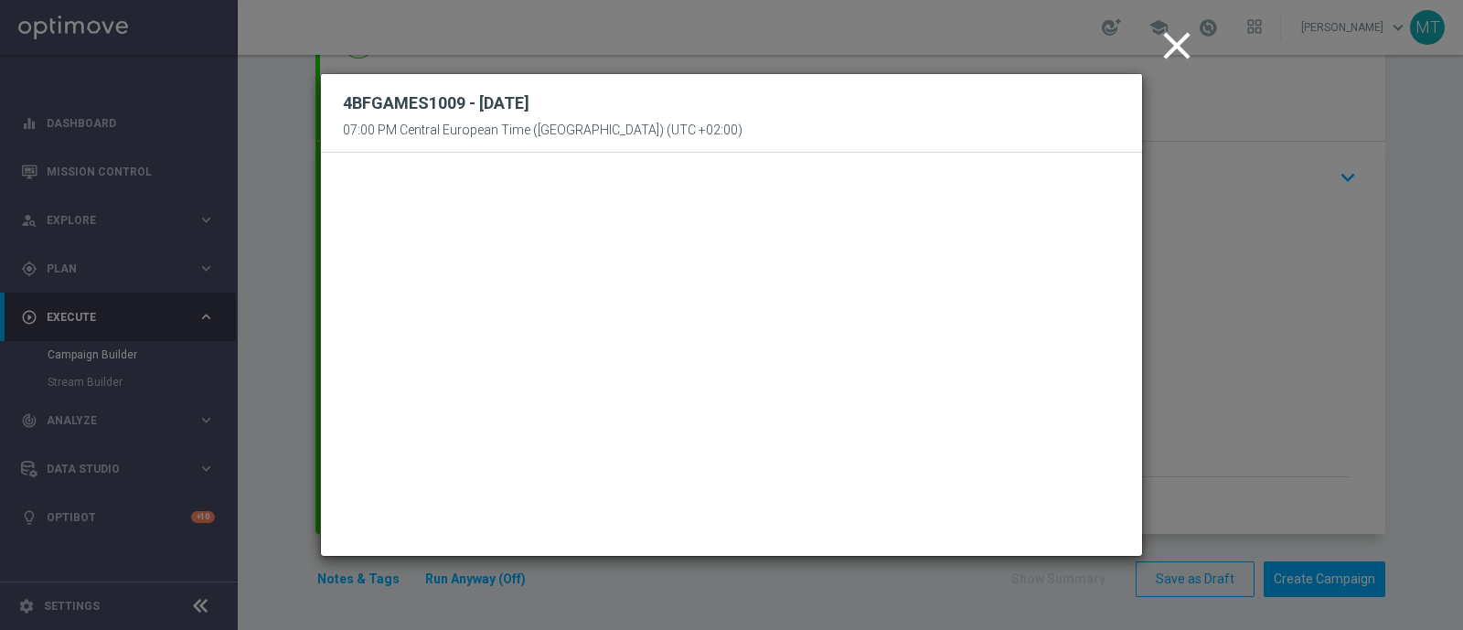
click at [1181, 43] on icon "close" at bounding box center [1177, 46] width 46 height 46
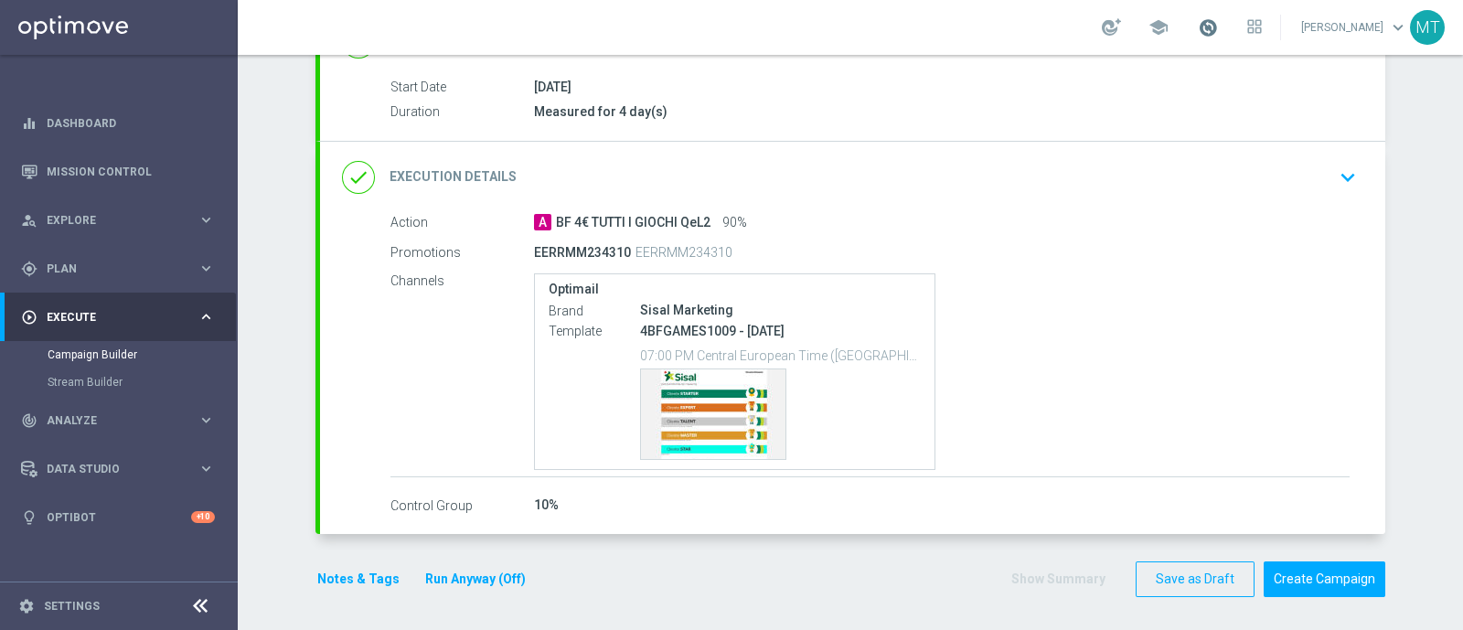
click at [1216, 23] on span at bounding box center [1208, 27] width 20 height 20
click at [910, 332] on p "4BFGAMES1009 - 2025-09-10" at bounding box center [780, 331] width 281 height 16
click at [1093, 185] on div "done Execution Details keyboard_arrow_down" at bounding box center [852, 177] width 1021 height 35
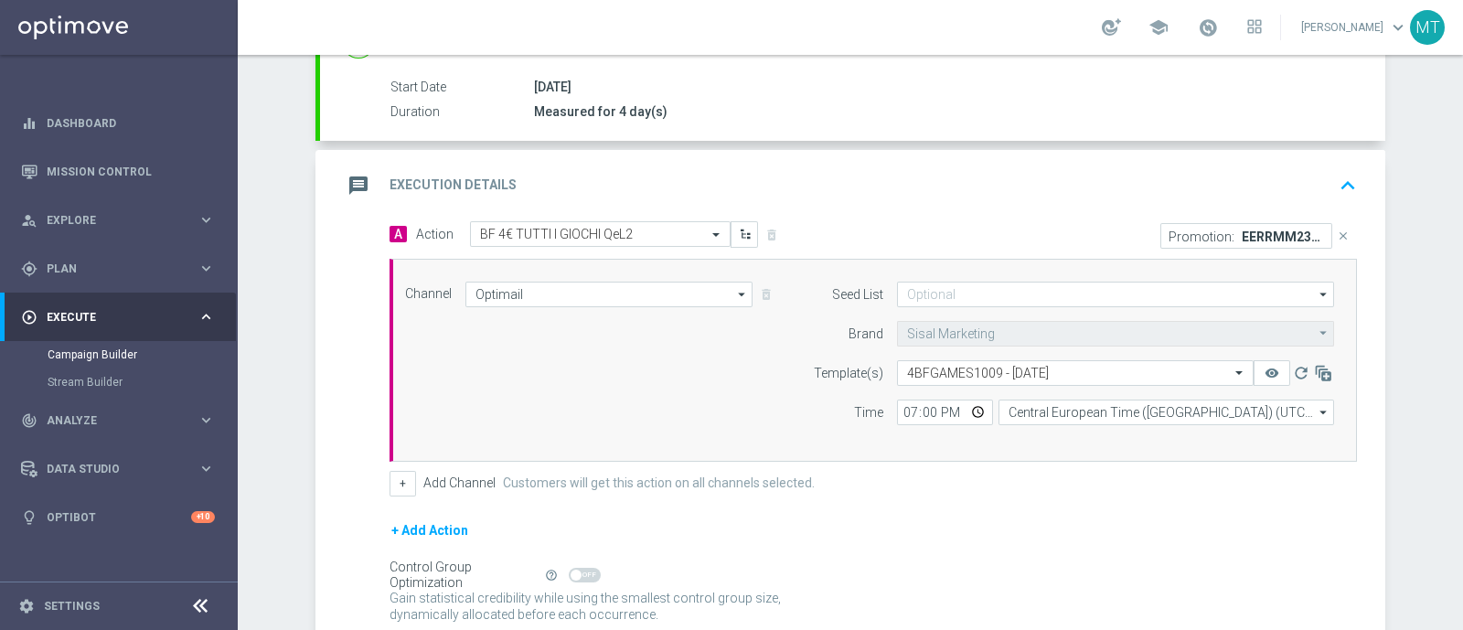
click at [1334, 172] on icon "keyboard_arrow_up" at bounding box center [1347, 185] width 27 height 27
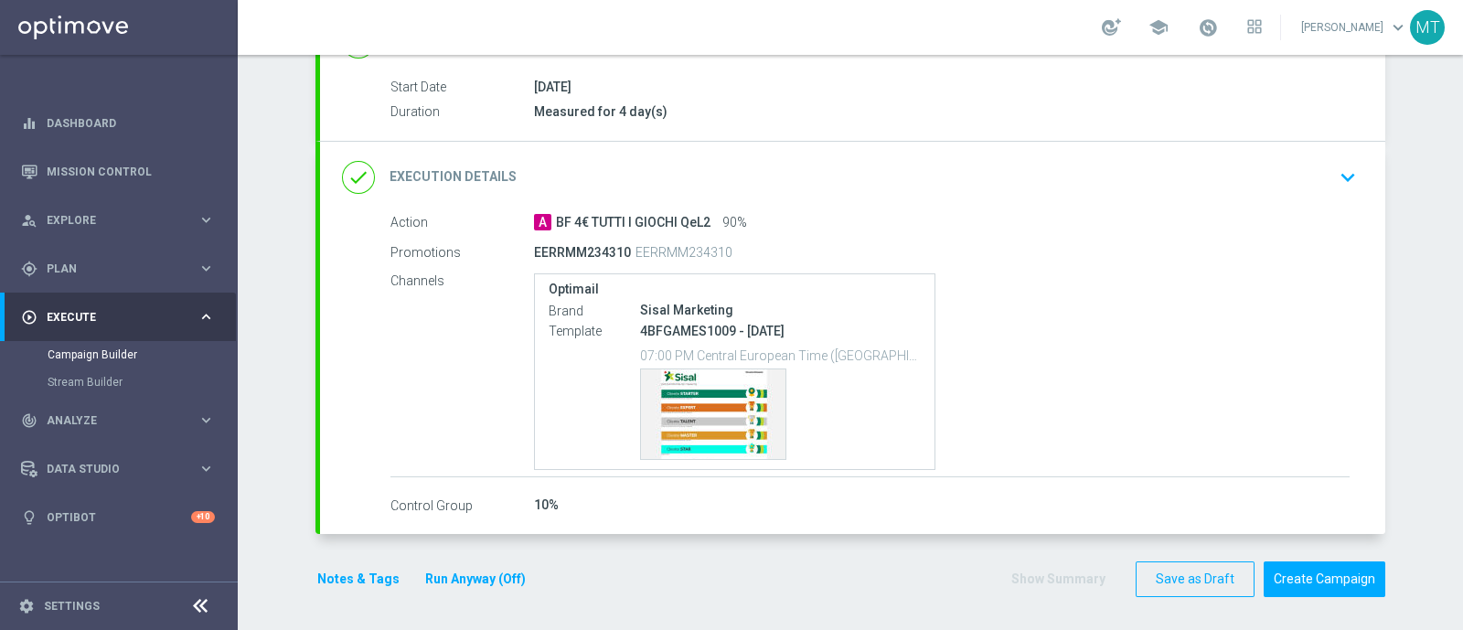
click at [1220, 16] on link at bounding box center [1208, 28] width 24 height 29
click at [1220, 15] on link "Last available data: 9 Sep 2025 Batch process completed successfully check_circ…" at bounding box center [1208, 28] width 24 height 29
click at [1295, 573] on button "Create Campaign" at bounding box center [1325, 579] width 122 height 36
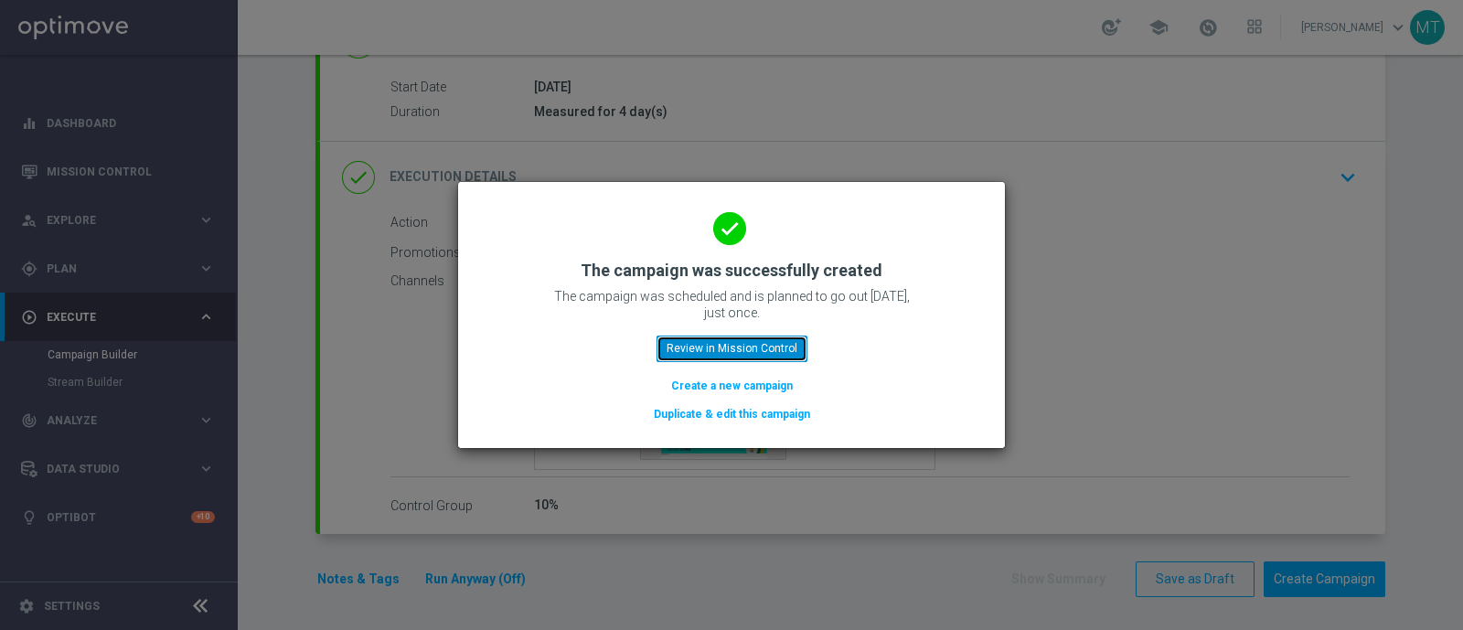
click at [760, 349] on button "Review in Mission Control" at bounding box center [732, 349] width 151 height 26
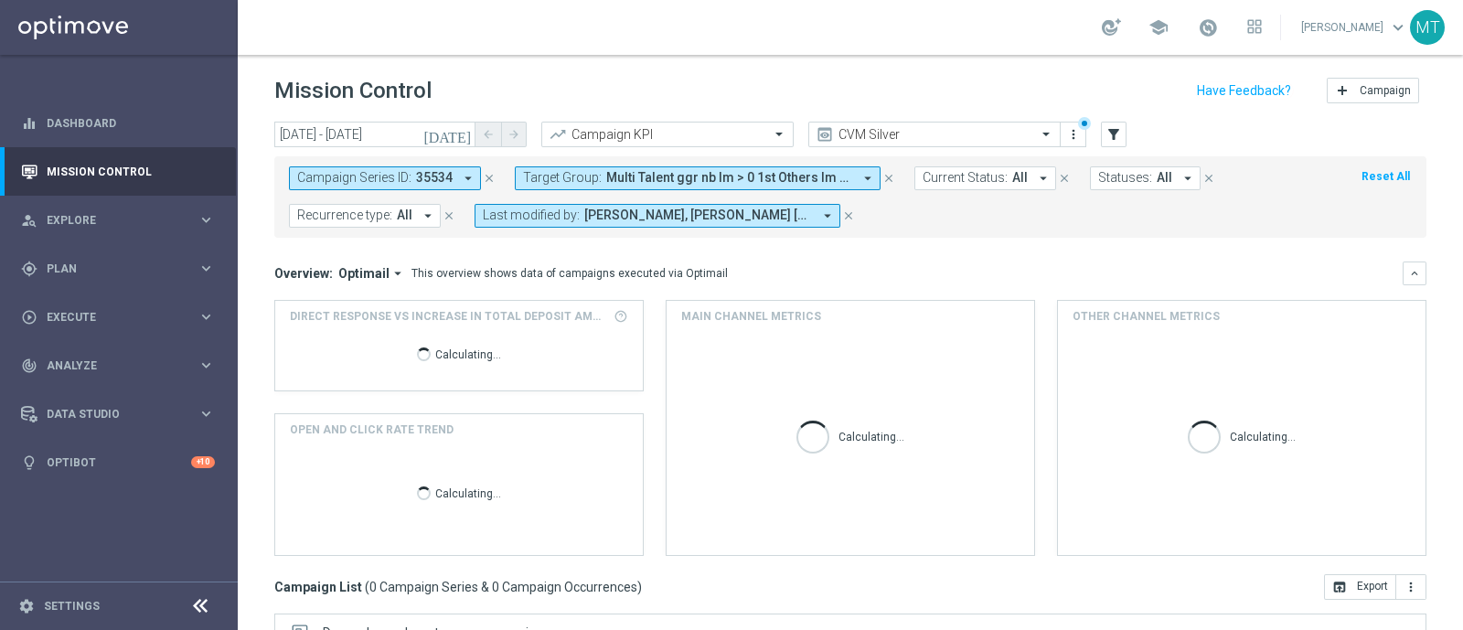
click at [491, 175] on icon "close" at bounding box center [489, 178] width 13 height 13
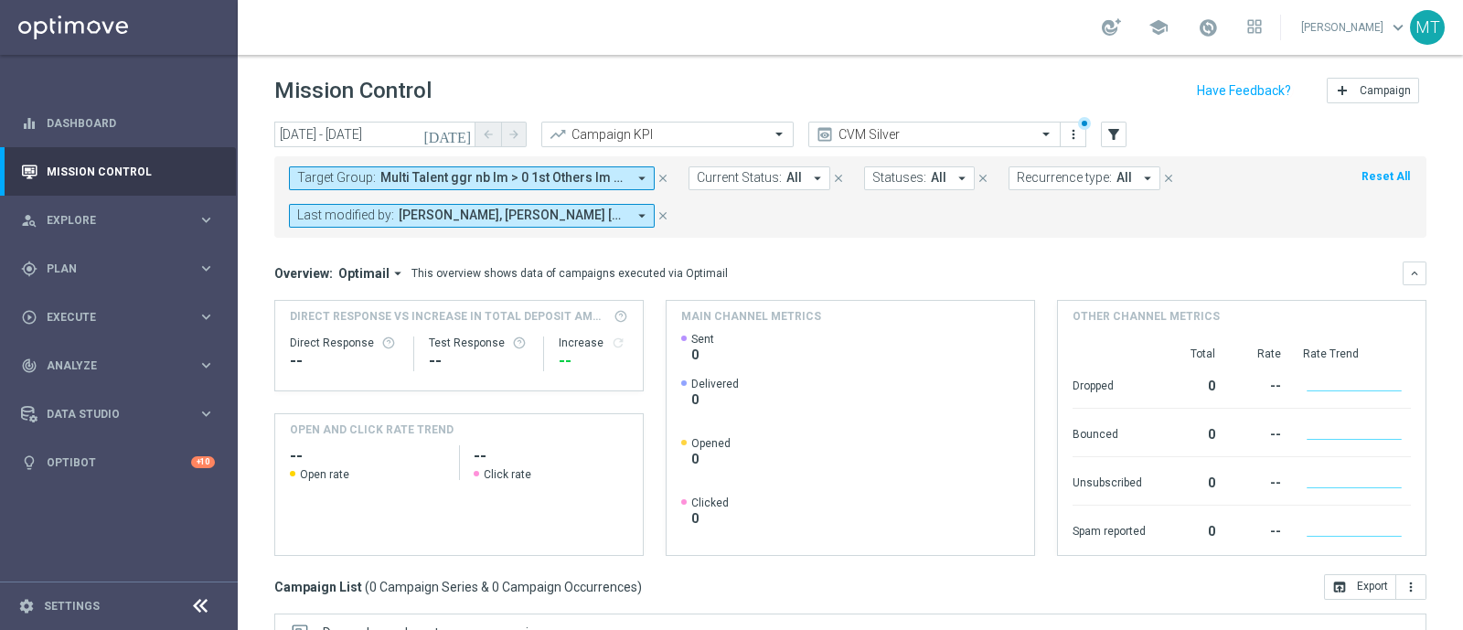
click at [592, 170] on span "Multi Talent ggr nb lm > 0 1st Others lm saldo" at bounding box center [503, 178] width 246 height 16
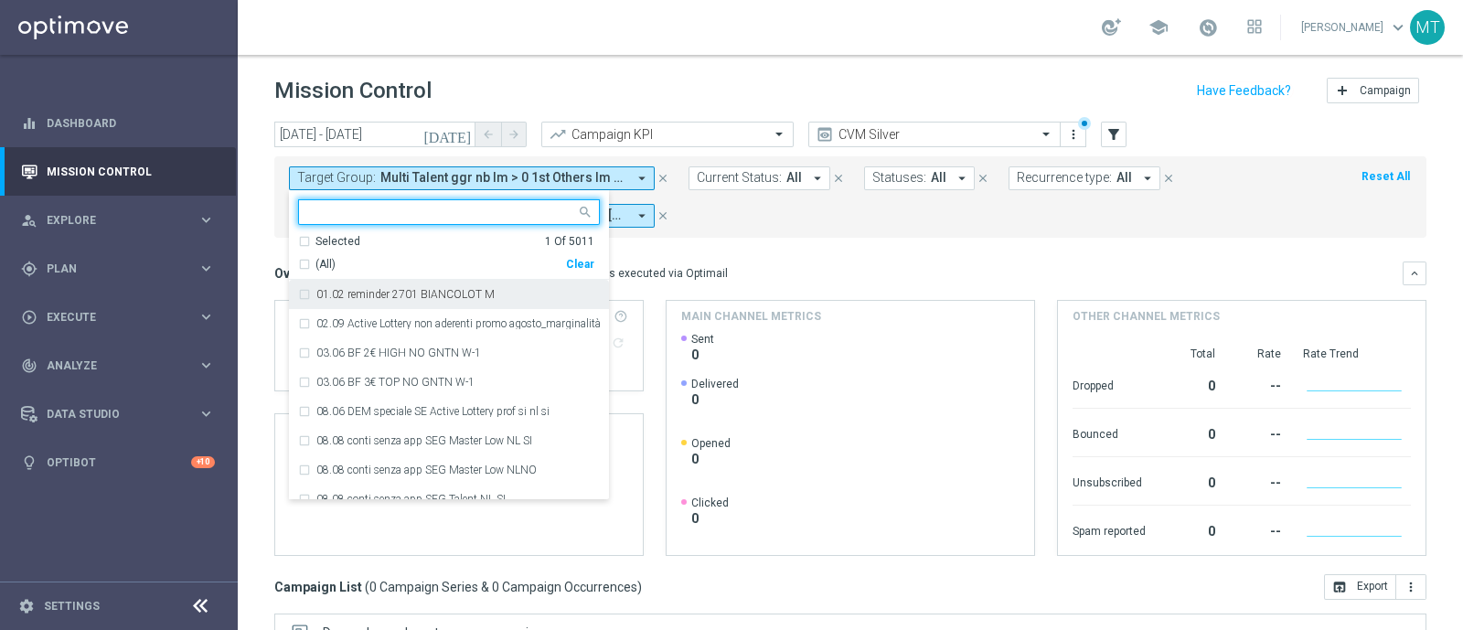
click at [311, 262] on div "(All)" at bounding box center [432, 265] width 268 height 16
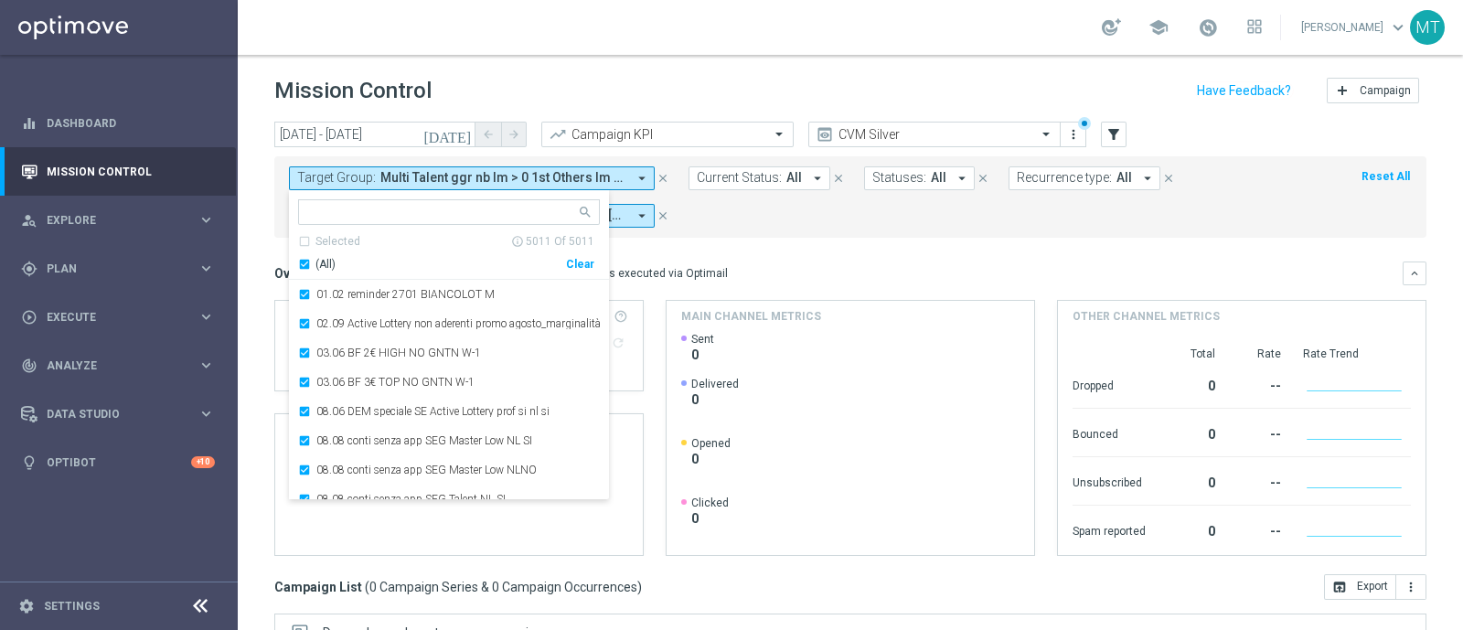
click at [311, 262] on div "(All)" at bounding box center [432, 265] width 268 height 16
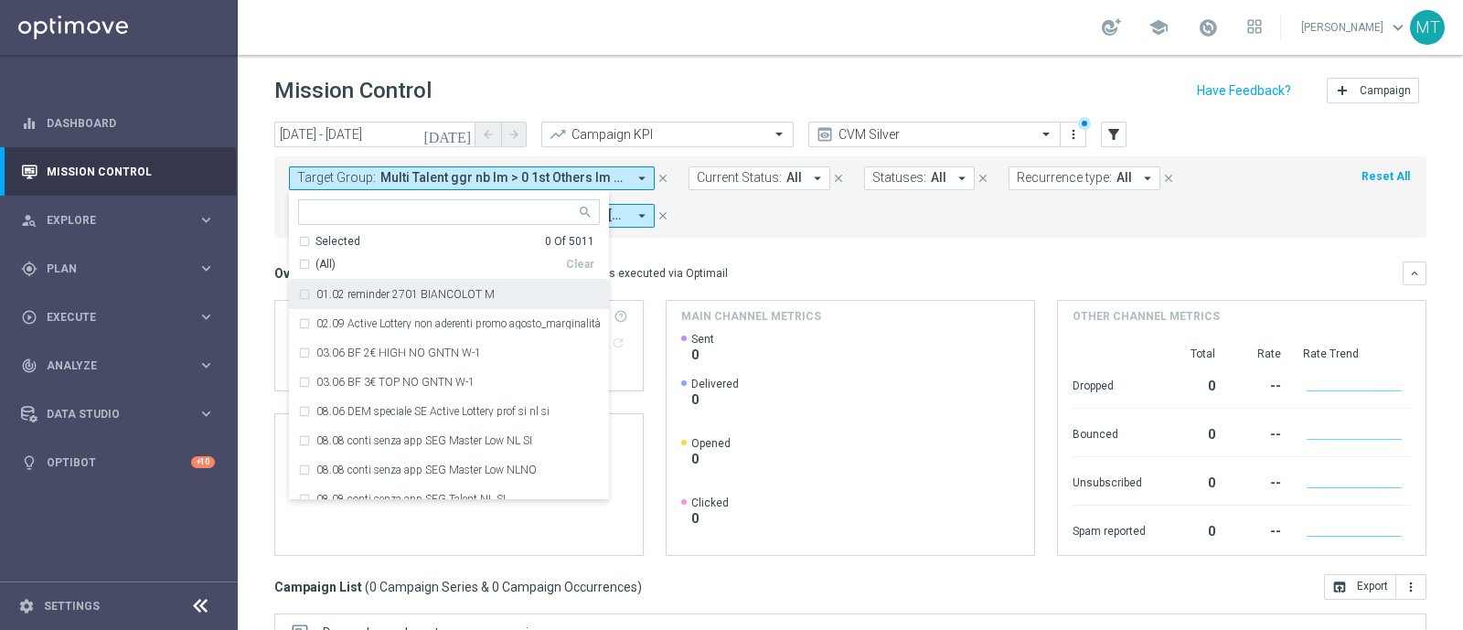
click at [750, 215] on form "Target Group: Multi Talent ggr nb lm > 0 1st Others lm saldo arrow_drop_down Se…" at bounding box center [810, 196] width 1042 height 61
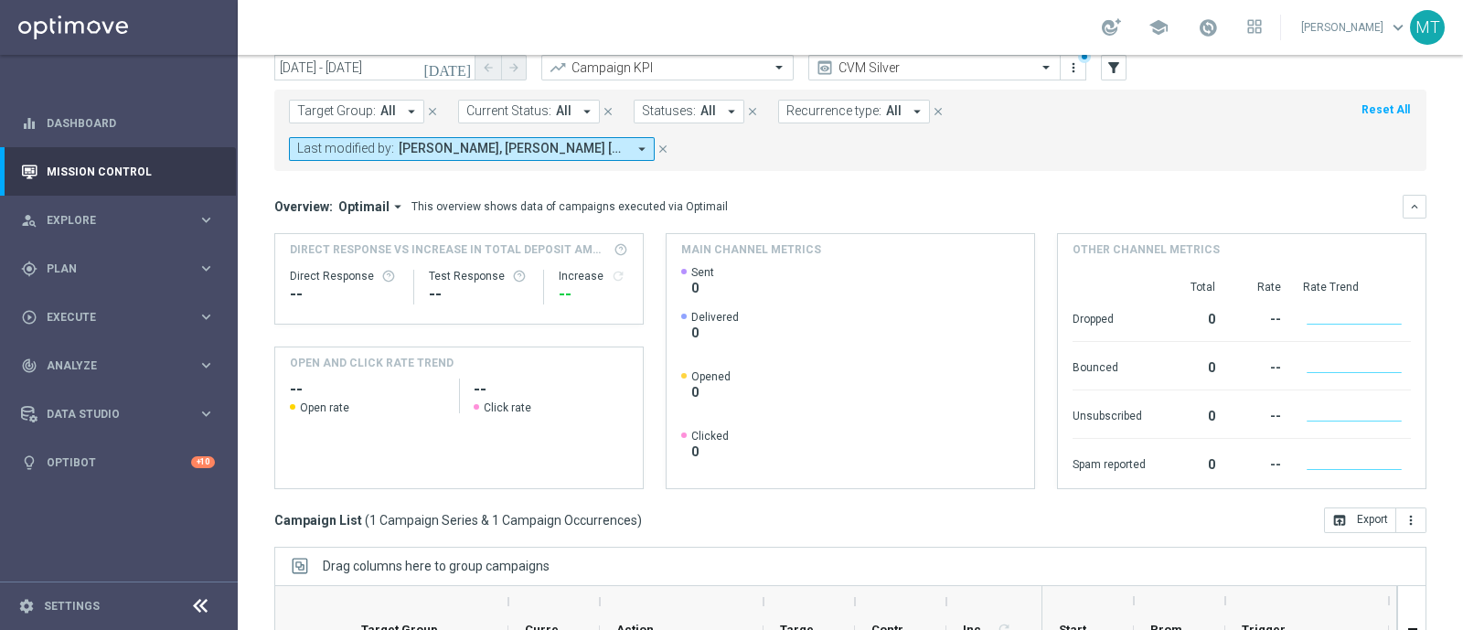
scroll to position [59, 0]
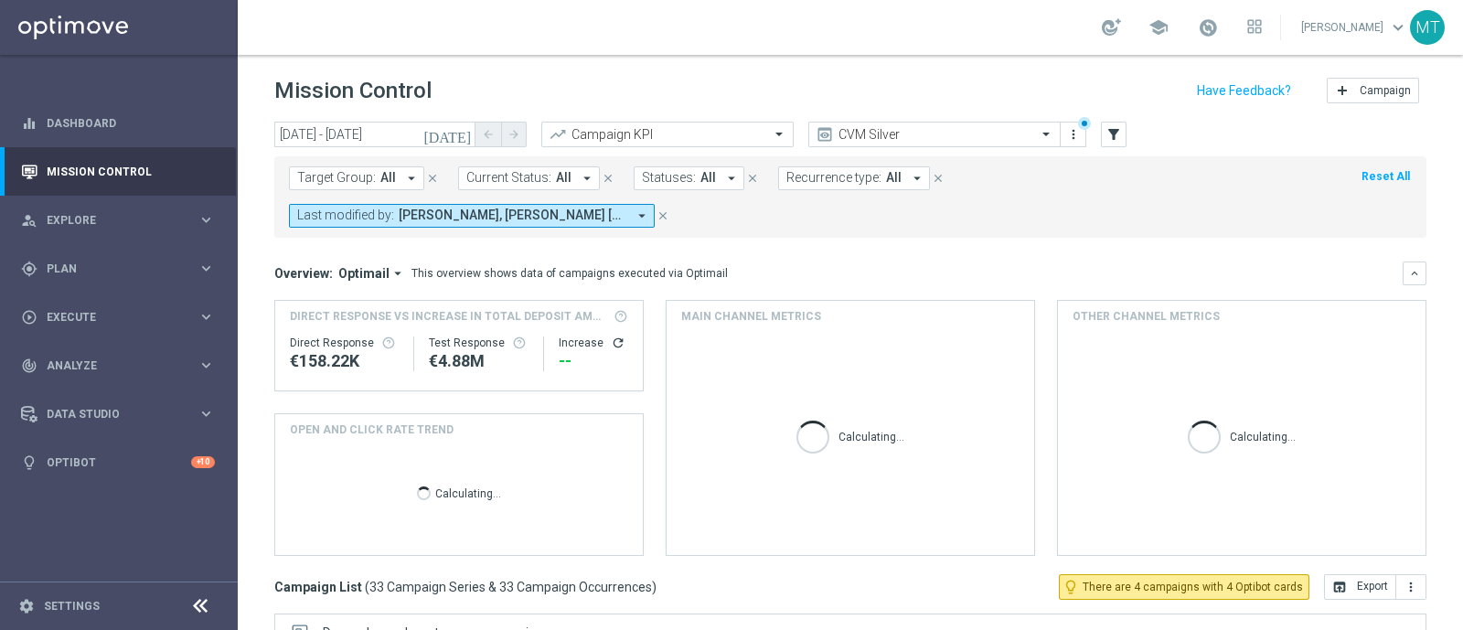
click at [465, 126] on icon "[DATE]" at bounding box center [447, 134] width 49 height 16
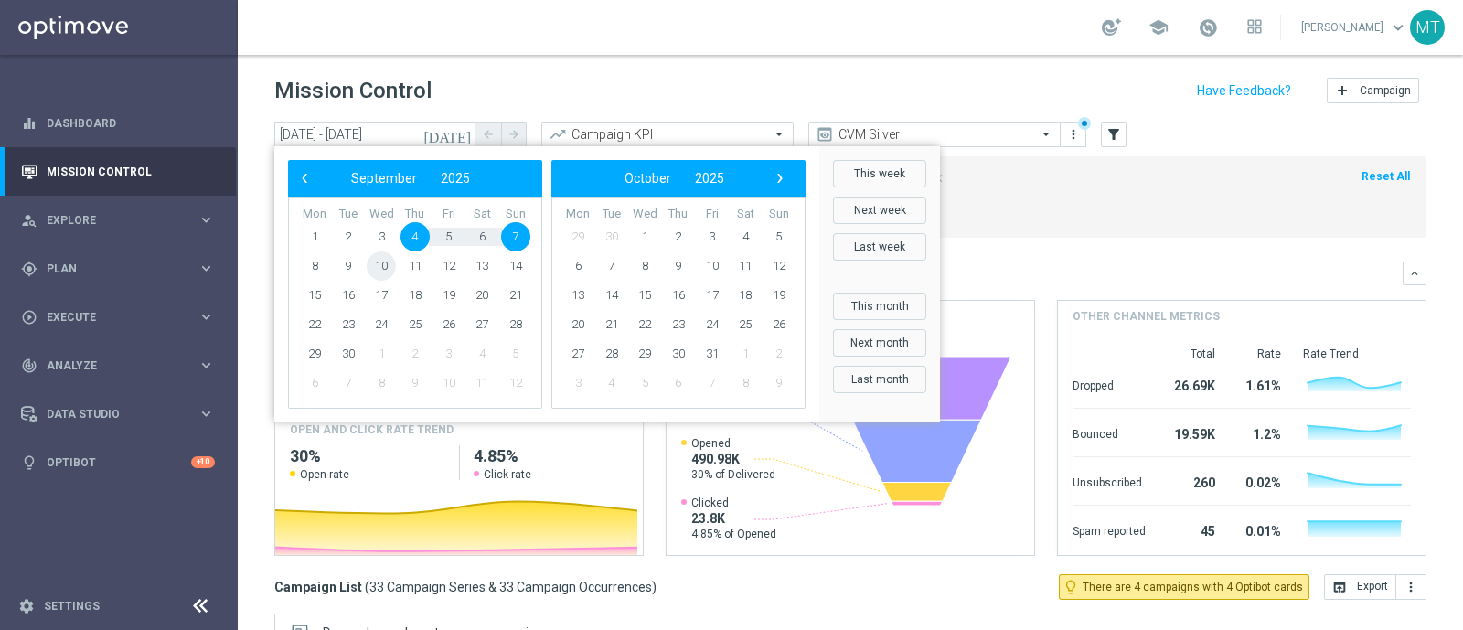
click at [388, 262] on span "10" at bounding box center [381, 265] width 29 height 29
type input "[DATE] - [DATE]"
